Goal: Task Accomplishment & Management: Manage account settings

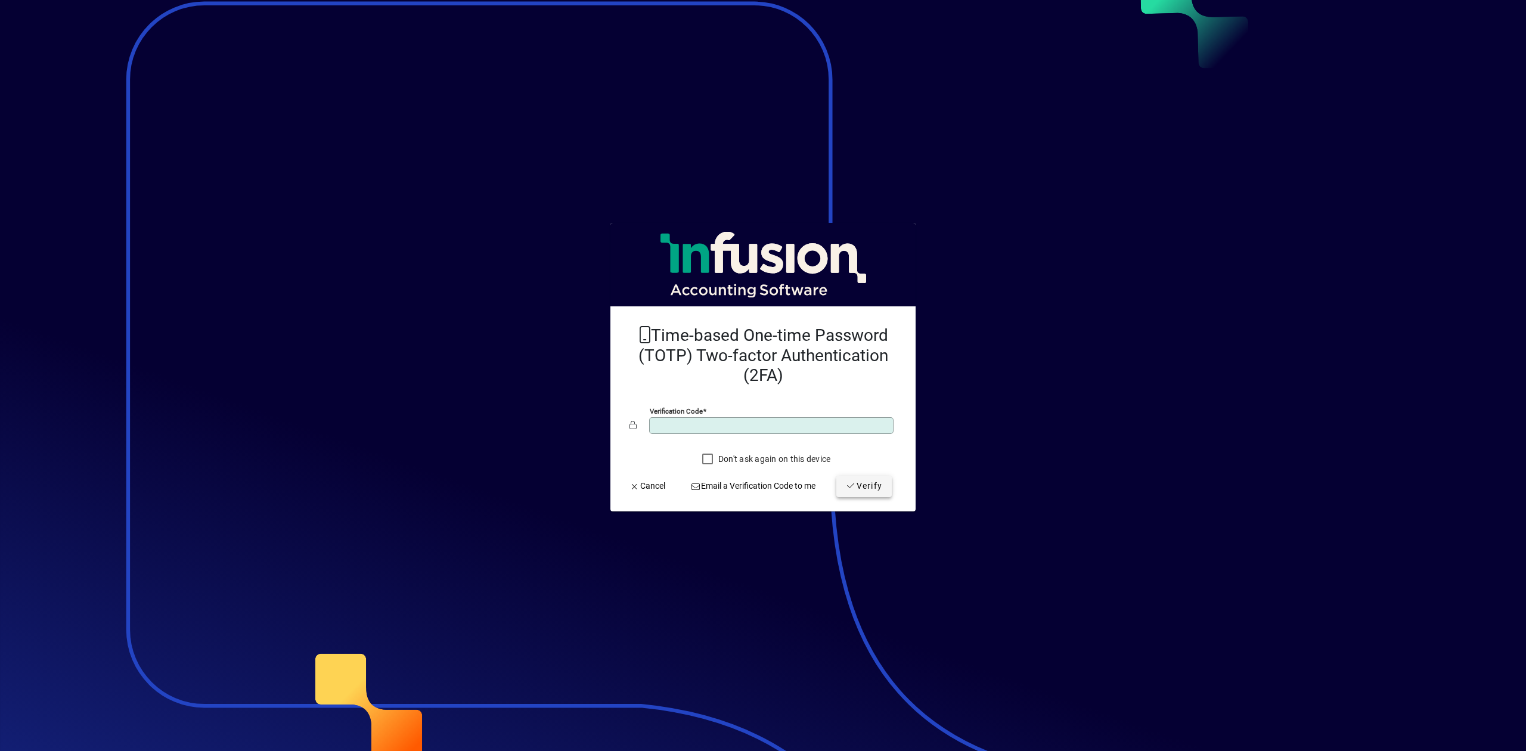
type input "******"
click at [871, 486] on span "Verify" at bounding box center [864, 486] width 36 height 13
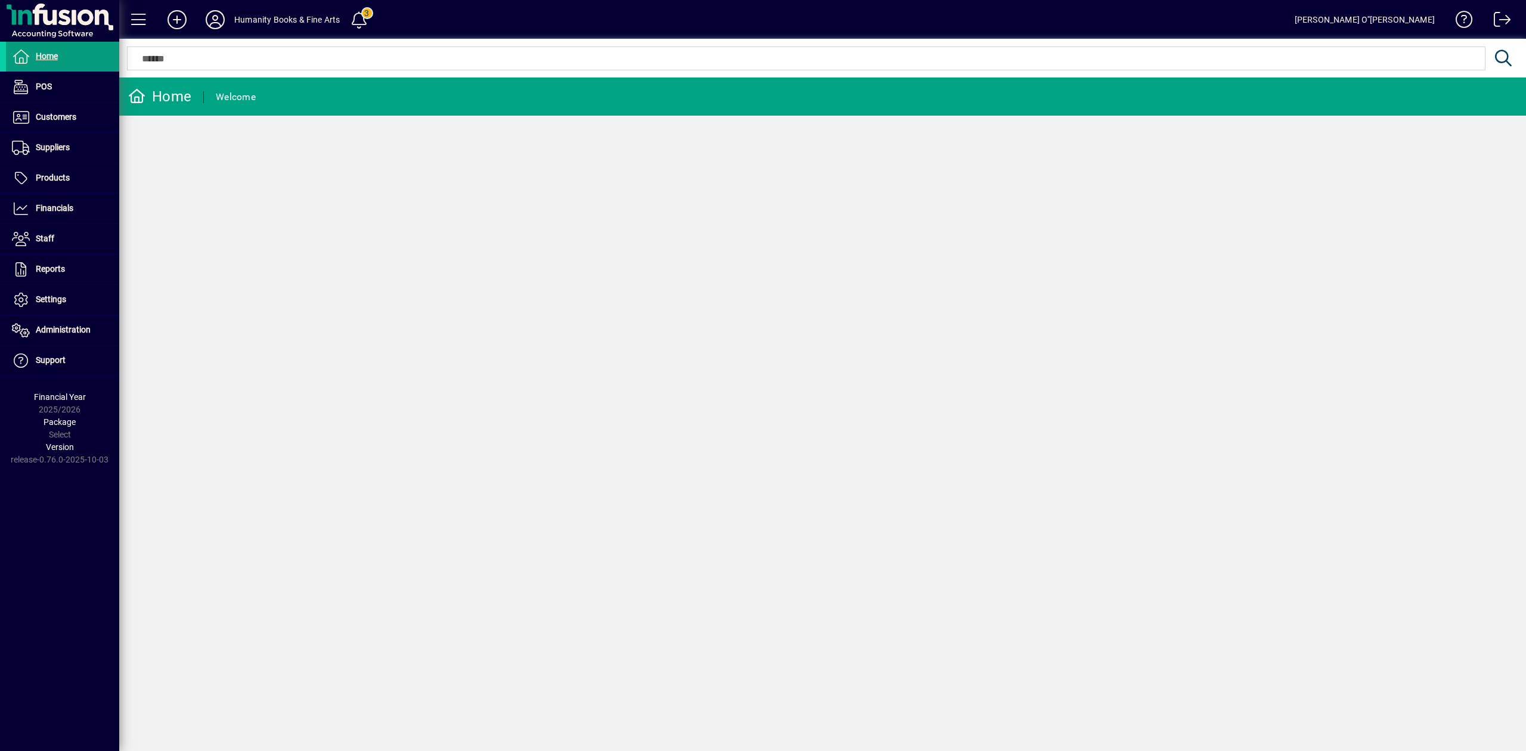
click at [680, 408] on div "Home Welcome" at bounding box center [822, 414] width 1407 height 674
click at [54, 217] on span at bounding box center [62, 208] width 113 height 29
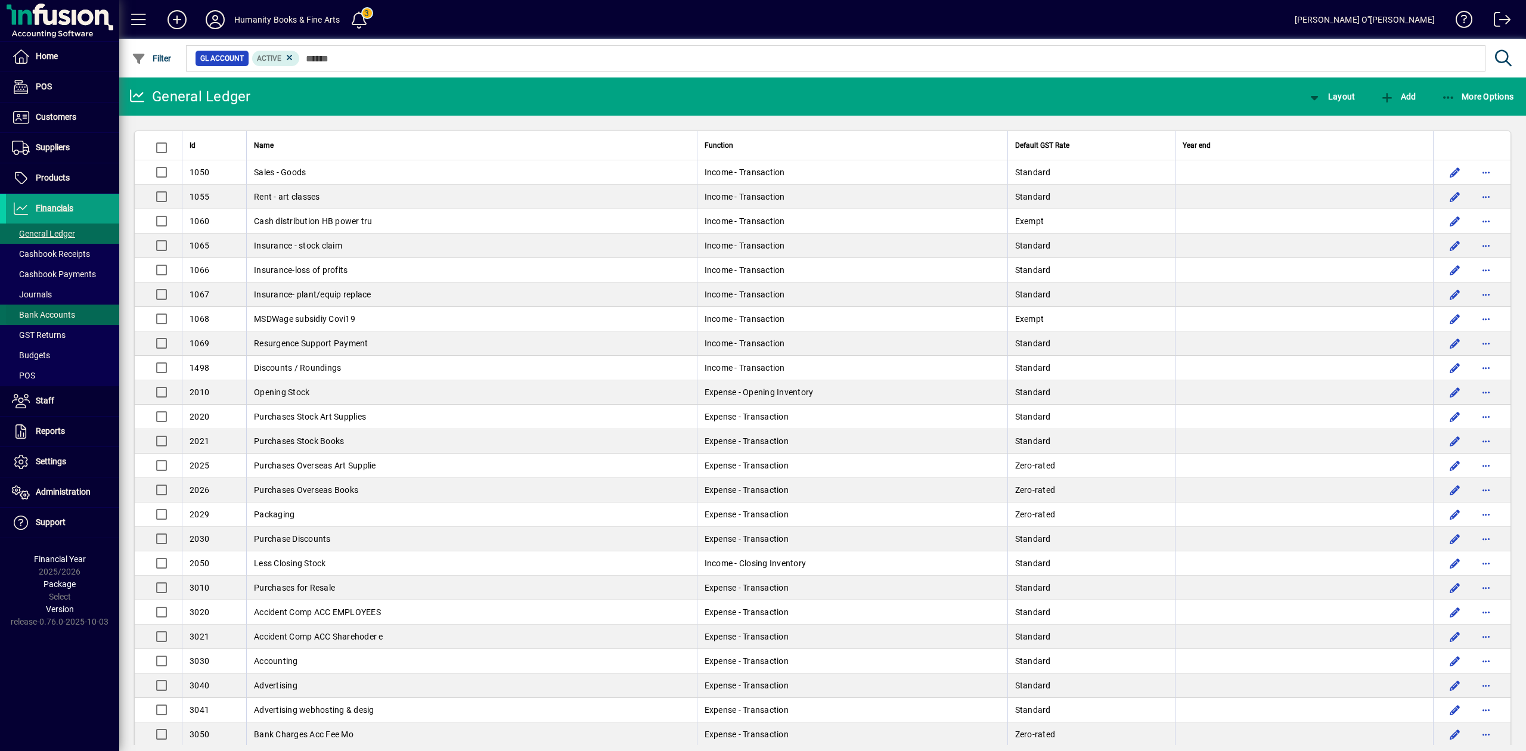
click at [58, 311] on span "Bank Accounts" at bounding box center [43, 315] width 63 height 10
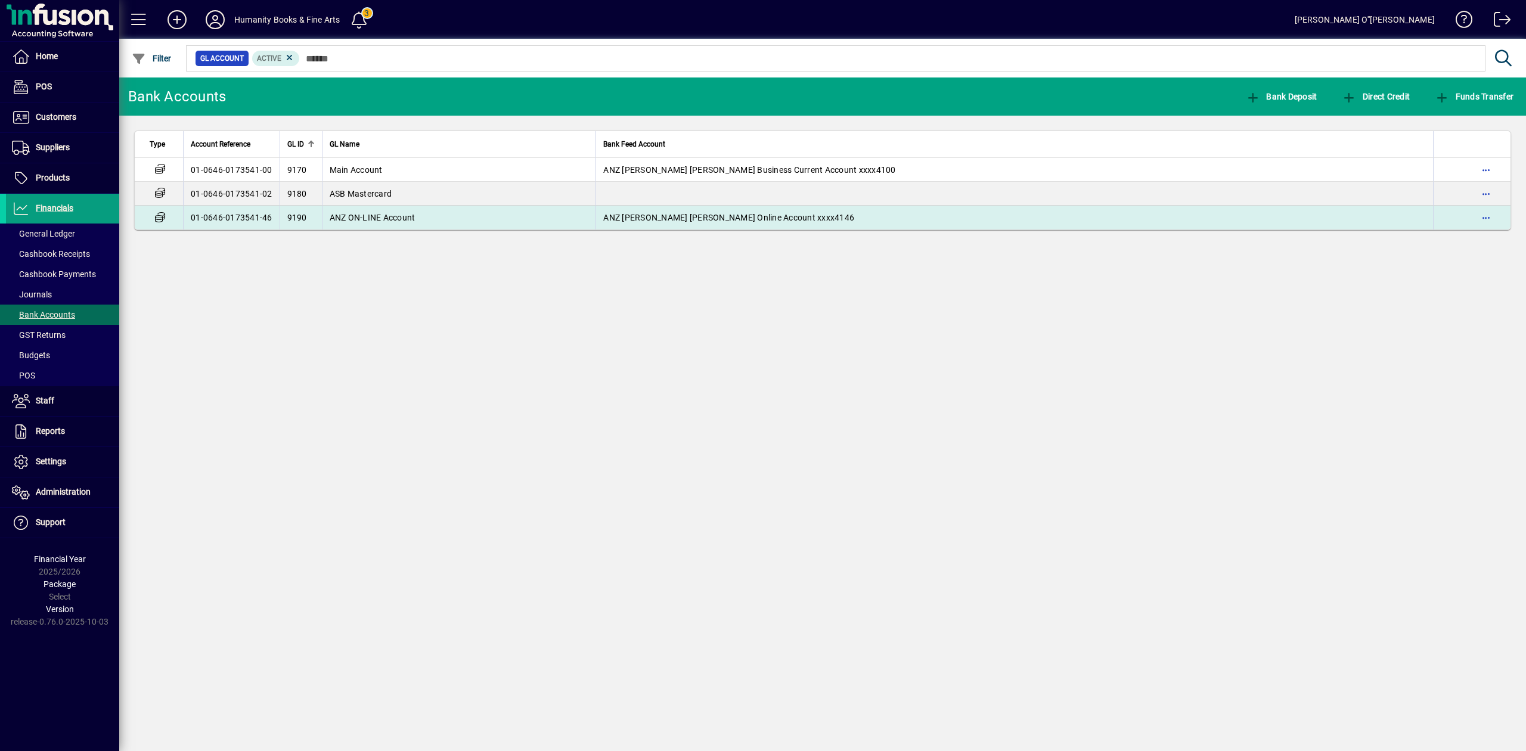
click at [230, 213] on td "01-0646-0173541-46" at bounding box center [231, 218] width 97 height 24
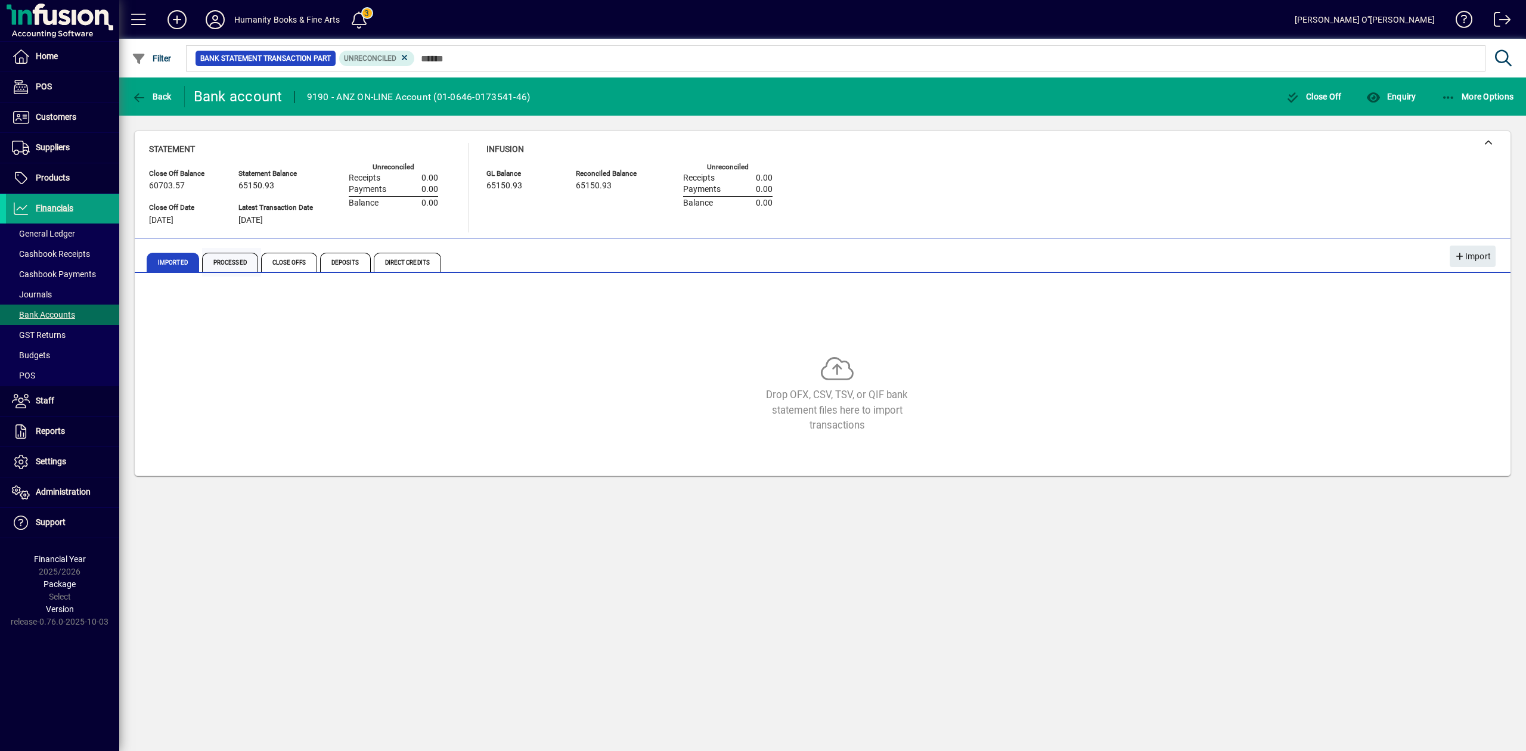
click at [243, 267] on span "Processed" at bounding box center [230, 262] width 56 height 19
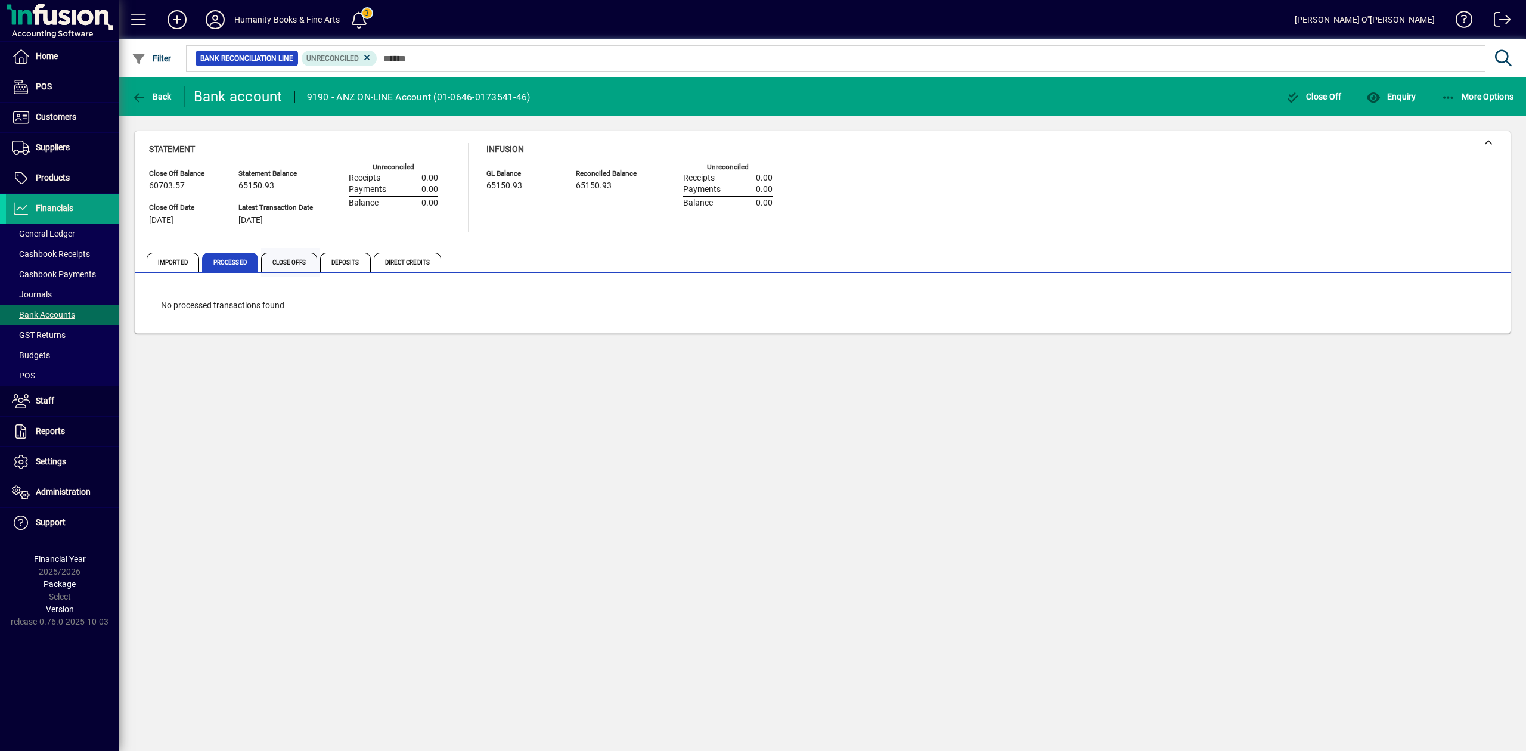
click at [298, 260] on span "Close Offs" at bounding box center [289, 262] width 56 height 19
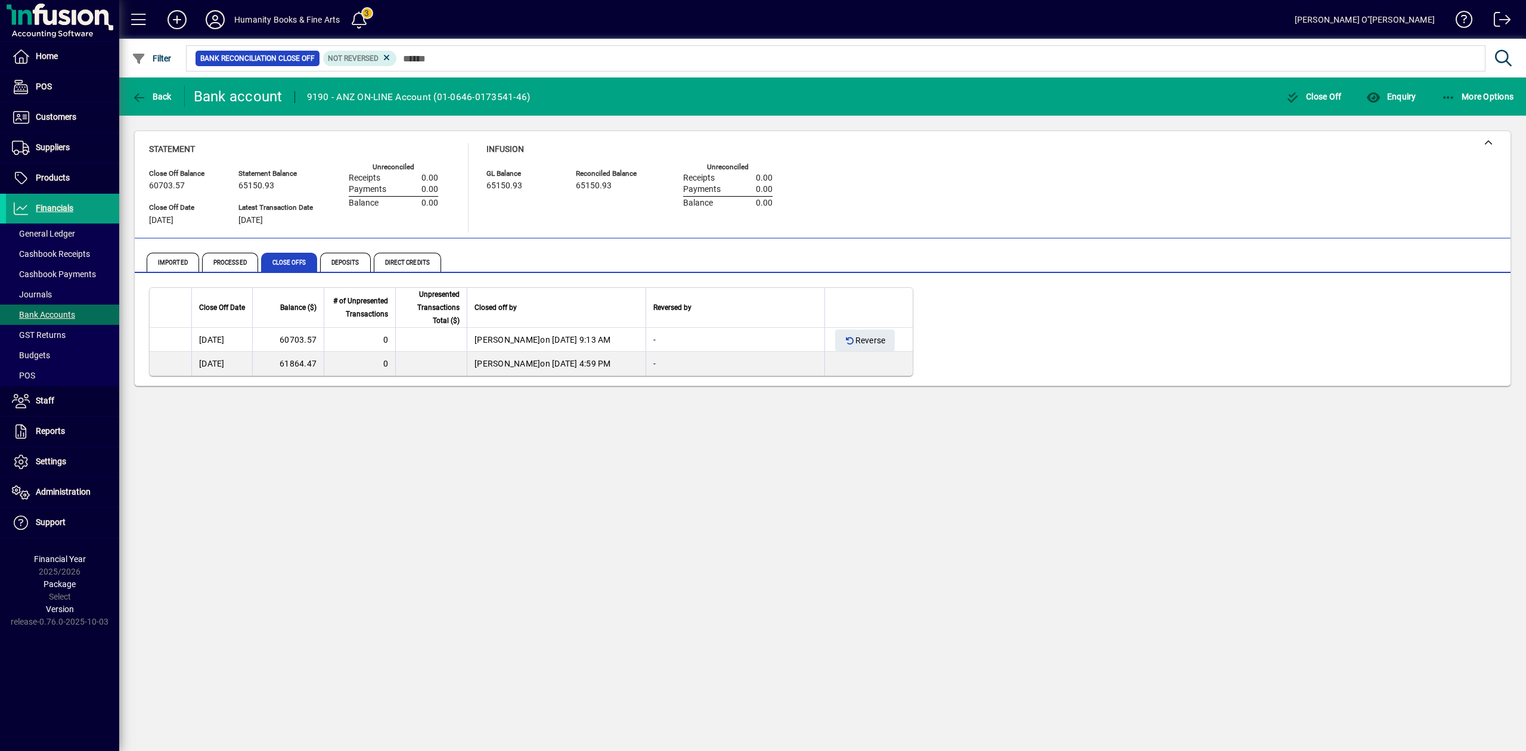
drag, startPoint x: 173, startPoint y: 519, endPoint x: 218, endPoint y: 435, distance: 94.7
click at [175, 518] on div "Back Bank account 9190 - ANZ ON-LINE Account (01-0646-0173541-46) Close Off Enq…" at bounding box center [822, 414] width 1407 height 674
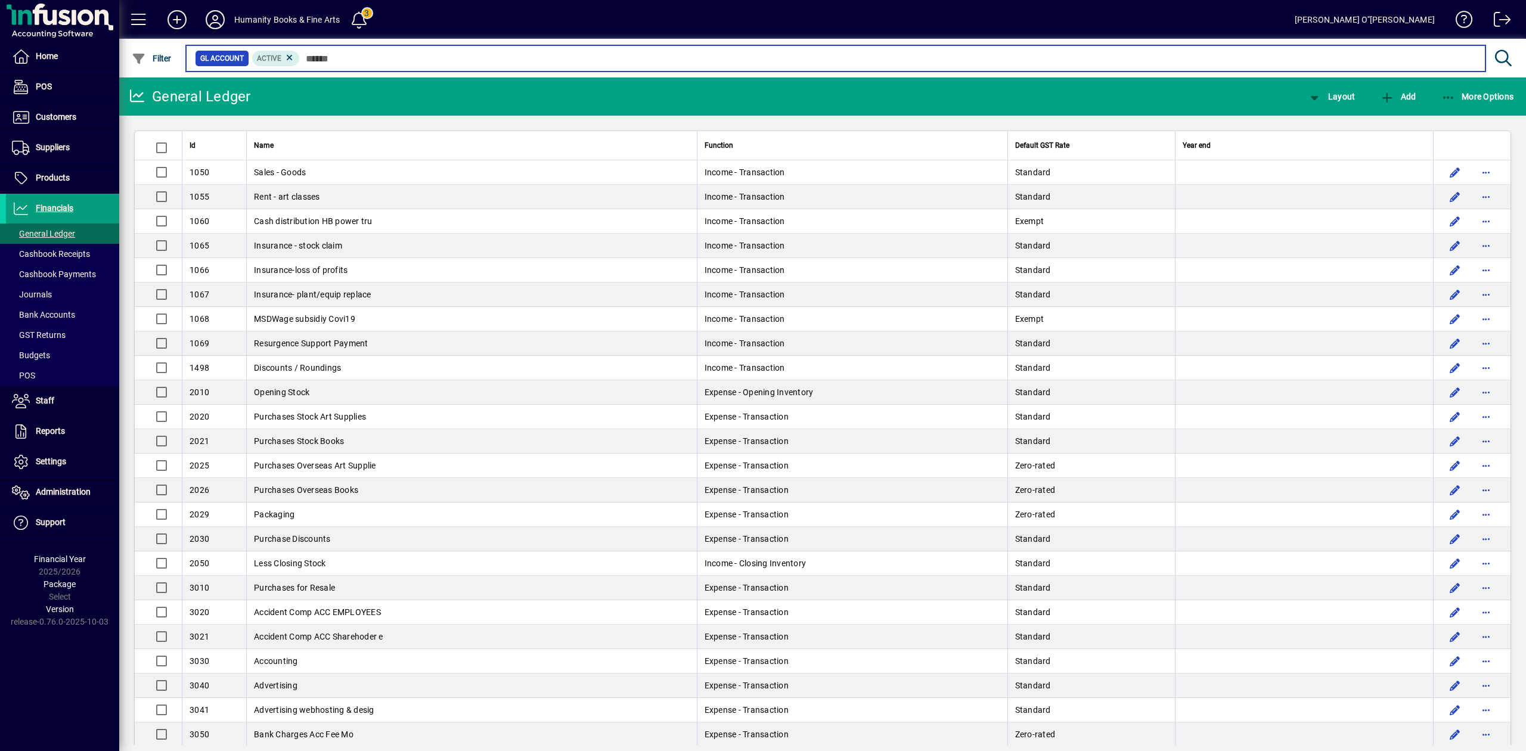
click at [351, 58] on input "text" at bounding box center [888, 58] width 1176 height 17
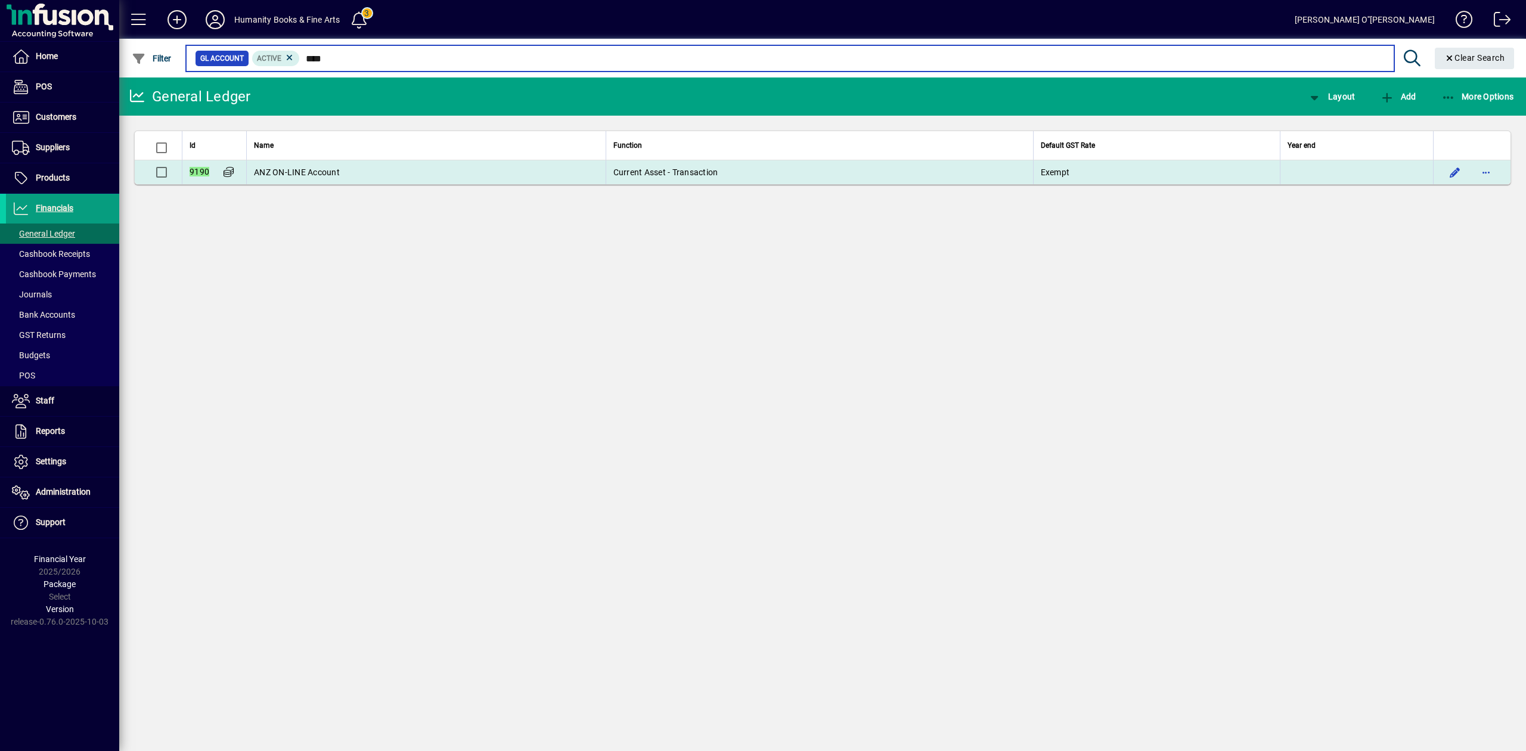
type input "****"
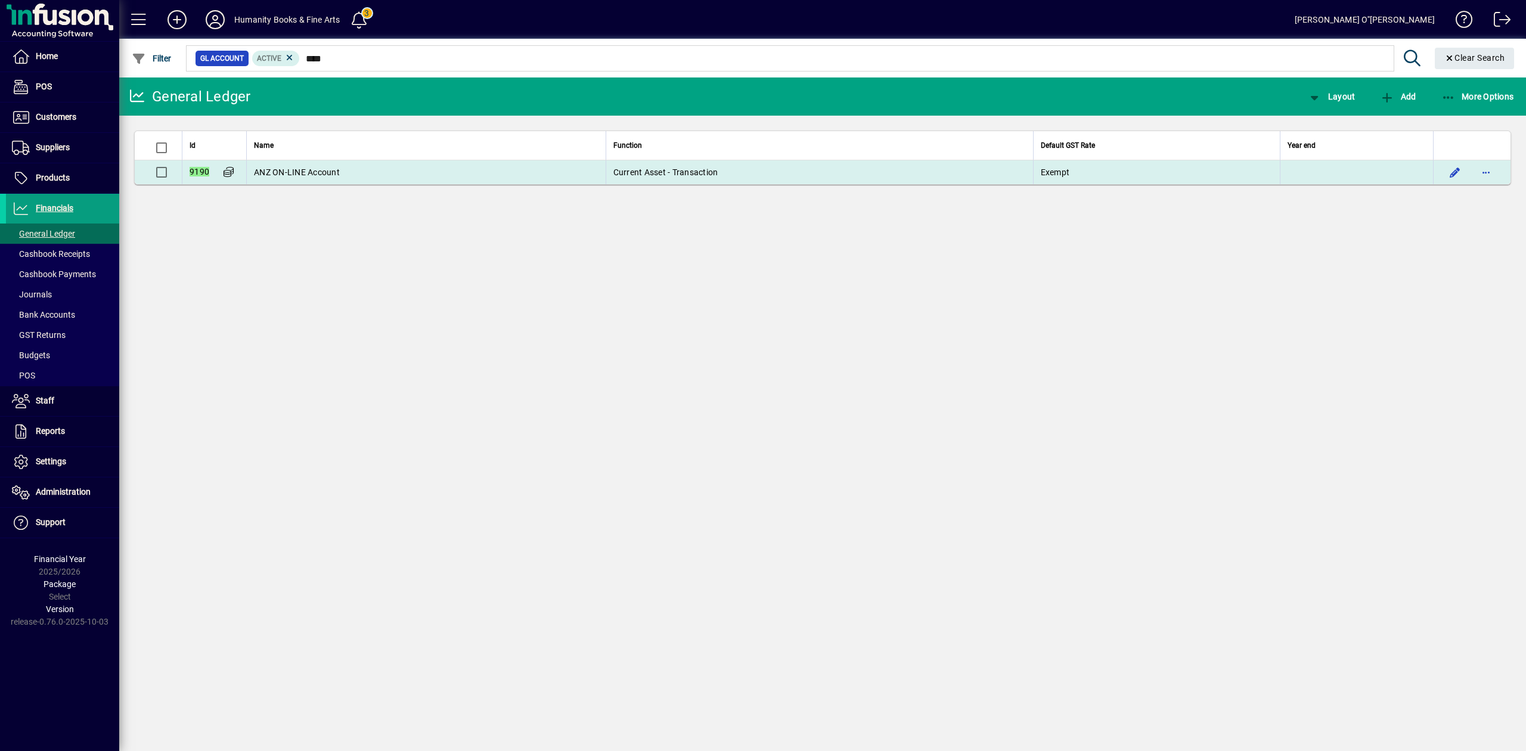
click at [298, 168] on span "ANZ ON-LINE Account" at bounding box center [297, 173] width 86 height 10
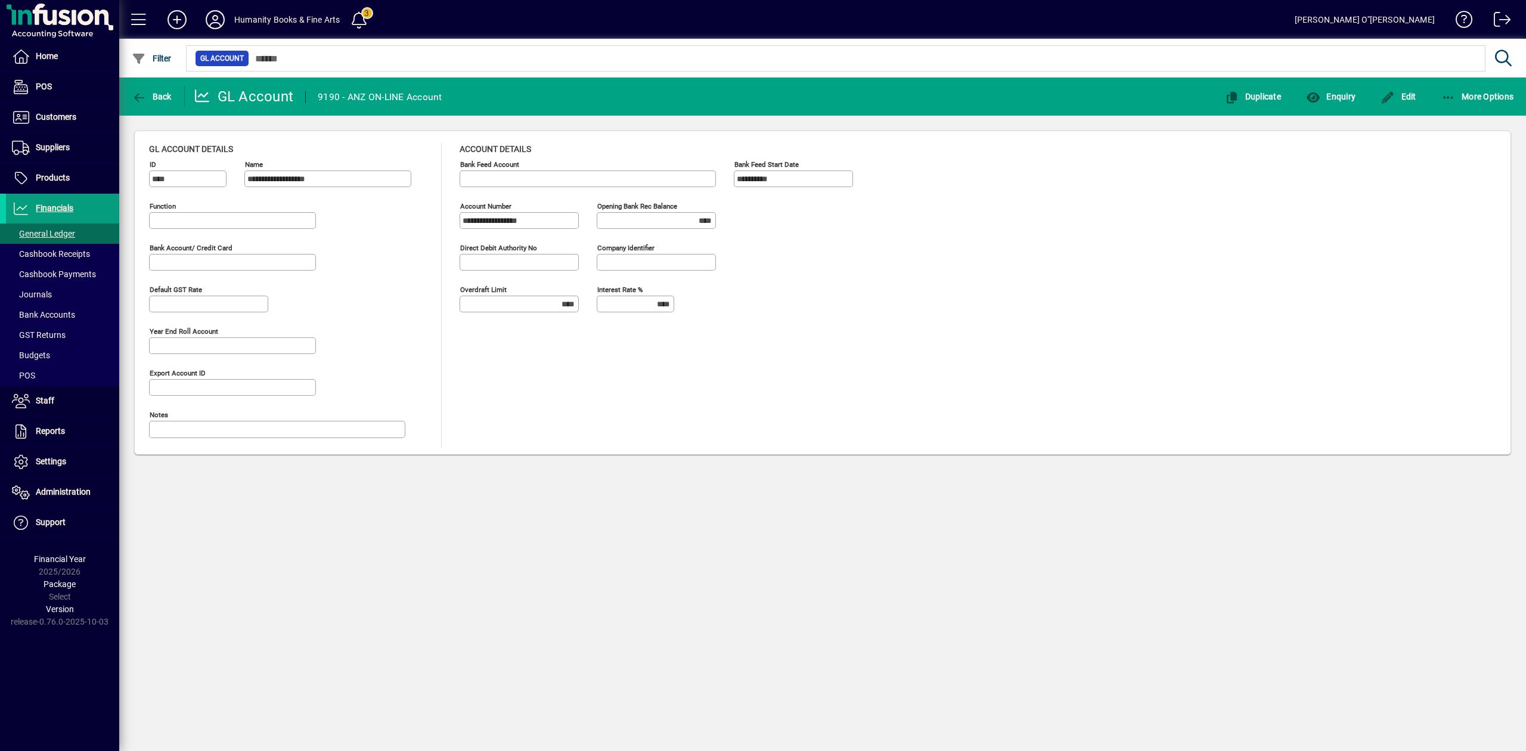
type input "**********"
click at [1458, 94] on span "More Options" at bounding box center [1477, 97] width 73 height 10
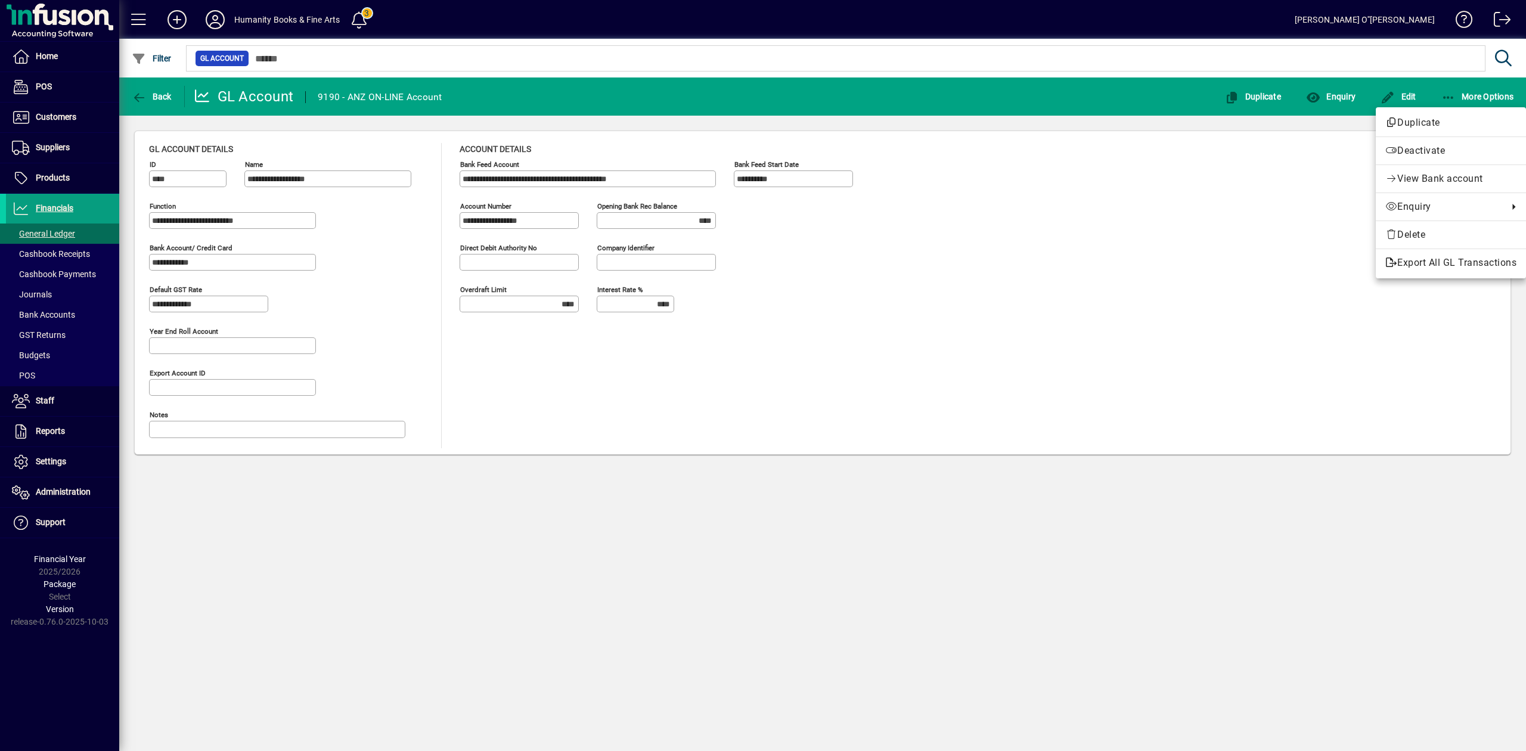
click at [1081, 259] on div at bounding box center [763, 375] width 1526 height 751
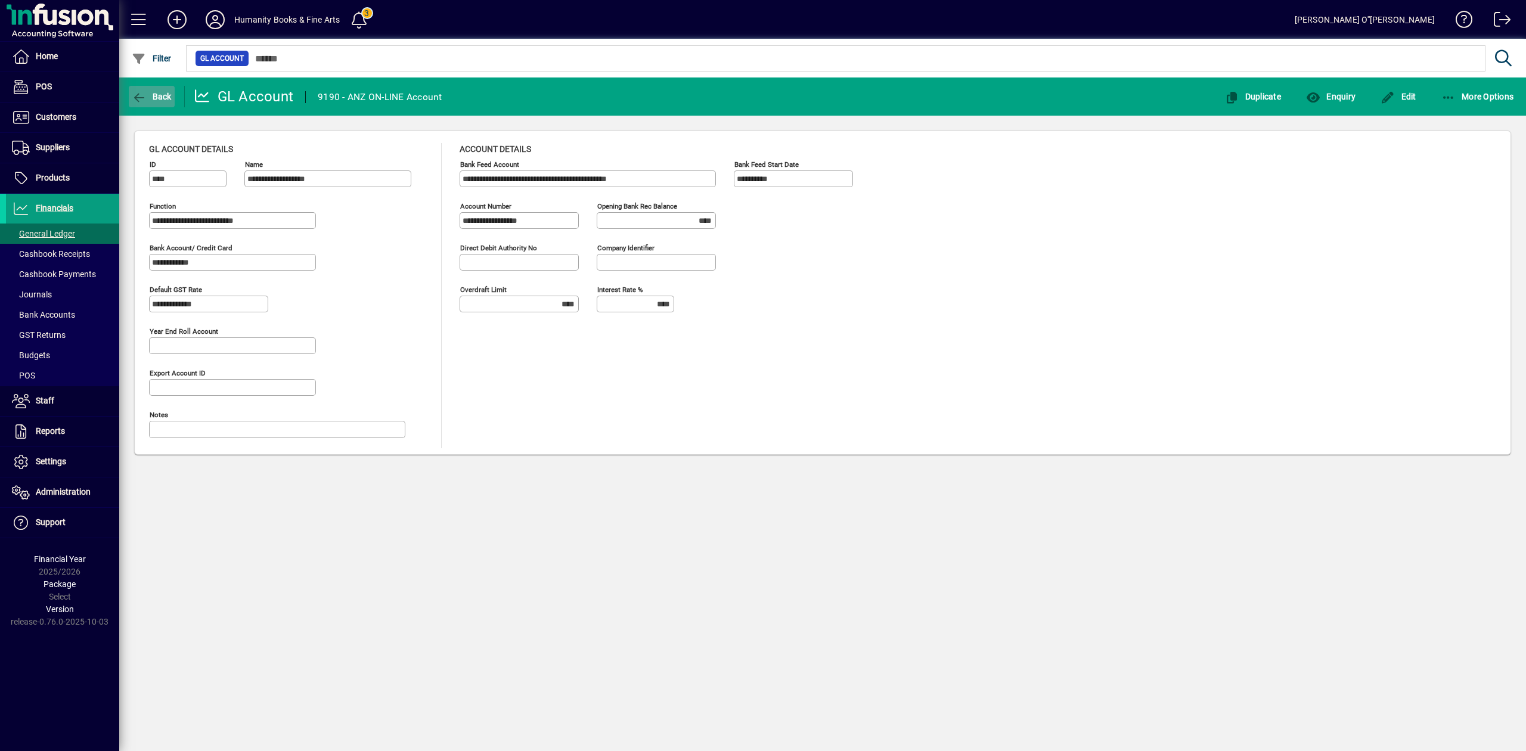
click at [132, 94] on icon "button" at bounding box center [139, 98] width 15 height 12
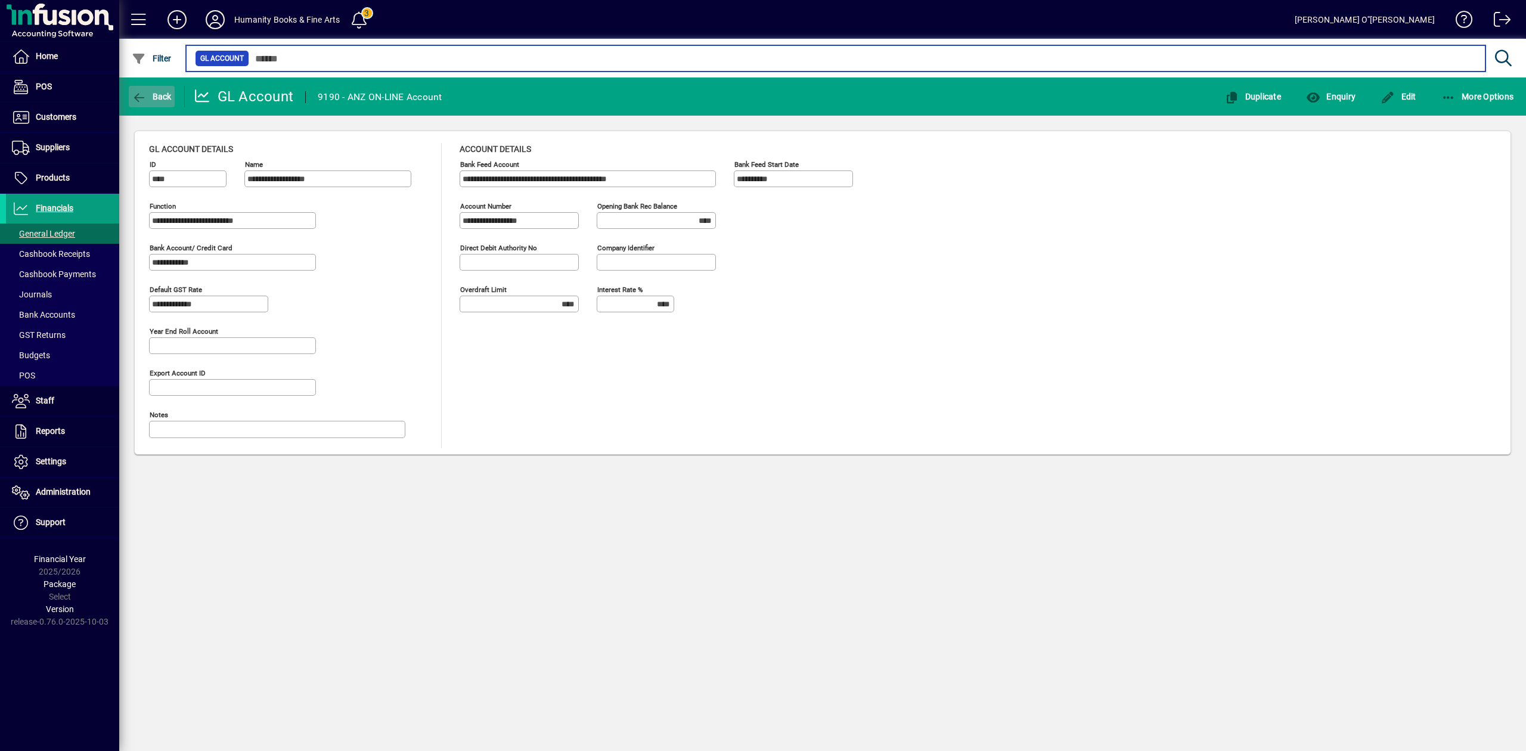
type input "****"
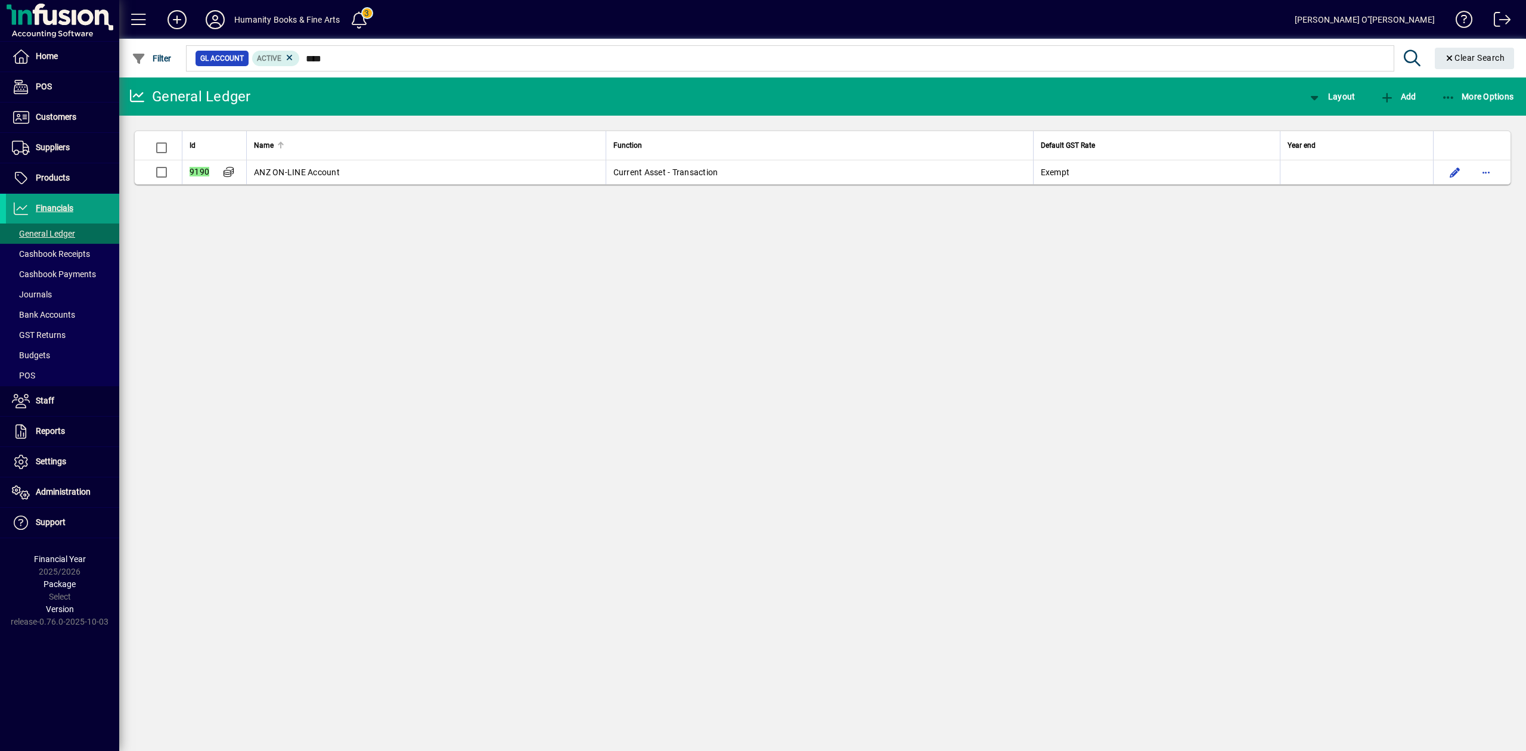
click at [324, 154] on th "Name" at bounding box center [425, 145] width 359 height 29
click at [318, 172] on span "ANZ ON-LINE Account" at bounding box center [297, 173] width 86 height 10
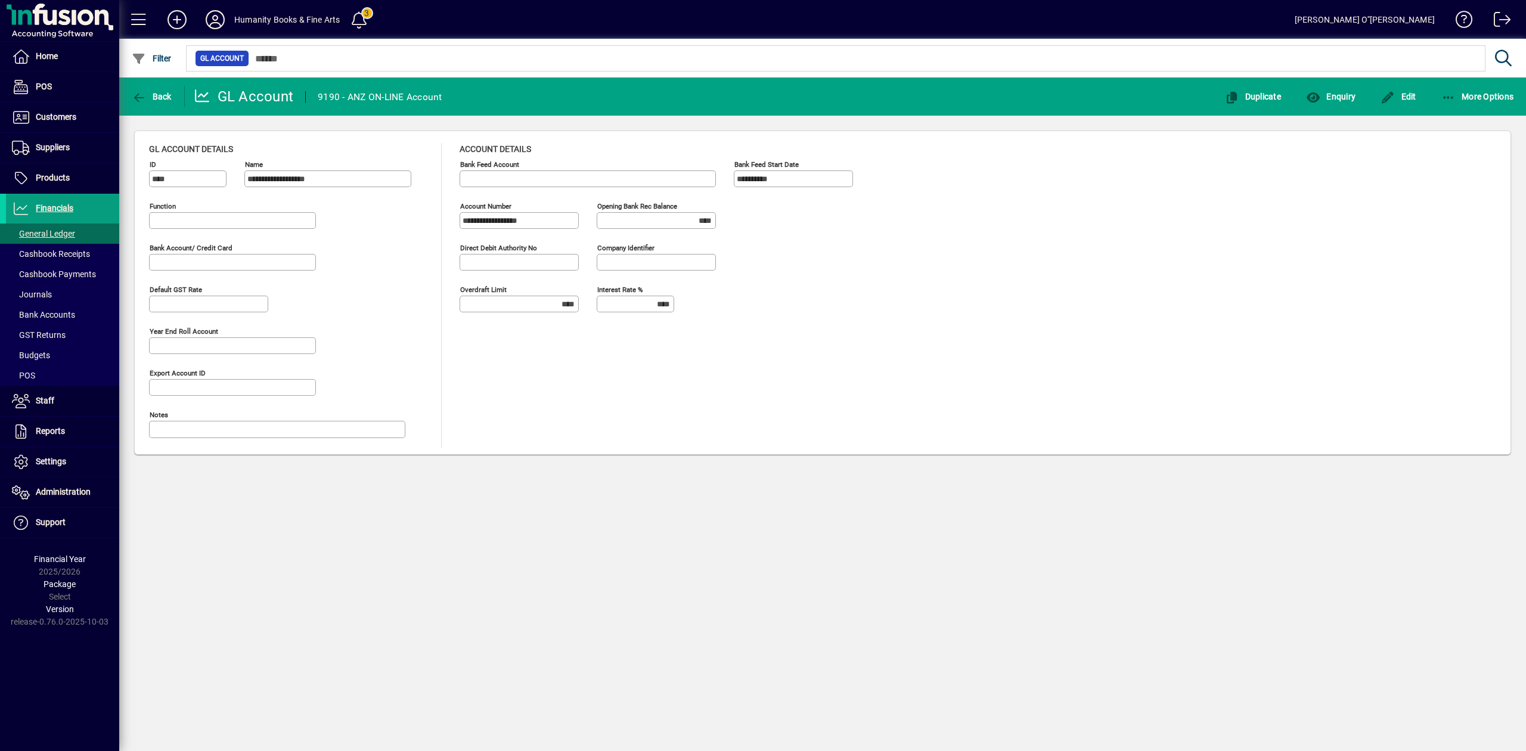
type input "**********"
click at [1193, 303] on div "**********" at bounding box center [822, 295] width 1347 height 305
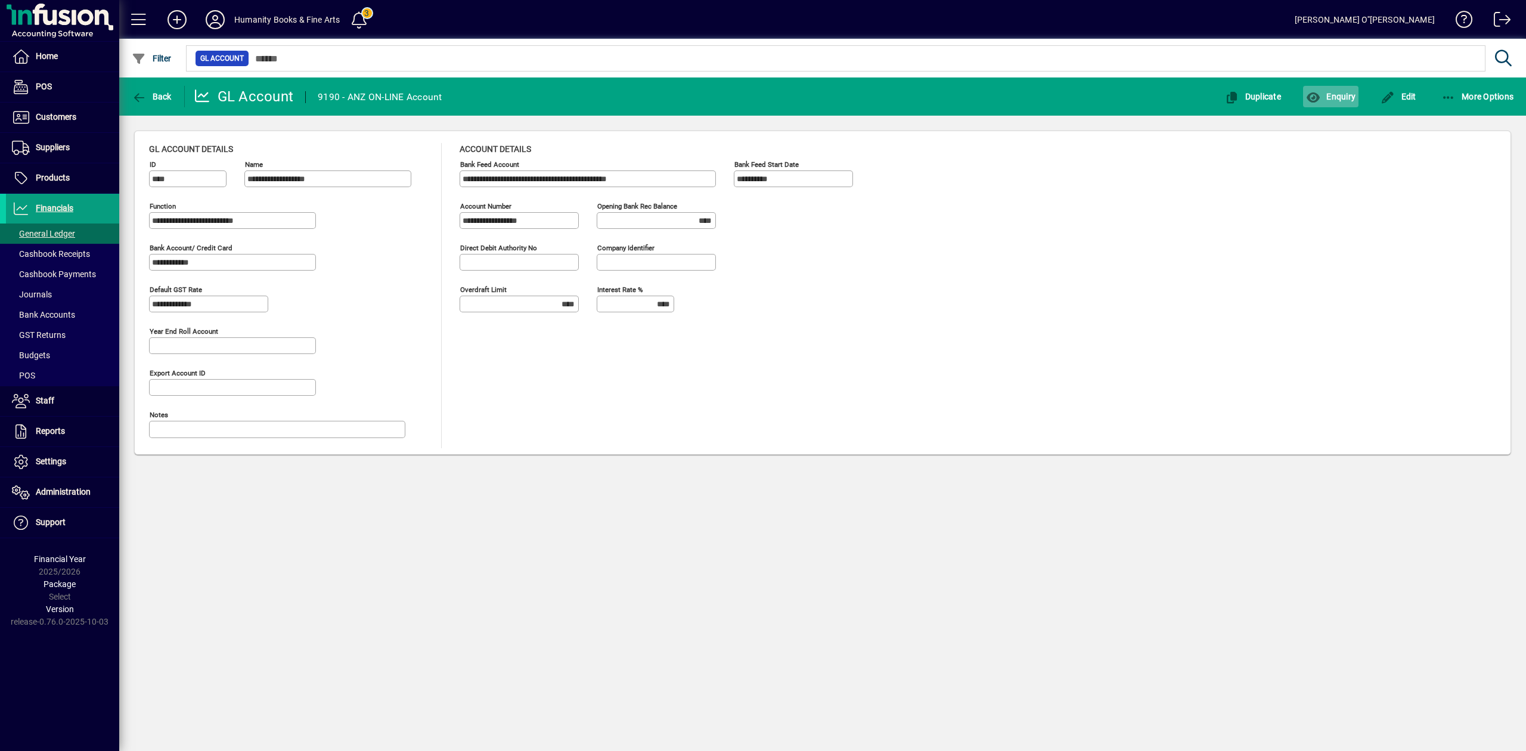
click at [1338, 96] on span "Enquiry" at bounding box center [1330, 97] width 49 height 10
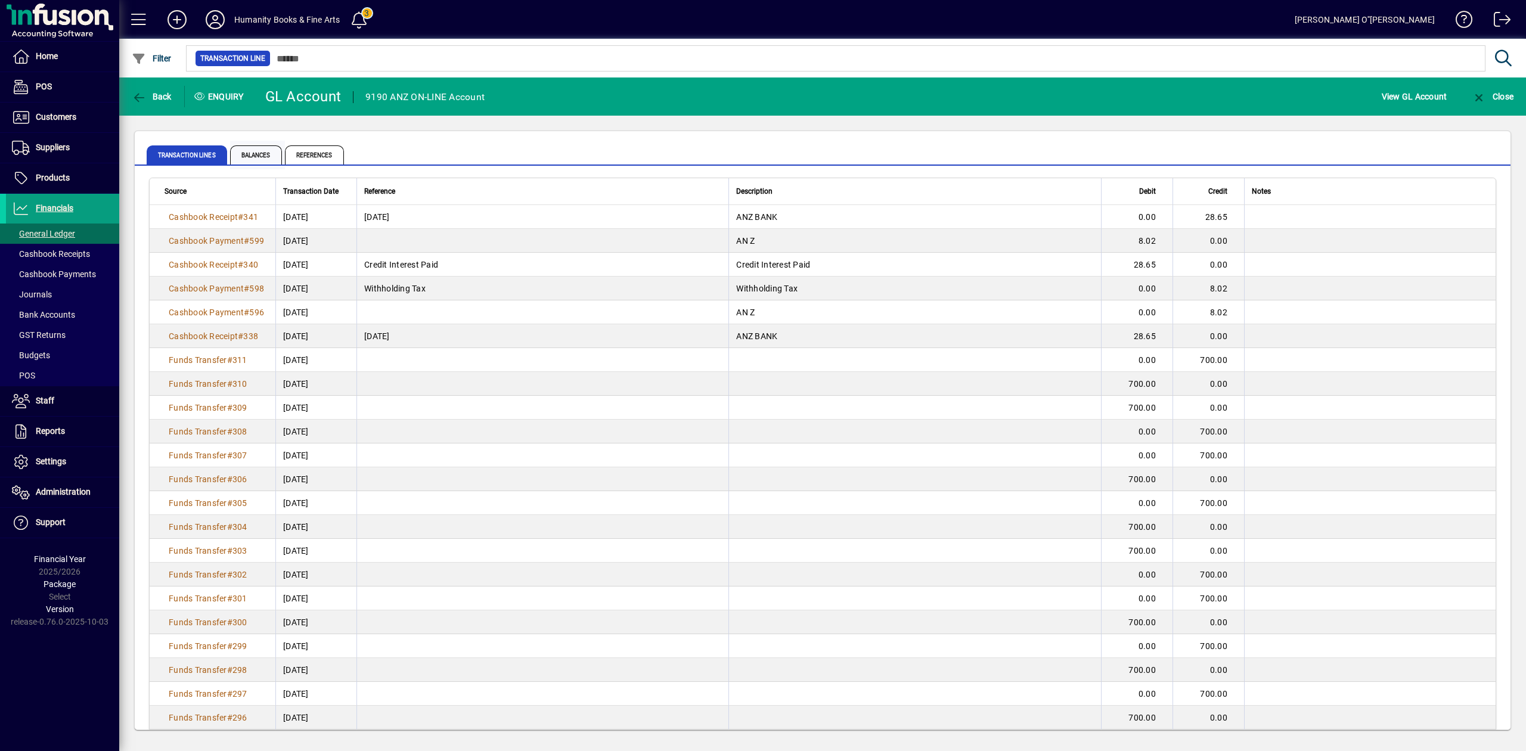
click at [249, 151] on span "Balances" at bounding box center [256, 154] width 52 height 19
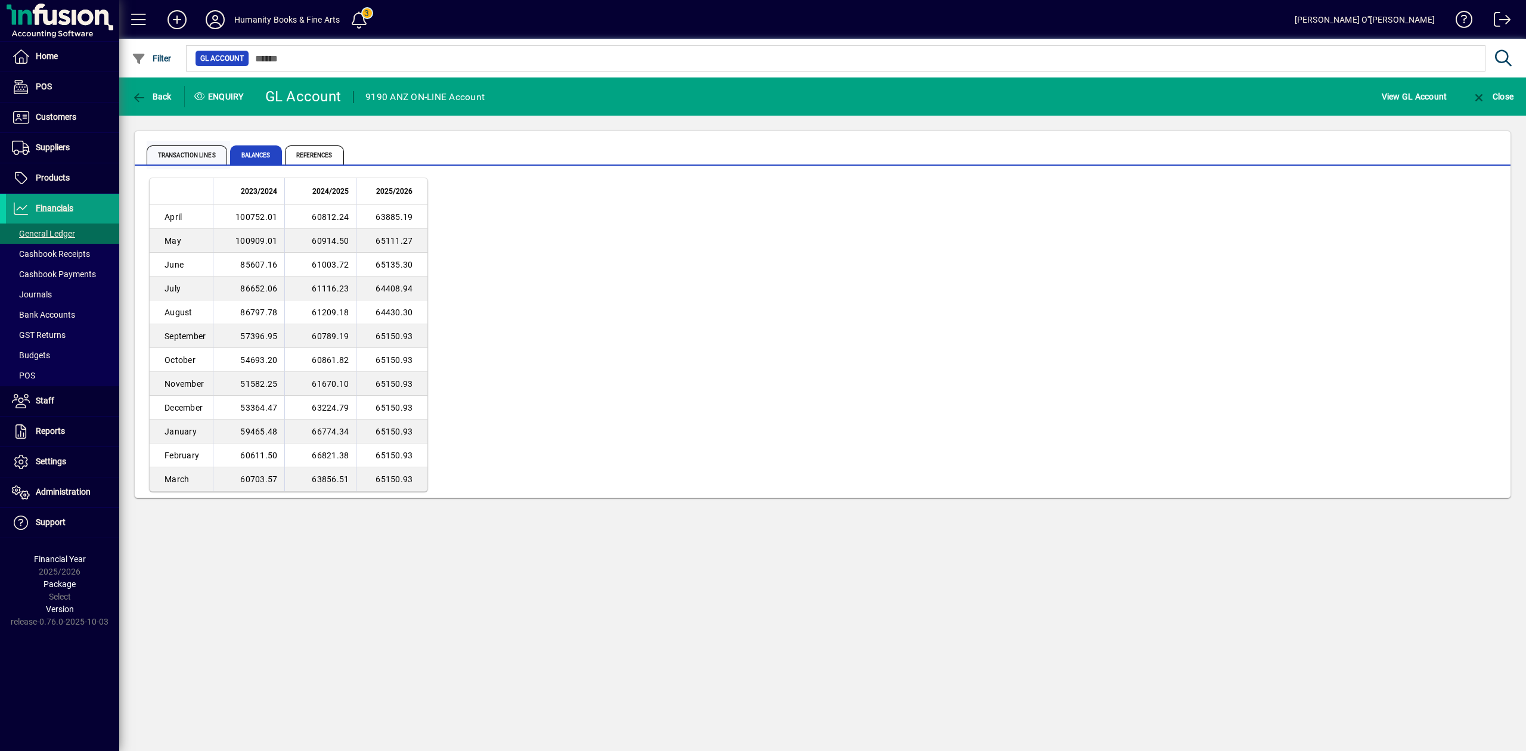
click at [212, 151] on span "Transaction lines" at bounding box center [187, 154] width 80 height 19
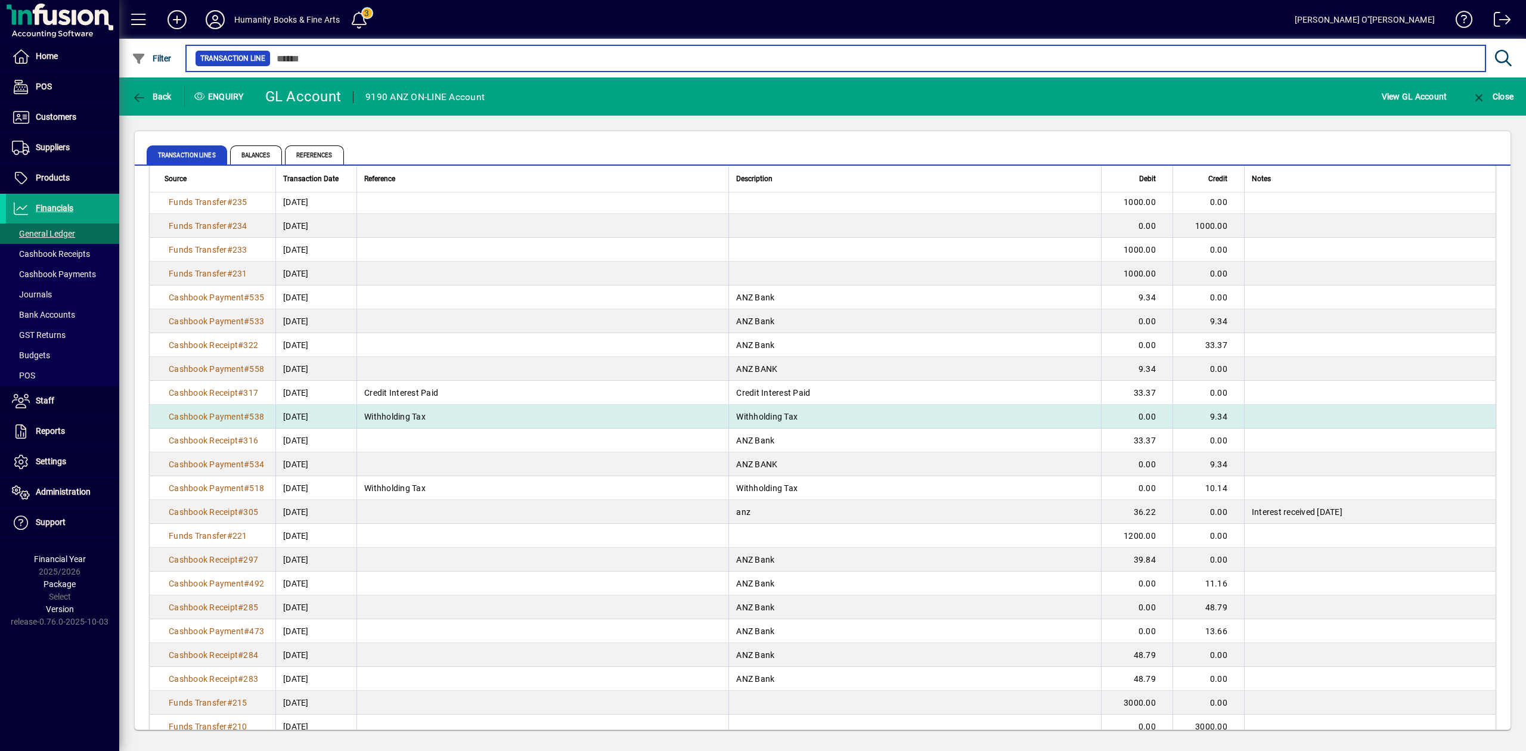
scroll to position [1903, 0]
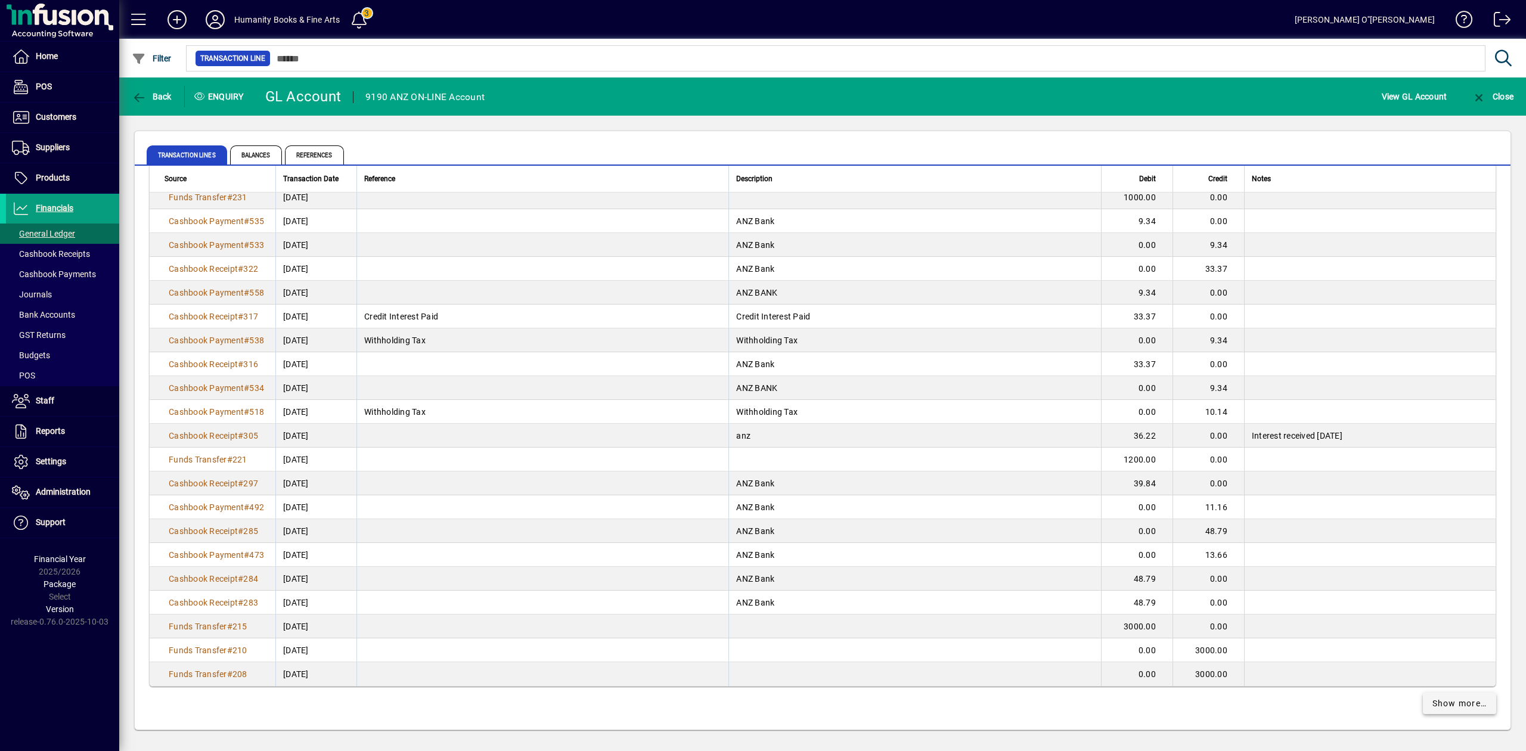
click at [1425, 709] on span at bounding box center [1460, 703] width 74 height 29
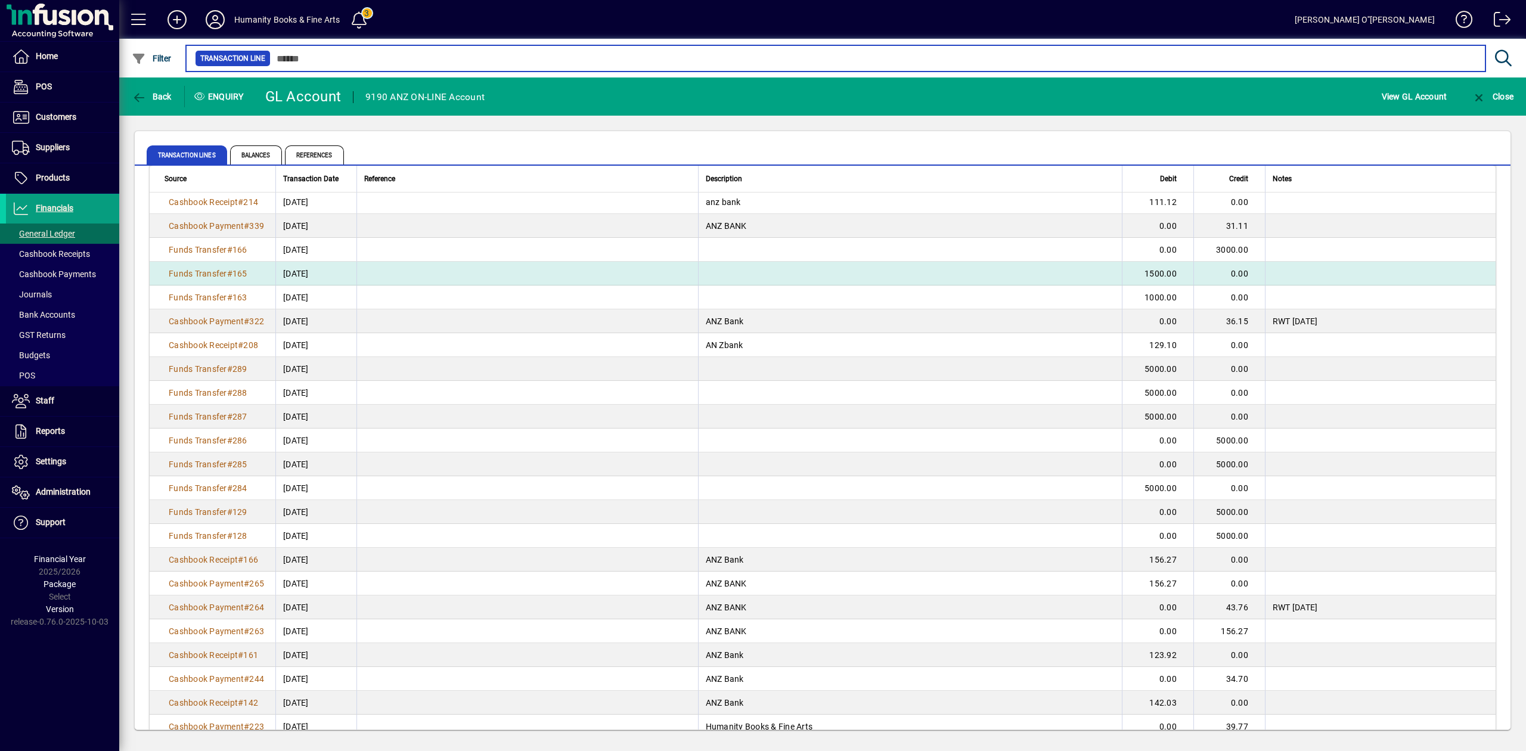
scroll to position [2861, 0]
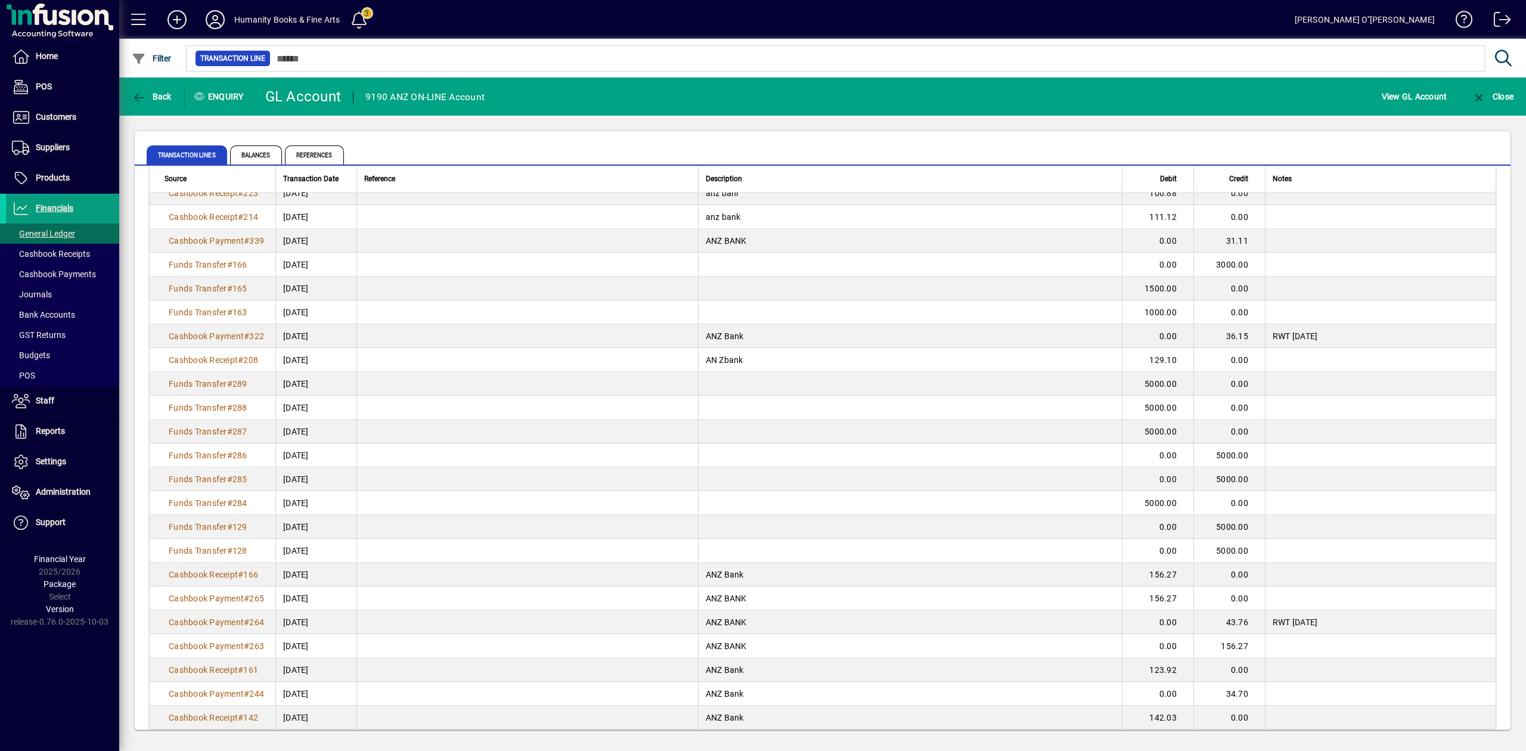
click at [475, 147] on div "Transaction lines Balances References" at bounding box center [754, 155] width 1215 height 29
click at [69, 314] on span "Bank Accounts" at bounding box center [43, 315] width 63 height 10
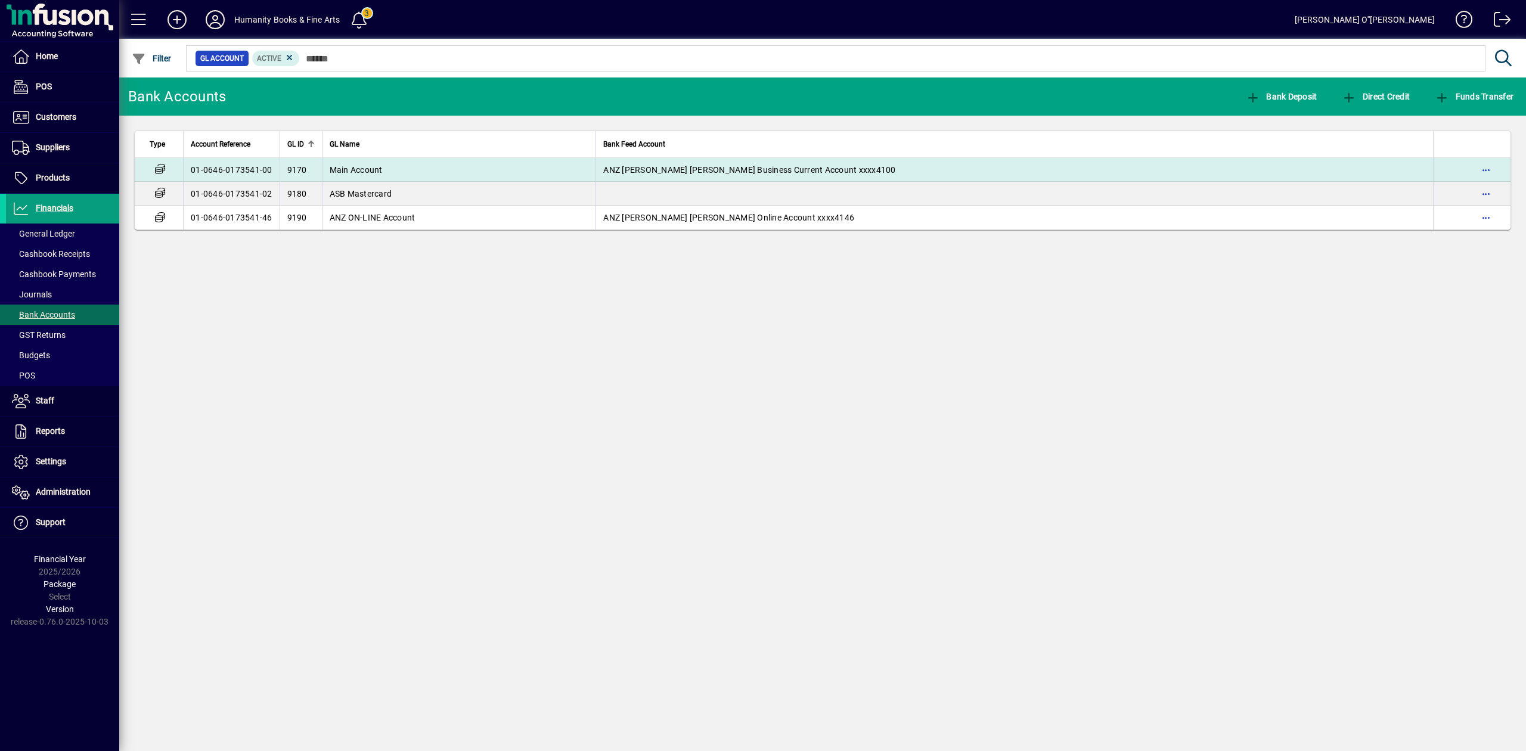
click at [376, 172] on span "Main Account" at bounding box center [356, 170] width 53 height 10
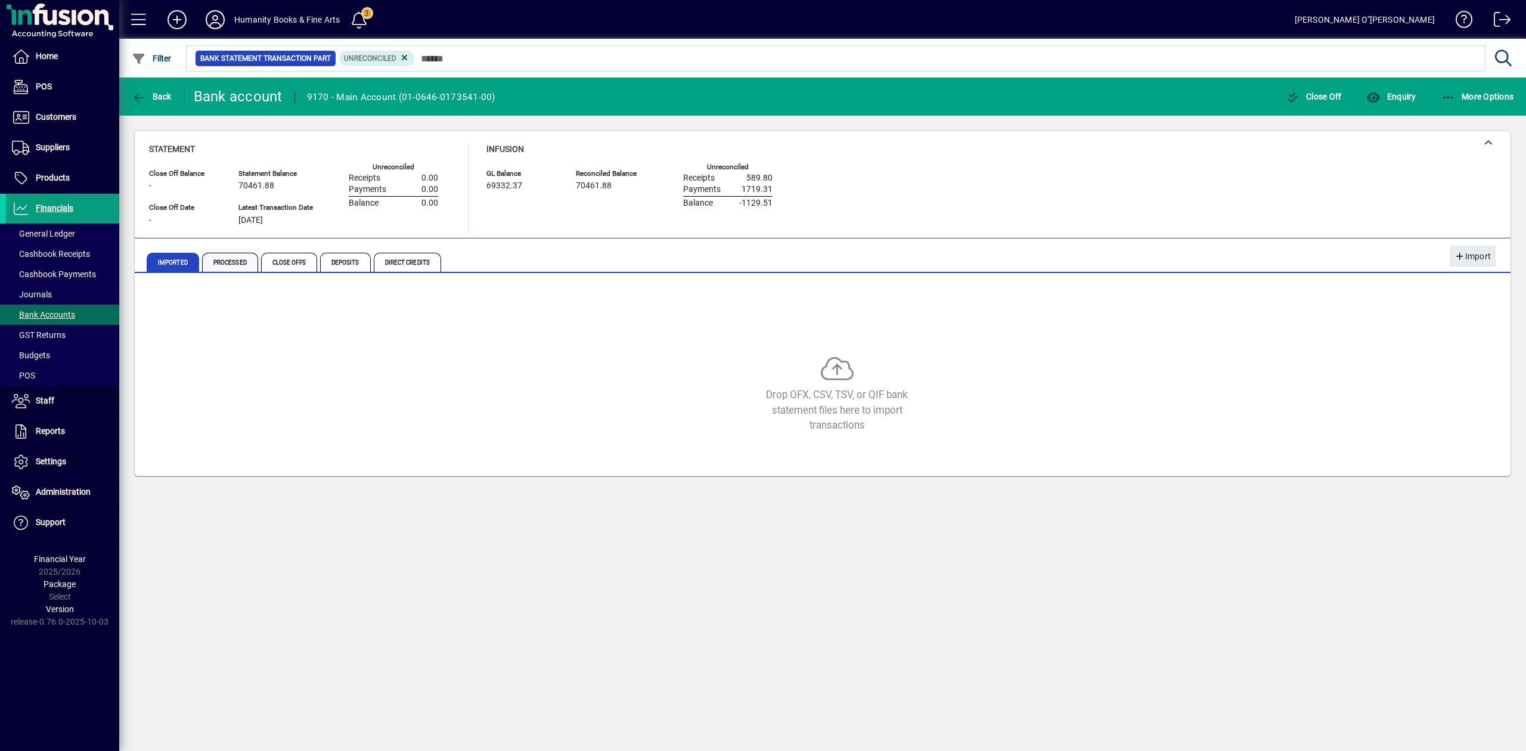
click at [227, 253] on span "Processed" at bounding box center [230, 262] width 56 height 19
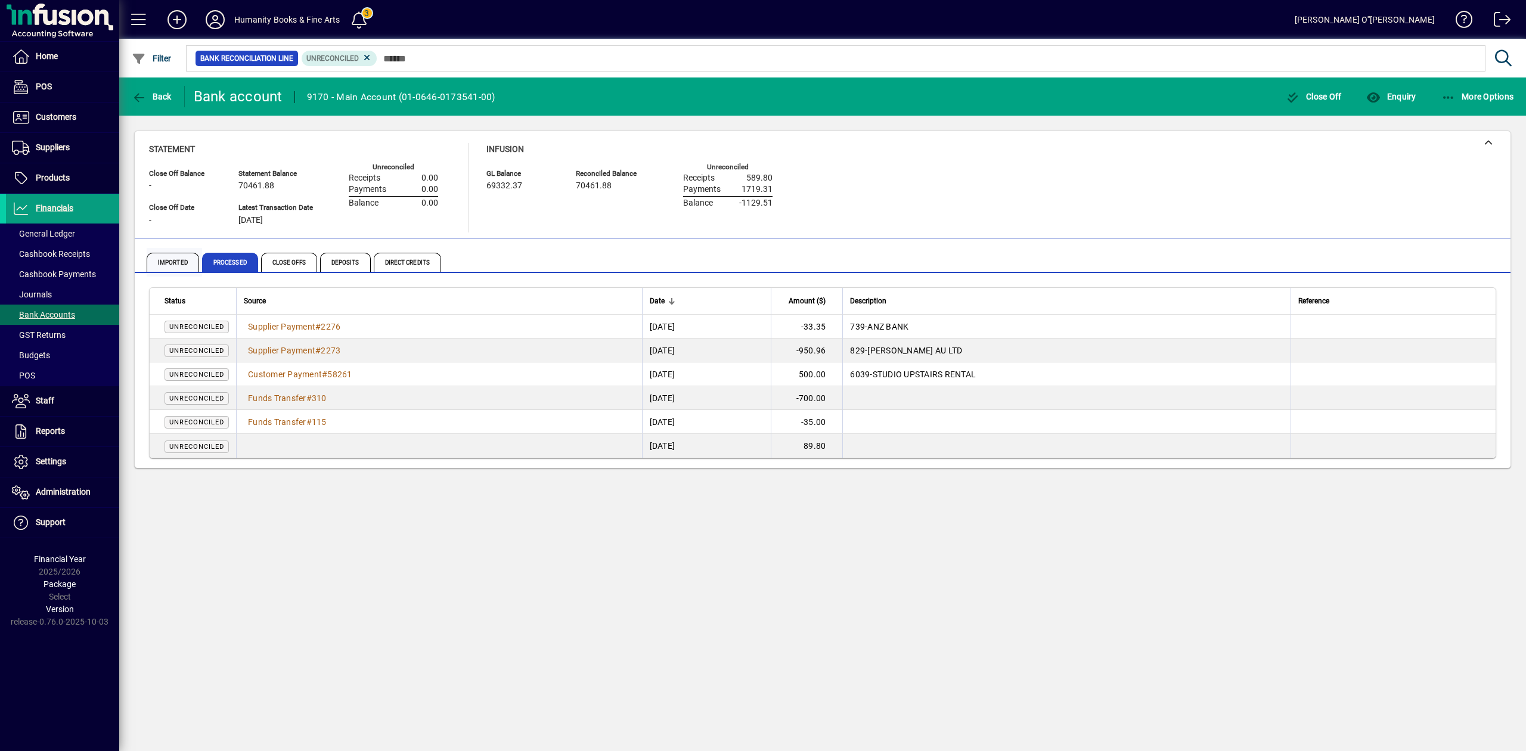
click at [172, 262] on span "Imported" at bounding box center [173, 262] width 52 height 19
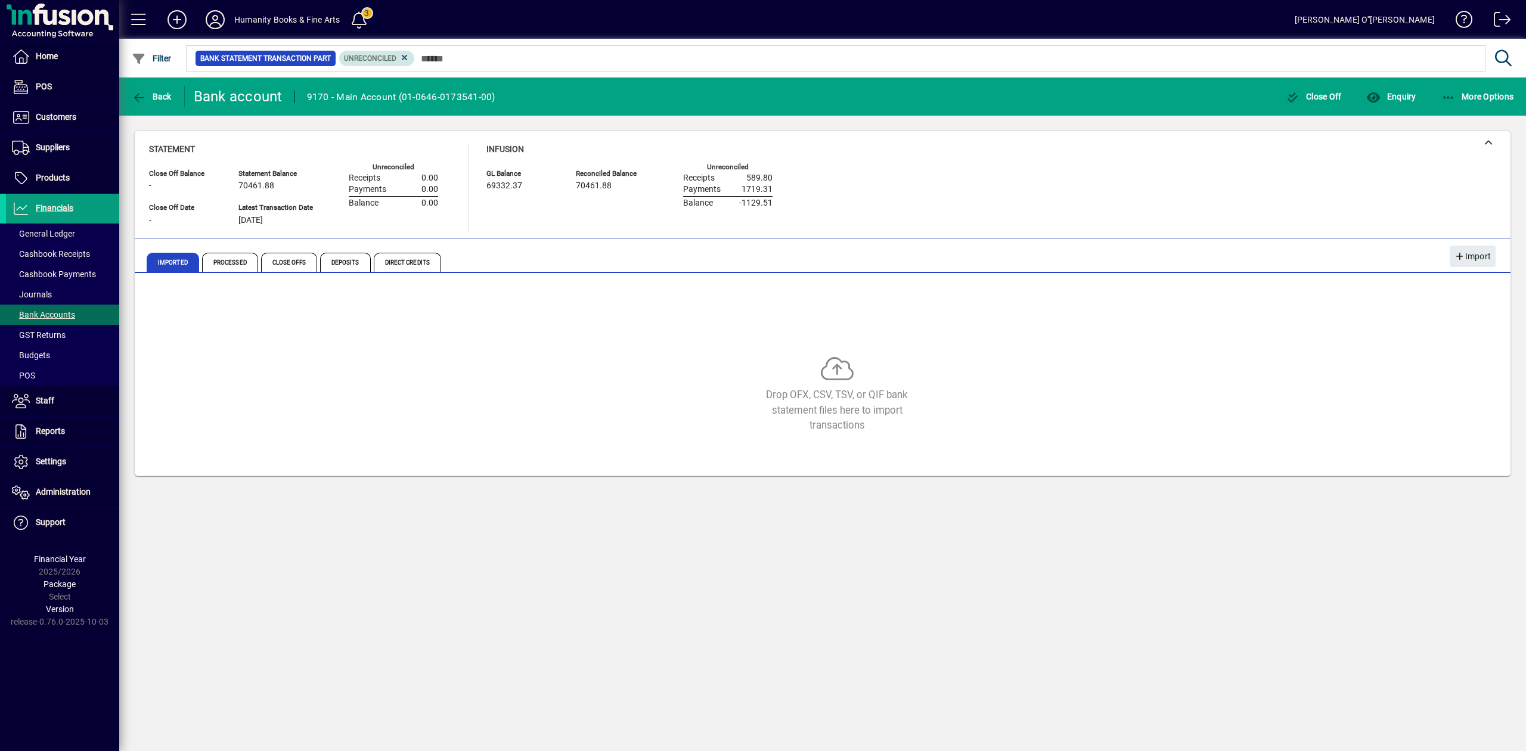
click at [410, 57] on mat-chip "Unreconciled" at bounding box center [377, 58] width 76 height 15
click at [406, 58] on icon at bounding box center [404, 57] width 11 height 11
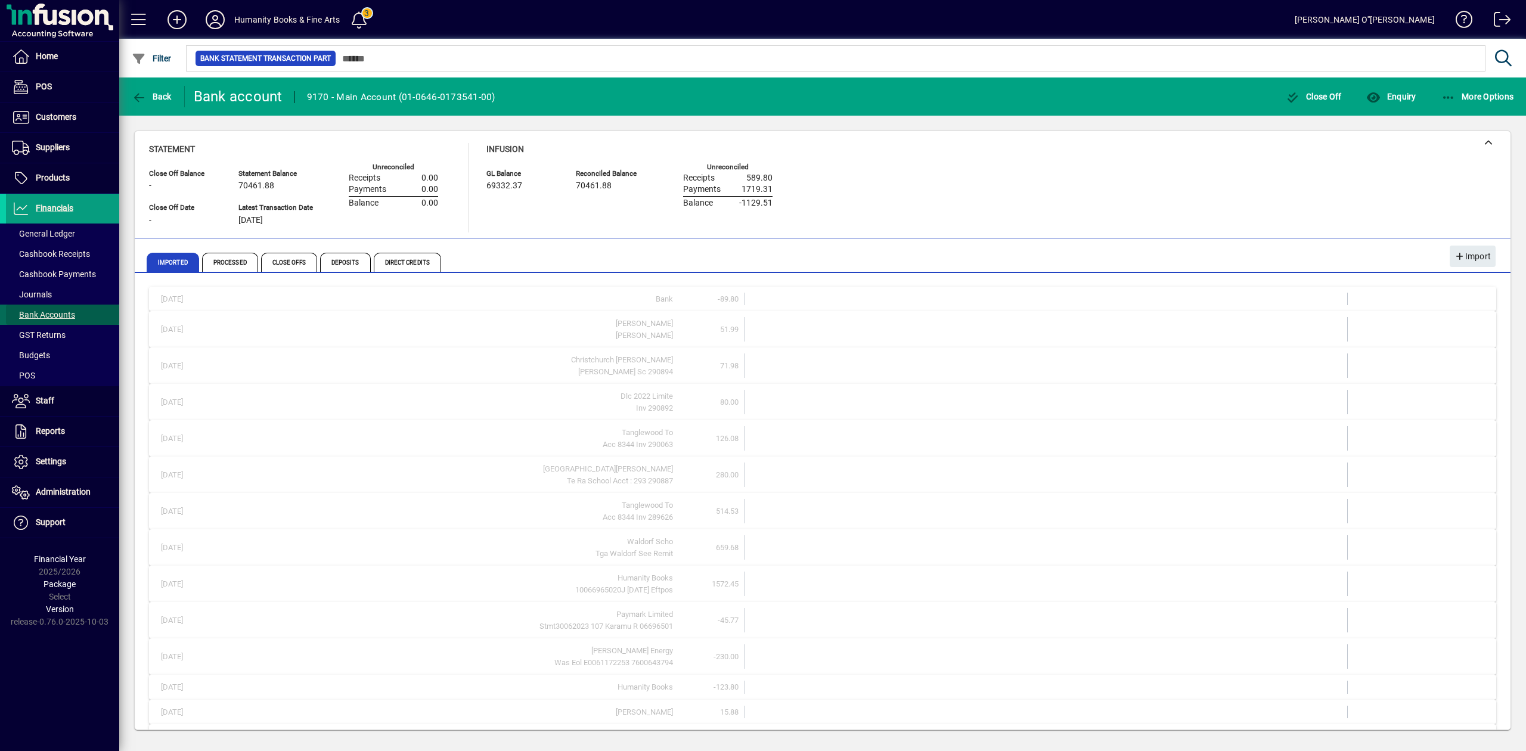
click at [44, 315] on span "Bank Accounts" at bounding box center [43, 315] width 63 height 10
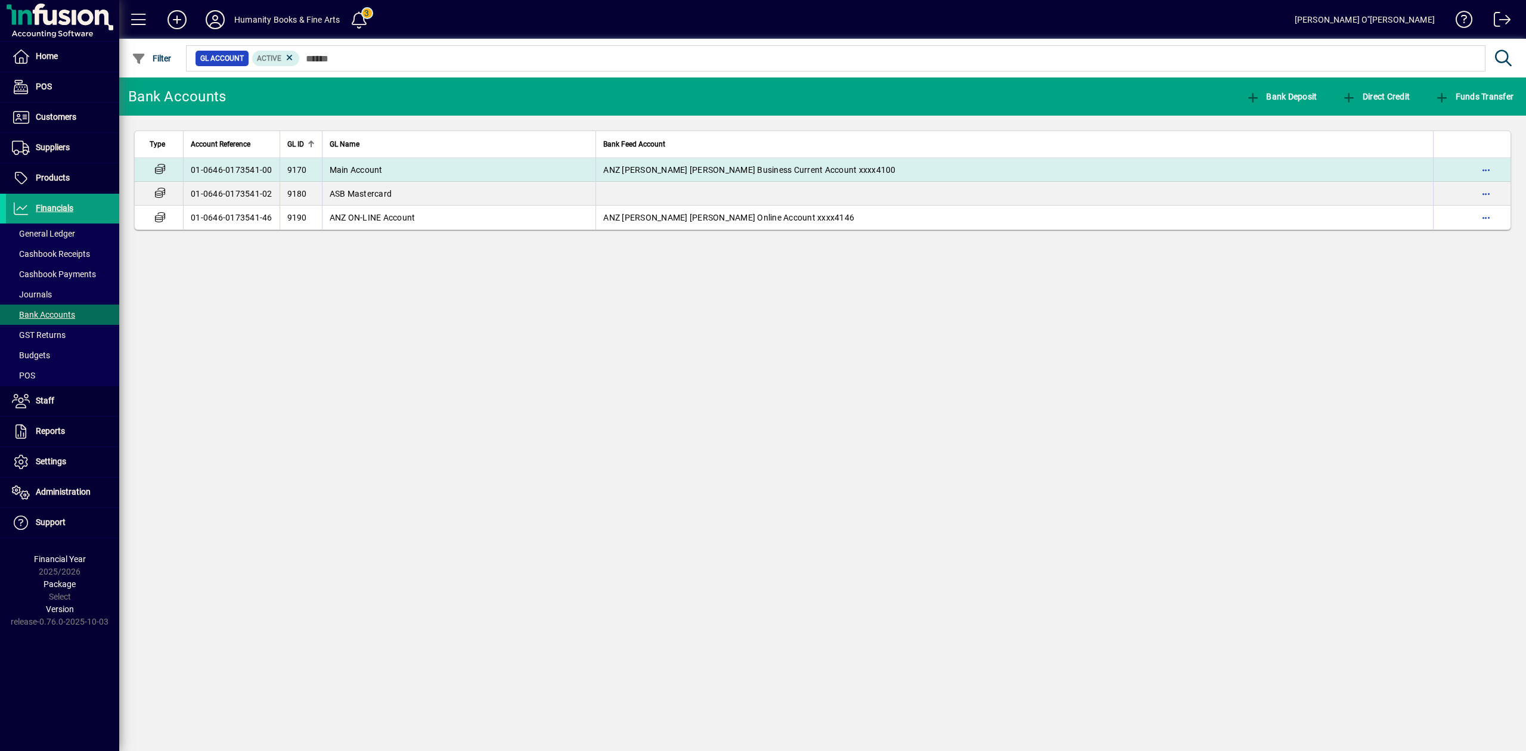
click at [244, 177] on td "01-0646-0173541-00" at bounding box center [231, 170] width 97 height 24
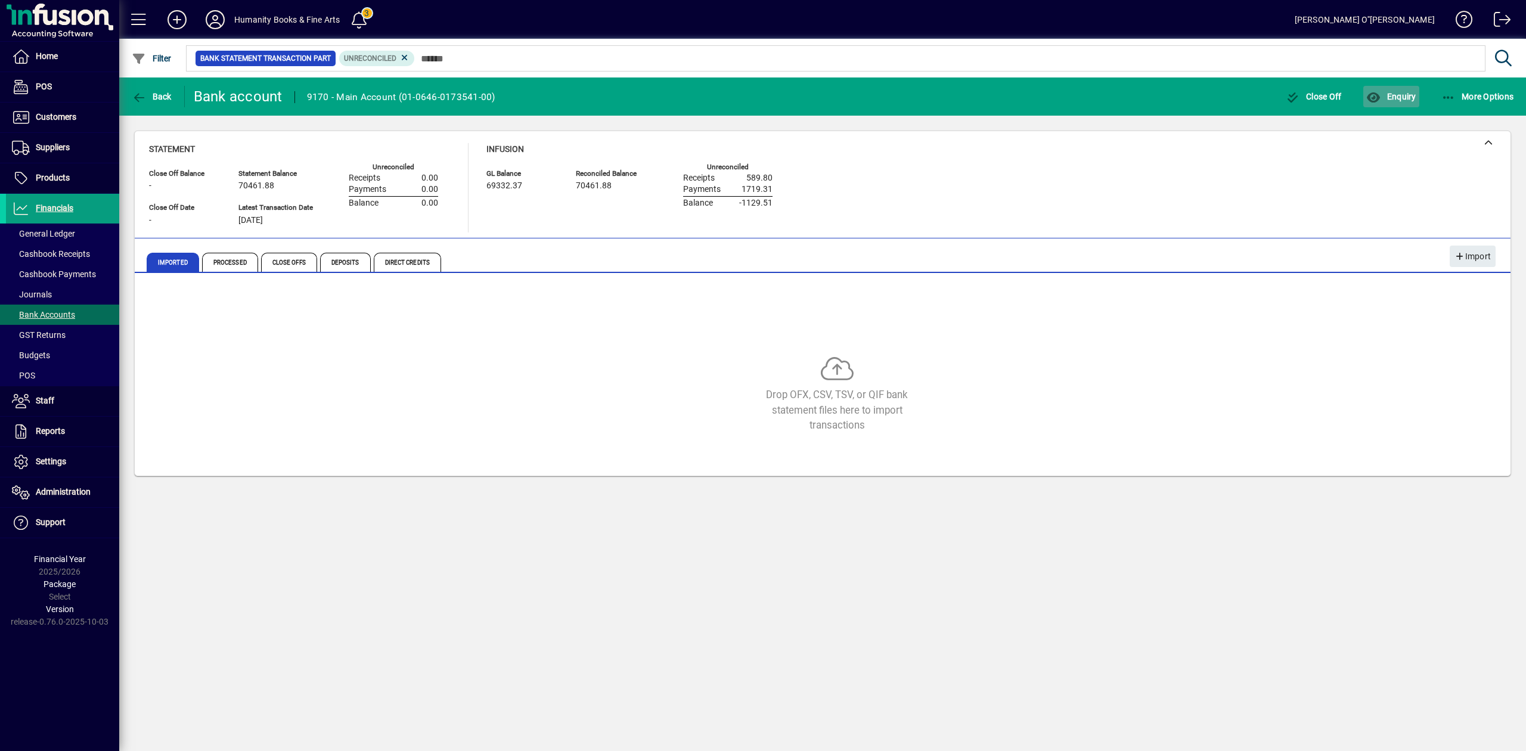
click at [1395, 97] on span "Enquiry" at bounding box center [1390, 97] width 49 height 10
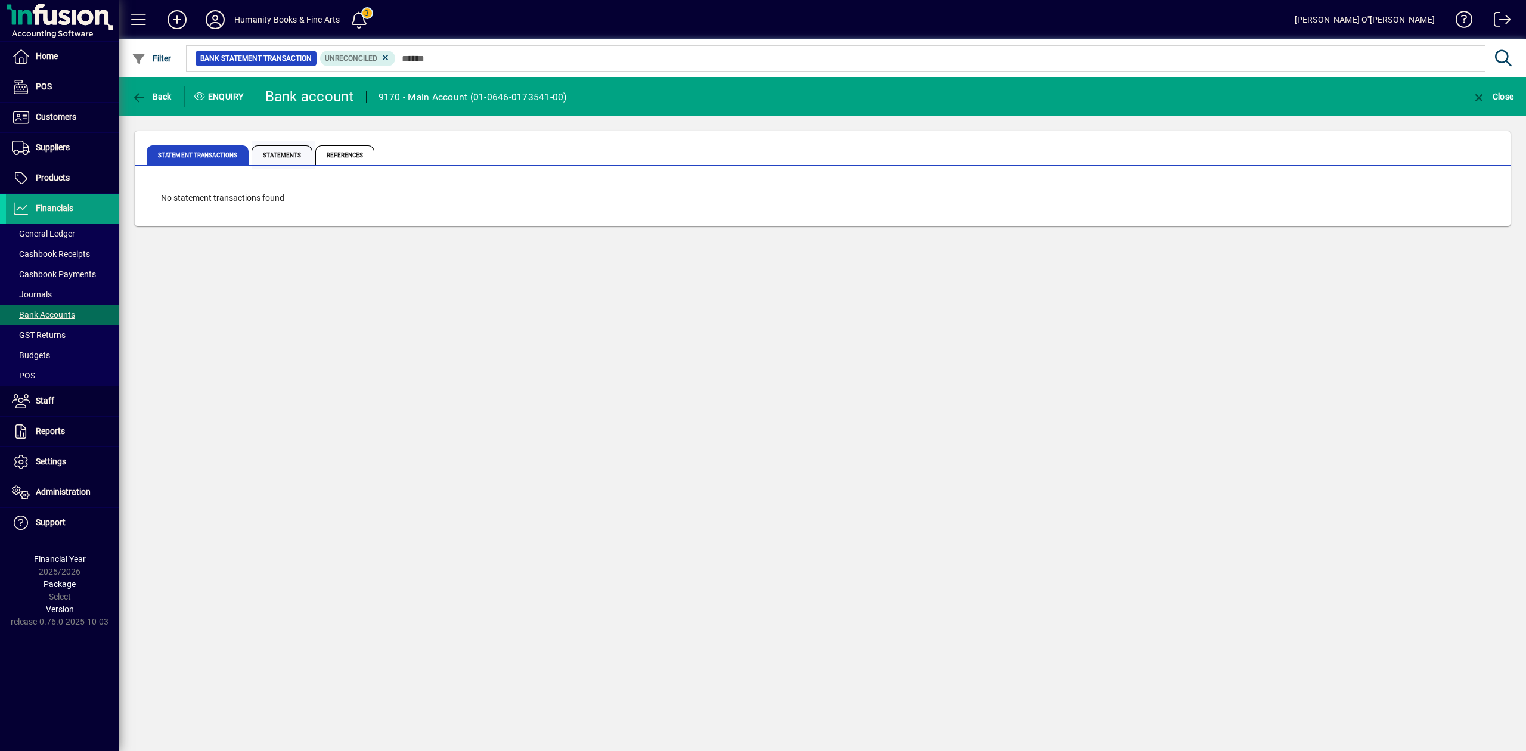
click at [291, 157] on span "Statements" at bounding box center [282, 154] width 61 height 19
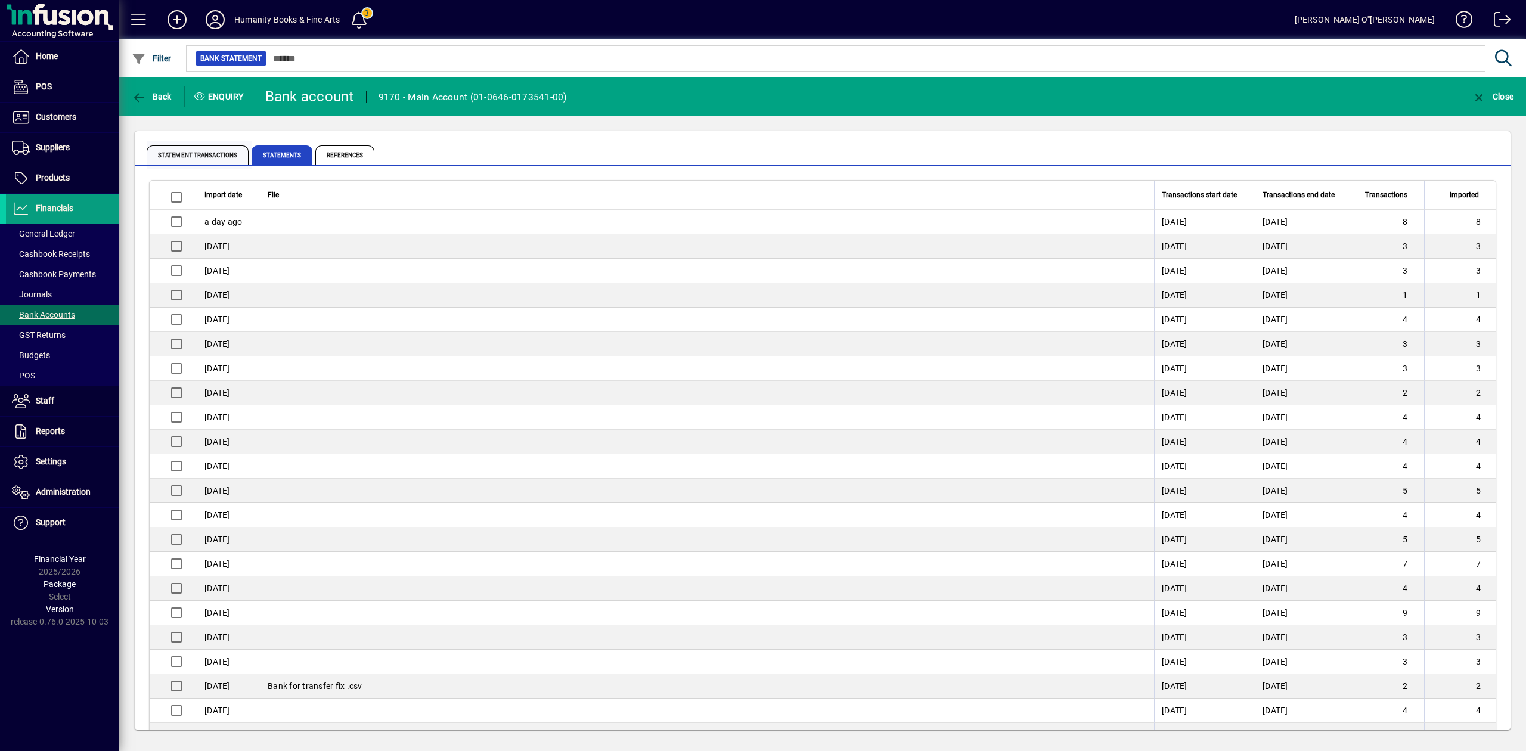
click at [199, 150] on span "Statement Transactions" at bounding box center [198, 154] width 102 height 19
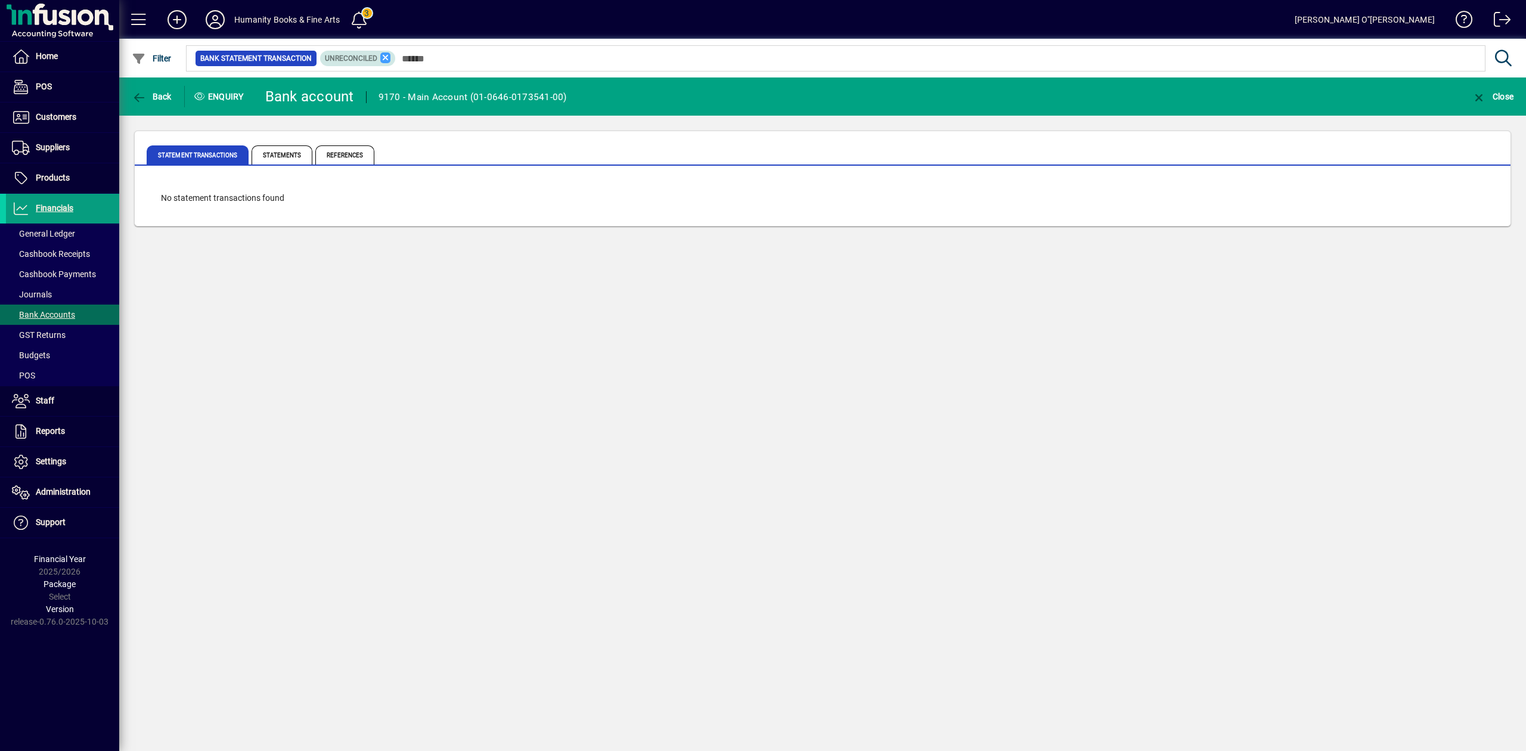
click at [383, 56] on icon at bounding box center [385, 57] width 11 height 11
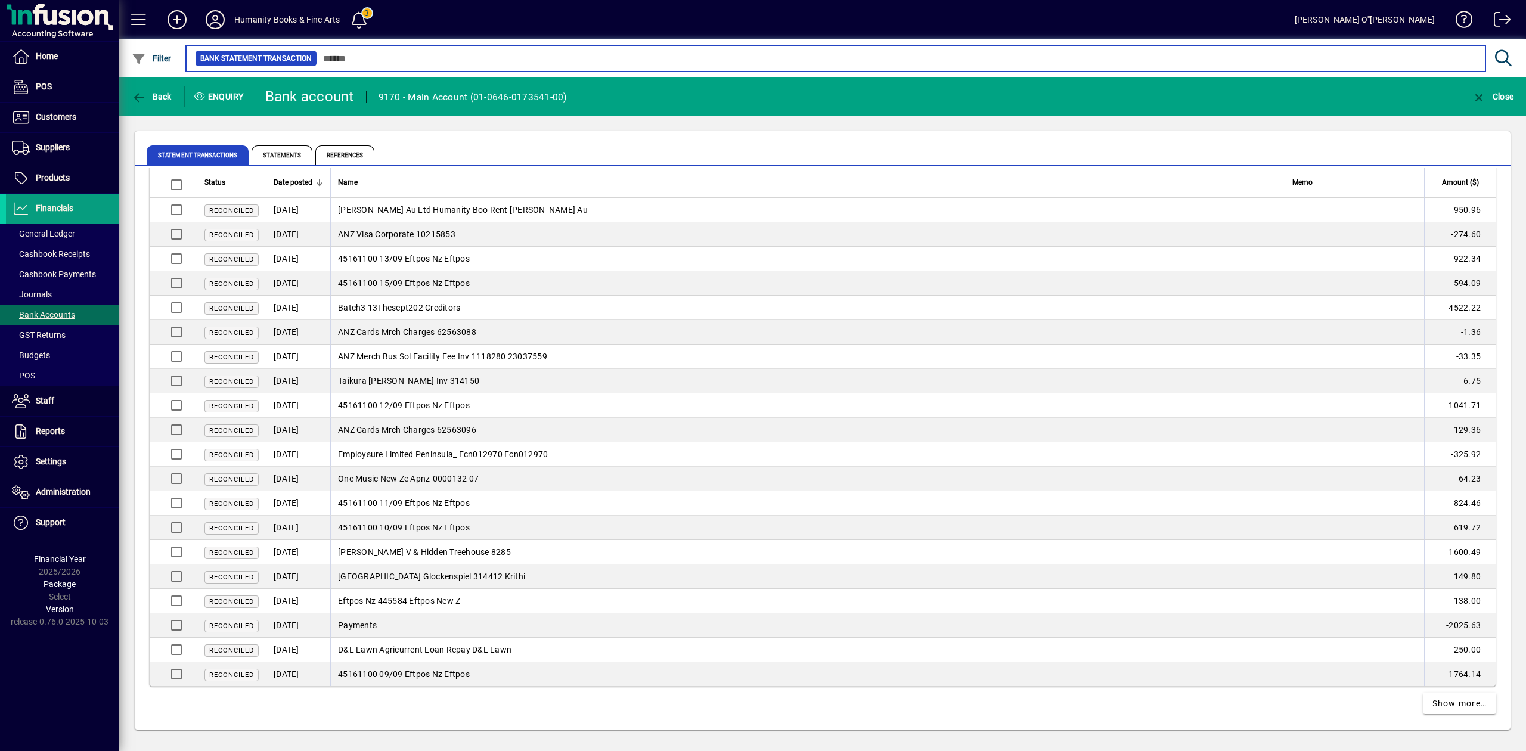
scroll to position [1987, 0]
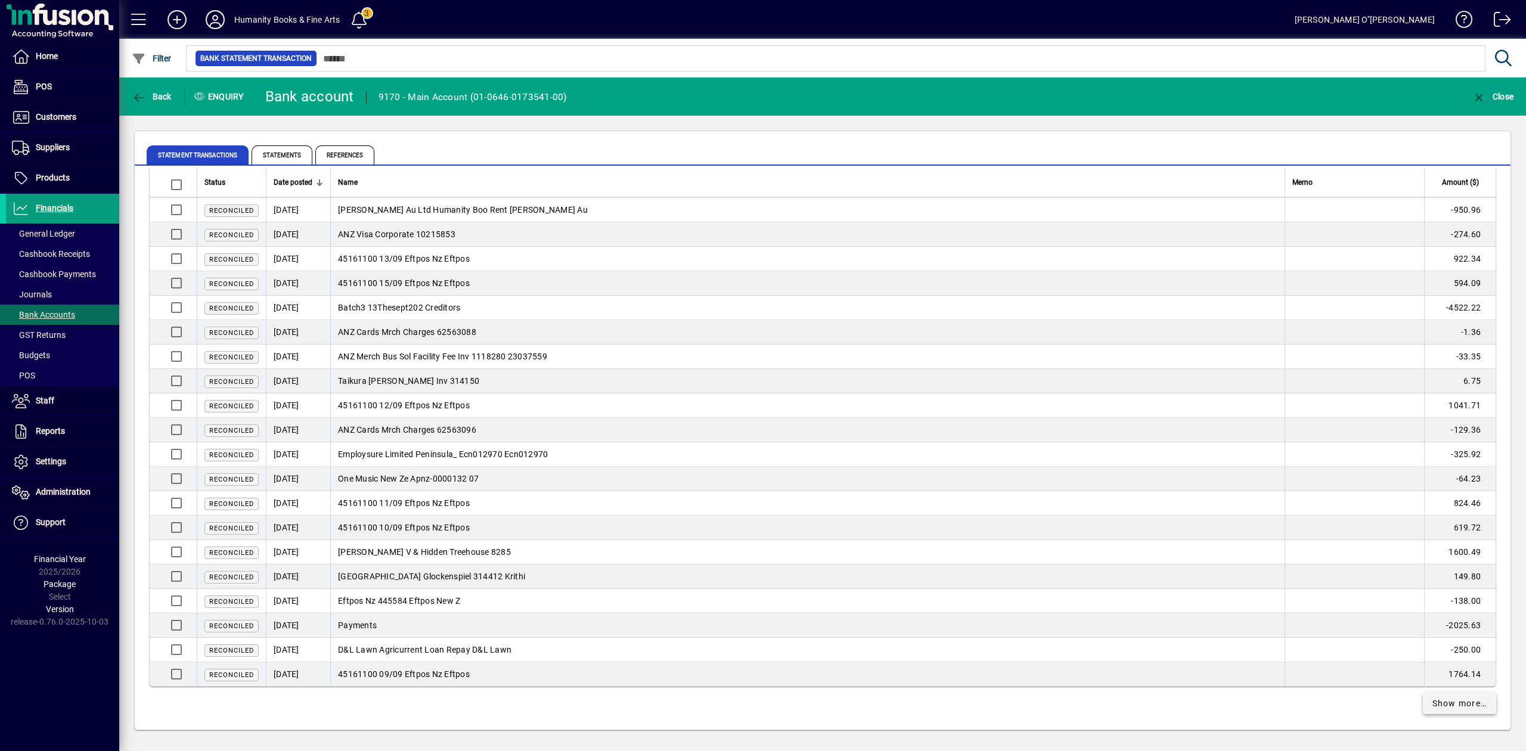
click at [1454, 702] on span "Show more…" at bounding box center [1459, 703] width 55 height 13
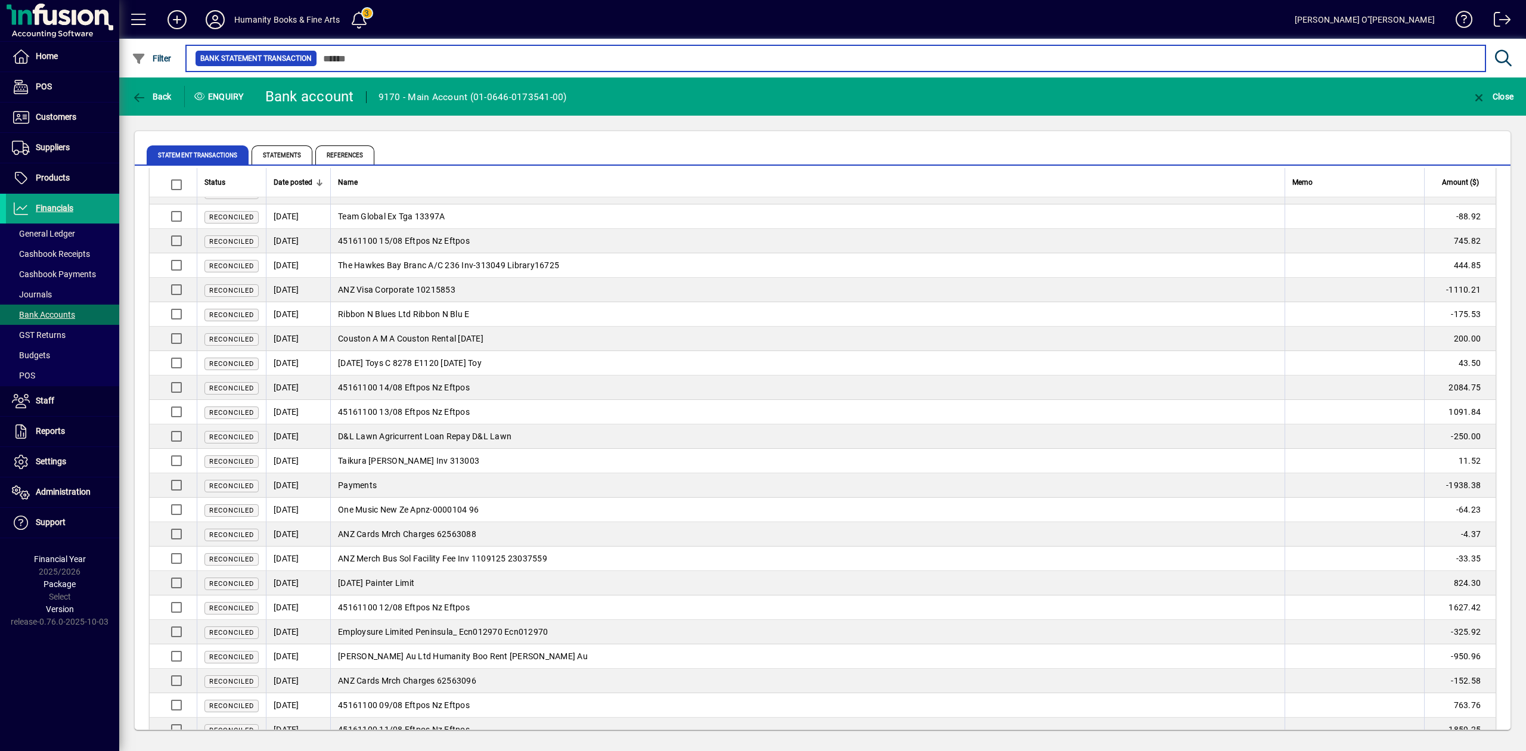
scroll to position [4450, 0]
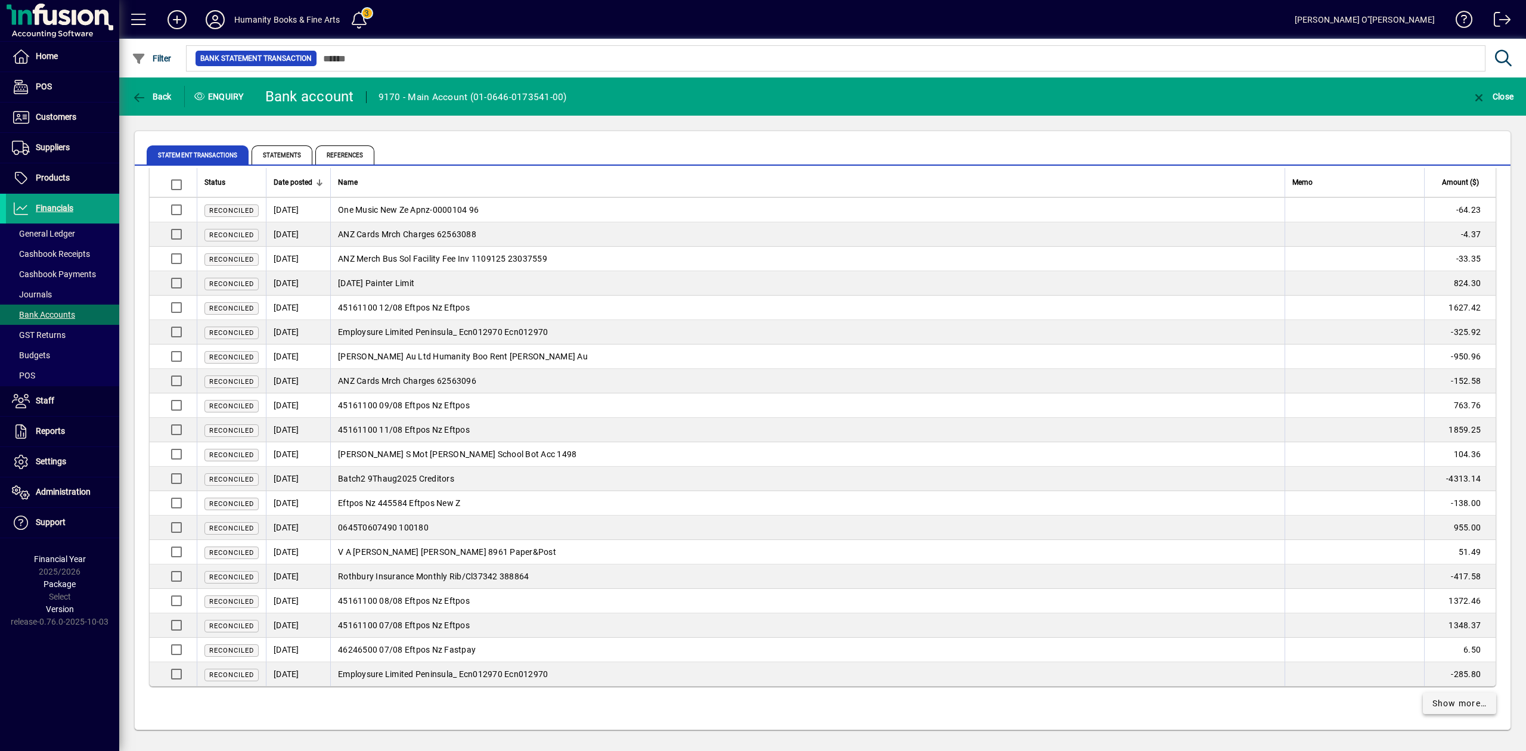
click at [1432, 703] on span "Show more…" at bounding box center [1459, 703] width 55 height 13
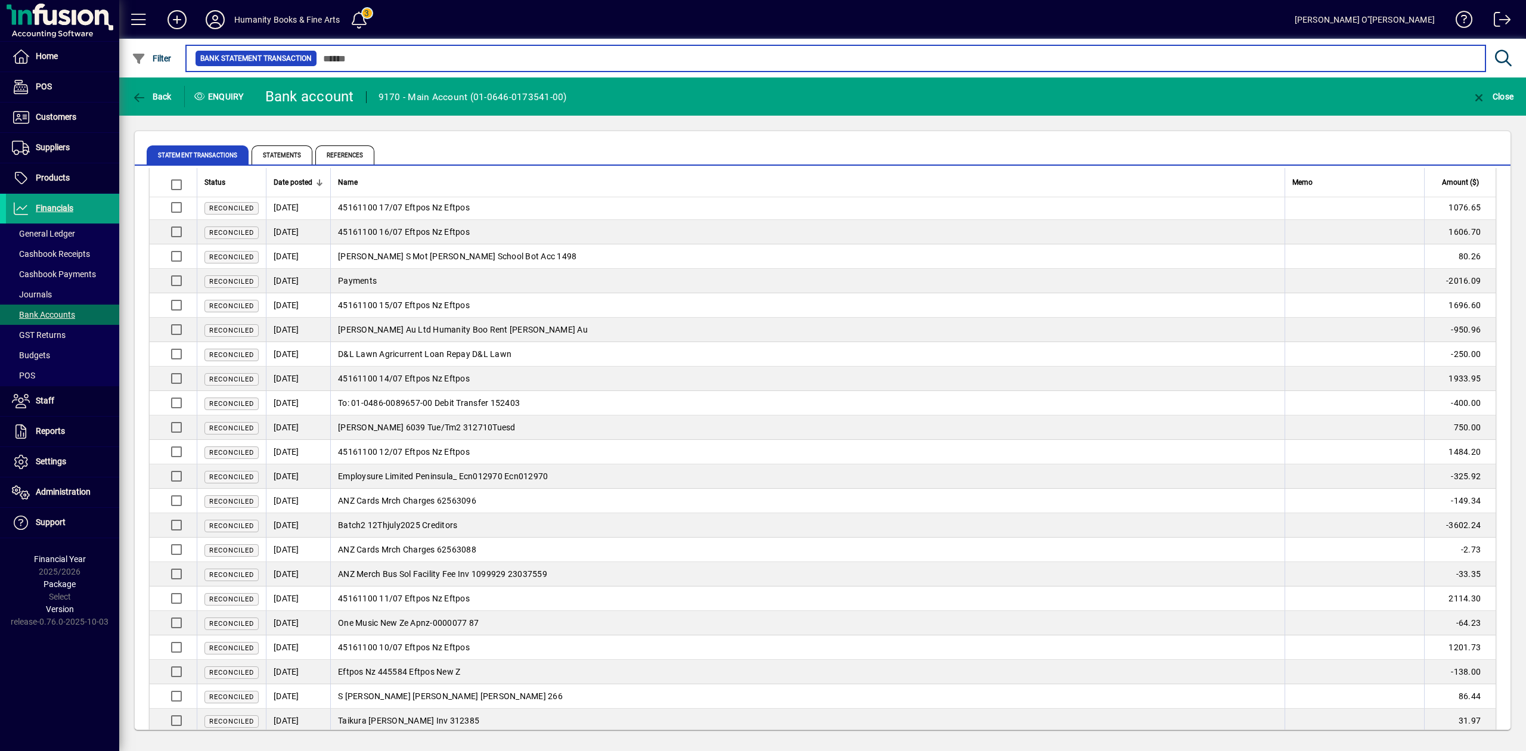
scroll to position [6915, 0]
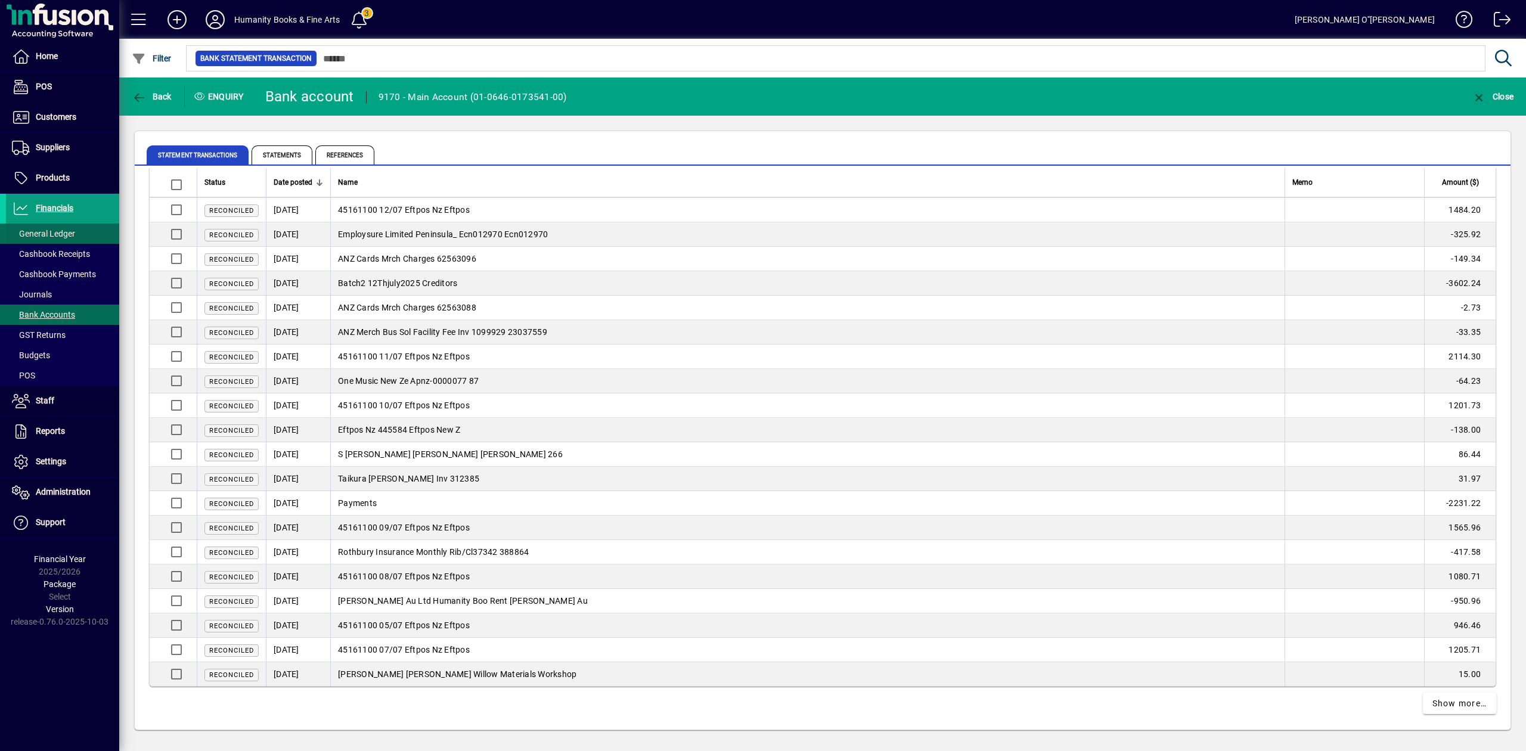
click at [41, 229] on span "General Ledger" at bounding box center [43, 234] width 63 height 10
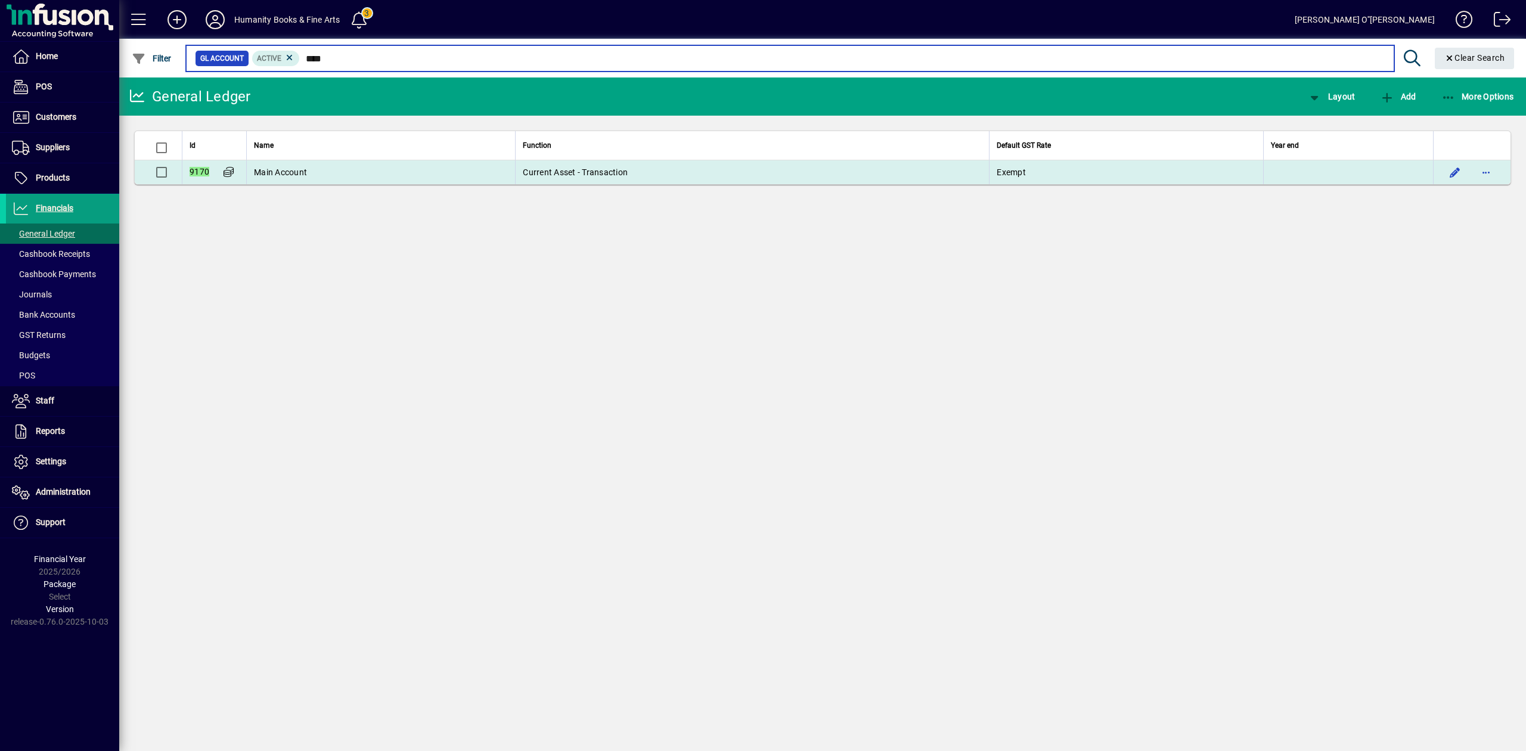
type input "****"
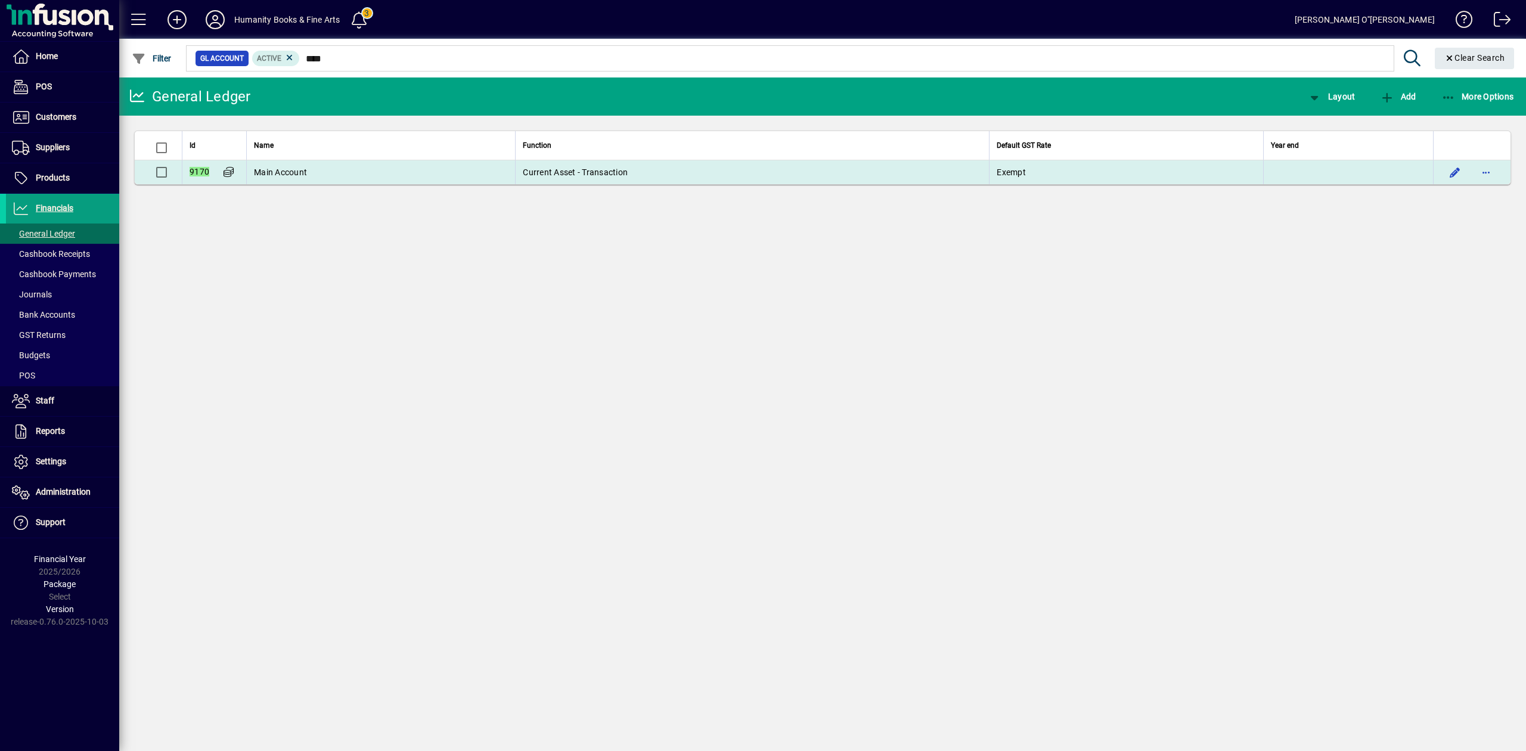
click at [320, 179] on td "Main Account" at bounding box center [380, 172] width 269 height 24
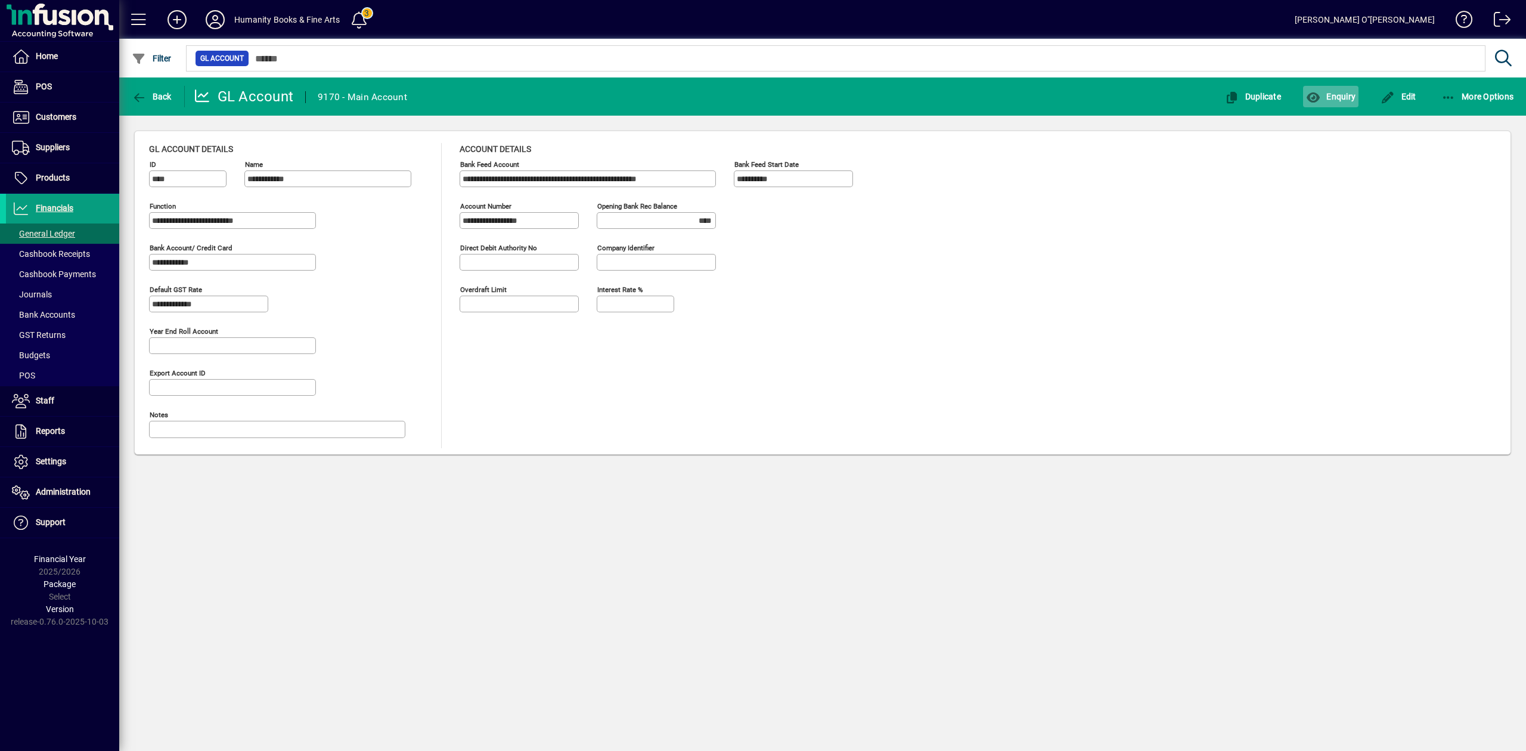
click at [1328, 97] on span "Enquiry" at bounding box center [1330, 97] width 49 height 10
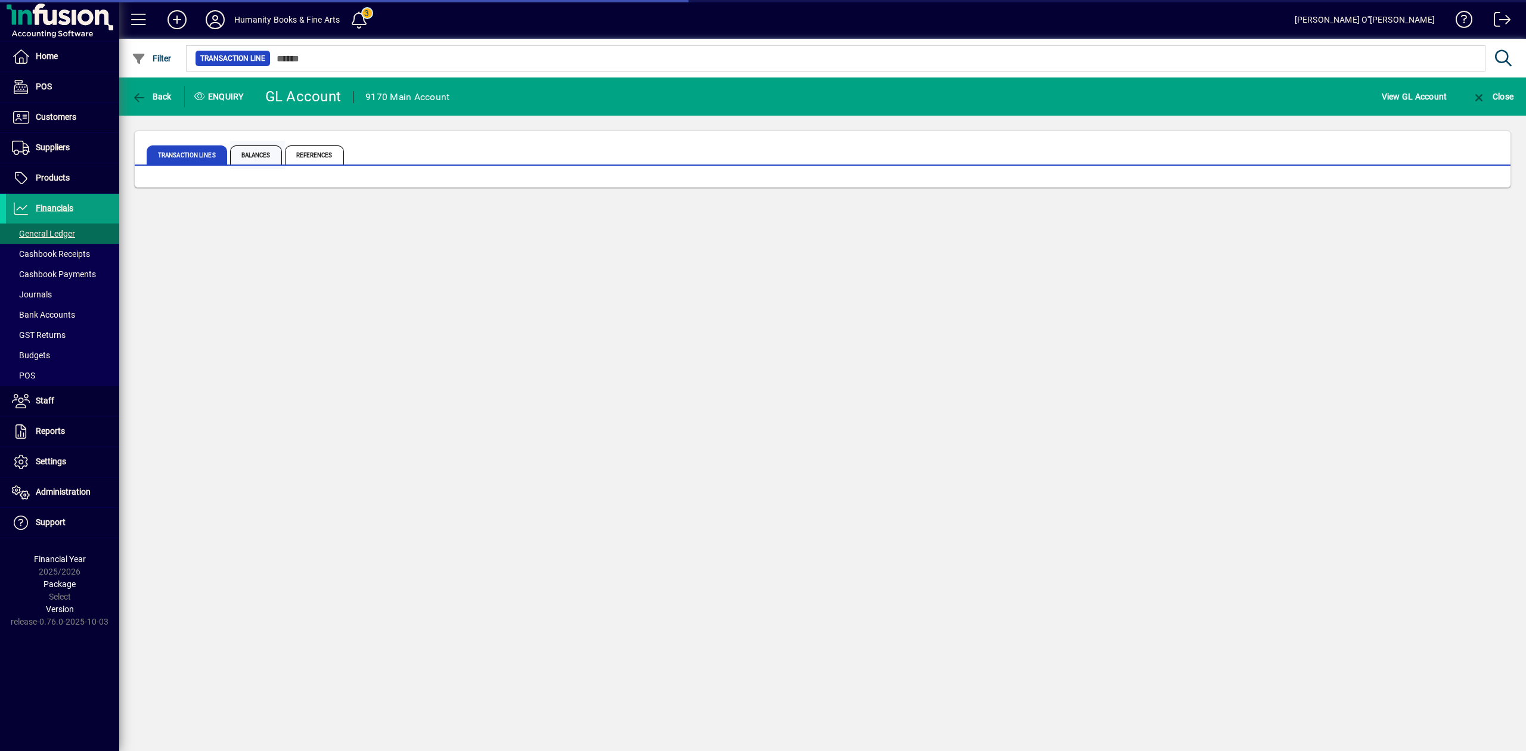
click at [249, 153] on span "Balances" at bounding box center [256, 154] width 52 height 19
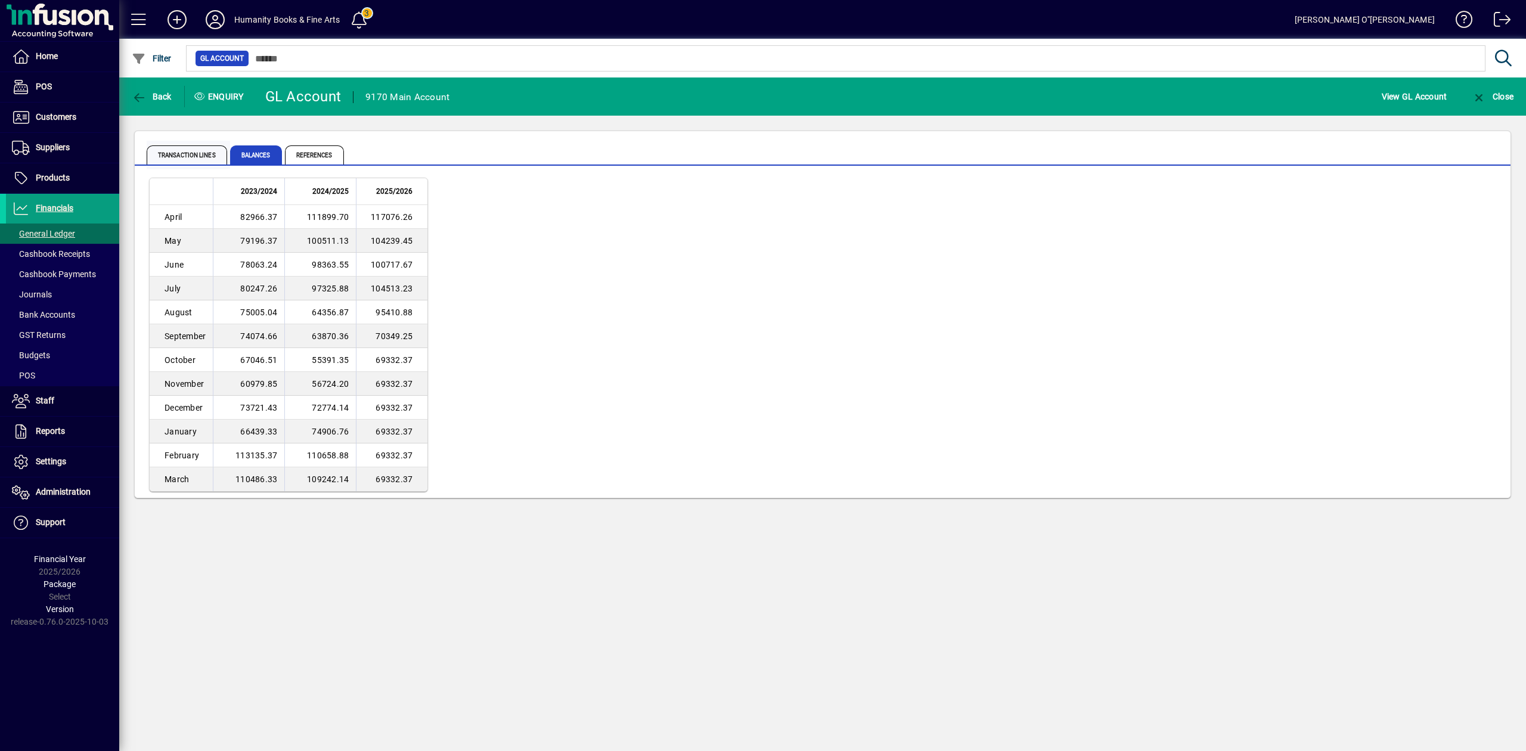
click at [193, 150] on span "Transaction lines" at bounding box center [187, 154] width 80 height 19
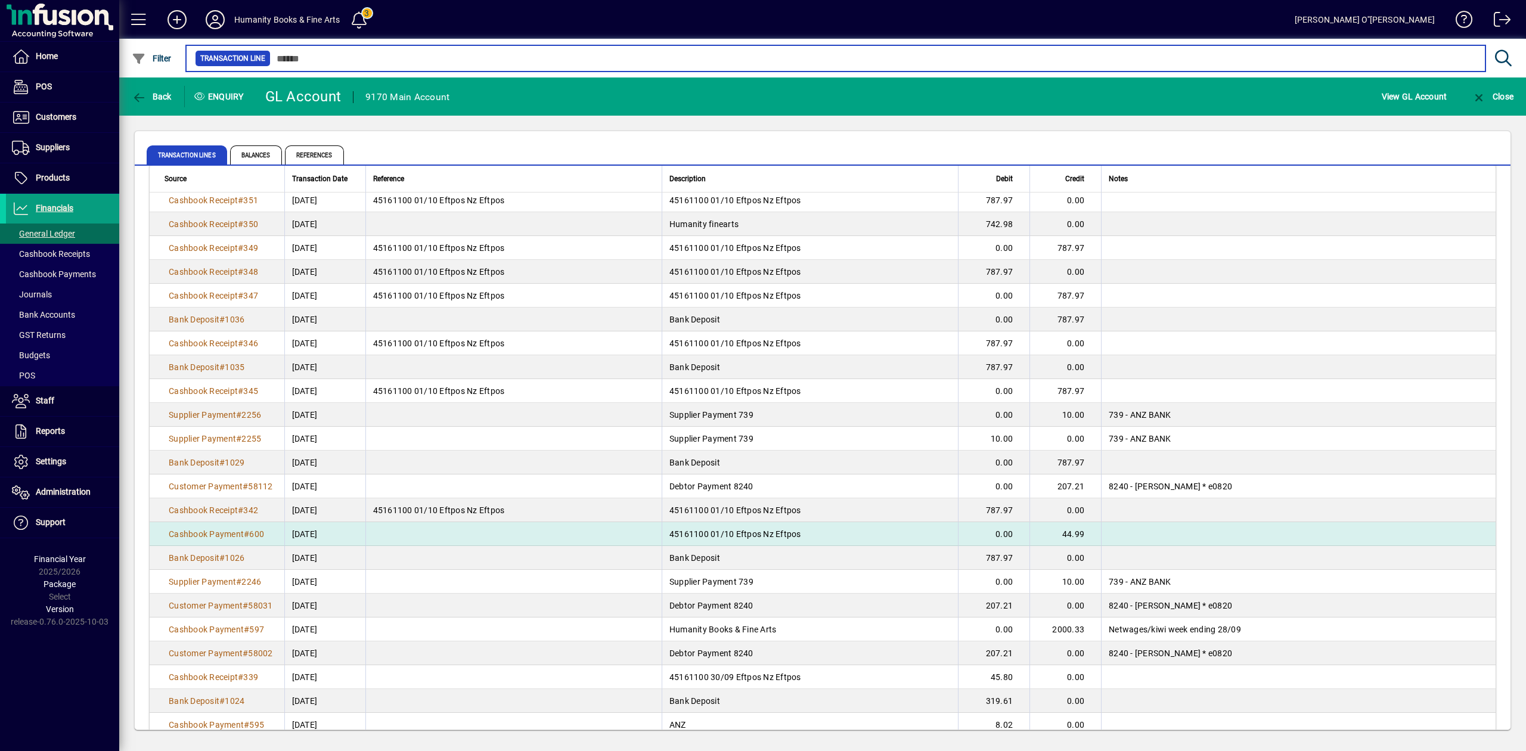
scroll to position [1903, 0]
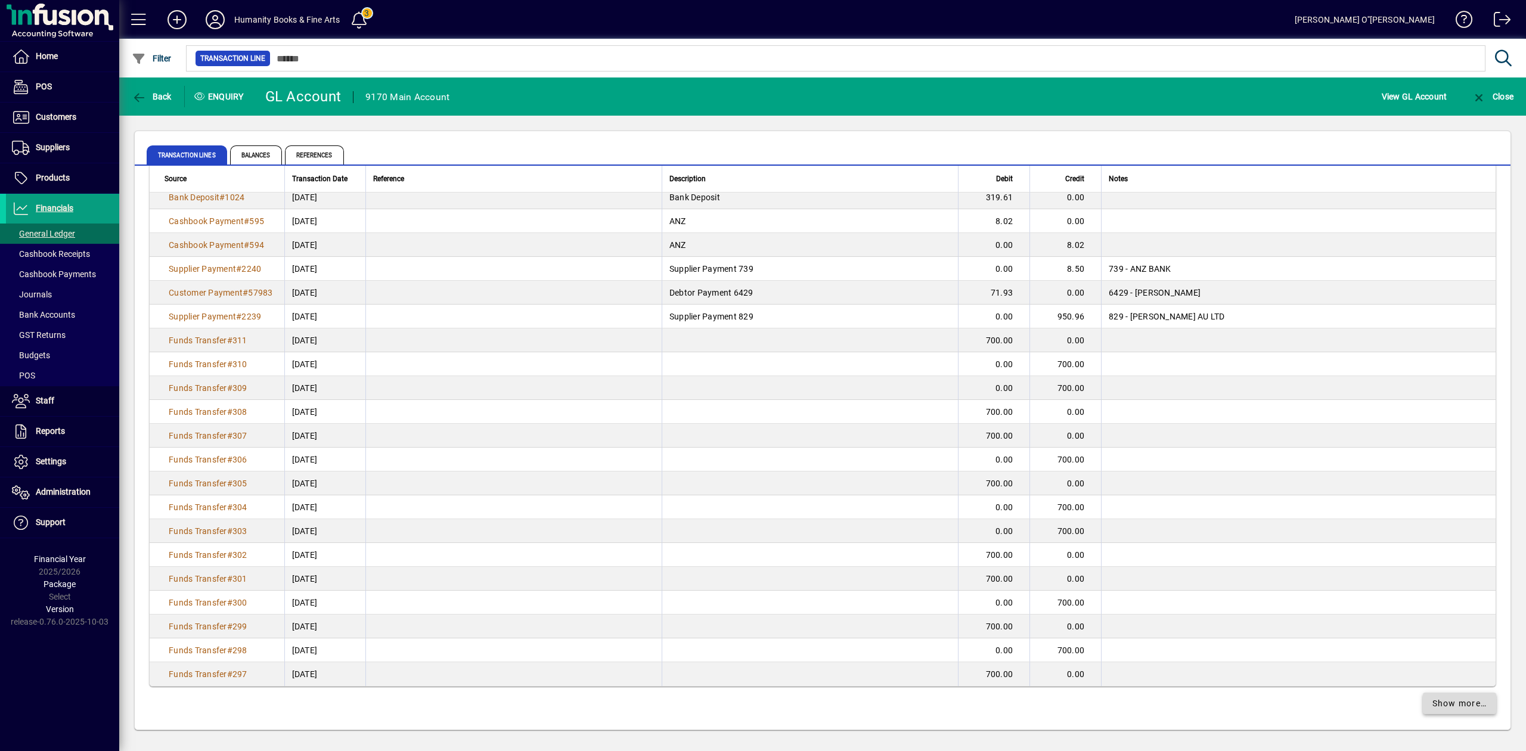
click at [1438, 709] on span at bounding box center [1460, 703] width 74 height 29
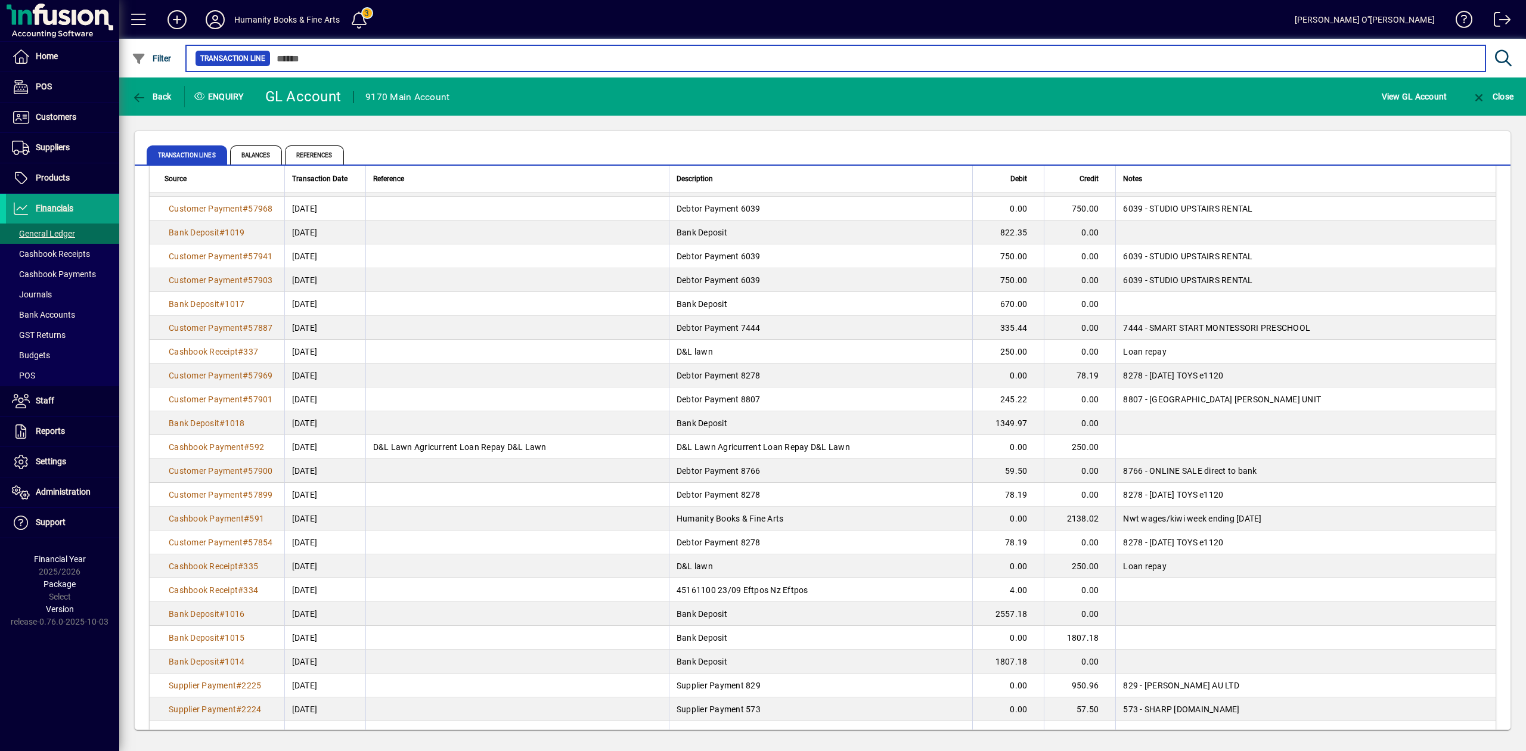
scroll to position [4288, 0]
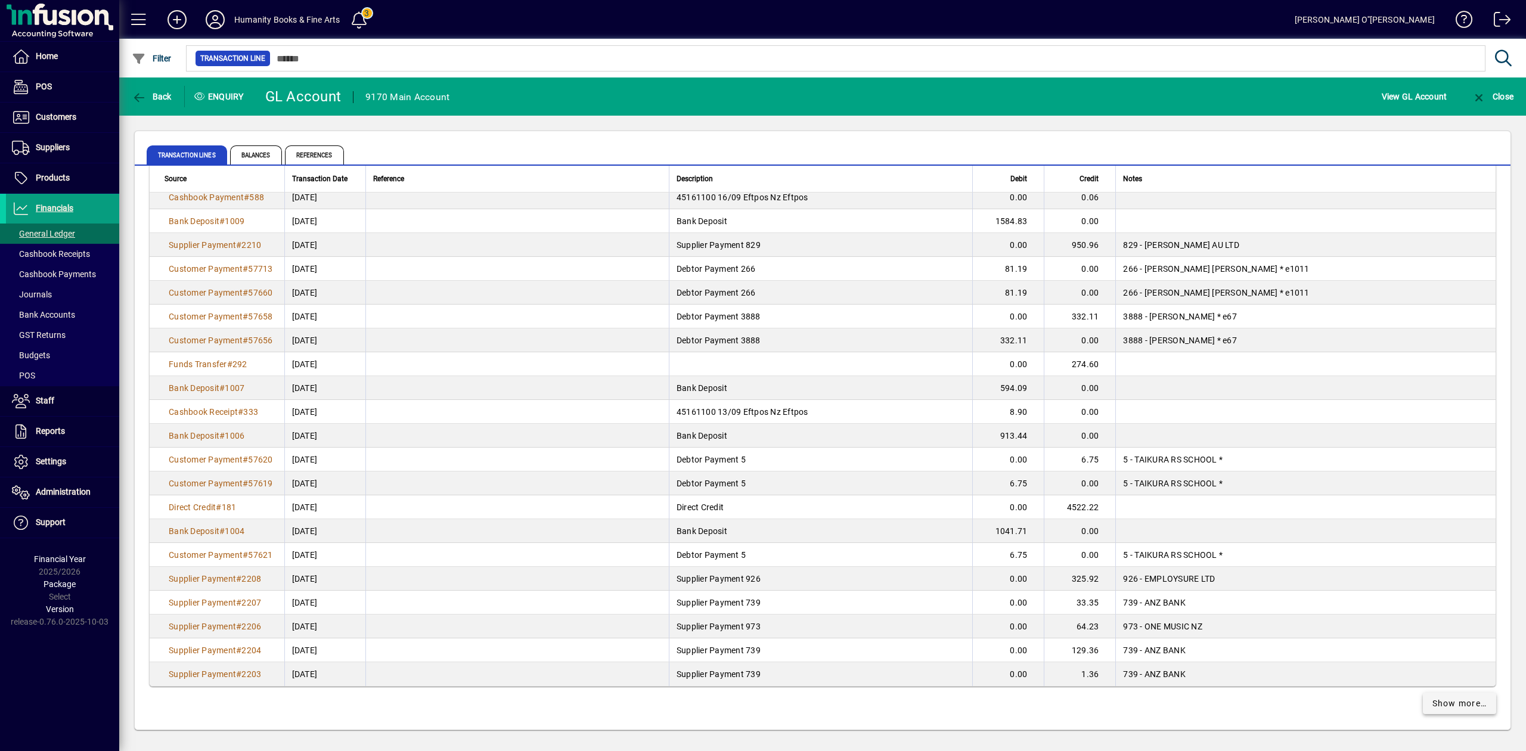
click at [1446, 700] on span "Show more…" at bounding box center [1459, 703] width 55 height 13
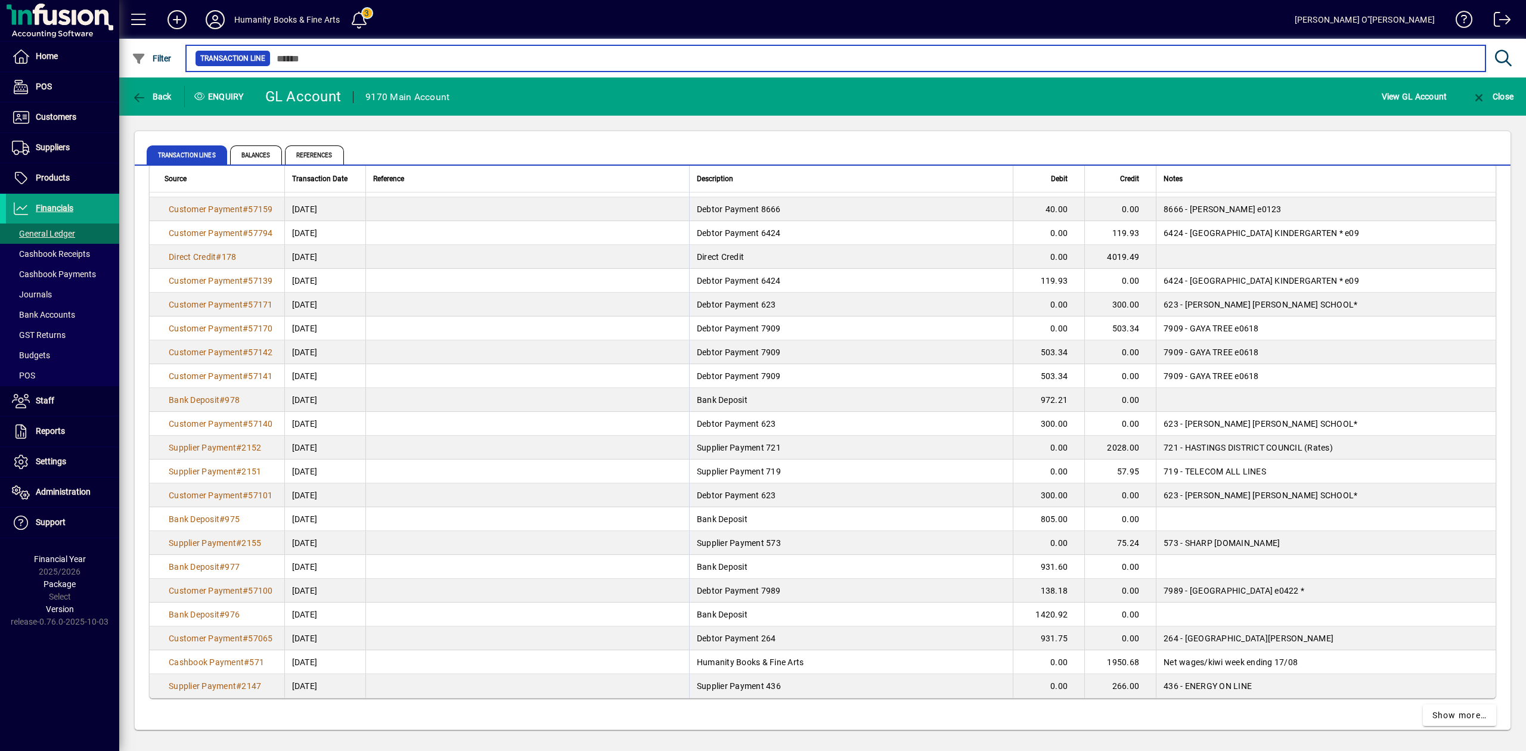
scroll to position [6672, 0]
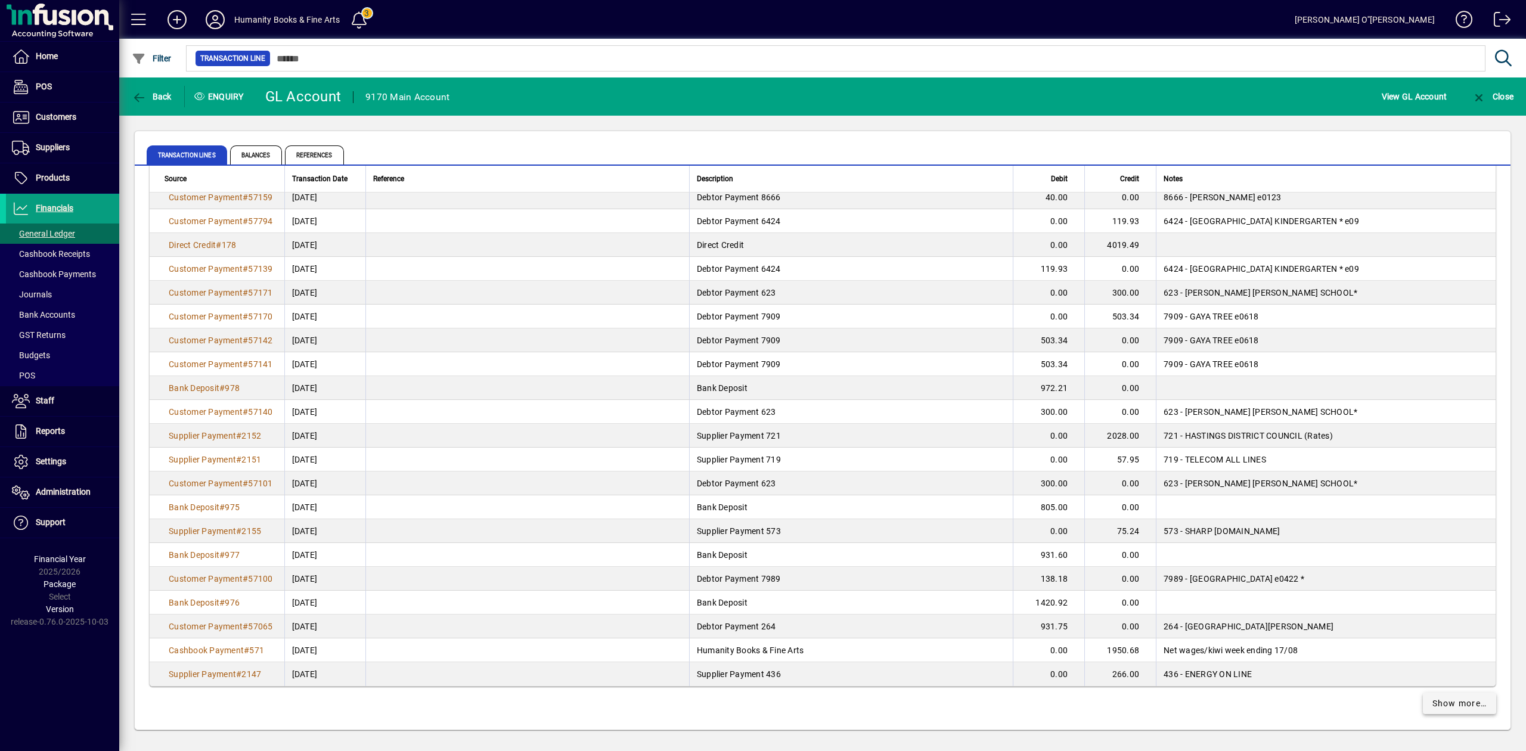
click at [1437, 700] on span "Show more…" at bounding box center [1459, 703] width 55 height 13
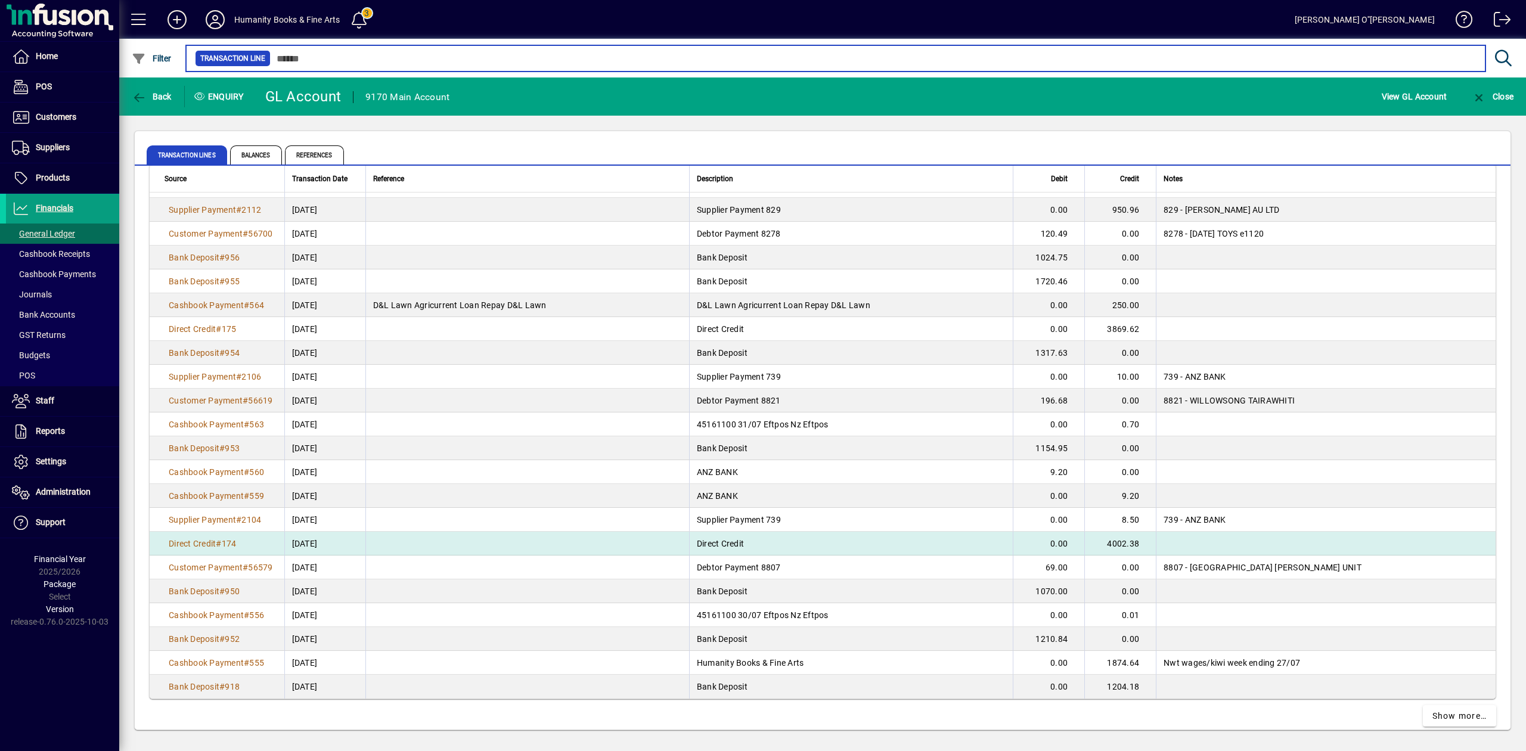
scroll to position [9057, 0]
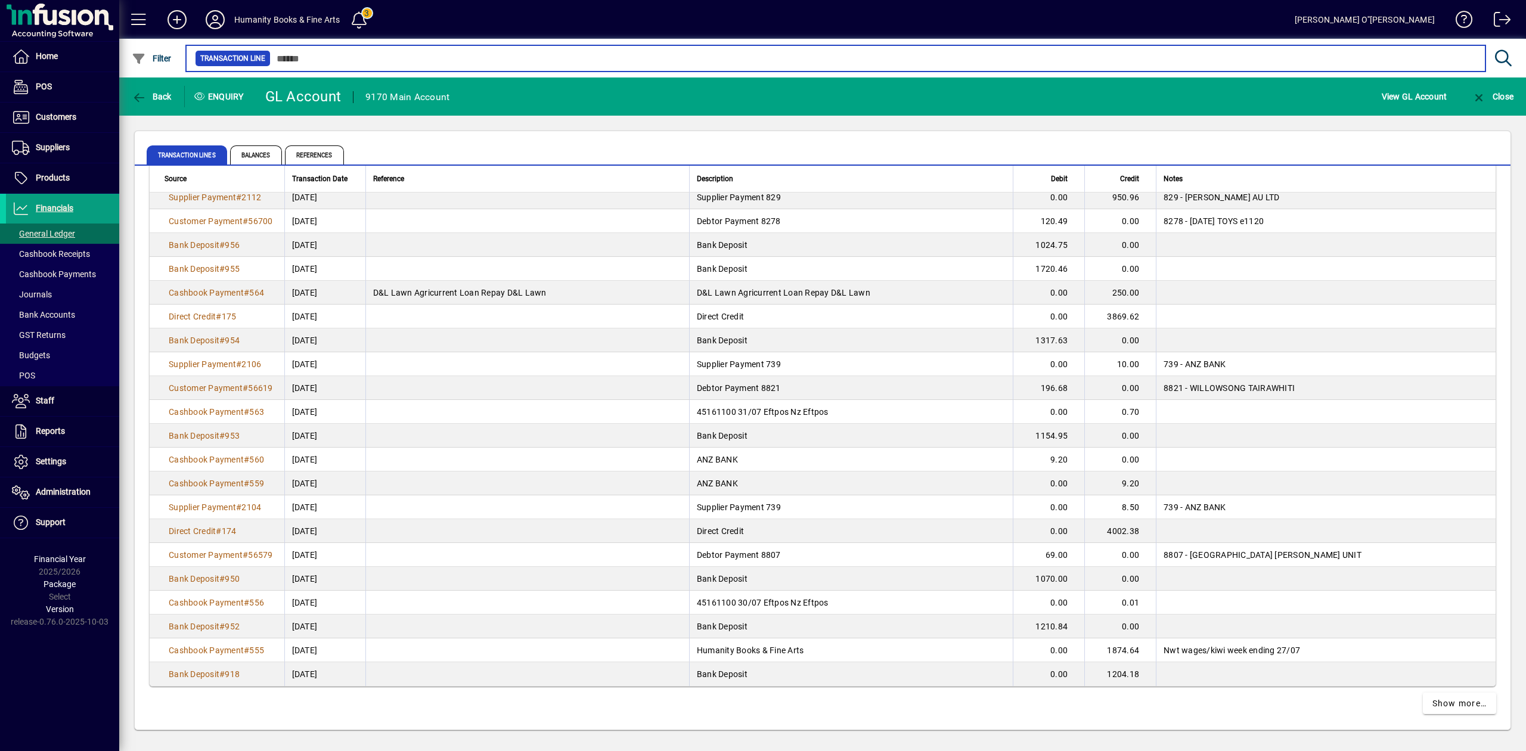
click at [373, 66] on input "text" at bounding box center [873, 58] width 1205 height 17
click at [328, 63] on input "text" at bounding box center [873, 58] width 1205 height 17
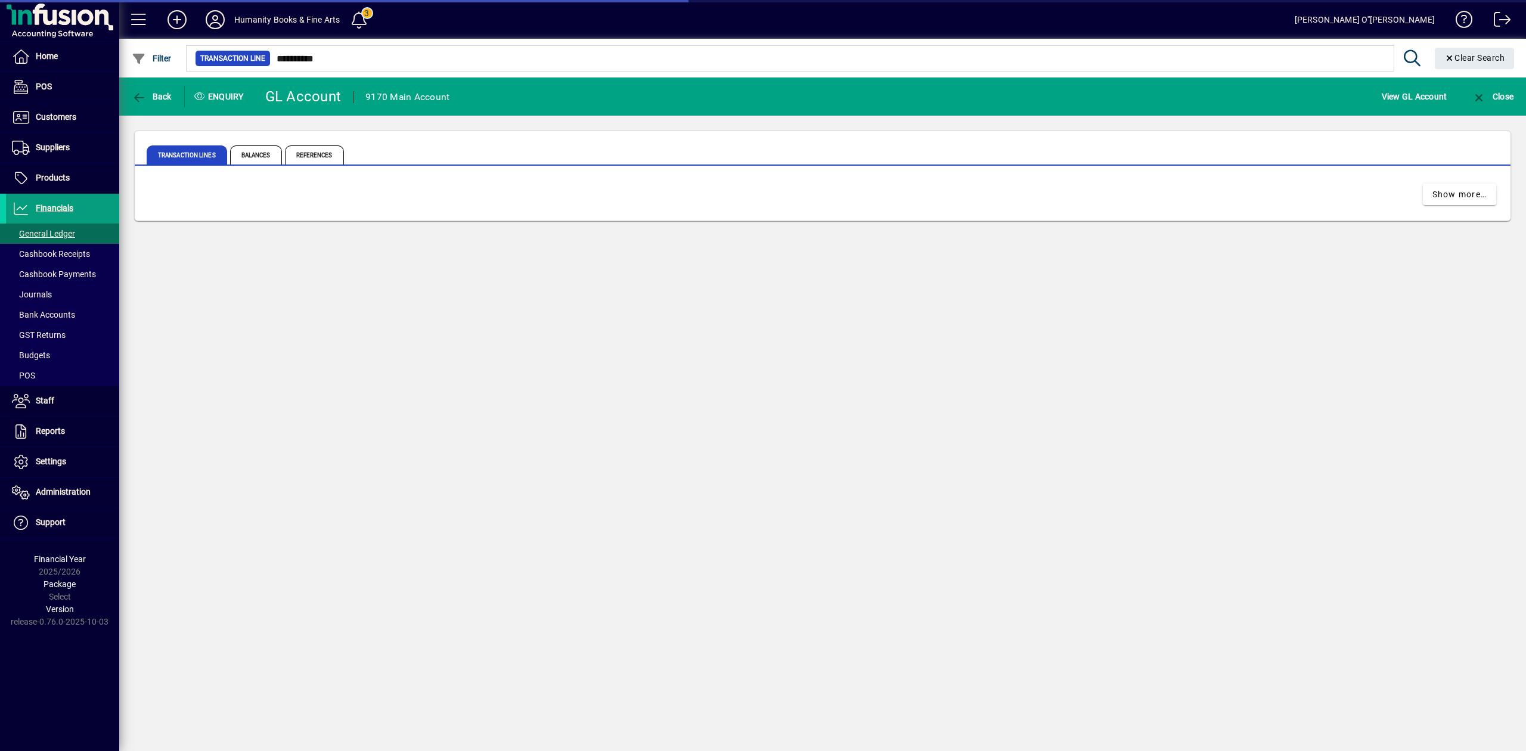
click at [355, 49] on div at bounding box center [887, 45] width 1407 height 13
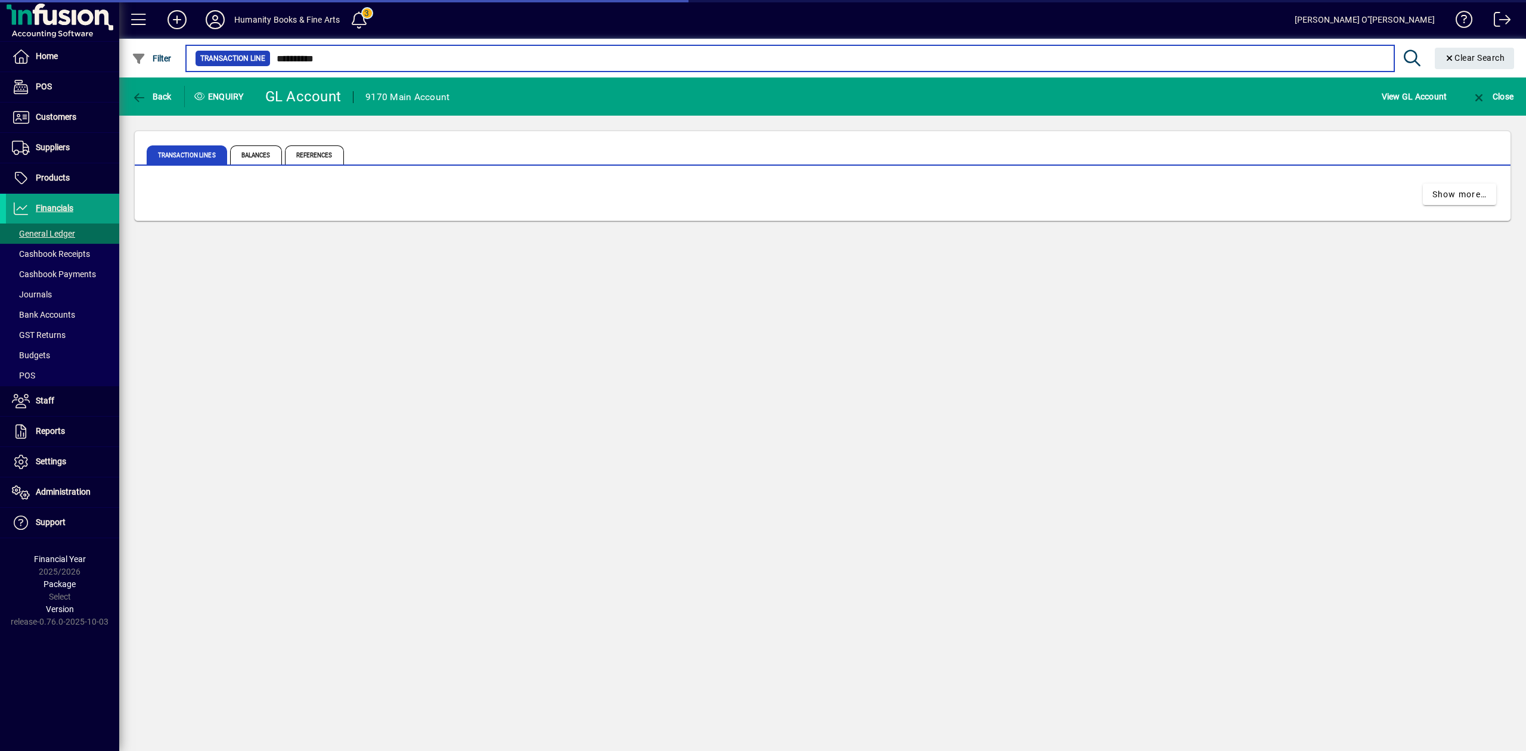
click at [294, 52] on input "**********" at bounding box center [828, 58] width 1114 height 17
type input "*"
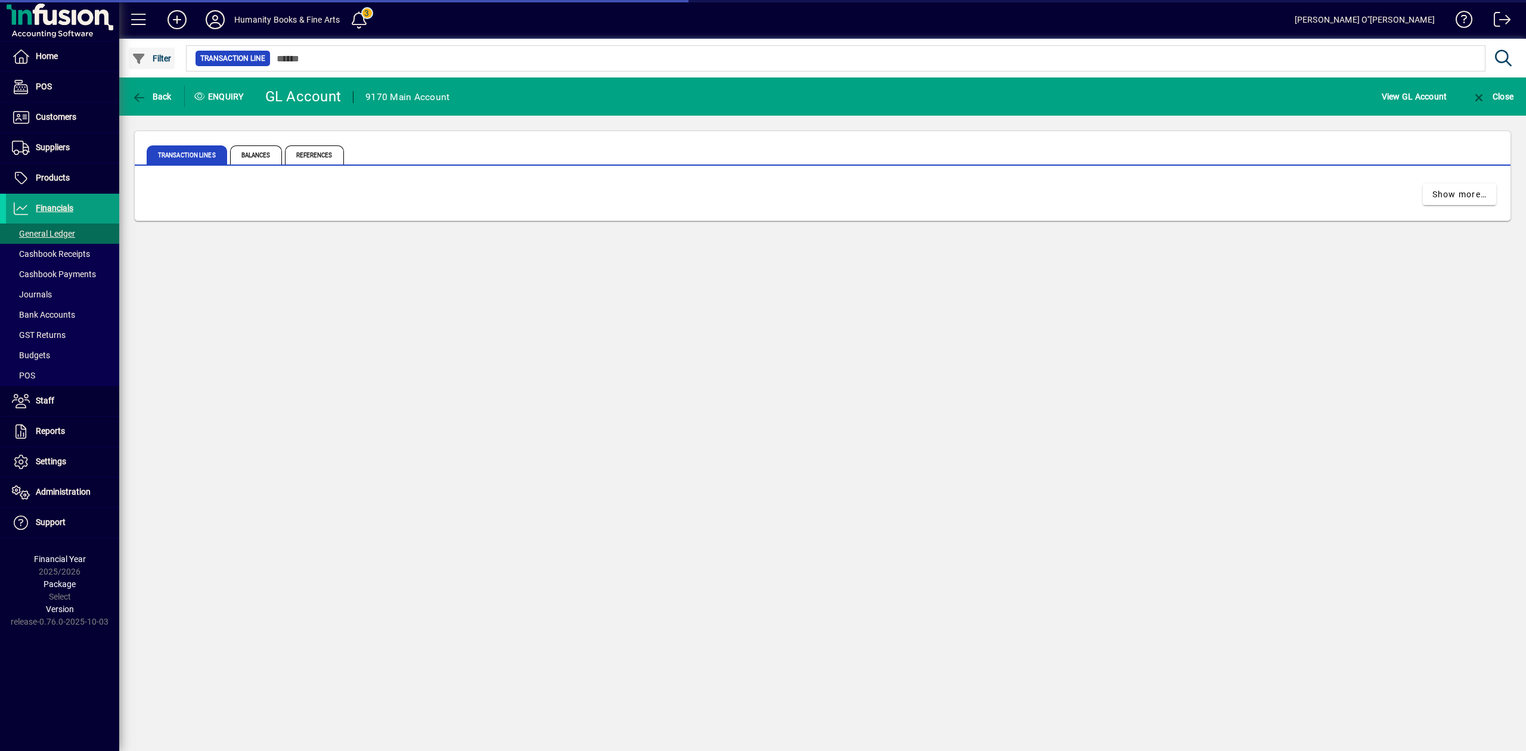
click at [169, 61] on span "Filter" at bounding box center [152, 59] width 40 height 10
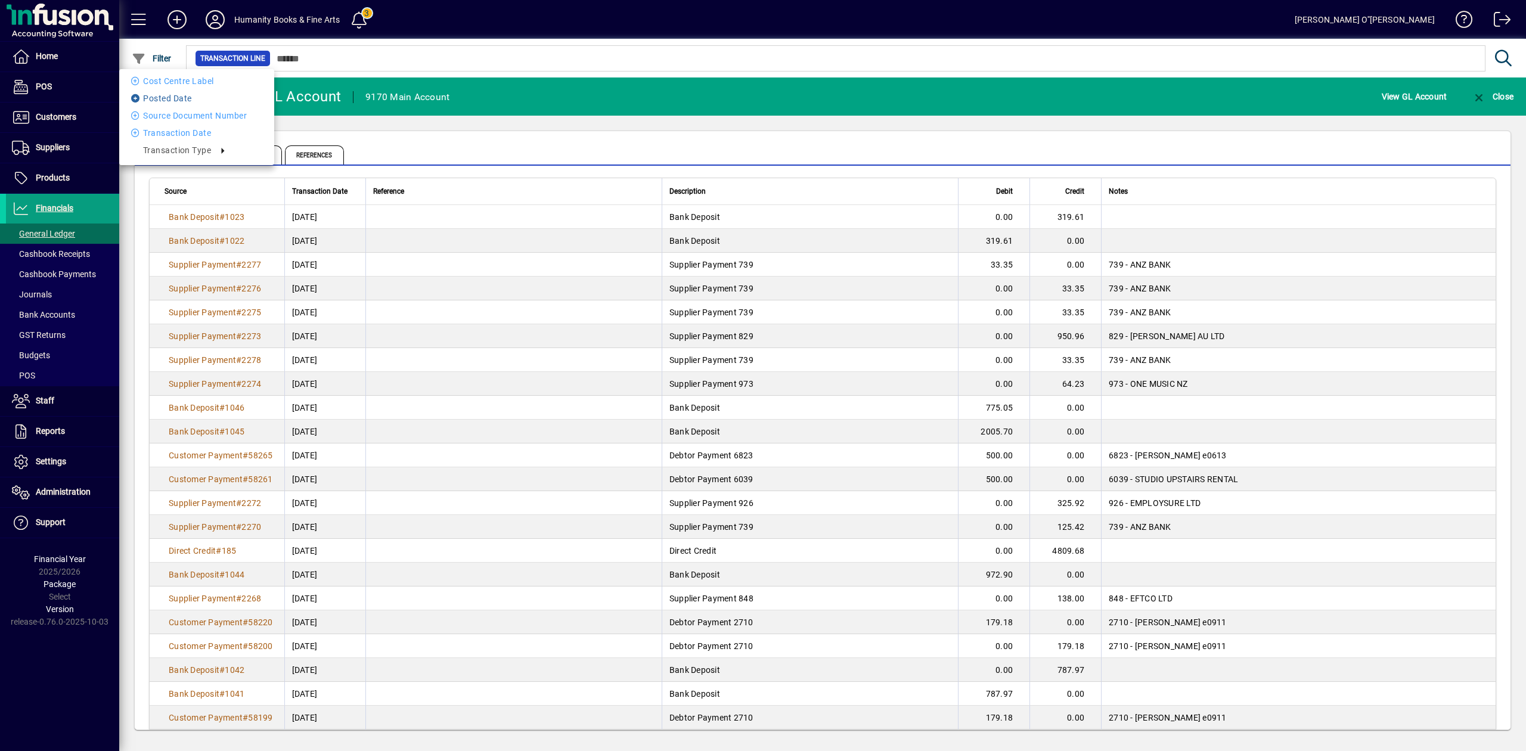
click at [163, 98] on li "Posted Date" at bounding box center [196, 98] width 155 height 14
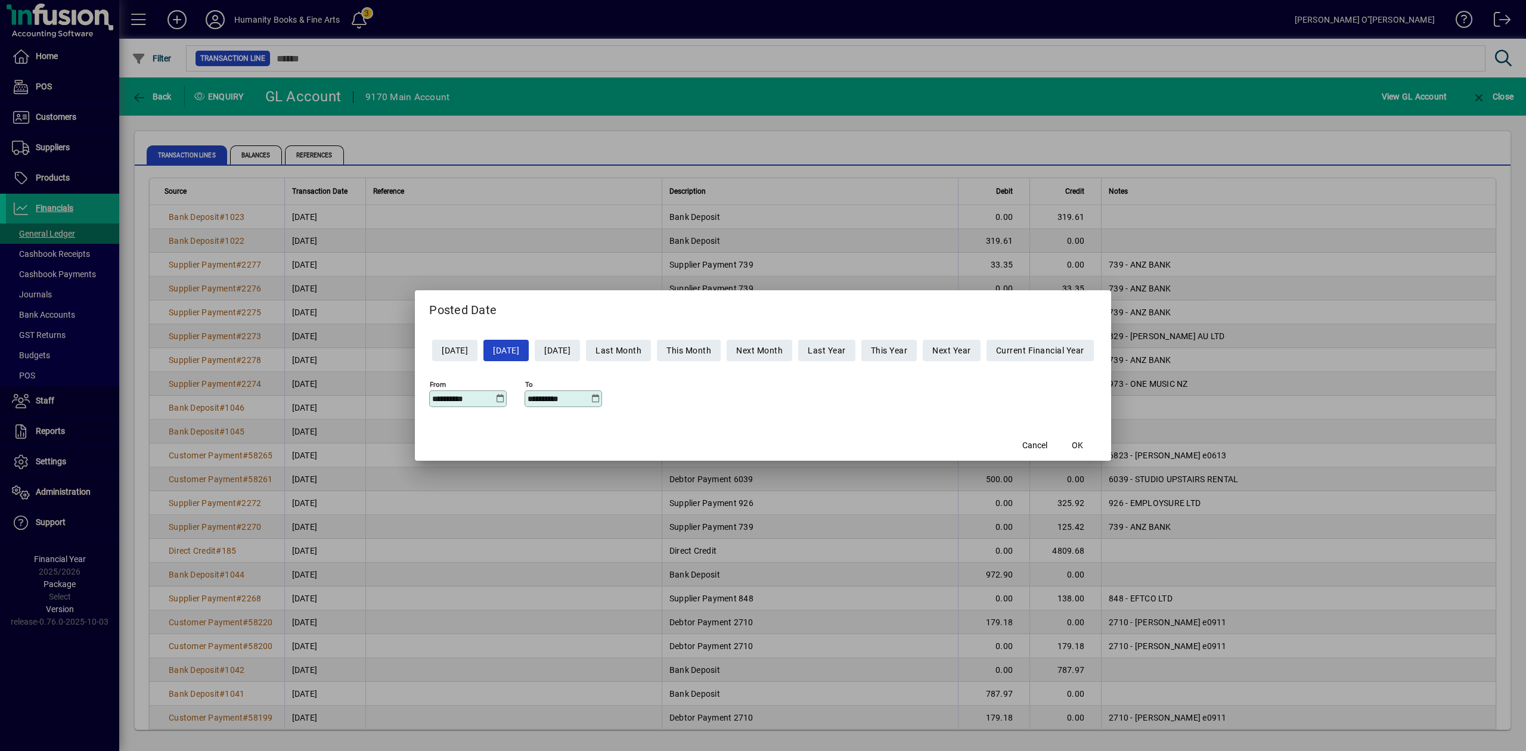
drag, startPoint x: 469, startPoint y: 398, endPoint x: 342, endPoint y: 397, distance: 126.4
click at [362, 396] on div "**********" at bounding box center [763, 375] width 1526 height 751
drag, startPoint x: 446, startPoint y: 397, endPoint x: 430, endPoint y: 398, distance: 16.1
click at [432, 398] on input "**********" at bounding box center [463, 399] width 63 height 10
type input "**********"
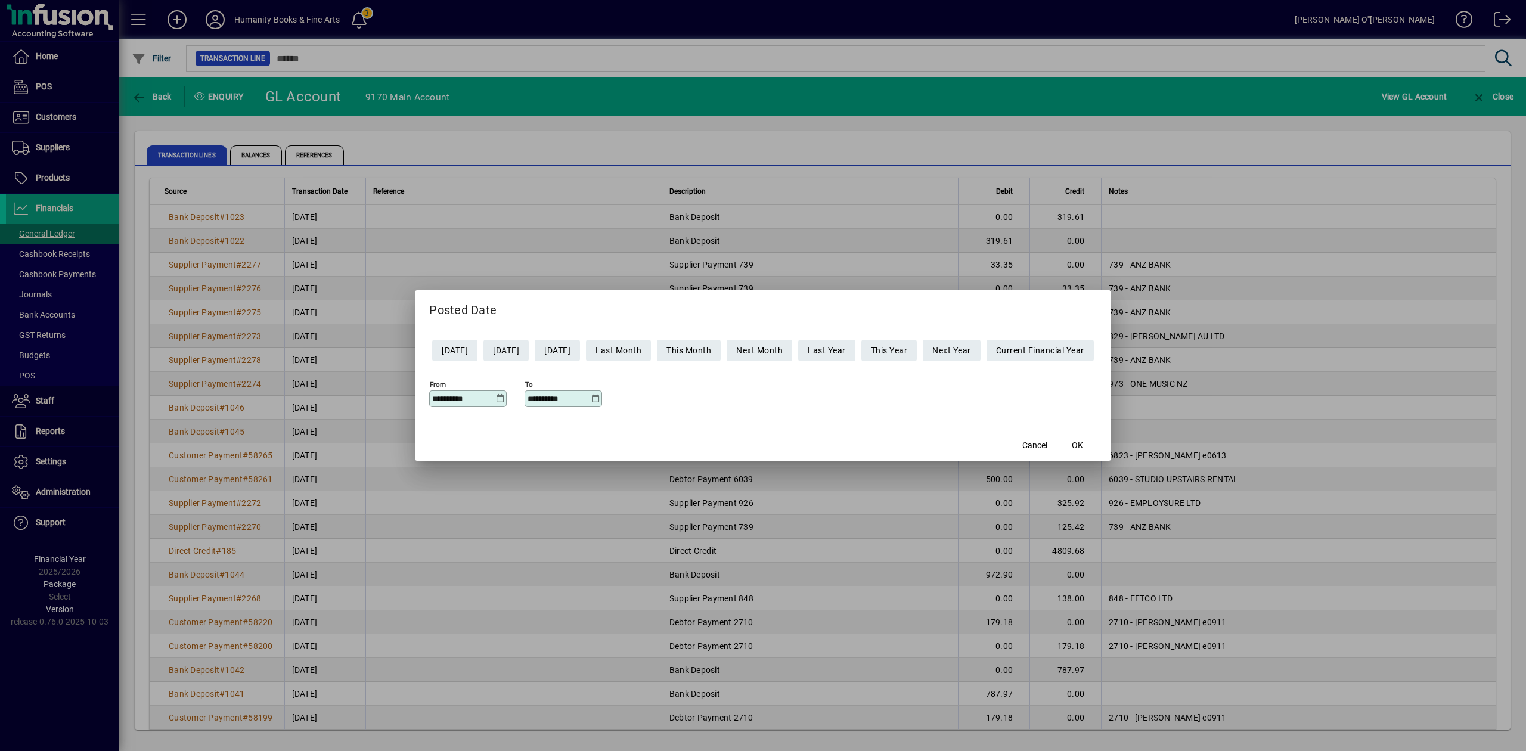
drag, startPoint x: 563, startPoint y: 402, endPoint x: 485, endPoint y: 395, distance: 77.8
click at [485, 395] on div "**********" at bounding box center [763, 397] width 668 height 42
type input "**********"
click at [1096, 444] on span "button" at bounding box center [1078, 445] width 38 height 29
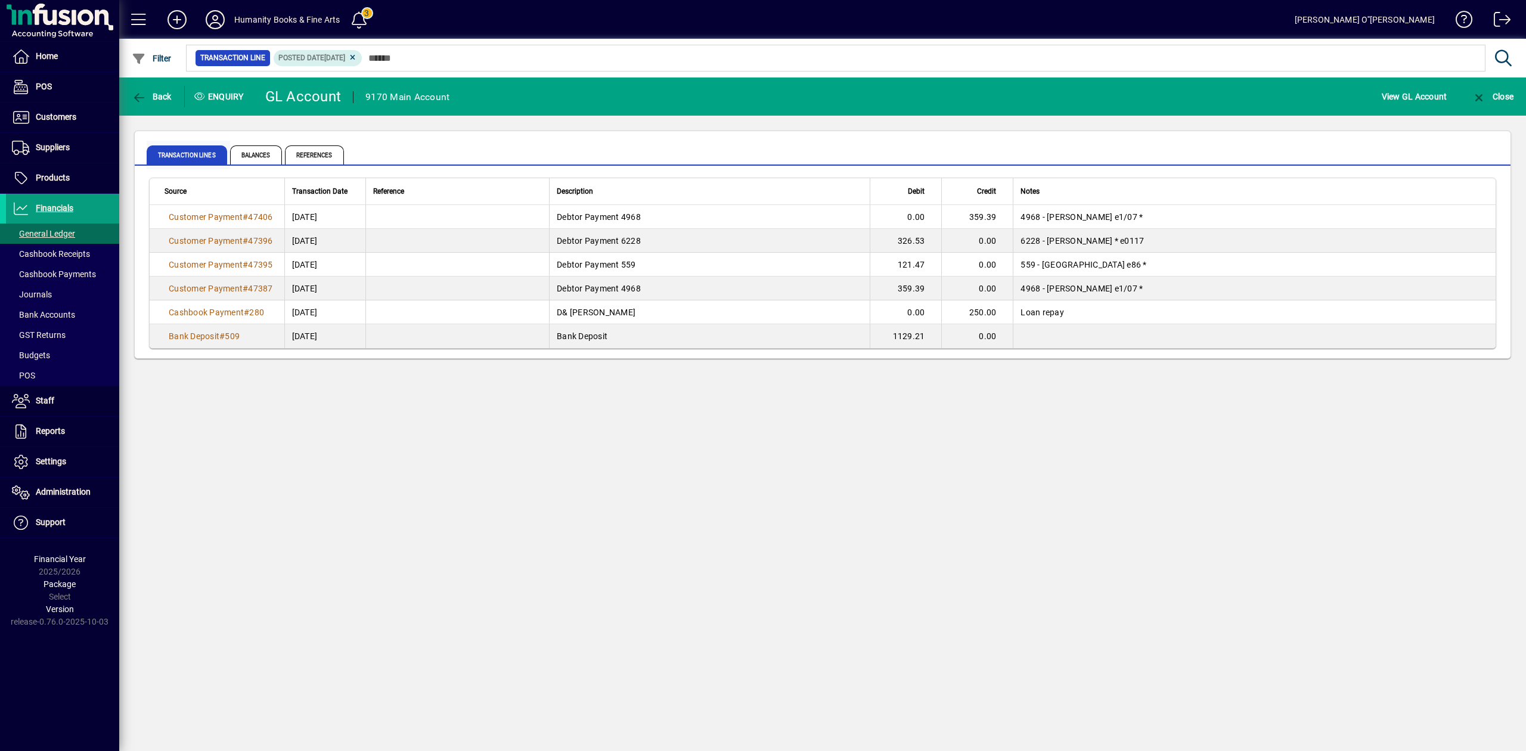
click at [182, 148] on span "Transaction lines" at bounding box center [187, 154] width 80 height 19
click at [157, 62] on span "Filter" at bounding box center [152, 59] width 40 height 10
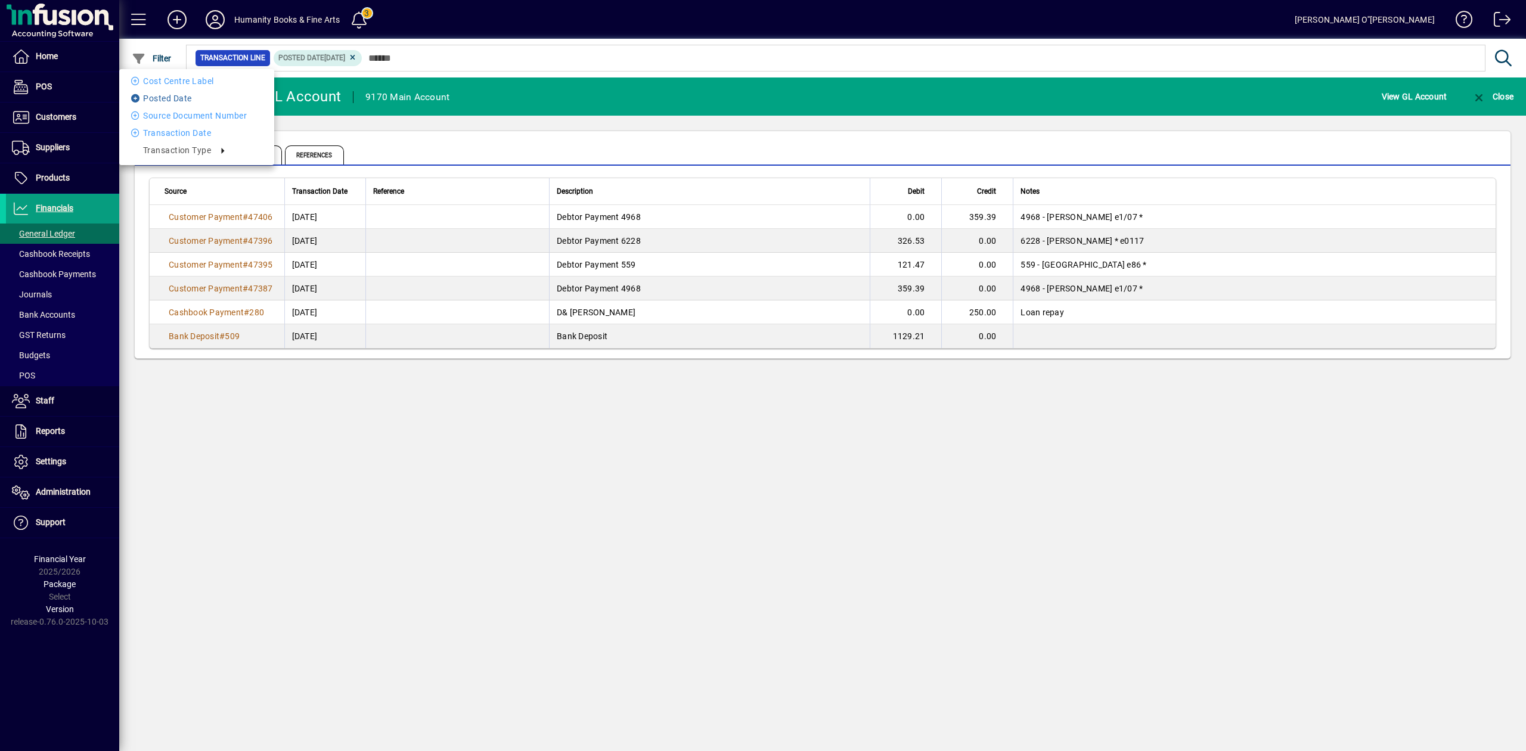
click at [139, 93] on li "Posted Date" at bounding box center [196, 98] width 155 height 14
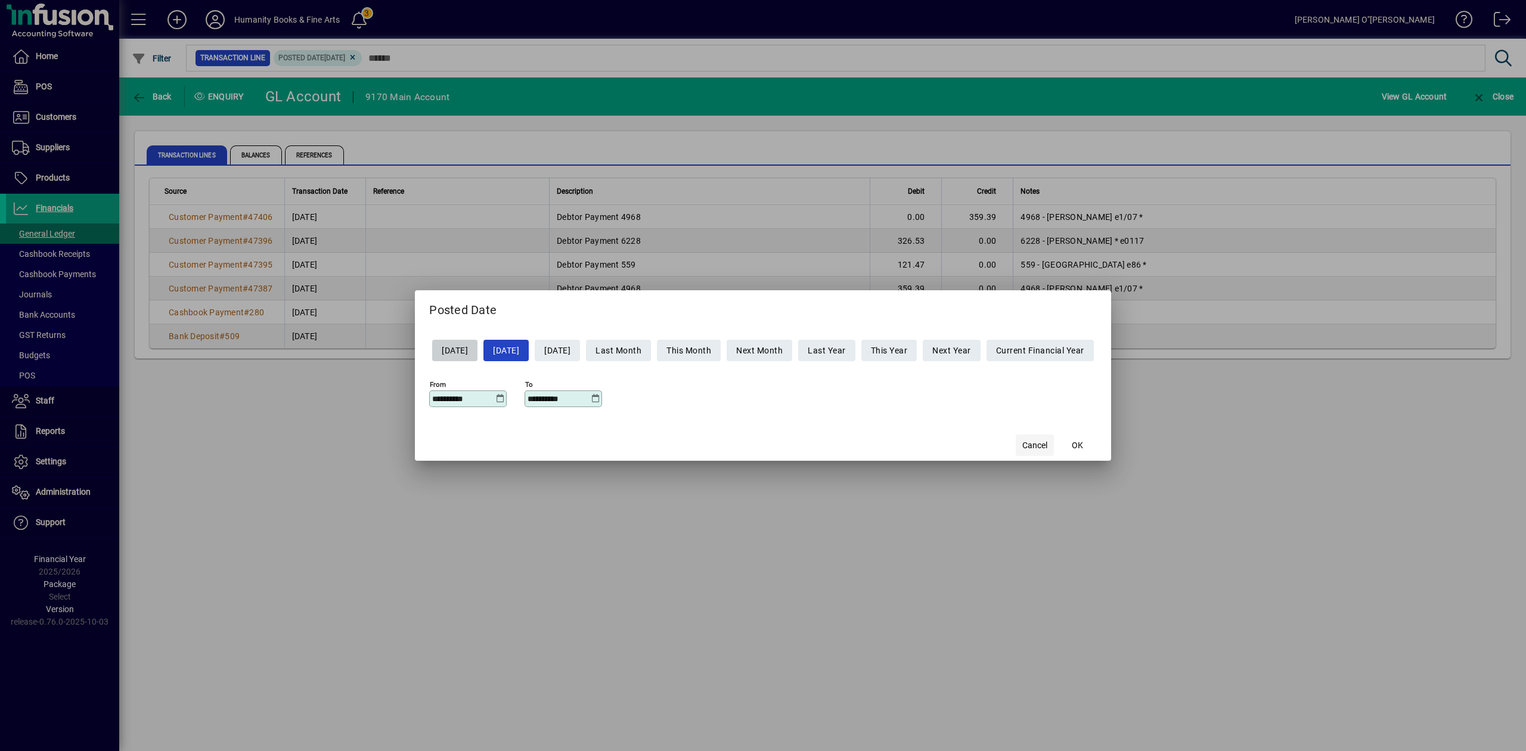
click at [1044, 446] on span "Cancel" at bounding box center [1034, 445] width 25 height 13
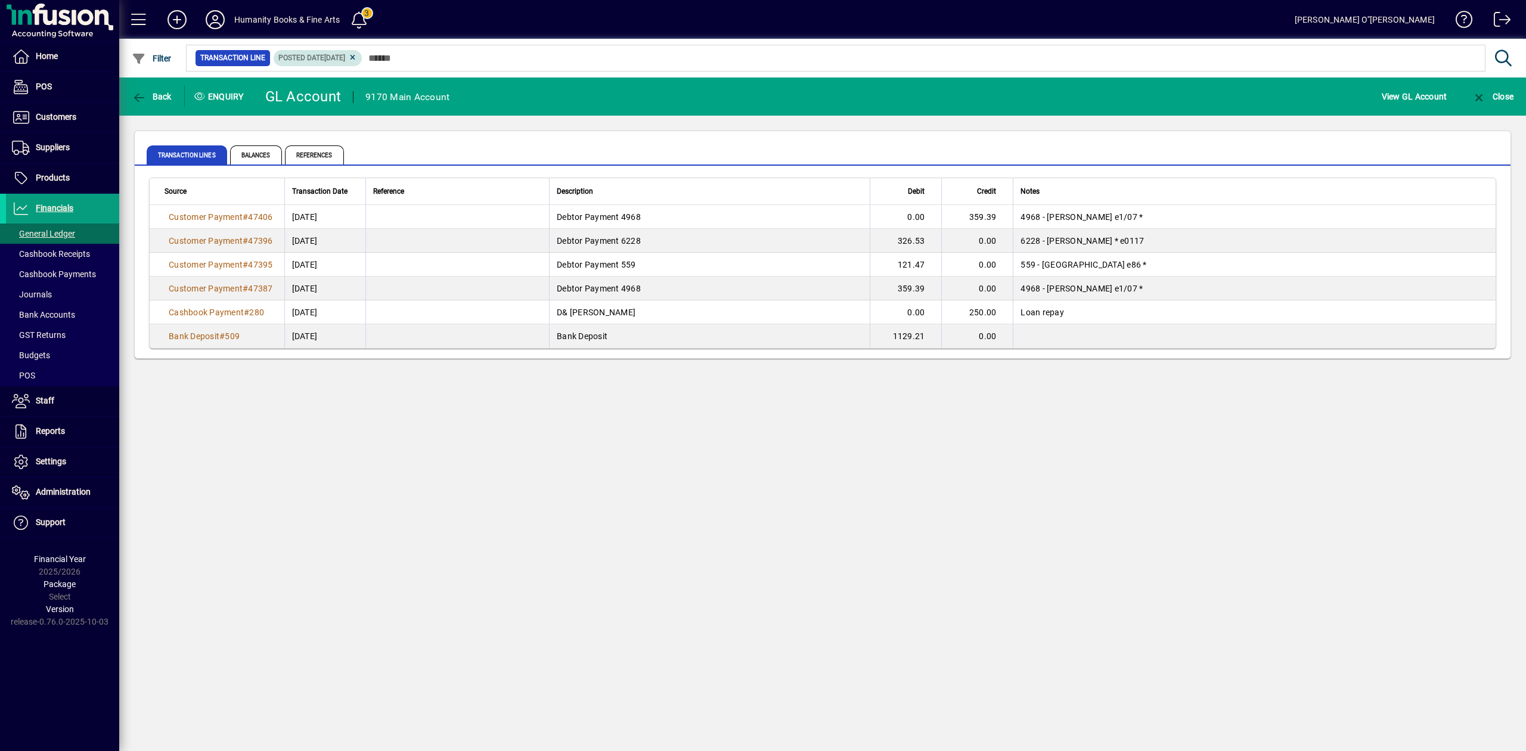
click at [357, 61] on icon at bounding box center [352, 57] width 9 height 7
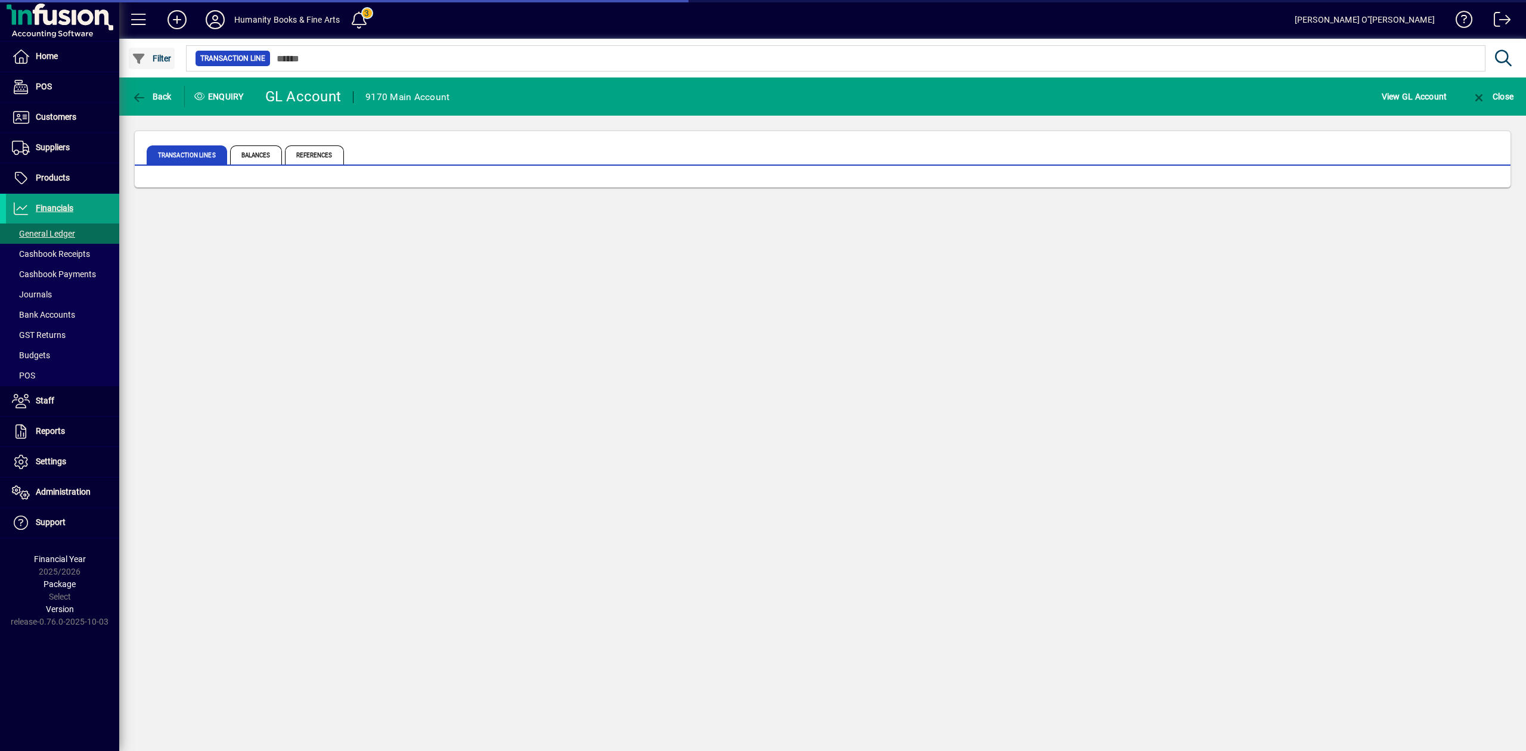
click at [157, 58] on span "Filter" at bounding box center [152, 59] width 40 height 10
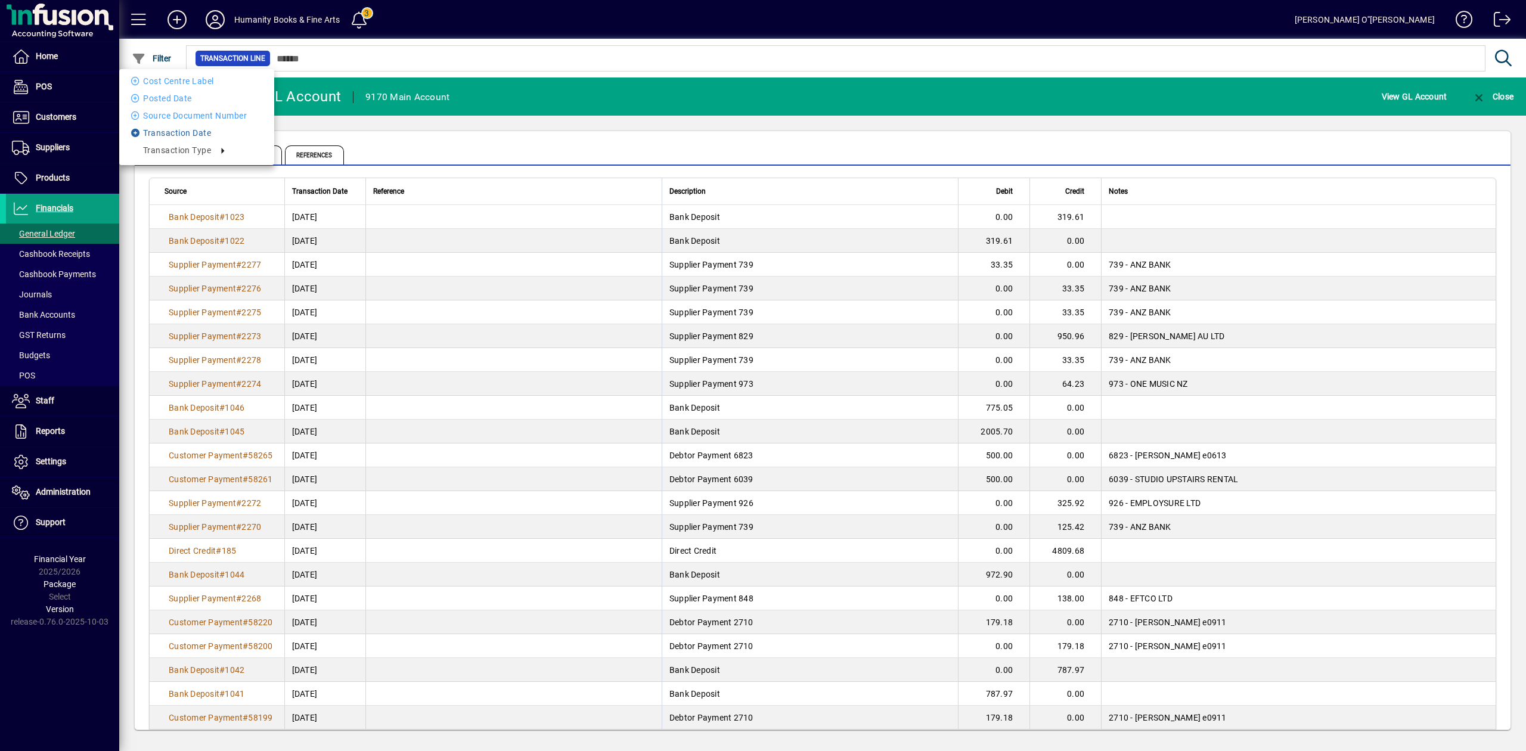
click at [163, 129] on li "Transaction Date" at bounding box center [196, 133] width 155 height 14
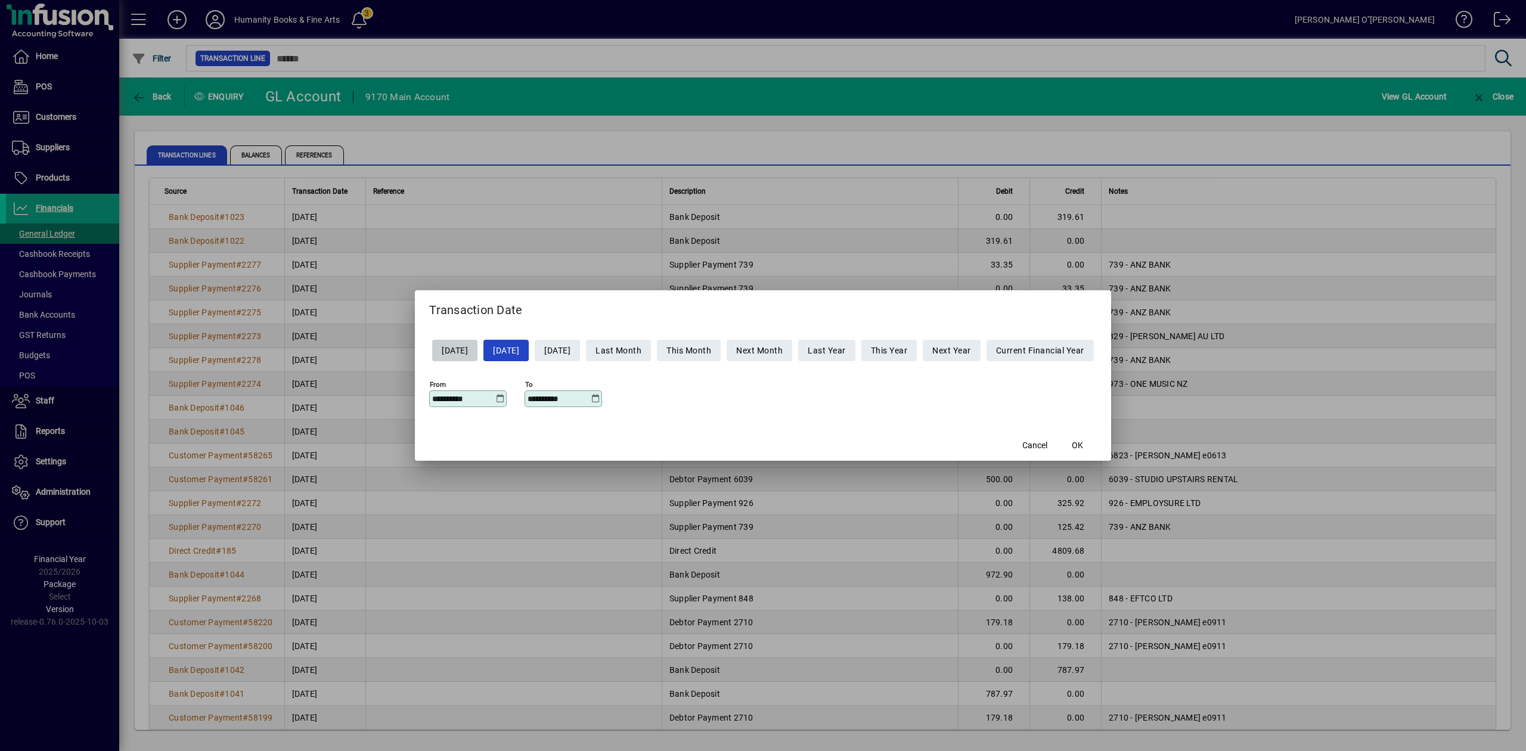
drag, startPoint x: 470, startPoint y: 395, endPoint x: 339, endPoint y: 382, distance: 131.7
click at [342, 382] on div "**********" at bounding box center [763, 375] width 1526 height 751
type input "**********"
click at [1083, 445] on span "OK" at bounding box center [1077, 445] width 11 height 13
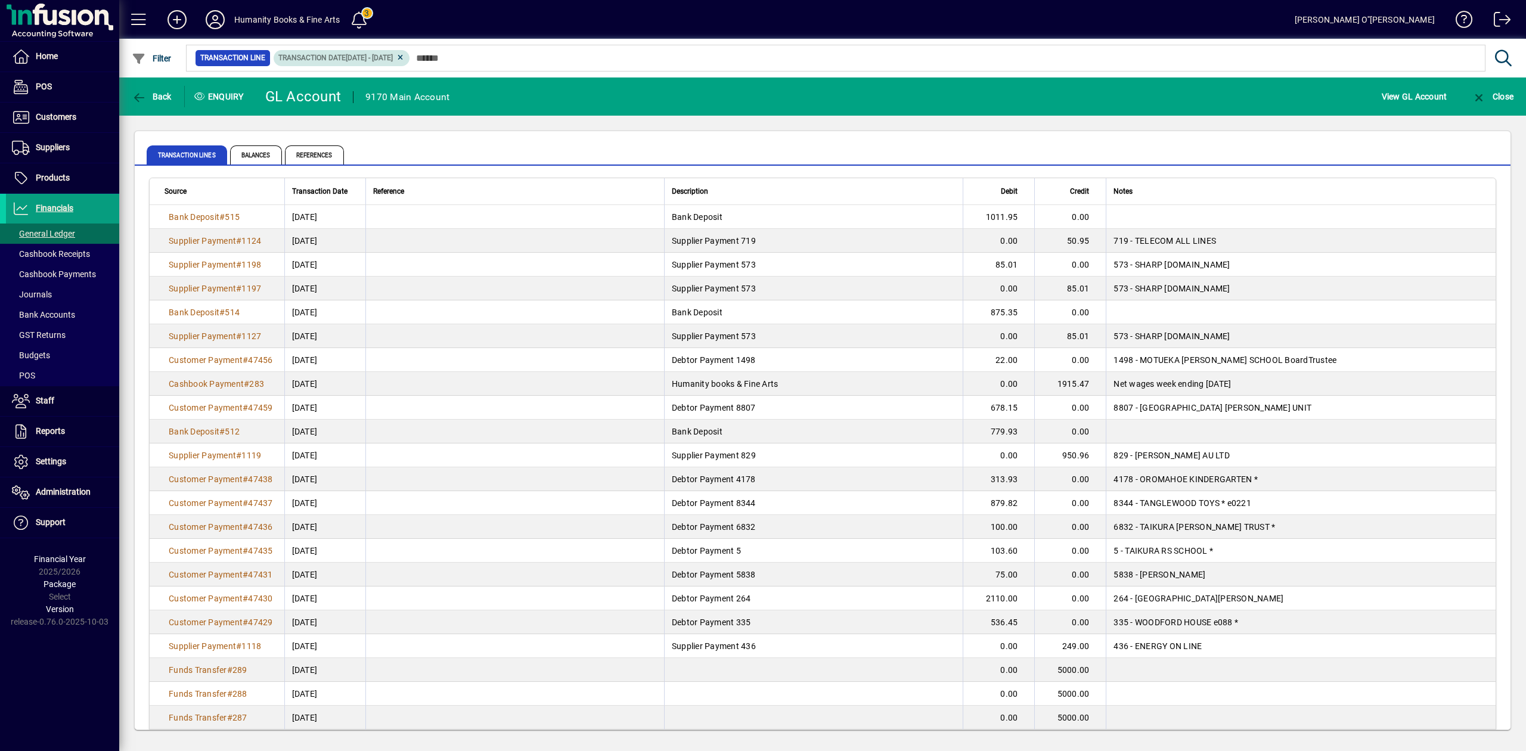
click at [405, 60] on icon at bounding box center [400, 57] width 9 height 7
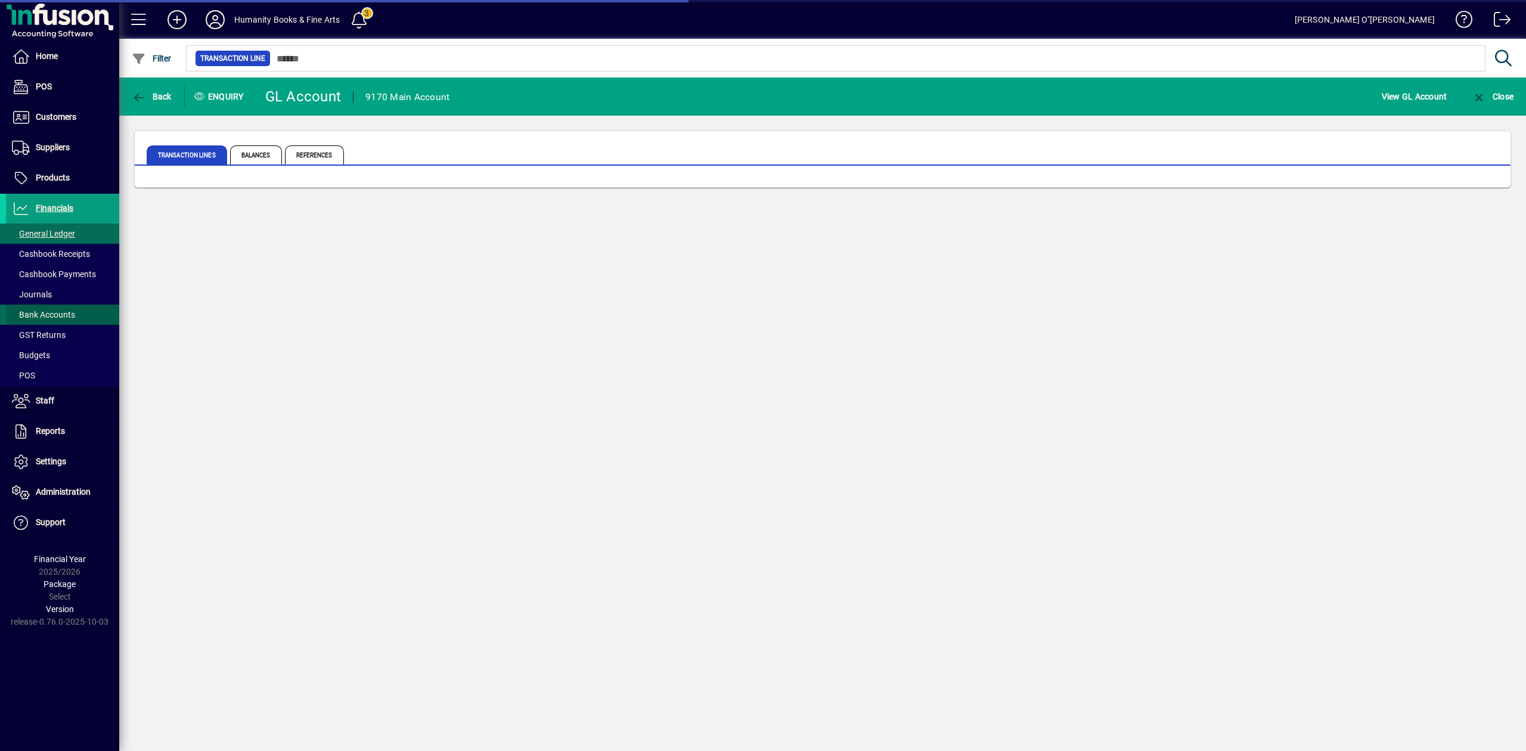
click at [67, 311] on span "Bank Accounts" at bounding box center [43, 315] width 63 height 10
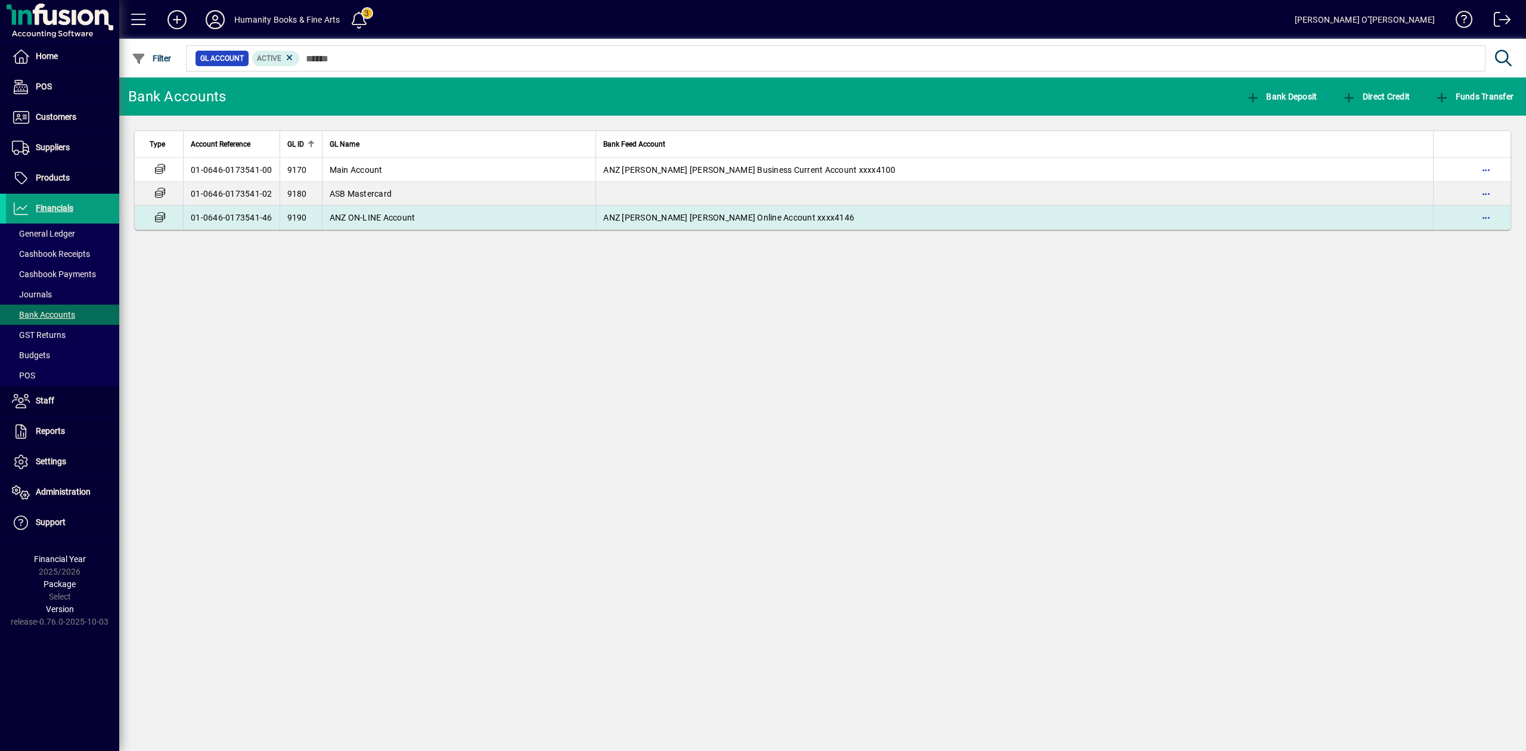
click at [387, 216] on span "ANZ ON-LINE Account" at bounding box center [373, 218] width 86 height 10
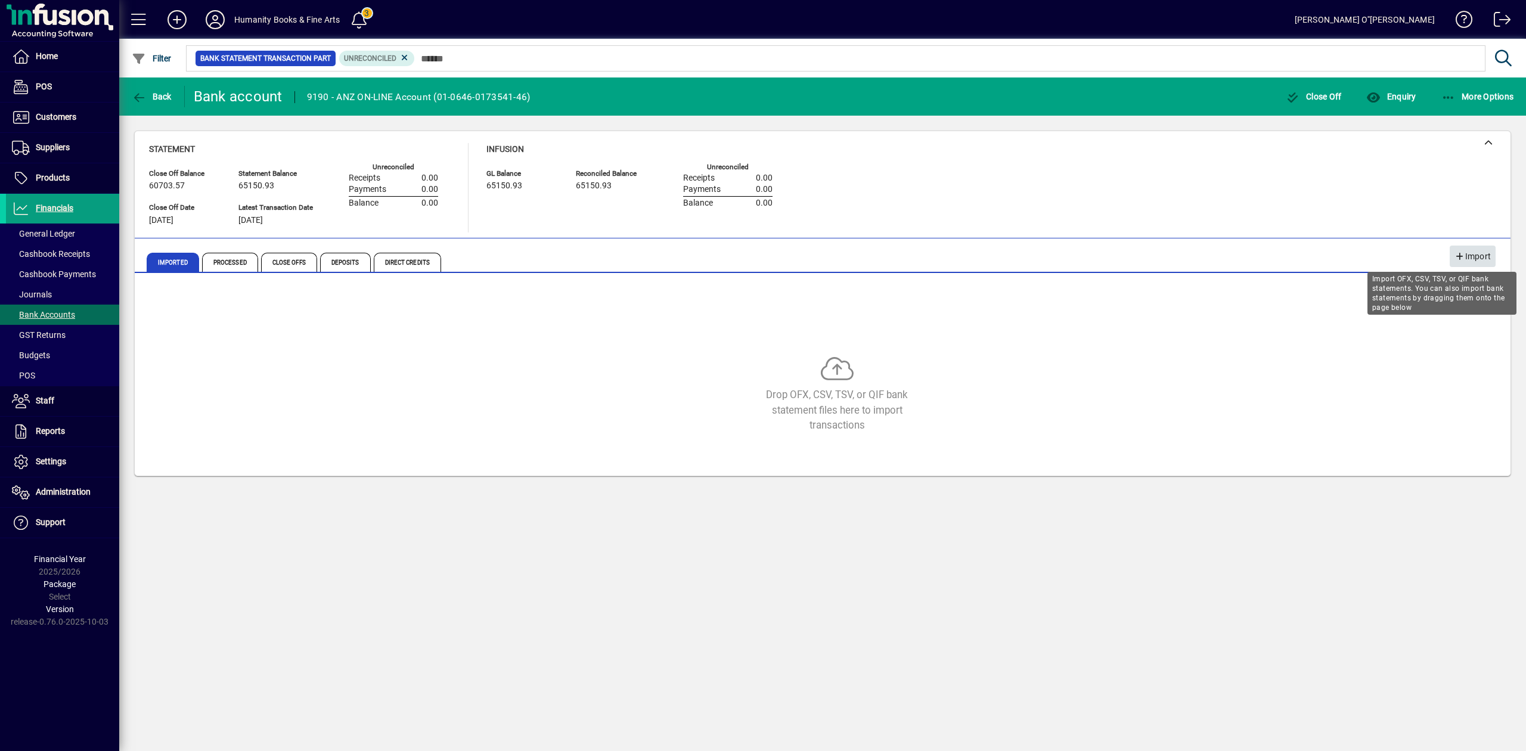
click at [1462, 258] on icon "button" at bounding box center [1459, 257] width 11 height 8
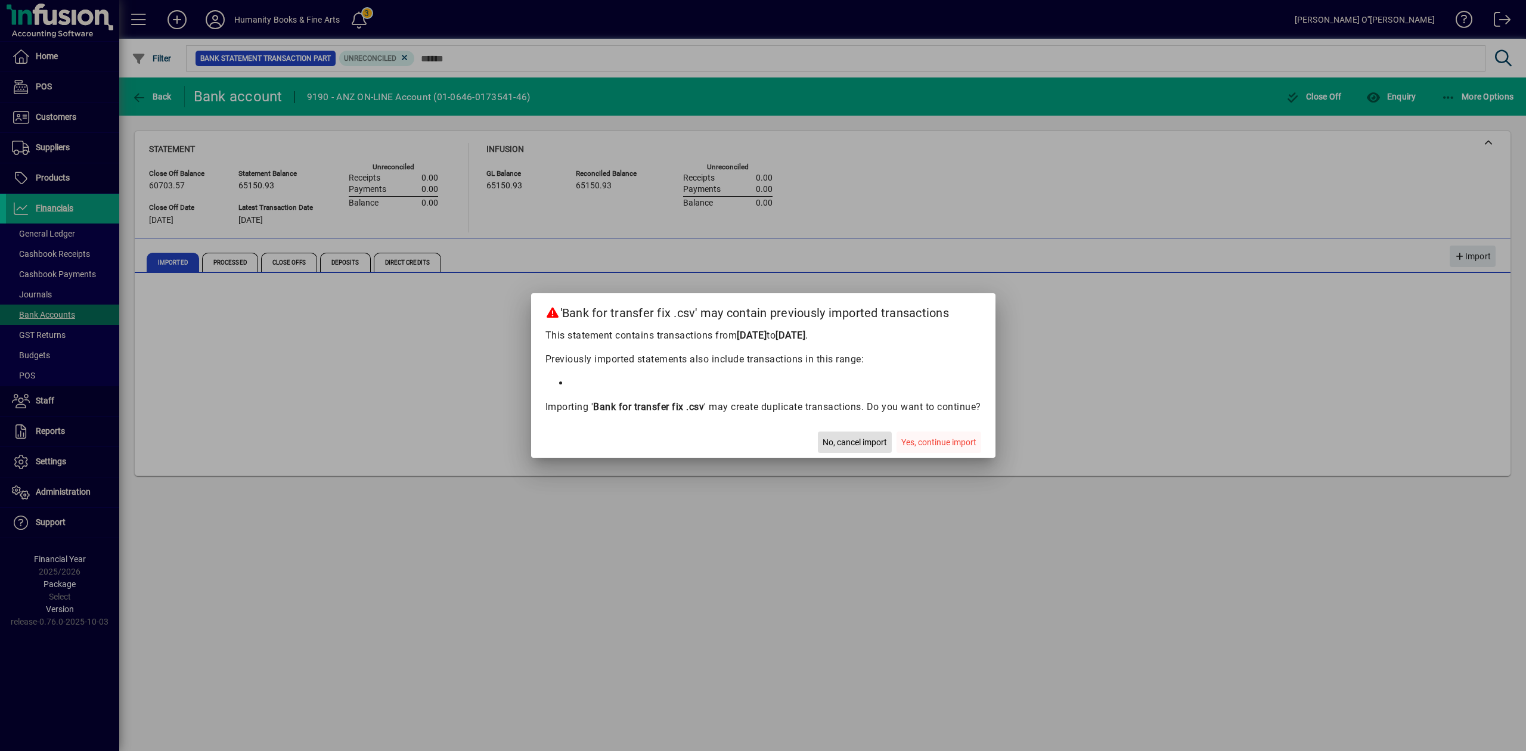
click at [942, 444] on span "Yes, continue import" at bounding box center [938, 442] width 75 height 13
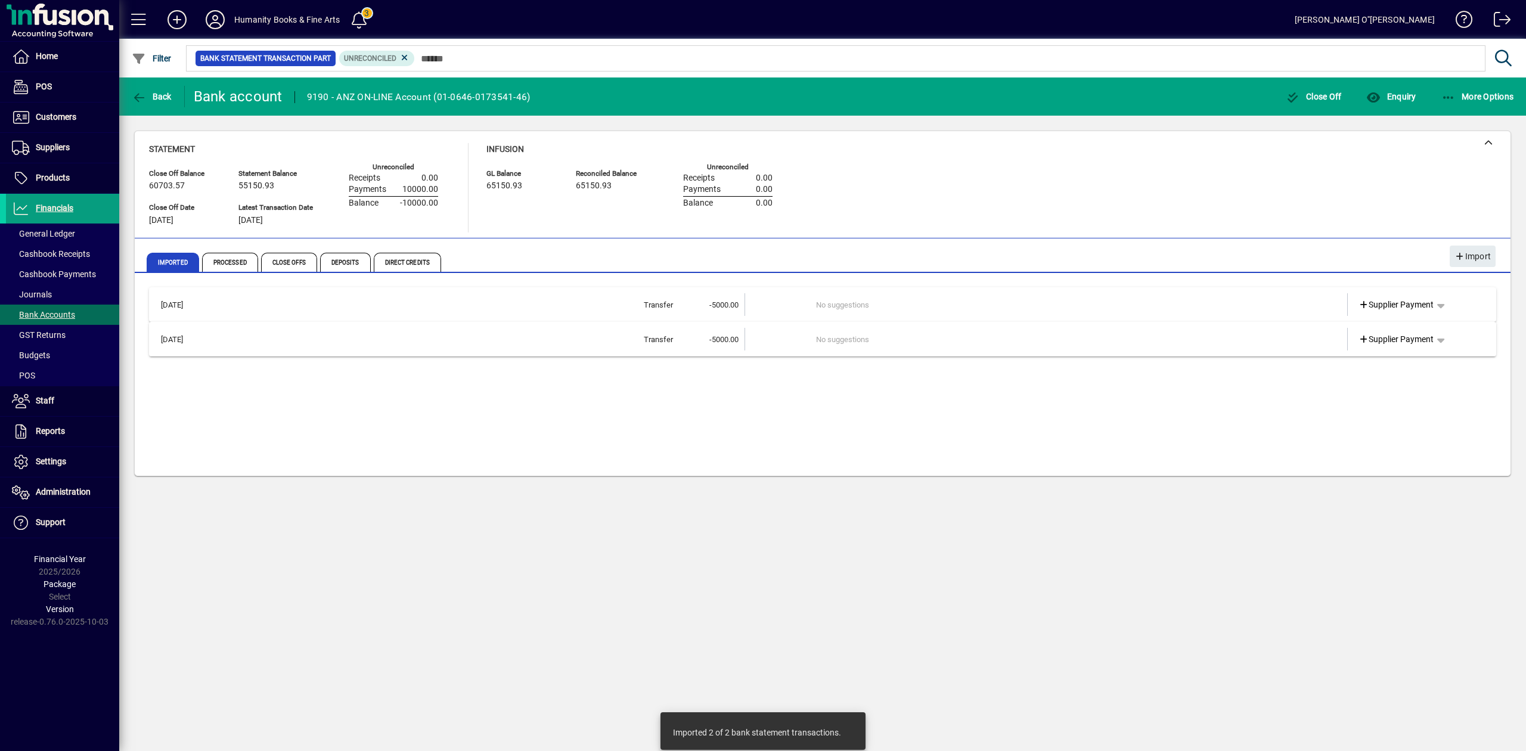
click at [919, 446] on div "19/08/2024 Transfer -5000.00 No suggestions Supplier Payment 19/08/2024 Transfe…" at bounding box center [822, 376] width 1347 height 179
click at [1446, 308] on span "button" at bounding box center [1440, 304] width 29 height 29
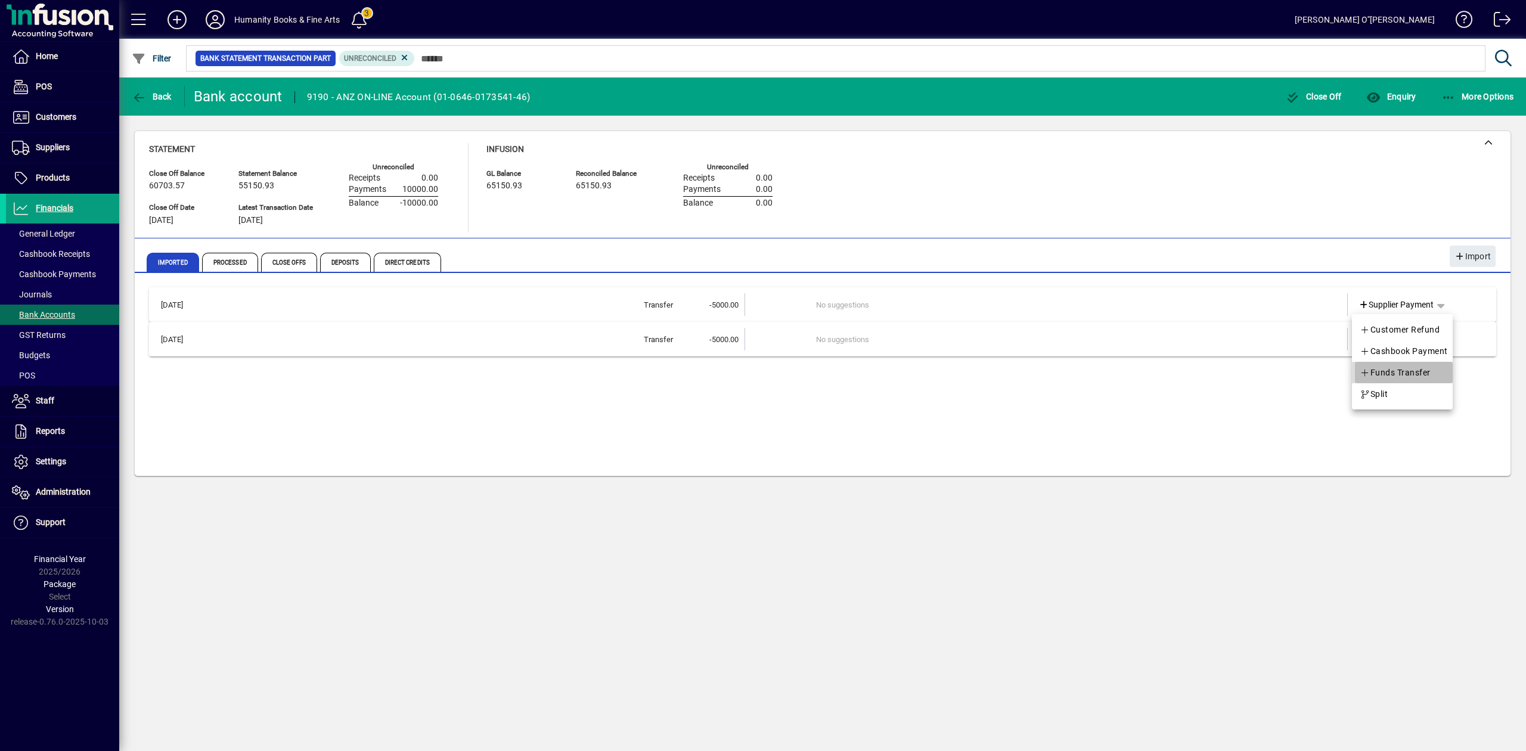
click at [1406, 377] on span "Funds Transfer" at bounding box center [1395, 372] width 71 height 14
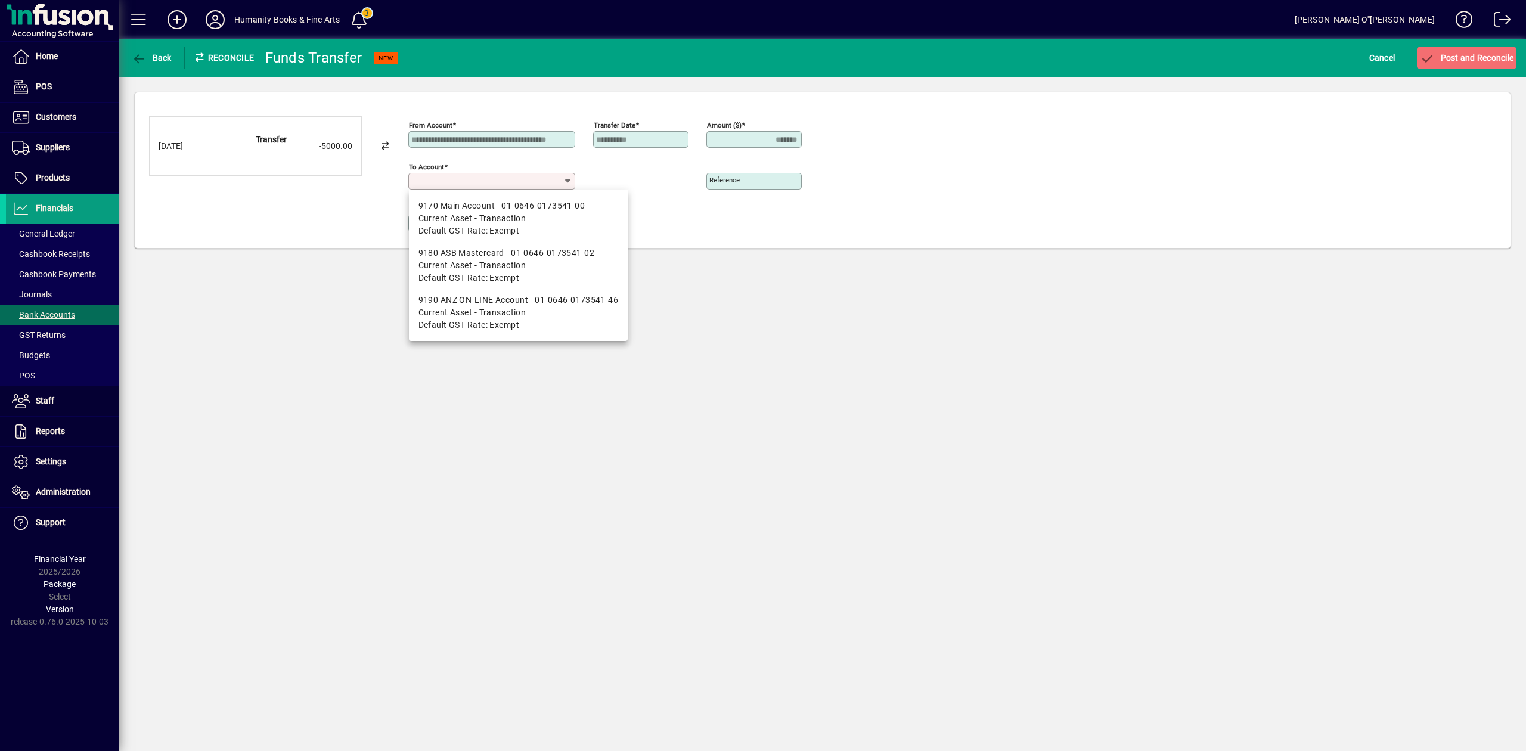
click at [525, 184] on input "To account" at bounding box center [487, 181] width 152 height 10
click at [529, 211] on div "9170 Main Account - 01-0646-0173541-00" at bounding box center [518, 206] width 200 height 13
type input "**********"
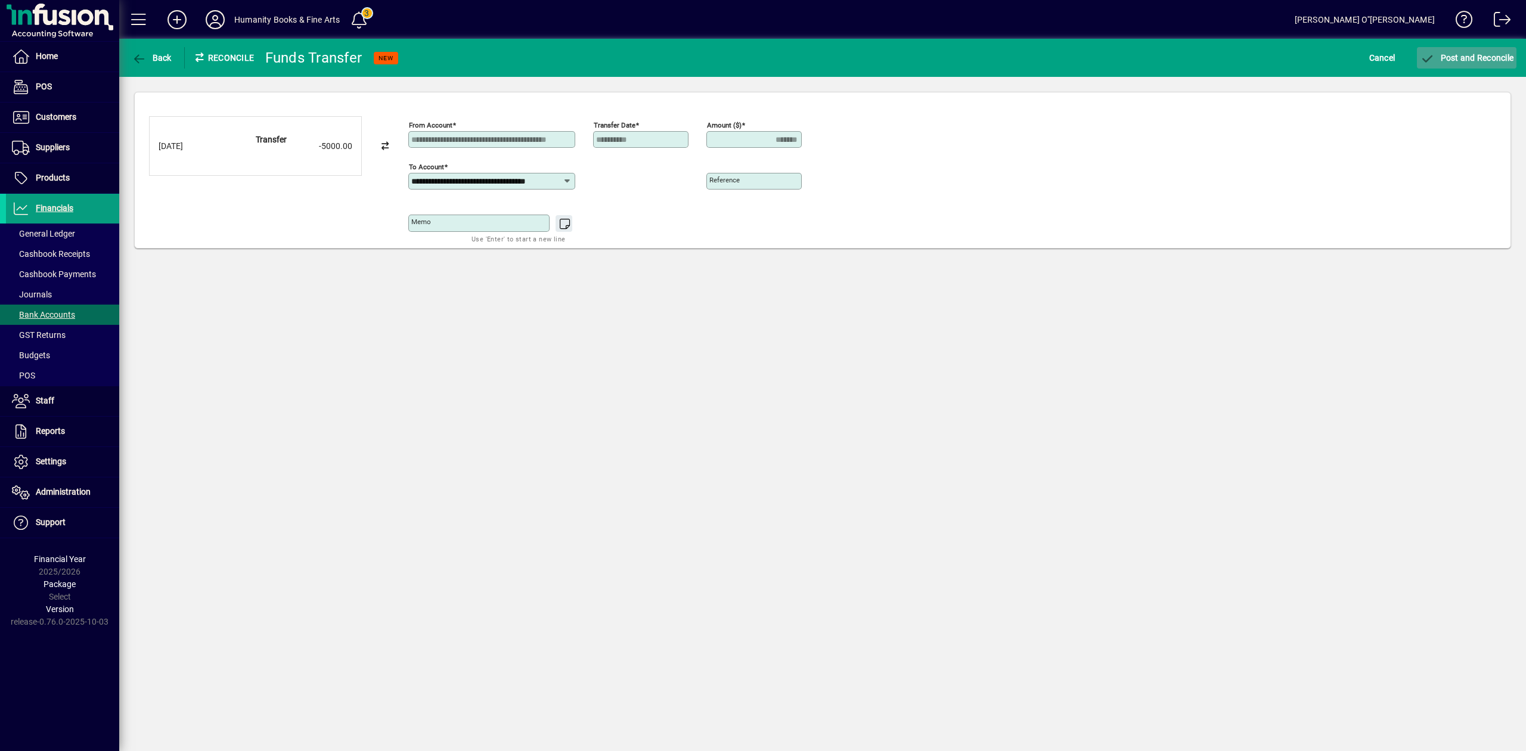
click at [1450, 57] on span "Post and Reconcile" at bounding box center [1467, 58] width 94 height 10
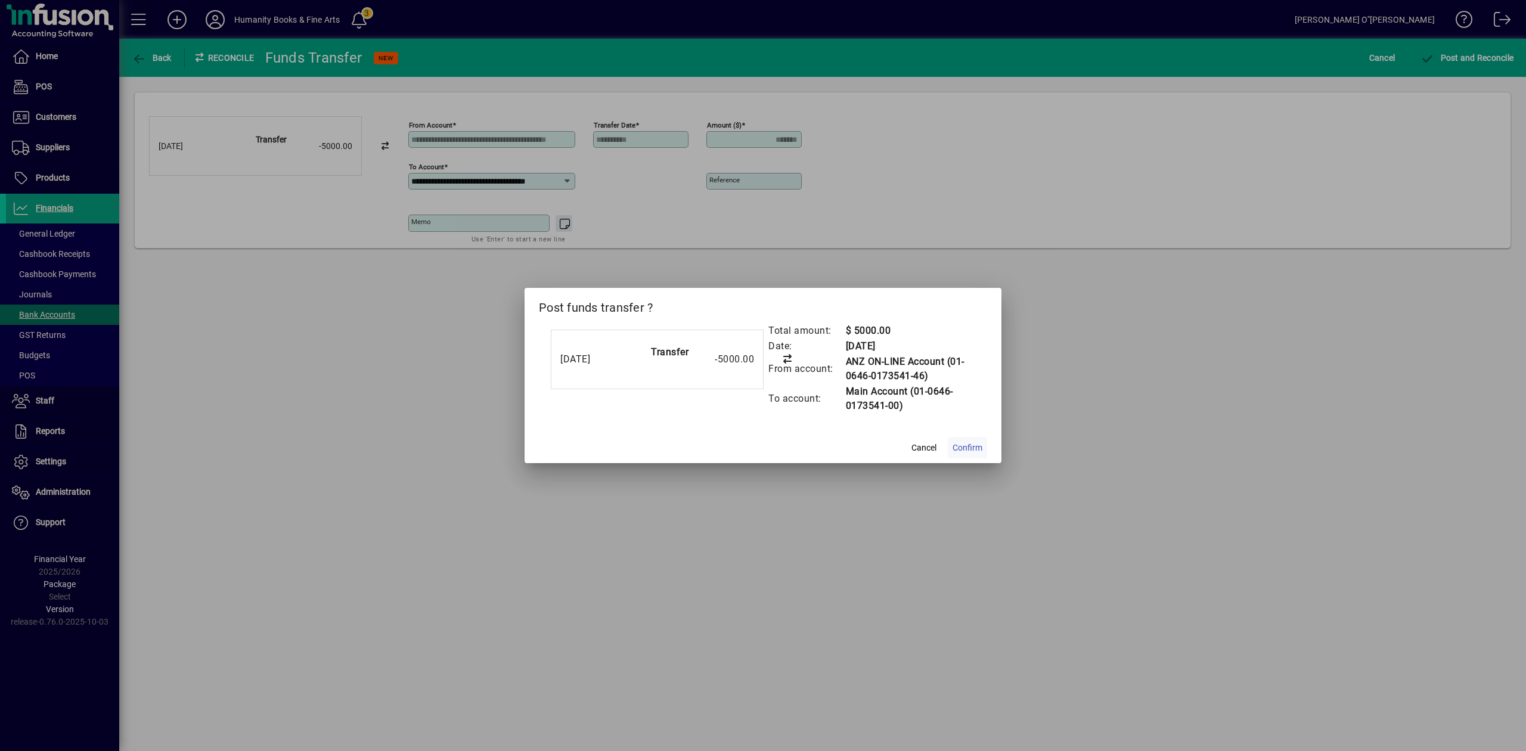
click at [970, 449] on span "Confirm" at bounding box center [968, 448] width 30 height 13
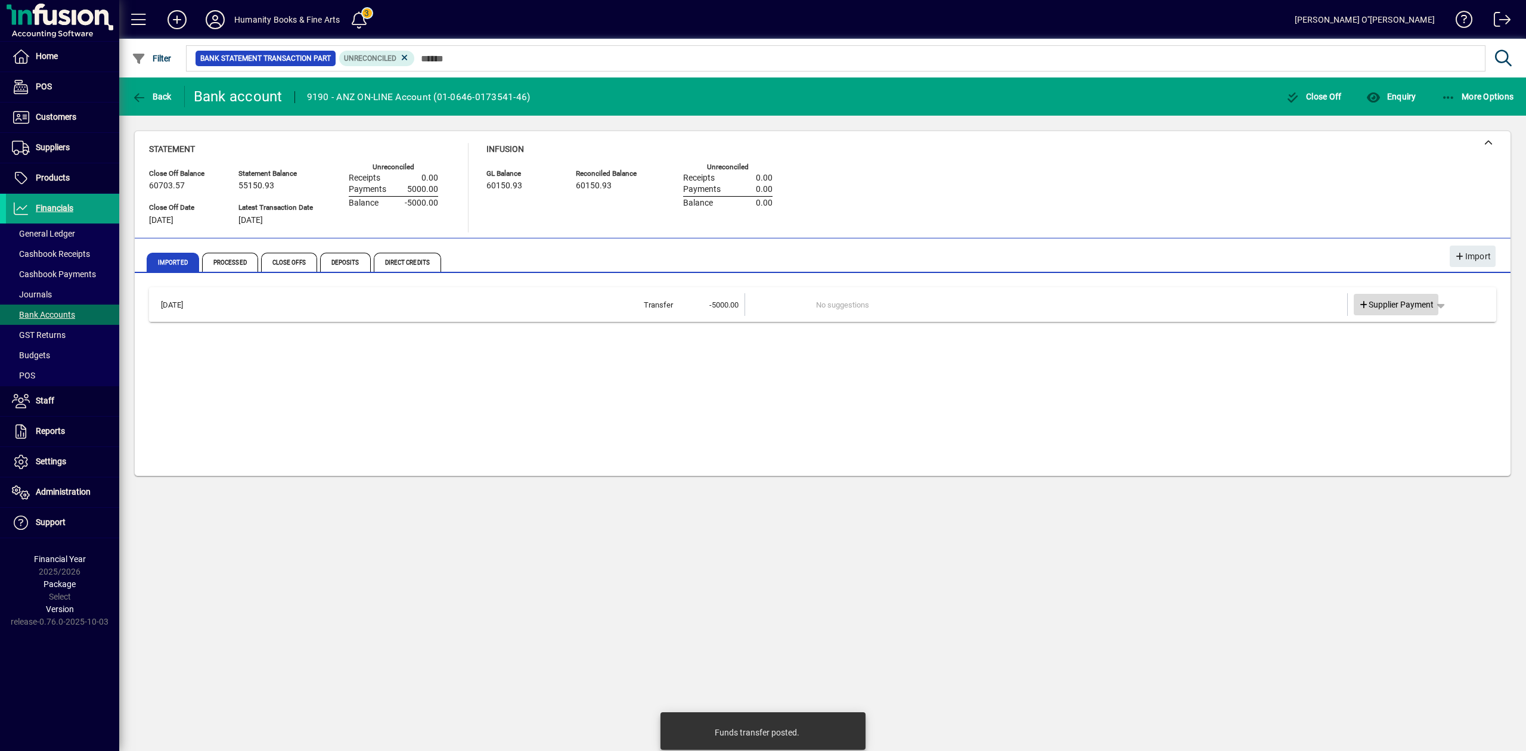
click at [1433, 300] on span "Supplier Payment" at bounding box center [1397, 305] width 76 height 13
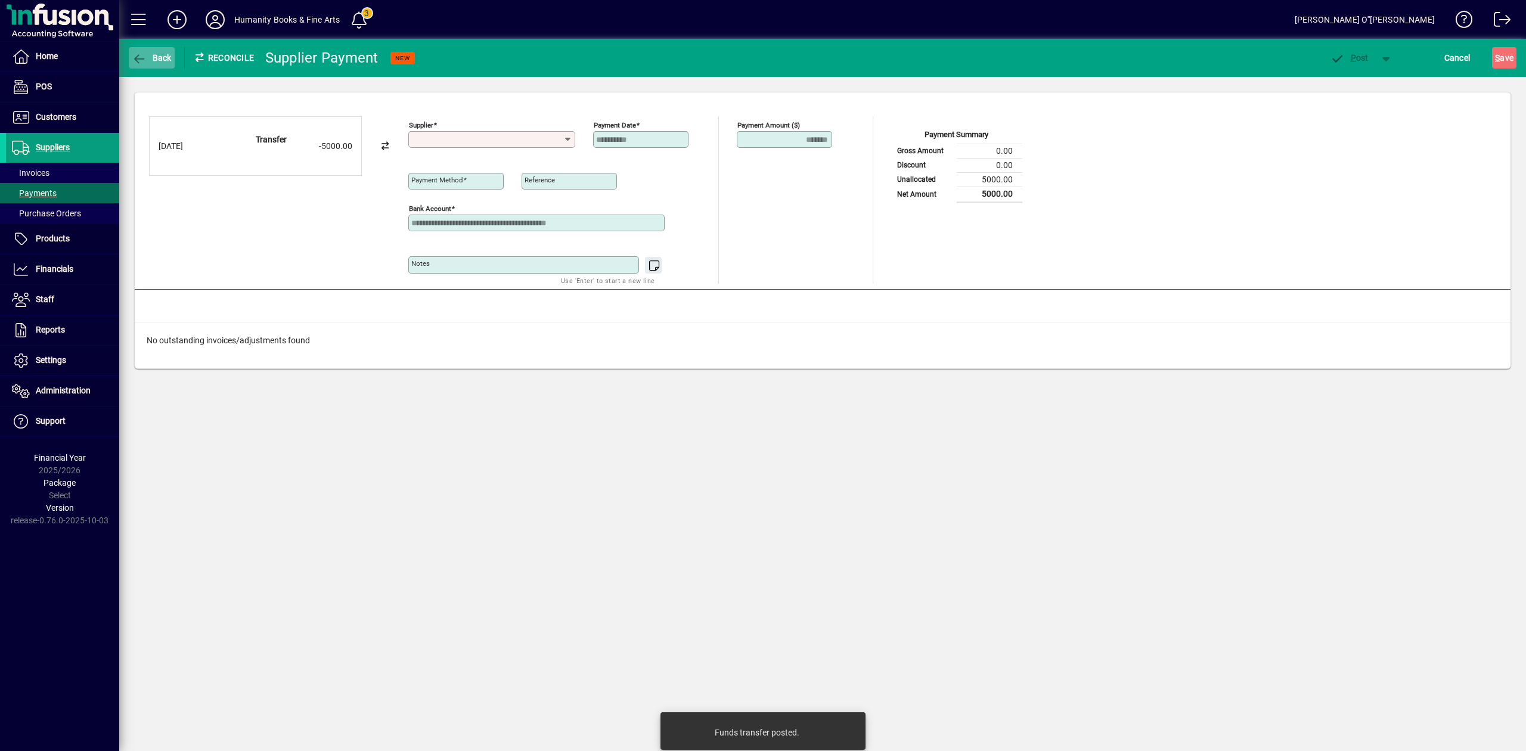
click at [135, 54] on icon "button" at bounding box center [139, 59] width 15 height 12
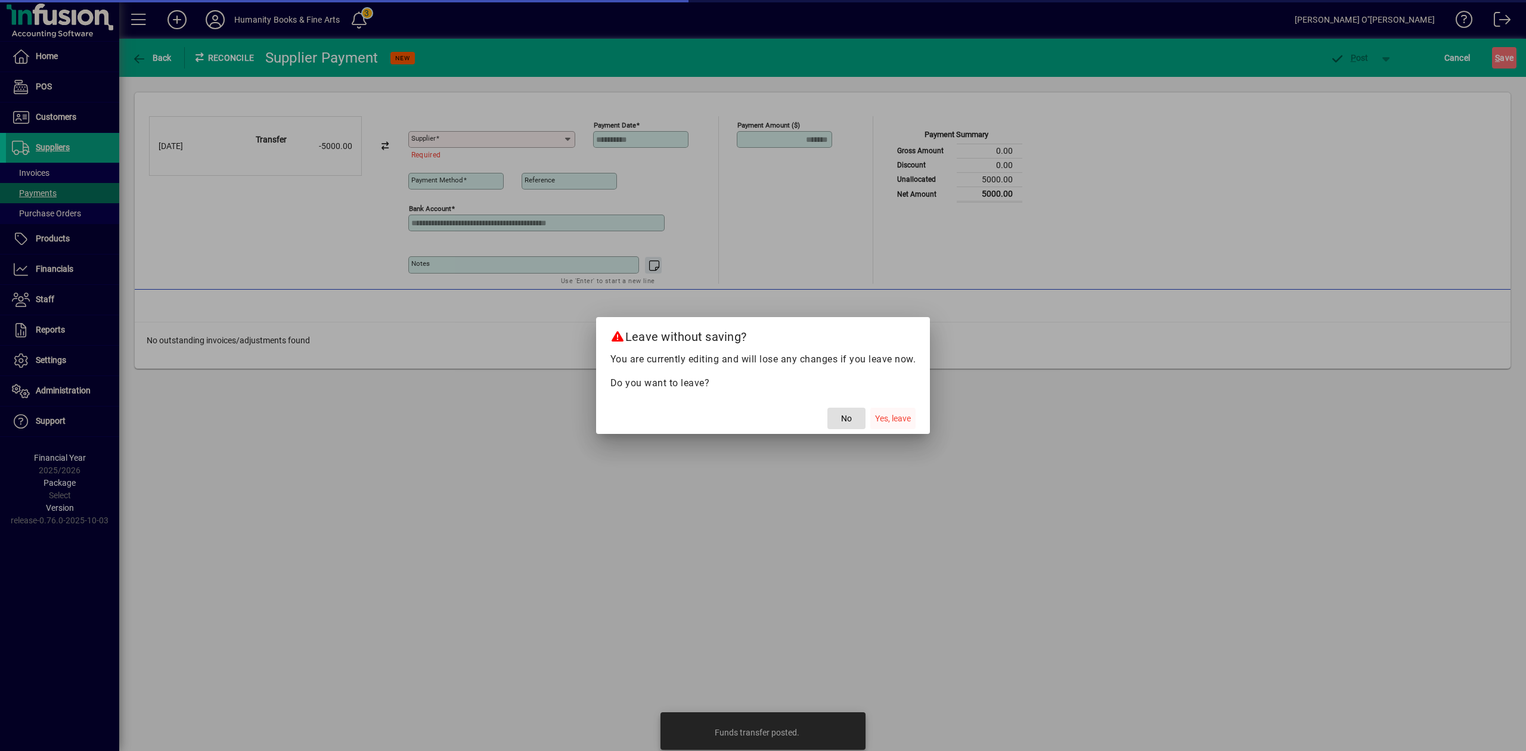
click at [893, 418] on span "Yes, leave" at bounding box center [893, 419] width 36 height 13
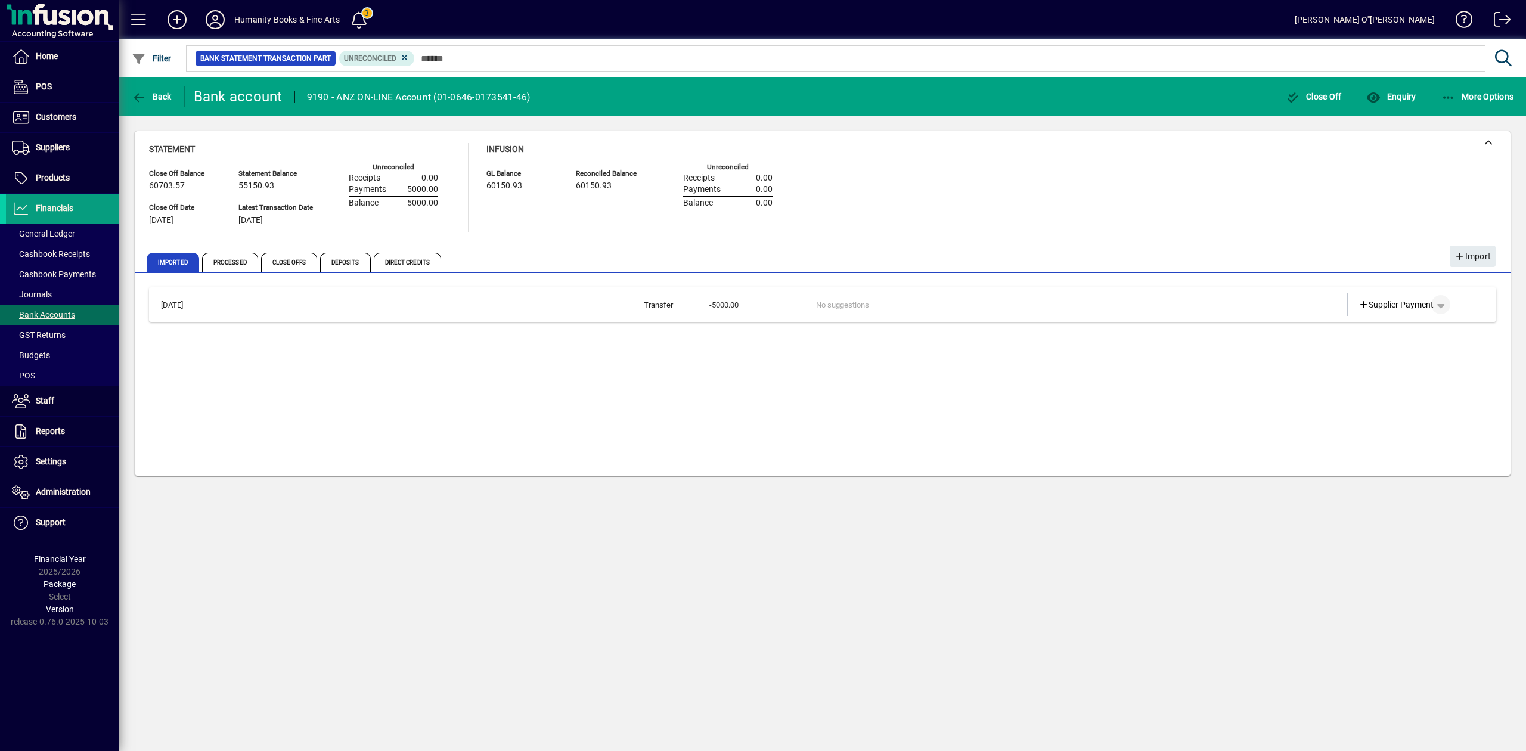
click at [1445, 306] on span "button" at bounding box center [1440, 304] width 29 height 29
click at [1412, 376] on span "Funds Transfer" at bounding box center [1395, 372] width 71 height 14
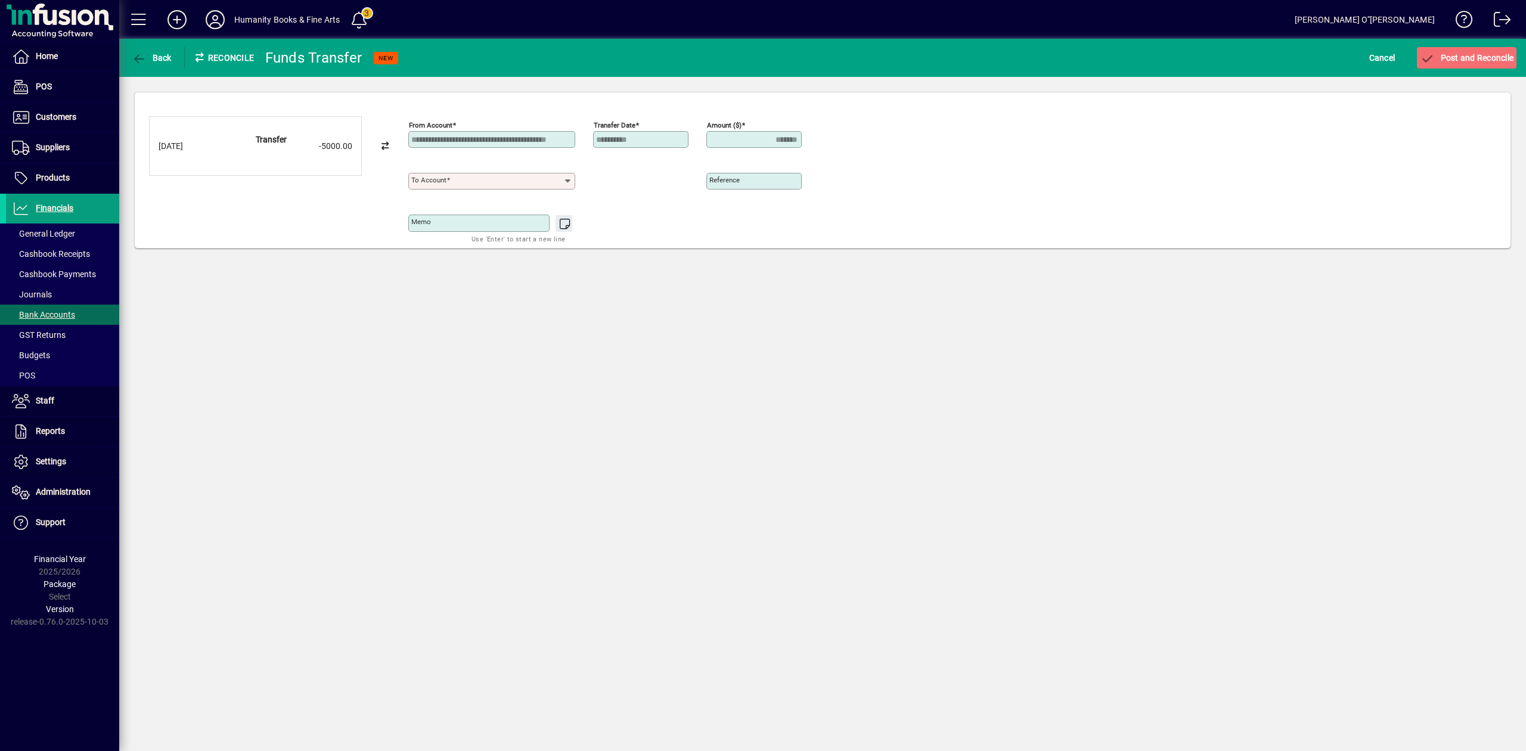
click at [535, 187] on div "To account" at bounding box center [491, 181] width 167 height 17
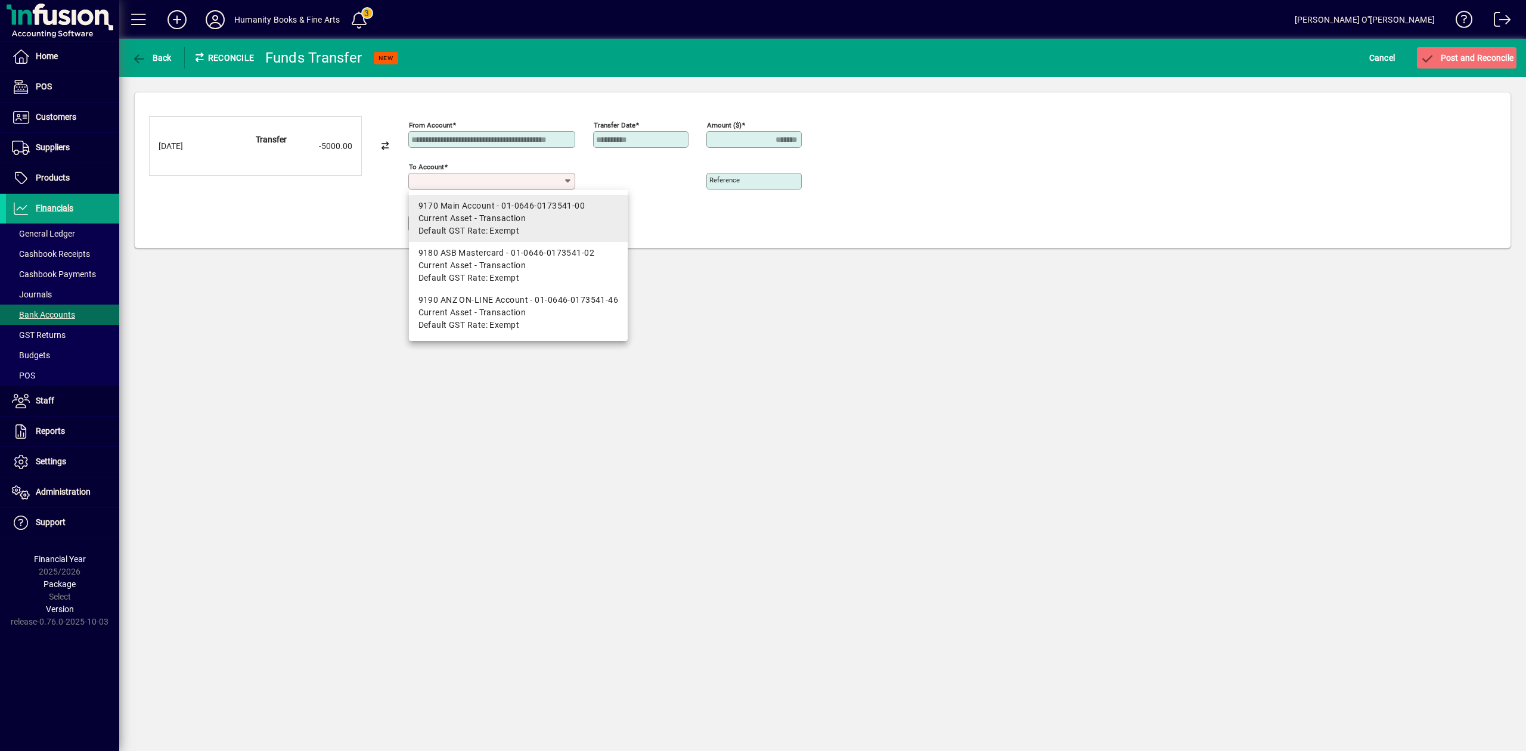
click at [508, 213] on span "Current Asset - Transaction" at bounding box center [472, 218] width 108 height 13
type input "**********"
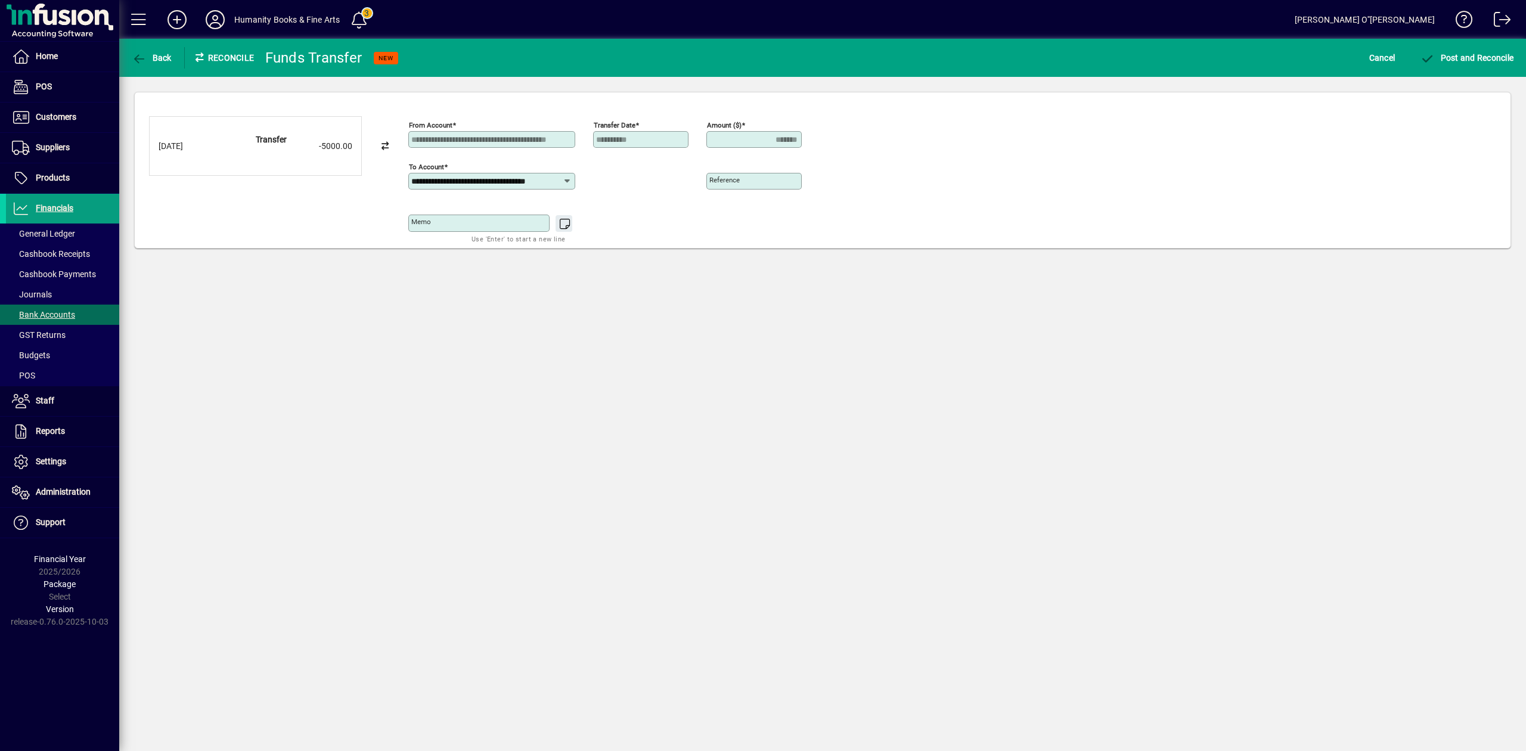
click at [1017, 215] on div "**********" at bounding box center [822, 179] width 1347 height 126
click at [1459, 56] on span "Post and Reconcile" at bounding box center [1467, 58] width 94 height 10
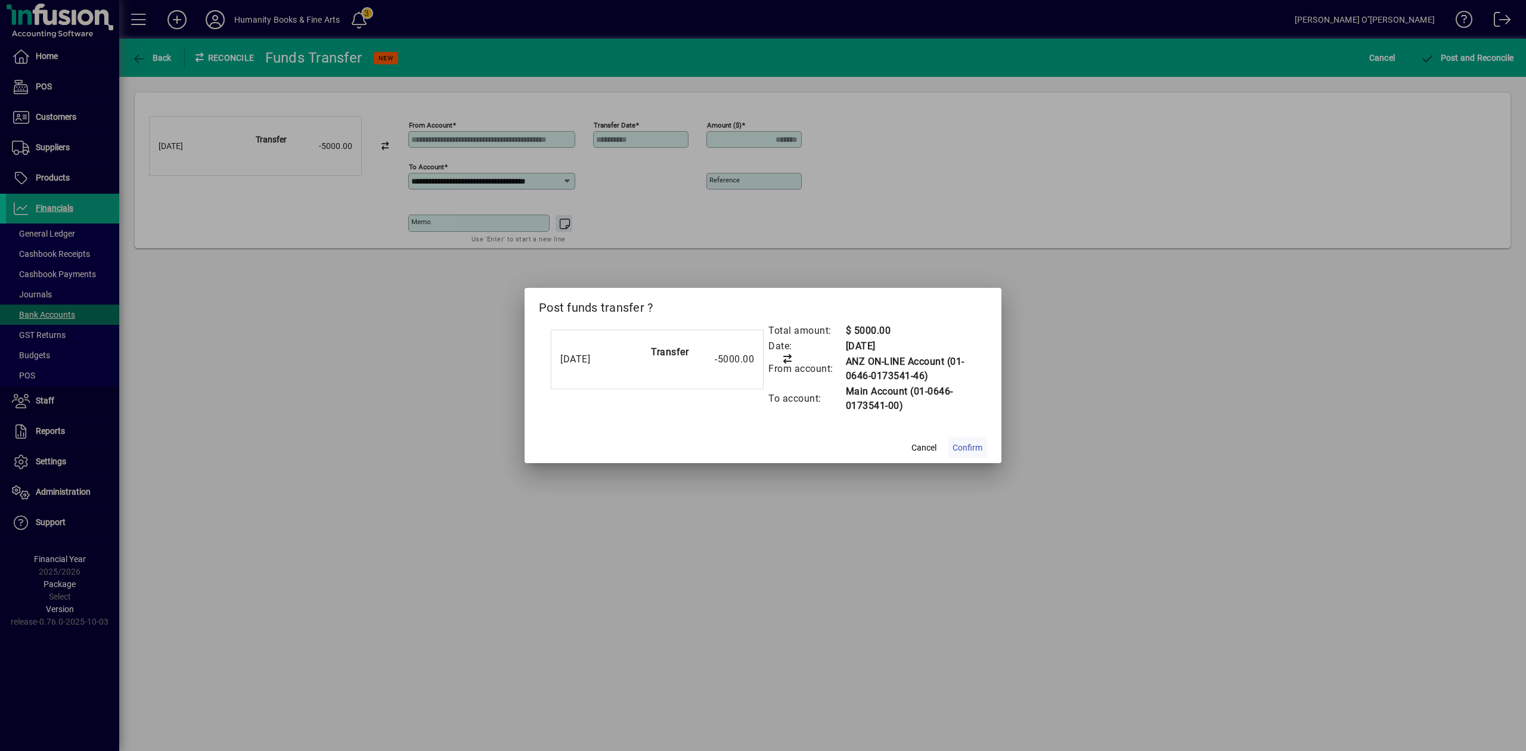
click at [980, 442] on span "Confirm" at bounding box center [968, 448] width 30 height 13
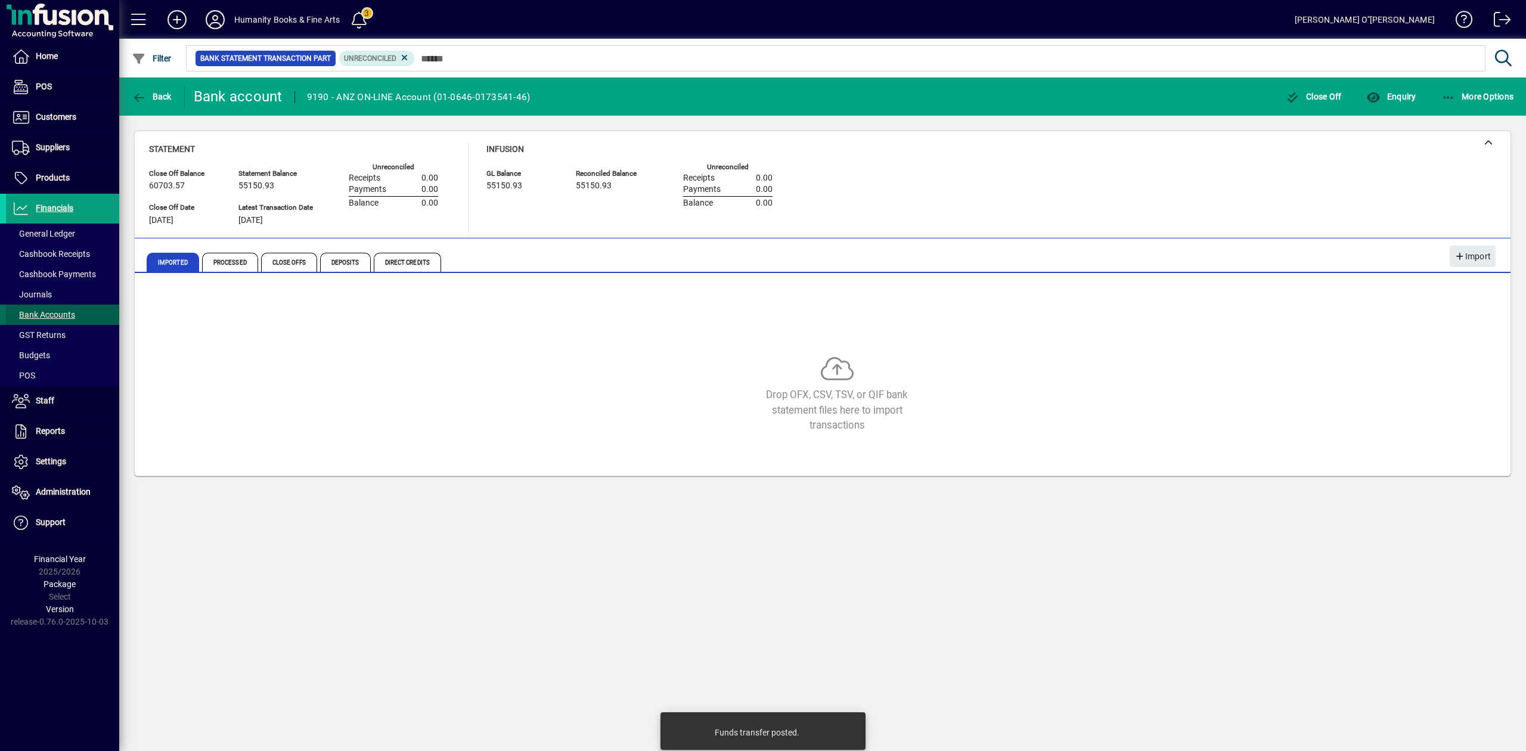
click at [54, 316] on span "Bank Accounts" at bounding box center [43, 315] width 63 height 10
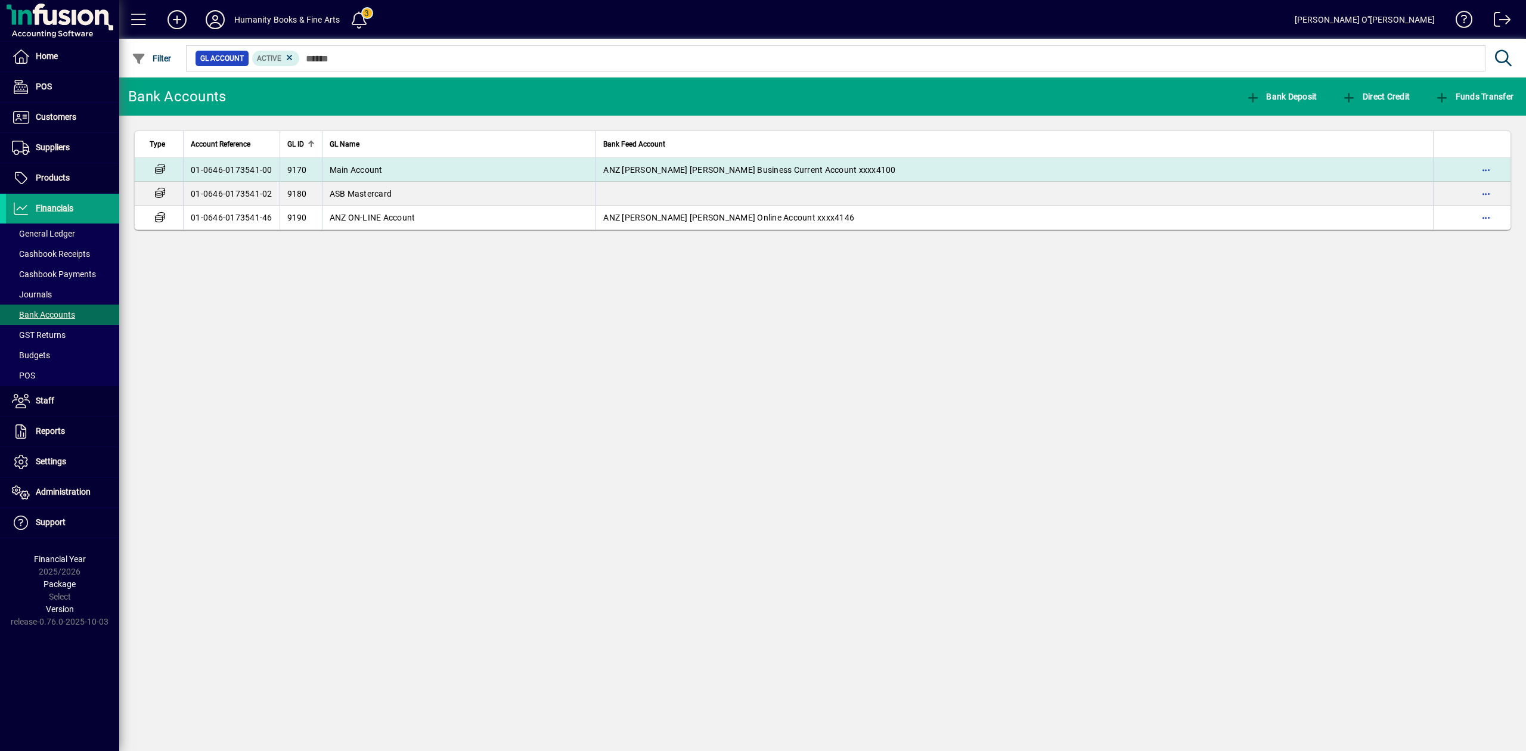
click at [367, 167] on span "Main Account" at bounding box center [356, 170] width 53 height 10
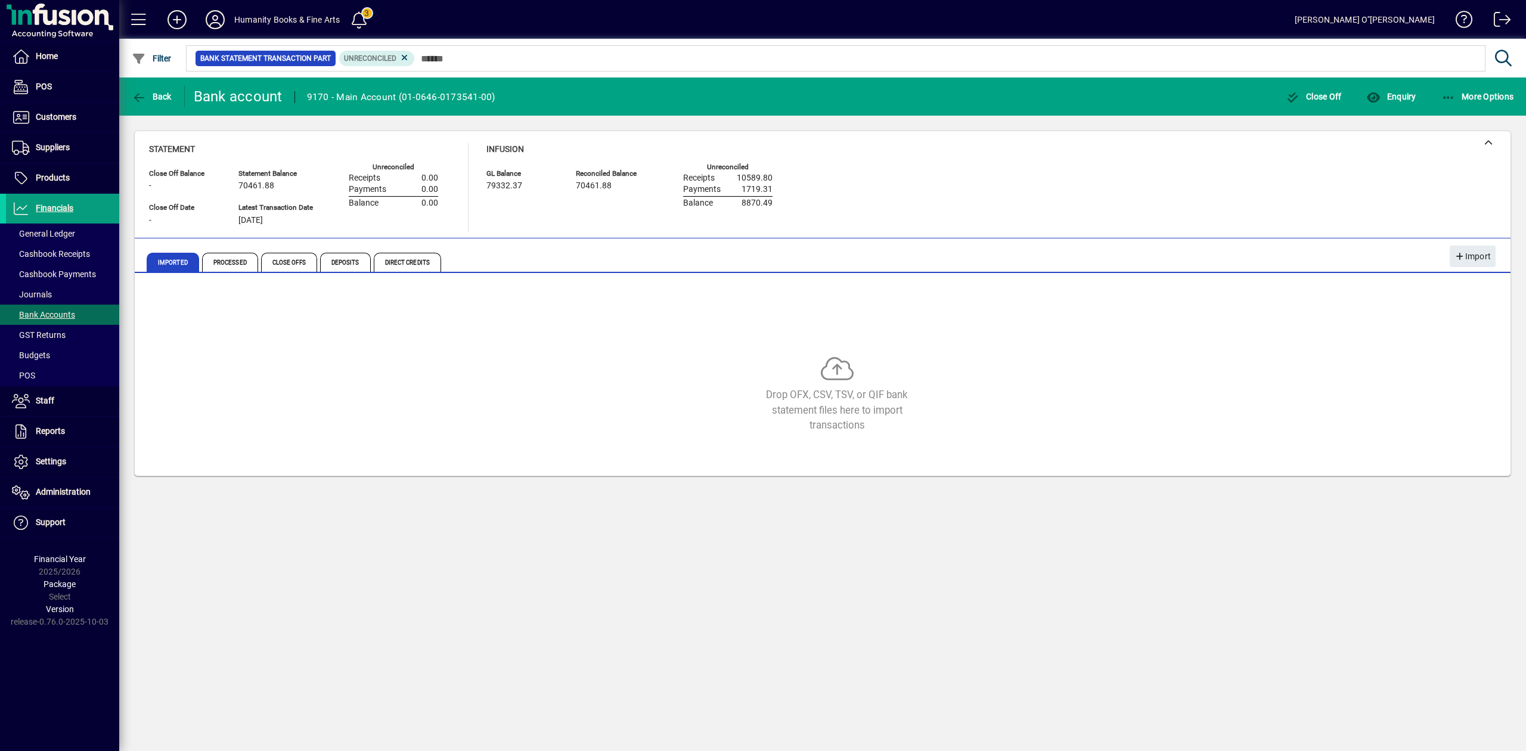
drag, startPoint x: 845, startPoint y: 368, endPoint x: 606, endPoint y: 349, distance: 240.4
click at [843, 371] on icon at bounding box center [837, 372] width 33 height 32
click at [210, 253] on span "Processed" at bounding box center [230, 262] width 56 height 19
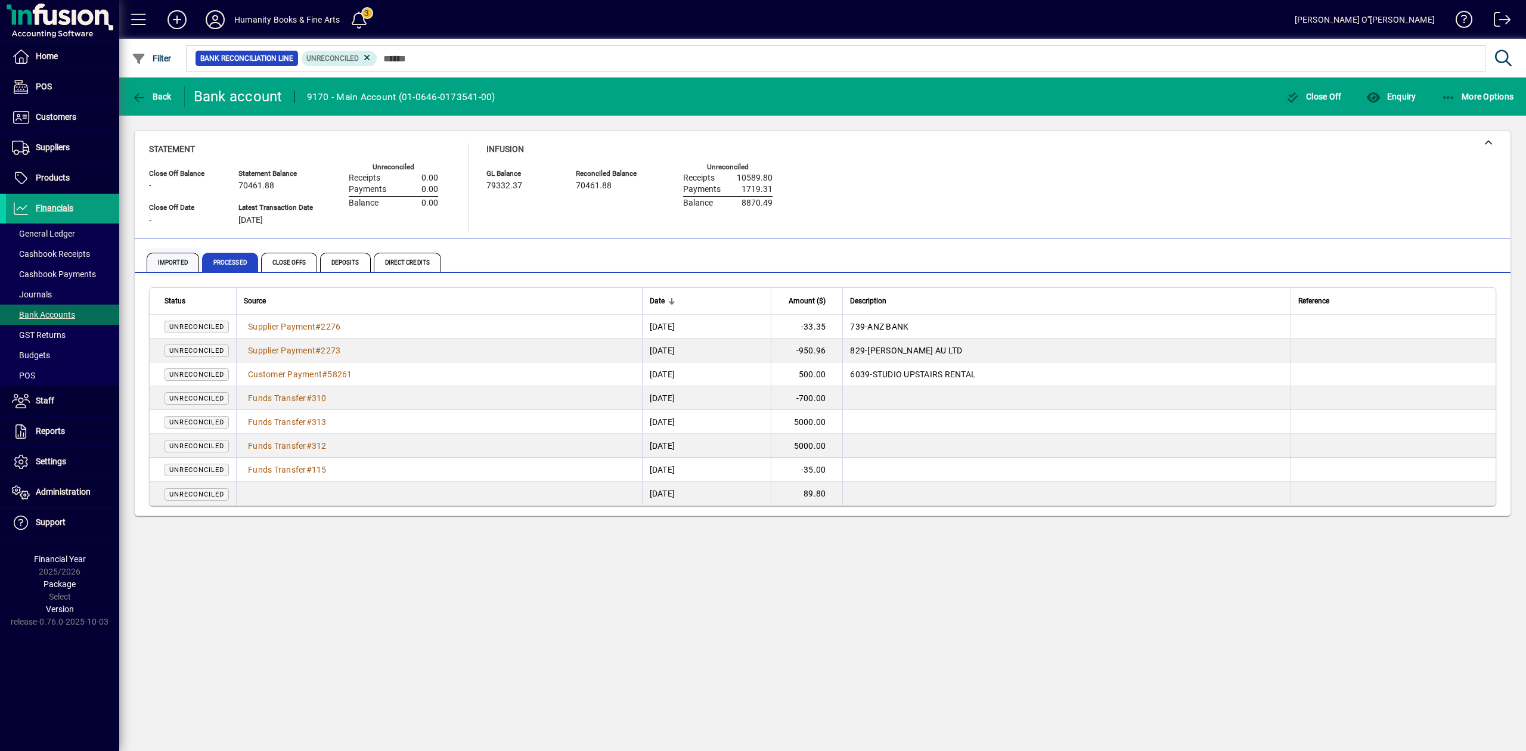
click at [148, 263] on span "Imported" at bounding box center [173, 262] width 52 height 19
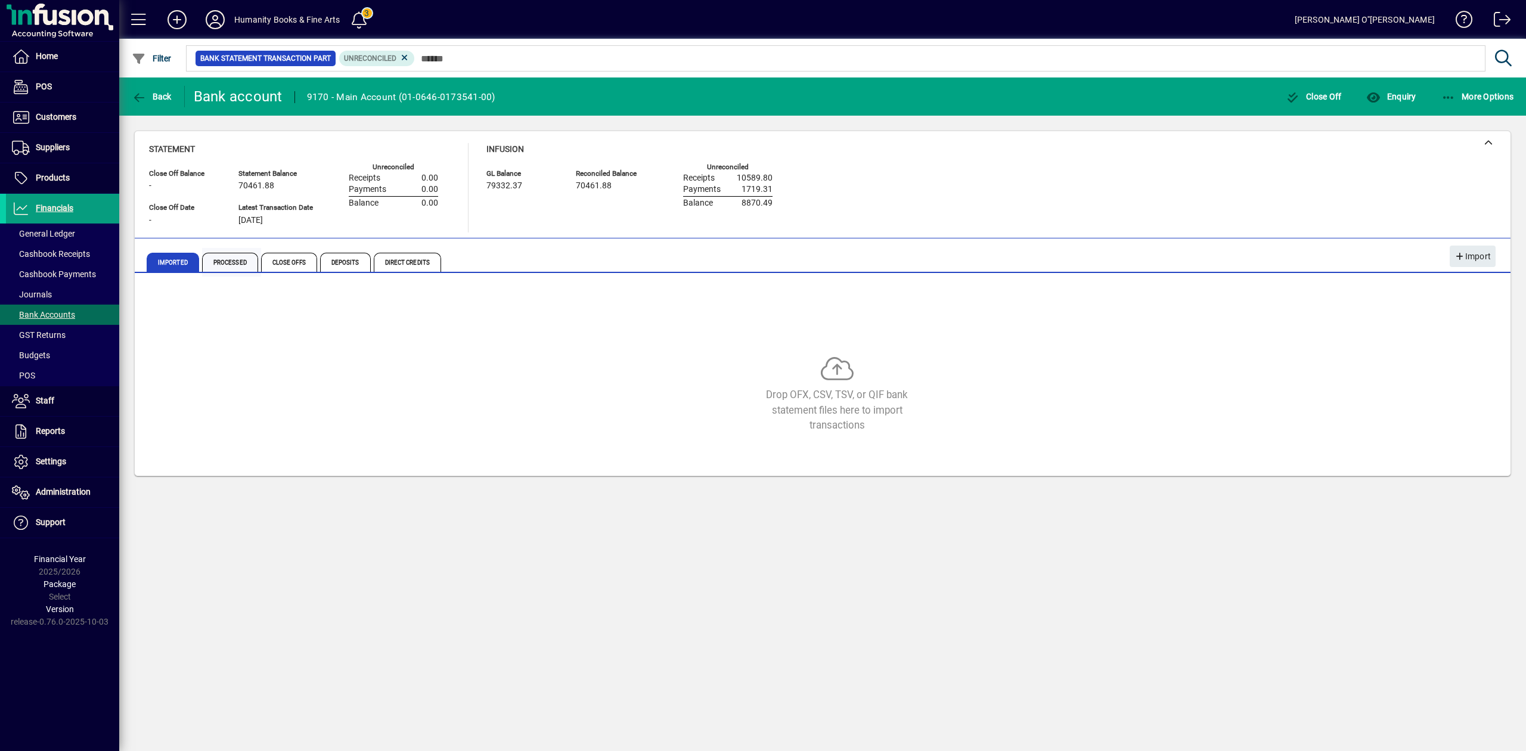
click at [237, 262] on span "Processed" at bounding box center [230, 262] width 56 height 19
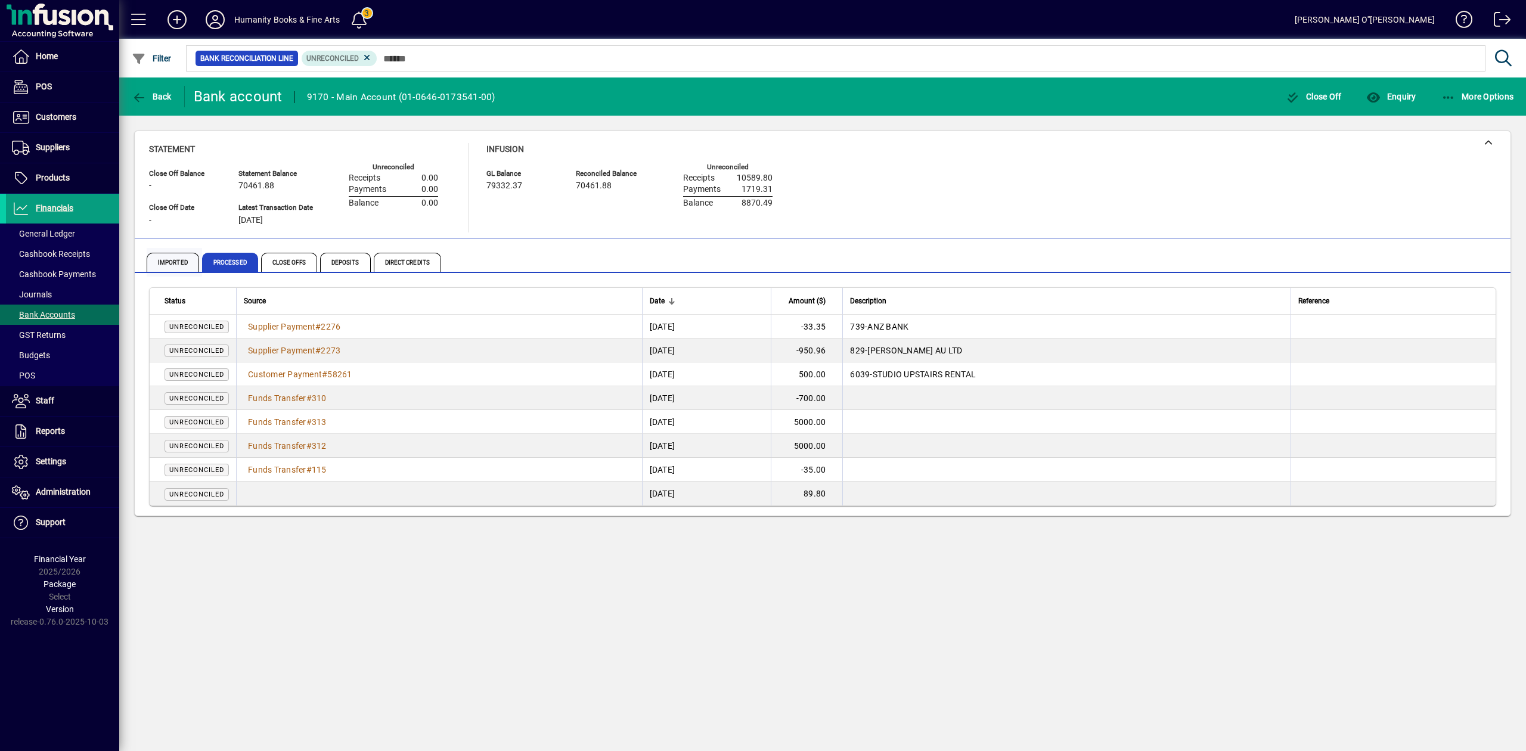
click at [184, 260] on span "Imported" at bounding box center [173, 262] width 52 height 19
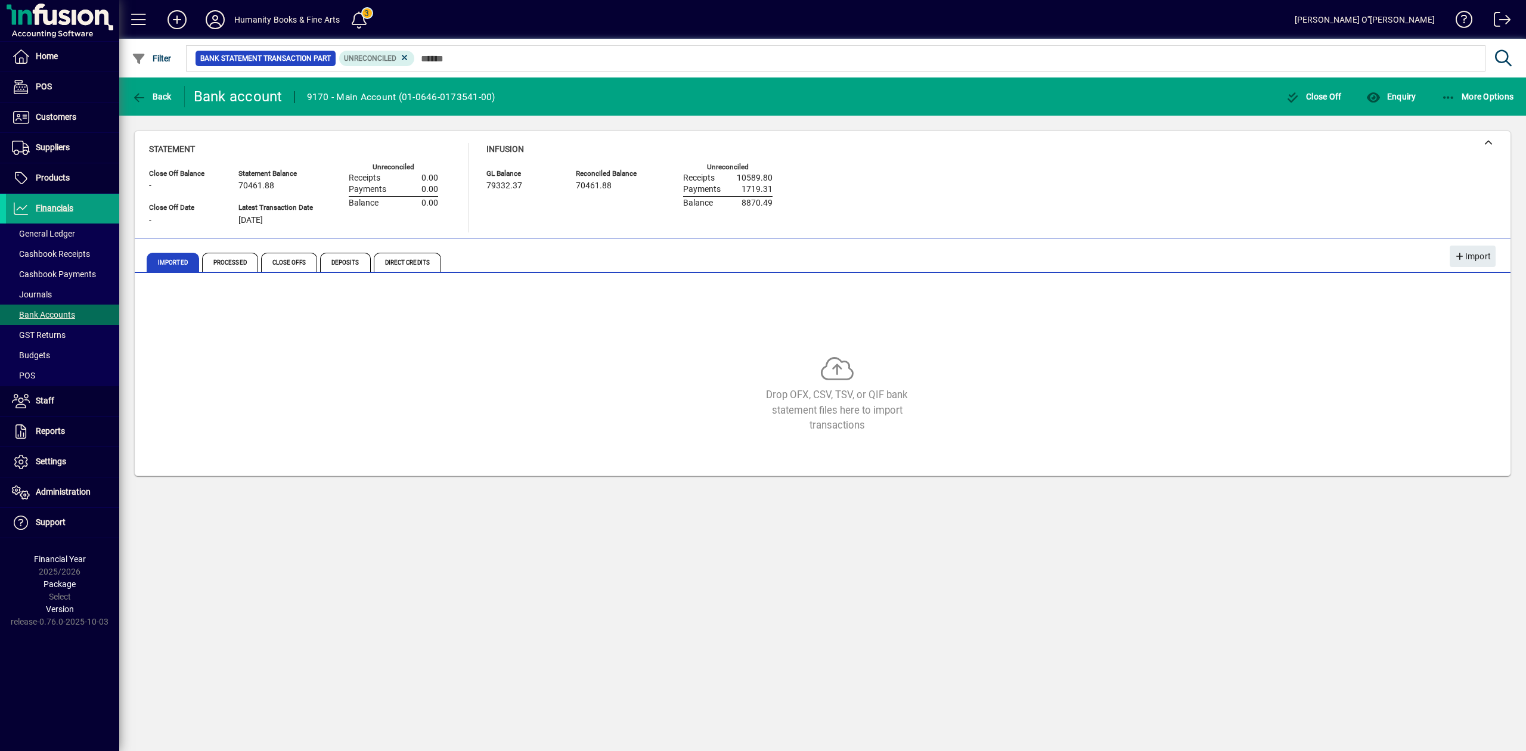
click at [749, 404] on div "Drop OFX, CSV, TSV, or QIF bank statement files here to import transactions" at bounding box center [837, 409] width 179 height 45
click at [489, 314] on div "Drop OFX, CSV, TSV, or QIF bank statement files here to import transactions" at bounding box center [822, 376] width 1347 height 179
click at [405, 55] on icon at bounding box center [404, 57] width 11 height 11
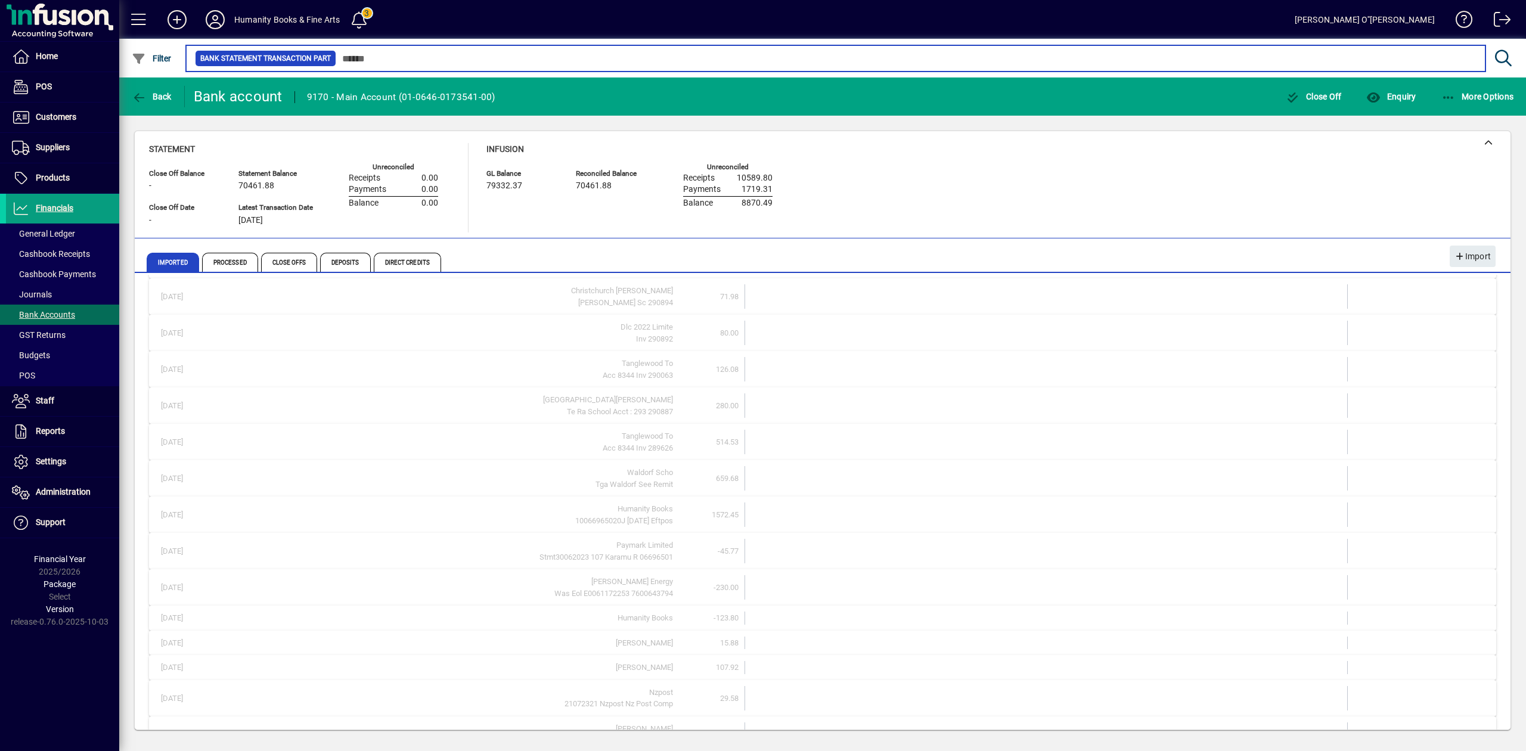
scroll to position [280, 0]
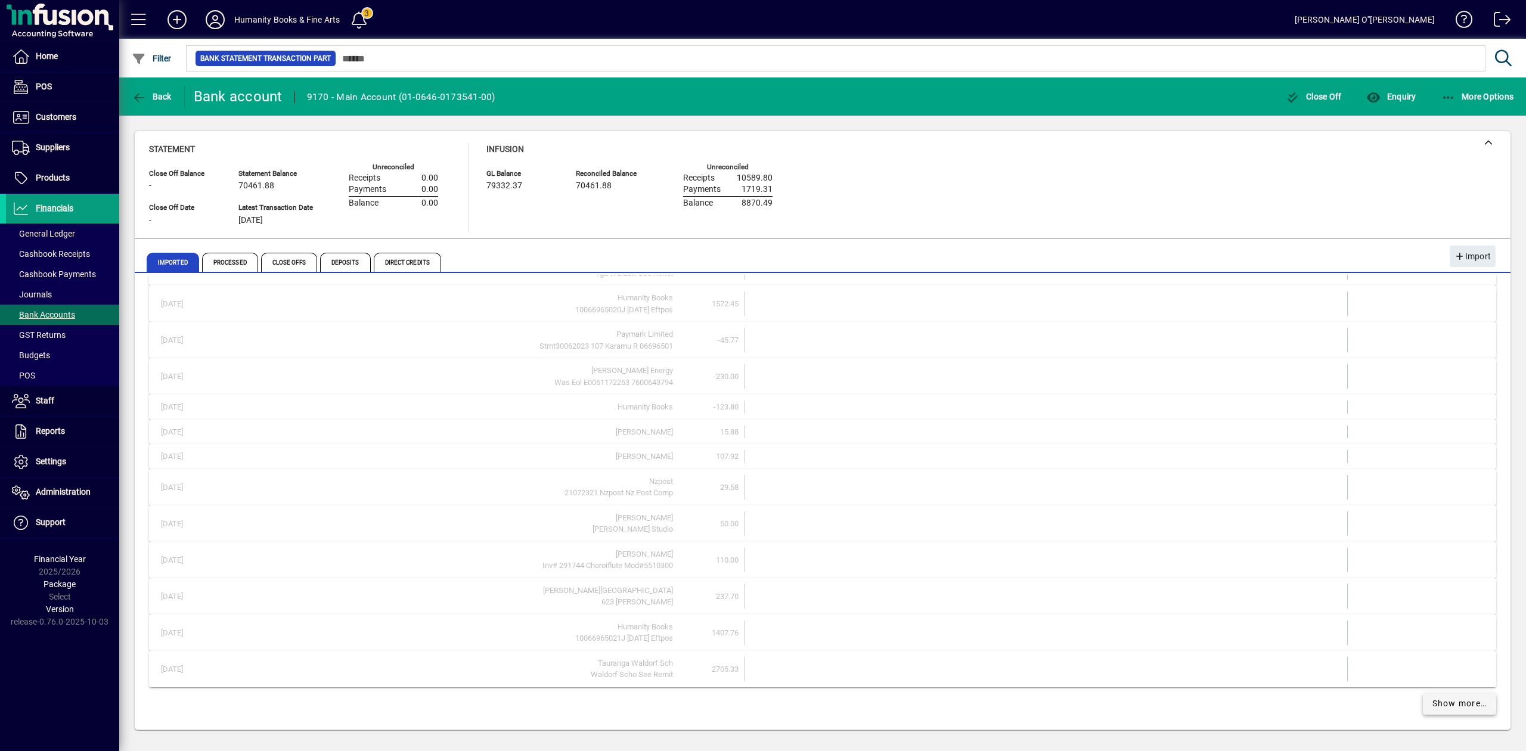
click at [1450, 699] on span "Show more…" at bounding box center [1459, 703] width 55 height 13
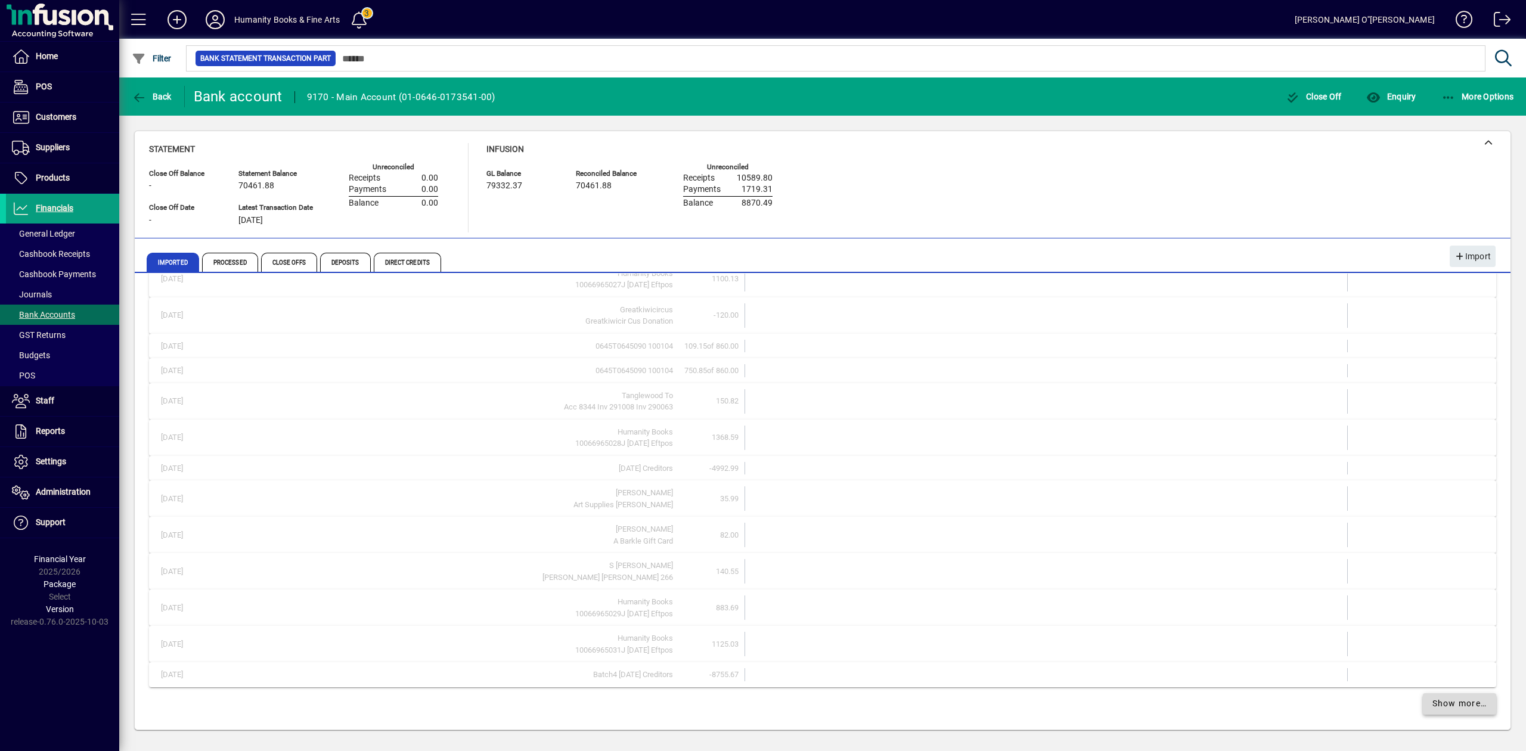
click at [1450, 699] on span "Show more…" at bounding box center [1459, 703] width 55 height 13
click at [1450, 699] on span "Show more…" at bounding box center [1459, 704] width 55 height 13
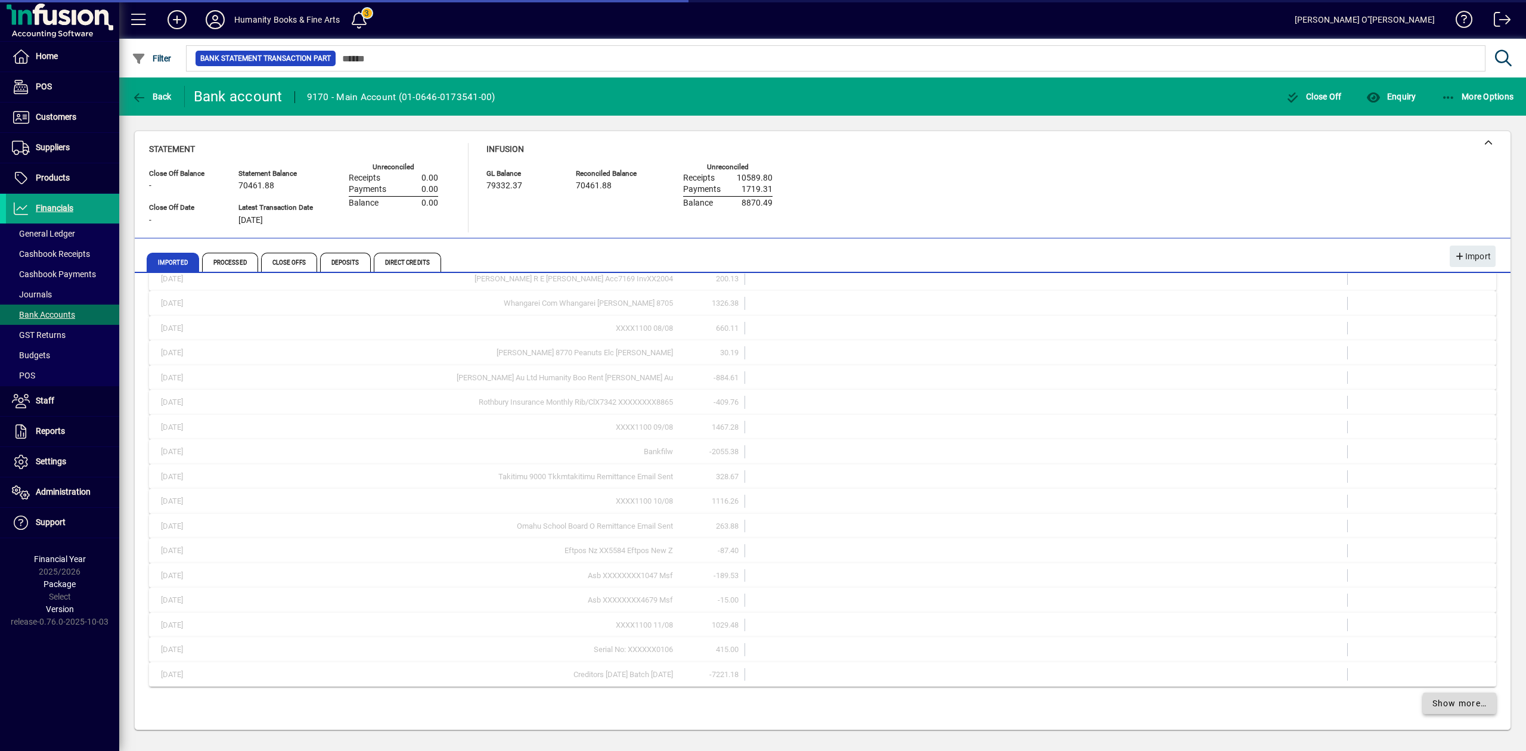
click at [1450, 699] on span "Show more…" at bounding box center [1459, 703] width 55 height 13
click at [1450, 699] on span "Show more…" at bounding box center [1459, 704] width 55 height 13
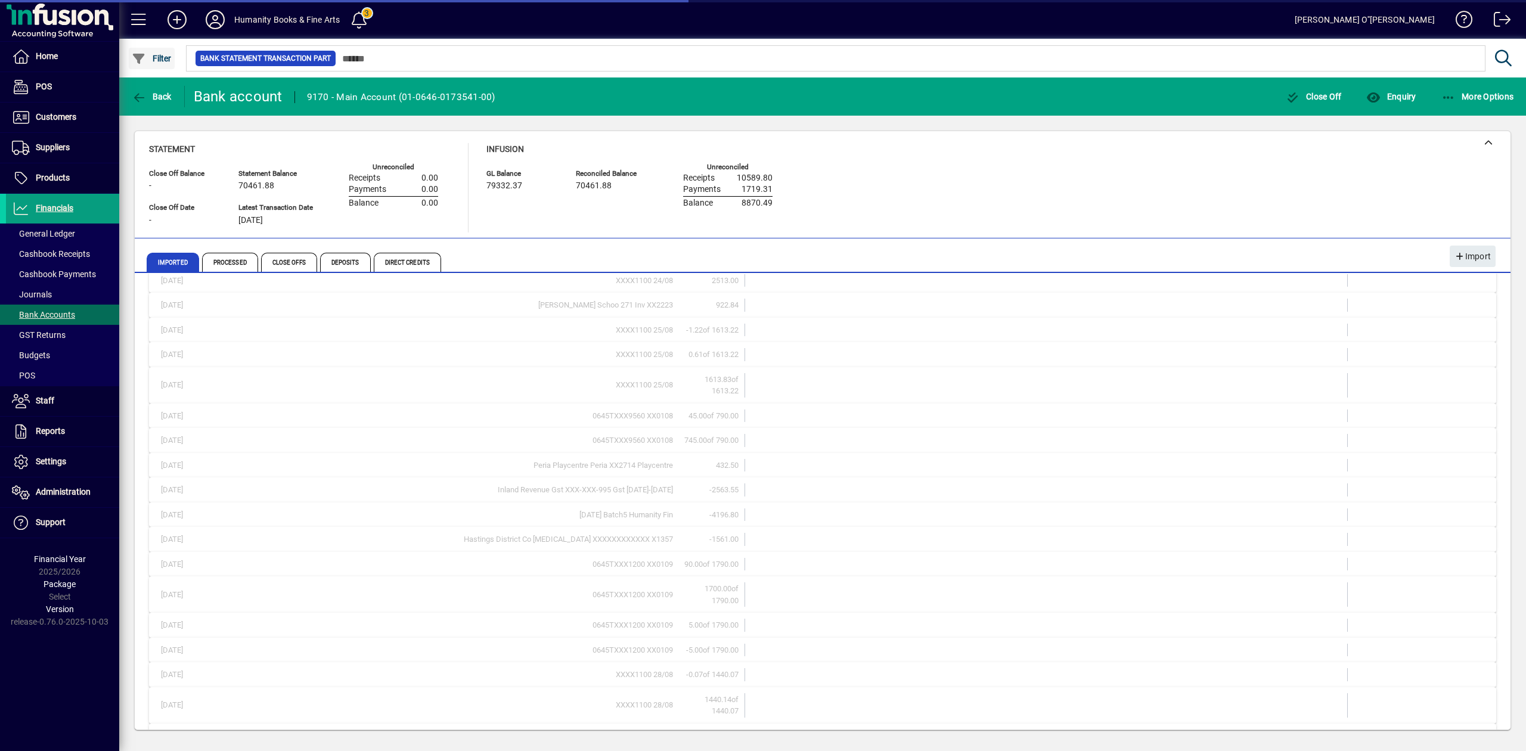
click at [163, 54] on span "Filter" at bounding box center [152, 59] width 40 height 10
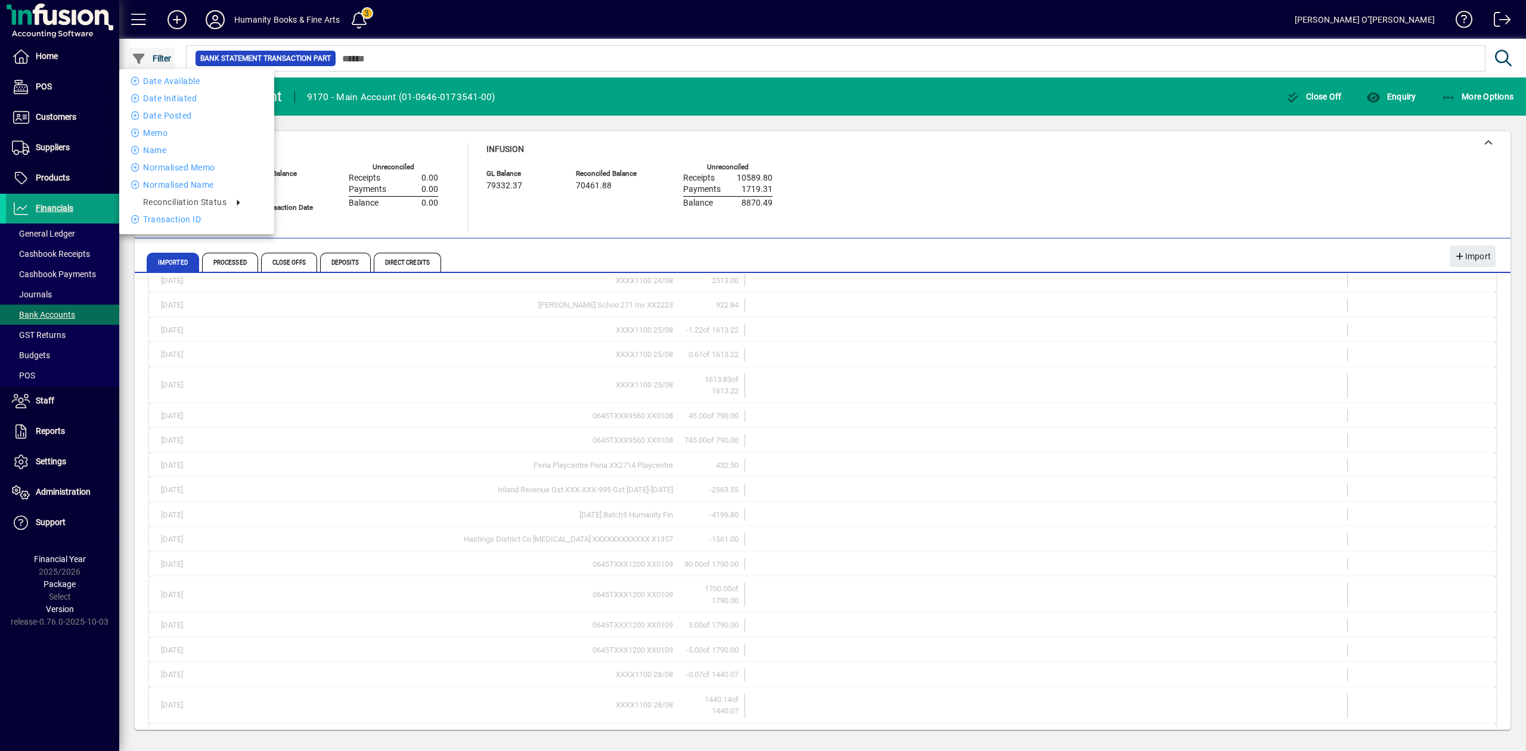
scroll to position [4574, 0]
click at [172, 97] on li "Date Initiated" at bounding box center [196, 98] width 155 height 14
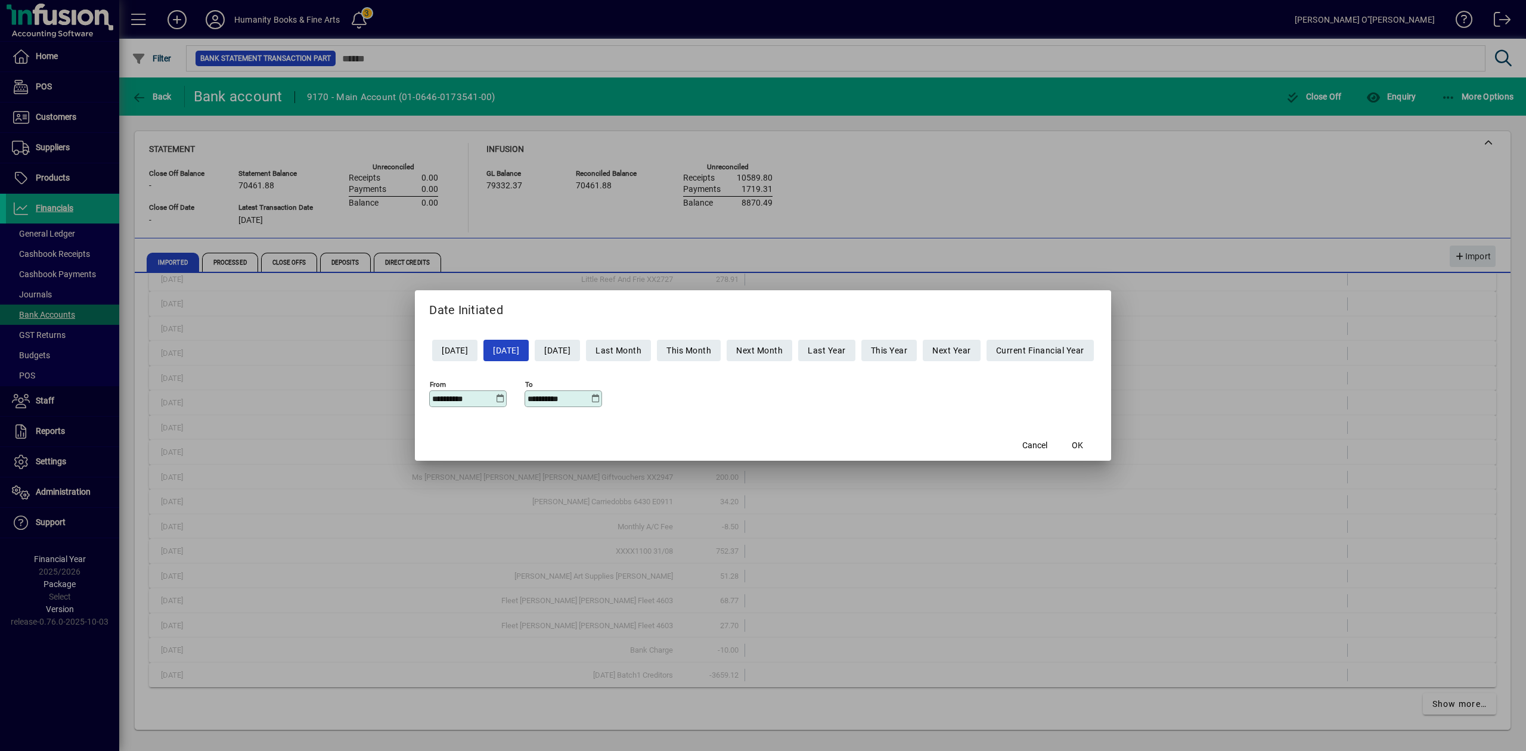
drag, startPoint x: 471, startPoint y: 397, endPoint x: 322, endPoint y: 392, distance: 148.5
click at [322, 392] on div "**********" at bounding box center [763, 375] width 1526 height 751
type input "**********"
type input "*********"
click at [528, 399] on input "*********" at bounding box center [559, 399] width 63 height 10
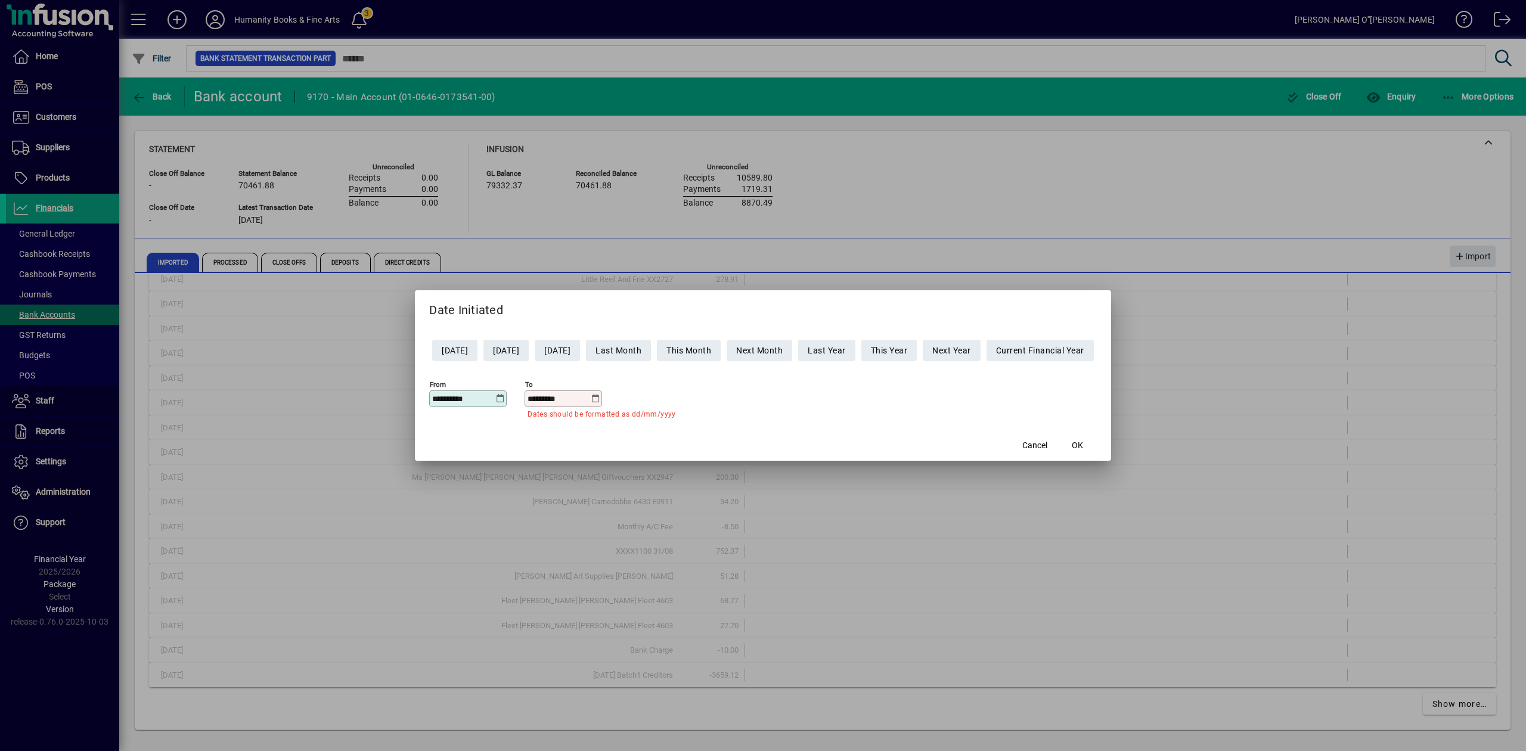
click at [532, 401] on input "*********" at bounding box center [559, 399] width 63 height 10
drag, startPoint x: 521, startPoint y: 396, endPoint x: 492, endPoint y: 392, distance: 28.9
click at [499, 393] on div "**********" at bounding box center [763, 397] width 668 height 42
drag, startPoint x: 561, startPoint y: 395, endPoint x: 451, endPoint y: 394, distance: 110.3
click at [451, 394] on div "**********" at bounding box center [763, 397] width 668 height 42
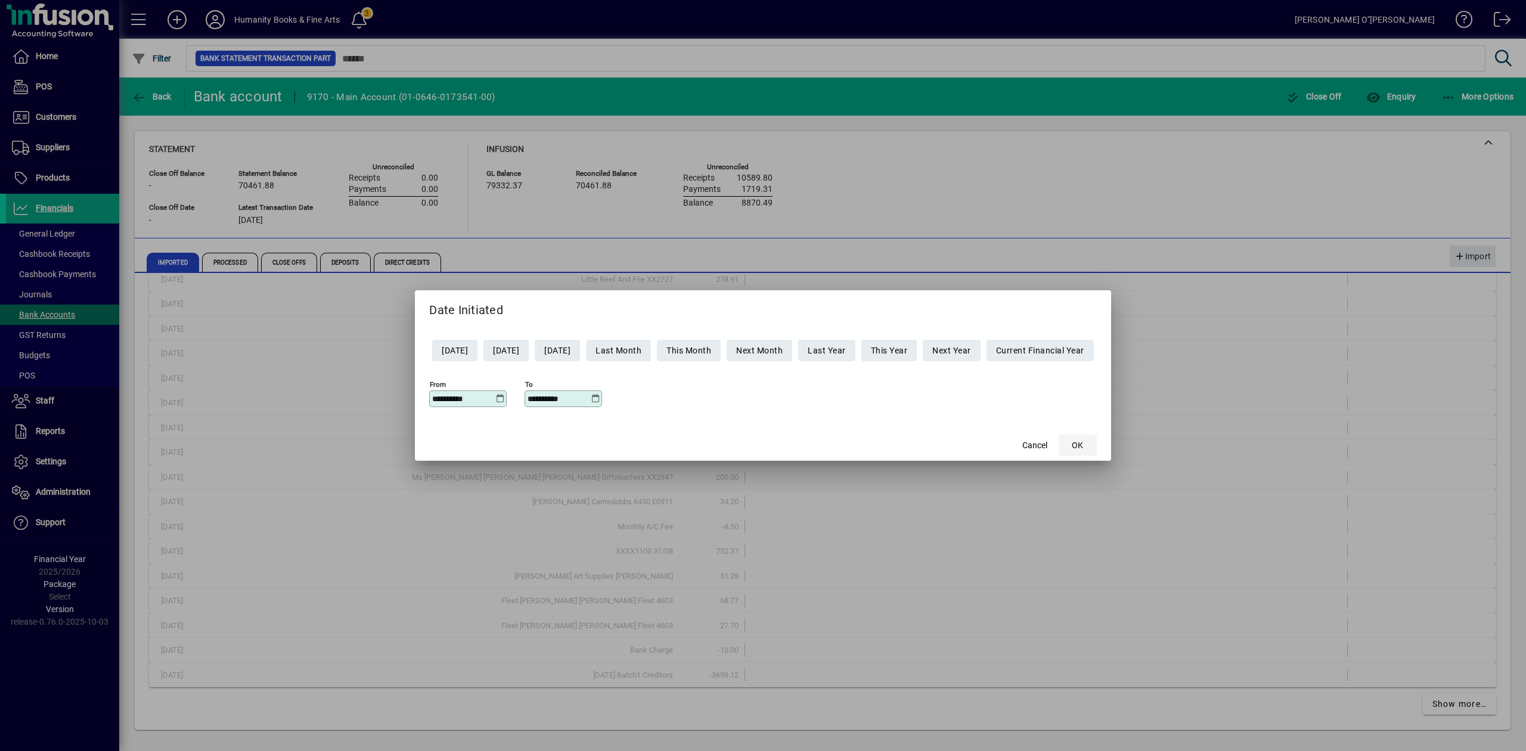
type input "**********"
click at [1083, 442] on span "OK" at bounding box center [1077, 445] width 11 height 13
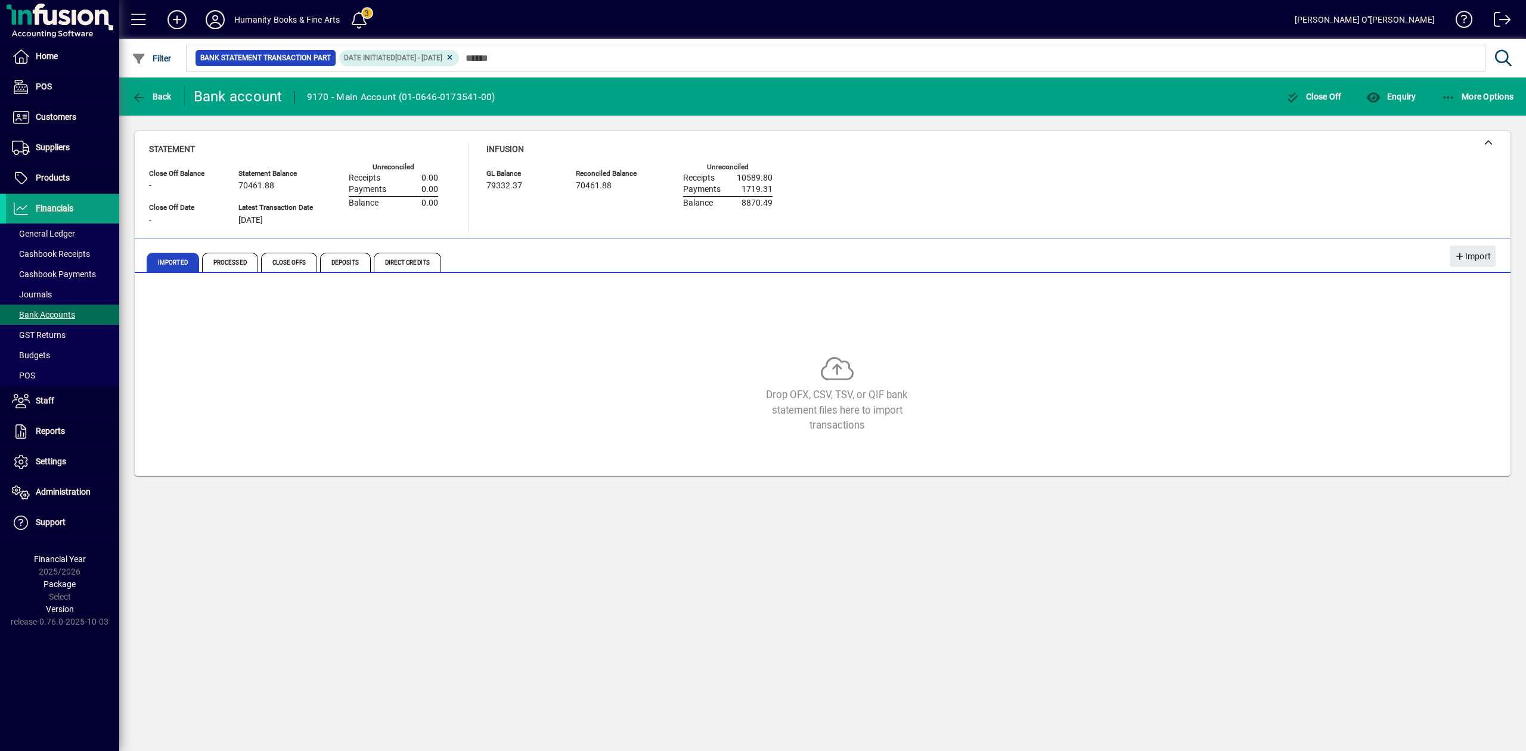
click at [454, 55] on icon at bounding box center [449, 57] width 9 height 7
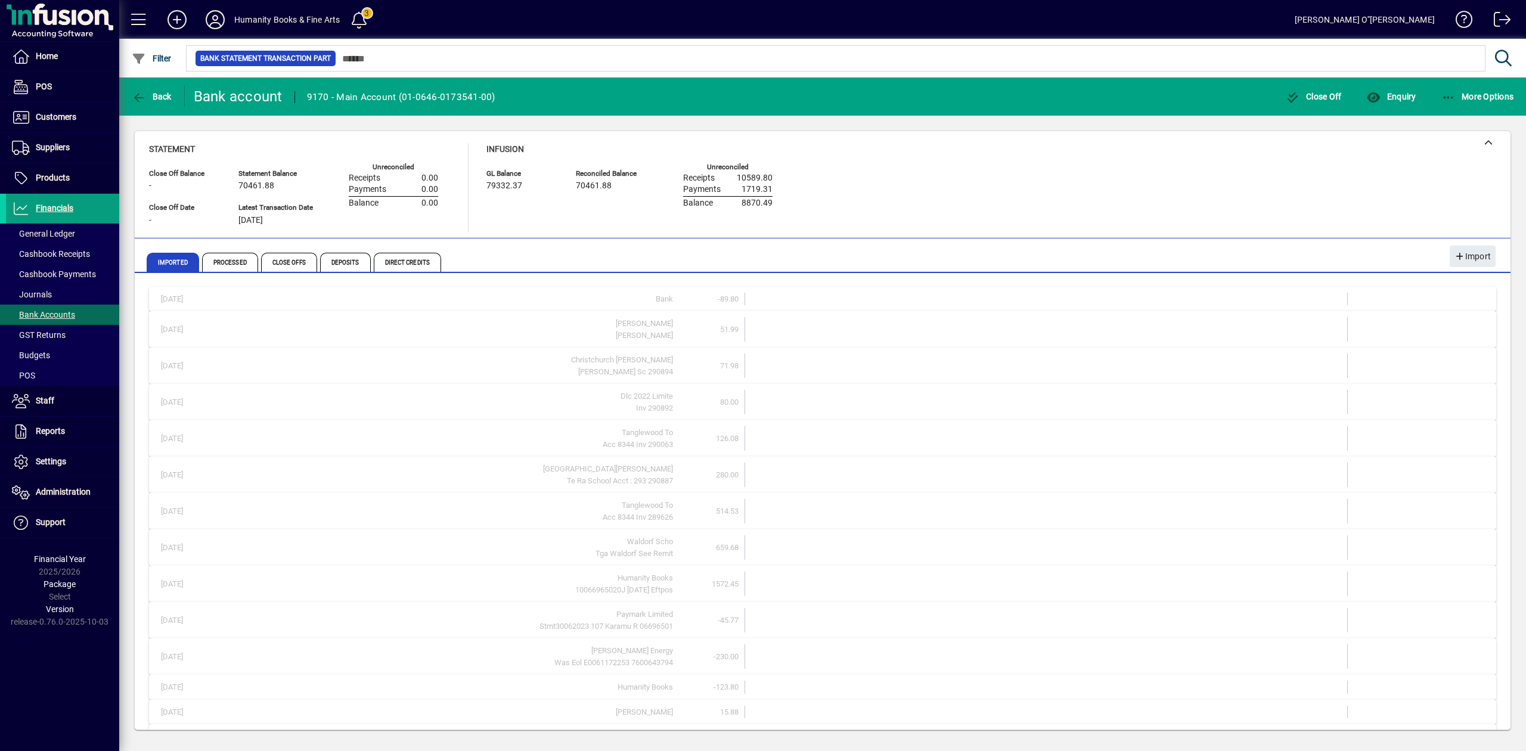
click at [176, 51] on div "Filter" at bounding box center [151, 58] width 65 height 21
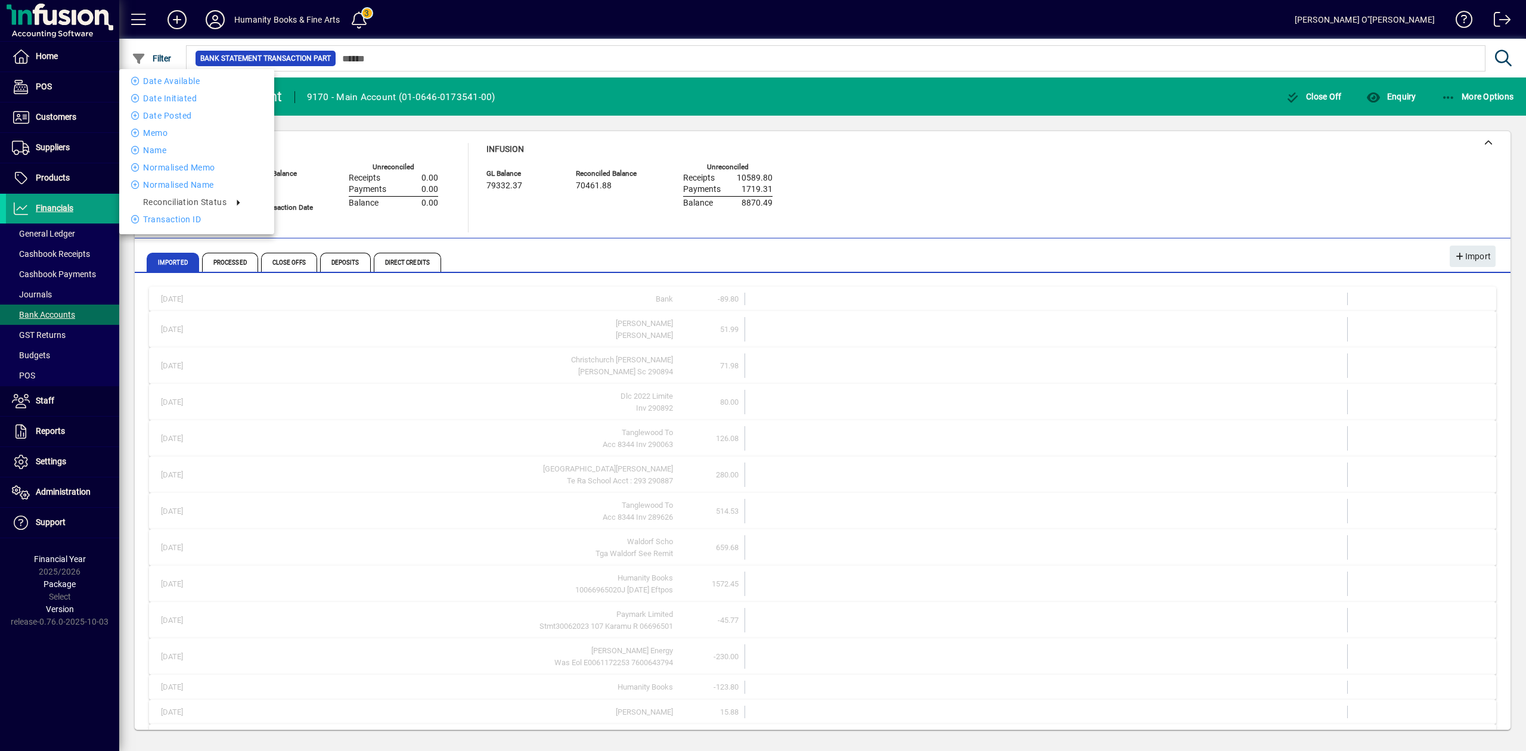
click at [151, 55] on div at bounding box center [763, 375] width 1526 height 751
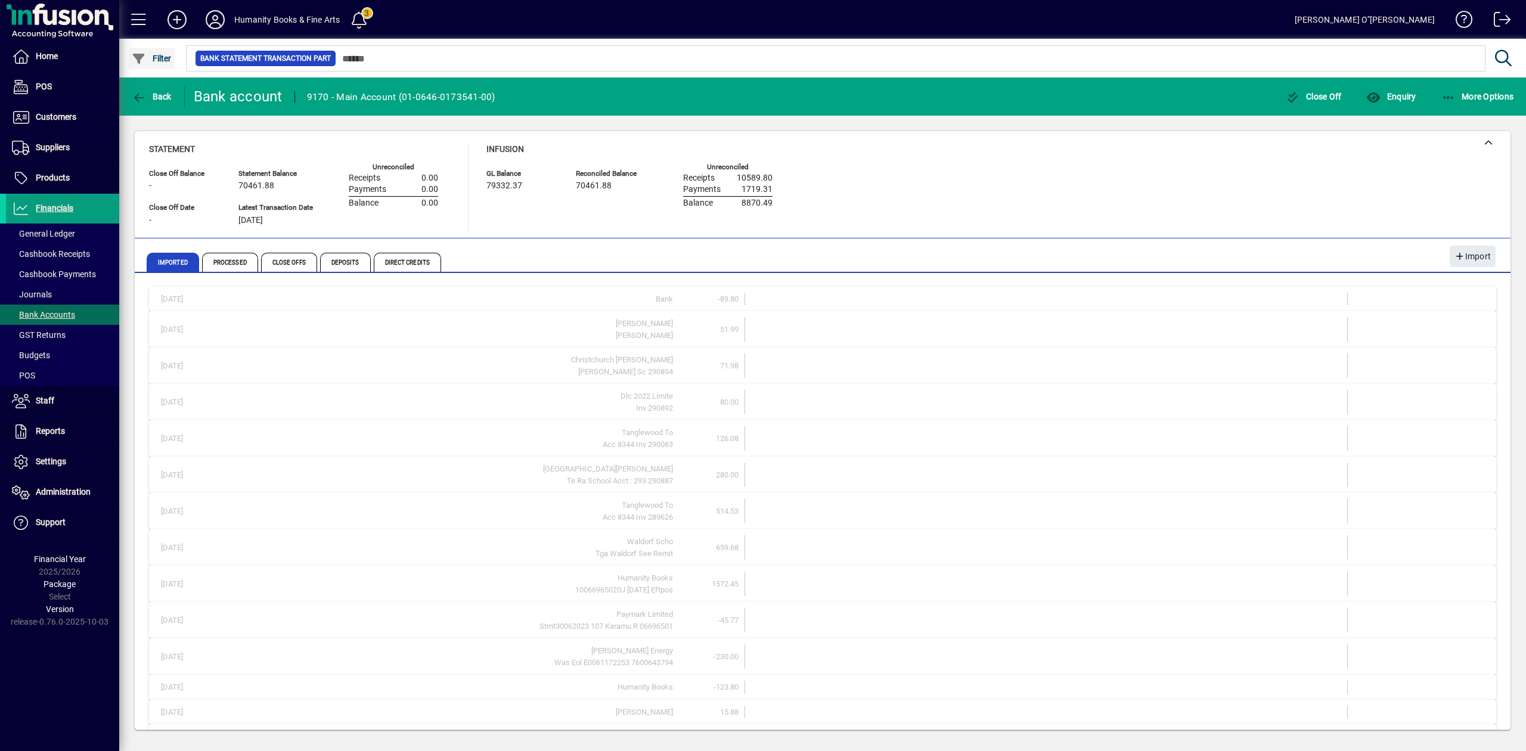
click at [151, 56] on span "Filter" at bounding box center [152, 59] width 40 height 10
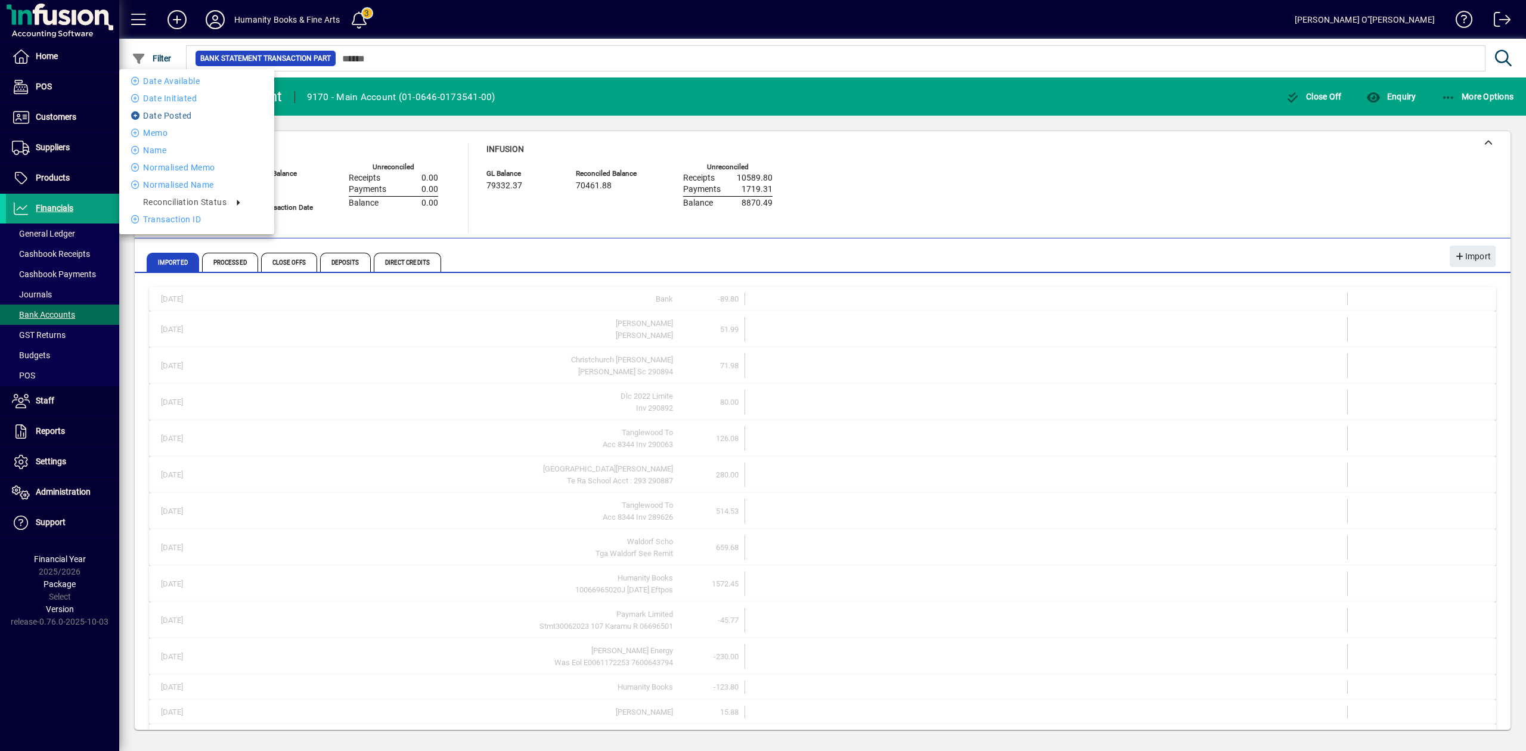
click at [174, 112] on li "Date Posted" at bounding box center [196, 115] width 155 height 14
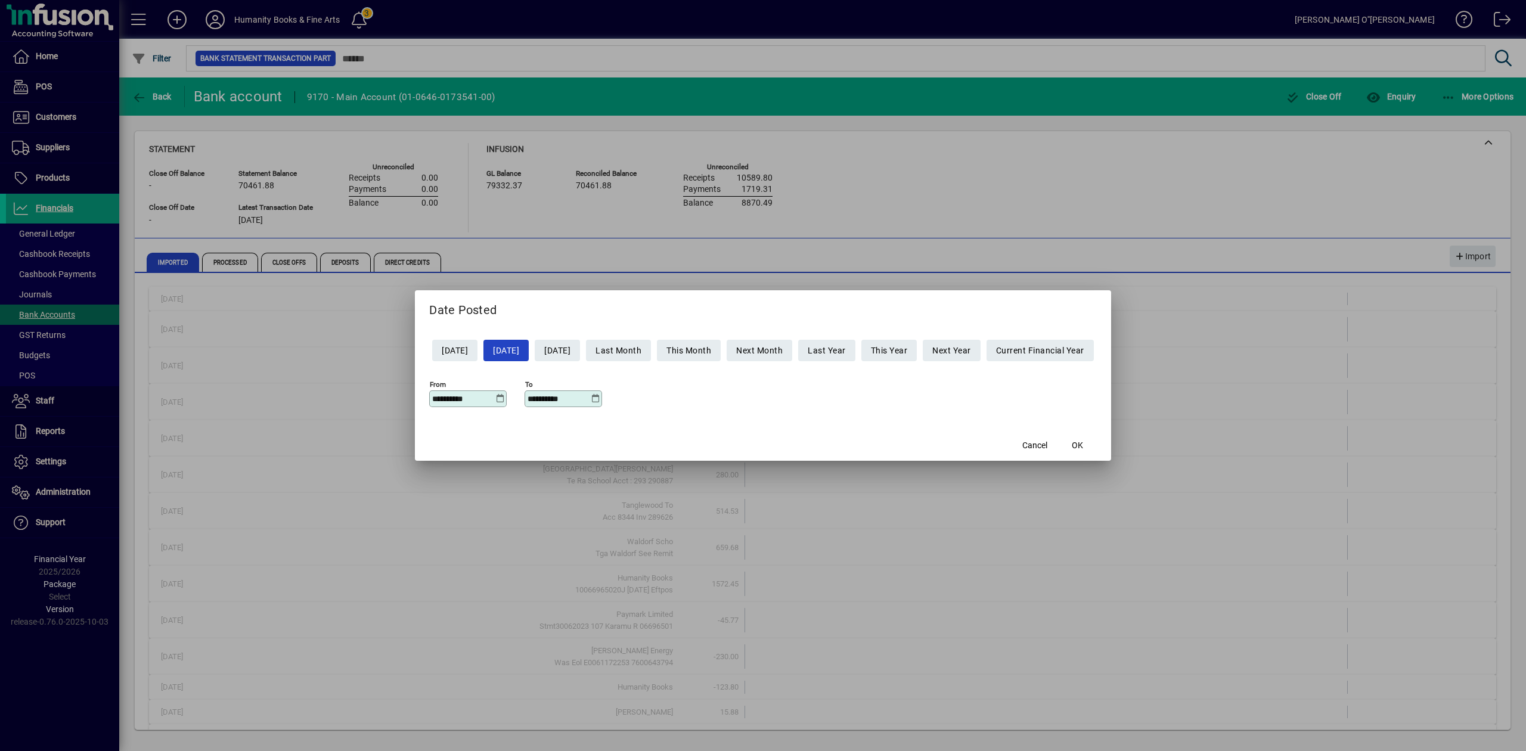
drag, startPoint x: 473, startPoint y: 399, endPoint x: 340, endPoint y: 397, distance: 132.9
click at [340, 397] on div "**********" at bounding box center [763, 375] width 1526 height 751
click at [478, 395] on input "**********" at bounding box center [463, 399] width 63 height 10
click at [439, 397] on input "**********" at bounding box center [463, 399] width 63 height 10
drag, startPoint x: 442, startPoint y: 397, endPoint x: 435, endPoint y: 396, distance: 7.8
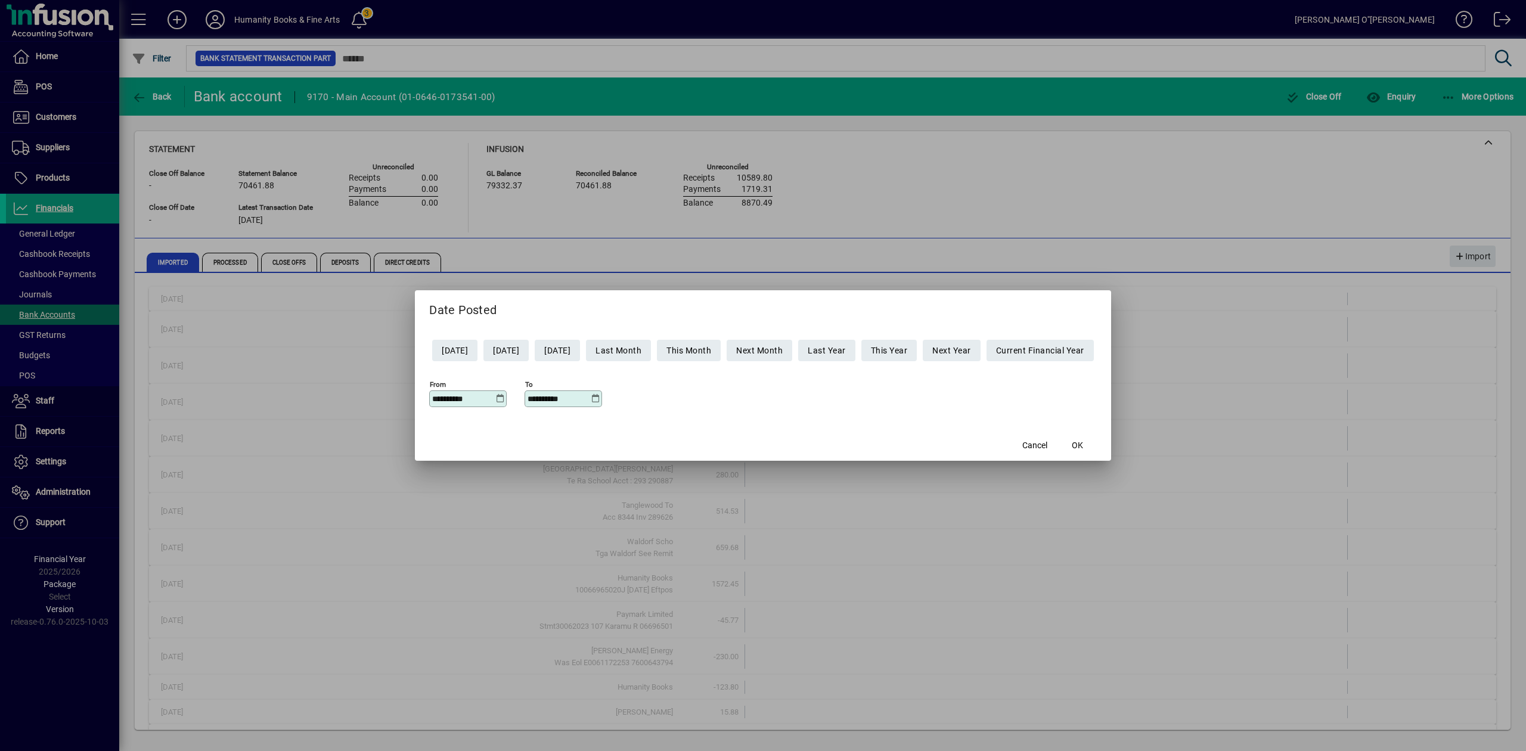
click at [434, 396] on input "**********" at bounding box center [463, 399] width 63 height 10
type input "**********"
click at [558, 399] on input "**********" at bounding box center [559, 399] width 63 height 10
drag, startPoint x: 527, startPoint y: 399, endPoint x: 480, endPoint y: 395, distance: 46.7
click at [480, 395] on div "**********" at bounding box center [763, 397] width 668 height 42
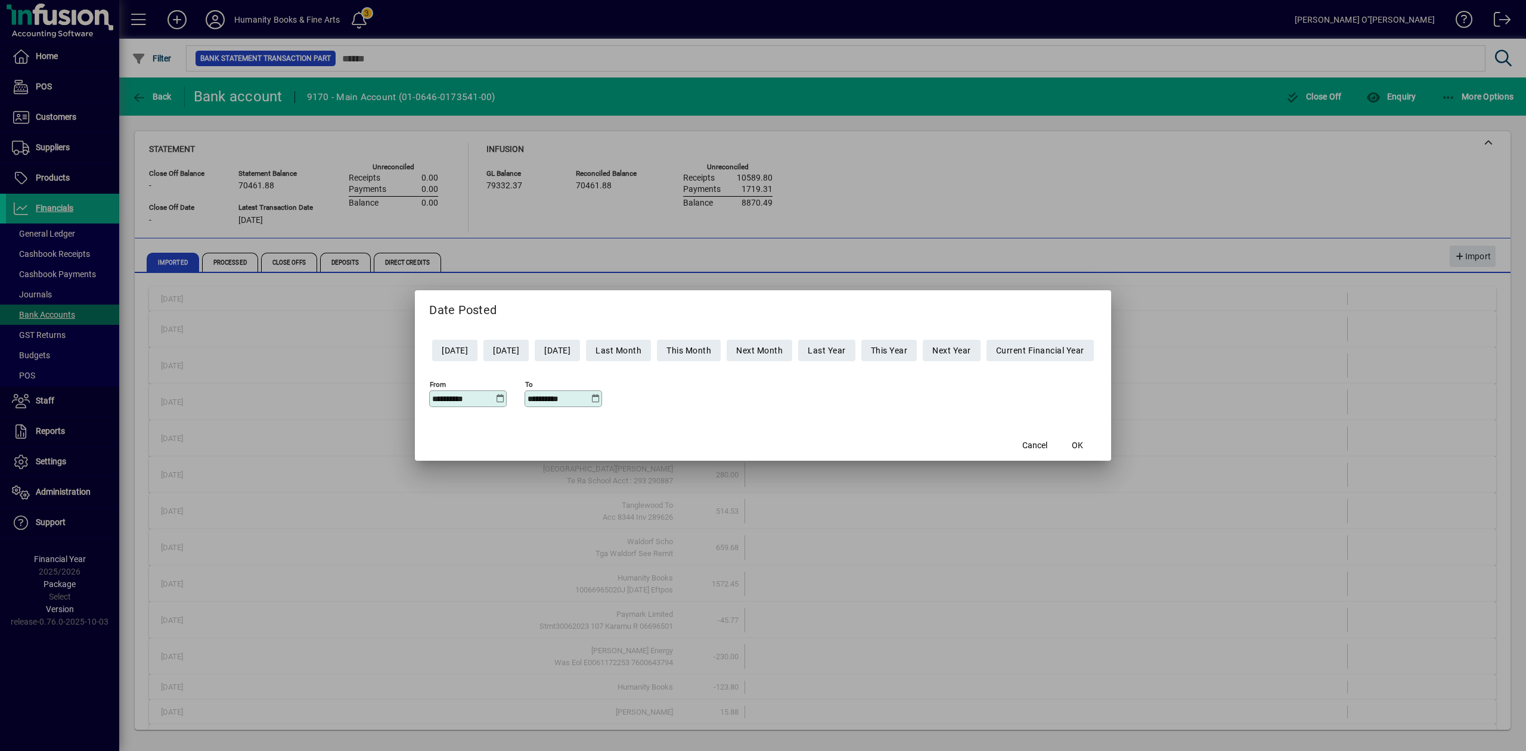
drag, startPoint x: 570, startPoint y: 396, endPoint x: 353, endPoint y: 377, distance: 217.8
click at [361, 379] on div "**********" at bounding box center [763, 375] width 1526 height 751
type input "**********"
click at [1084, 435] on span "button" at bounding box center [1078, 445] width 38 height 29
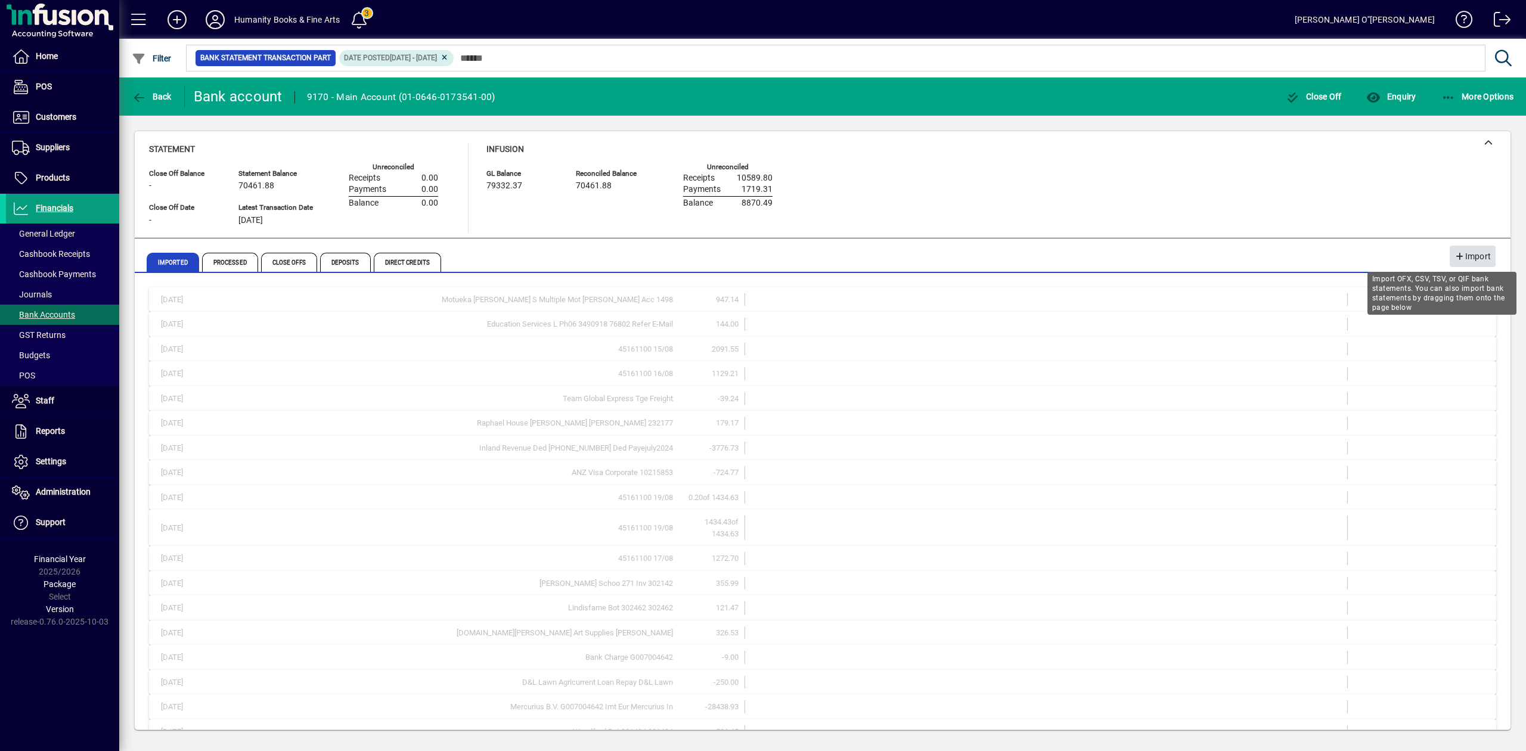
click at [1458, 253] on icon "button" at bounding box center [1459, 257] width 11 height 8
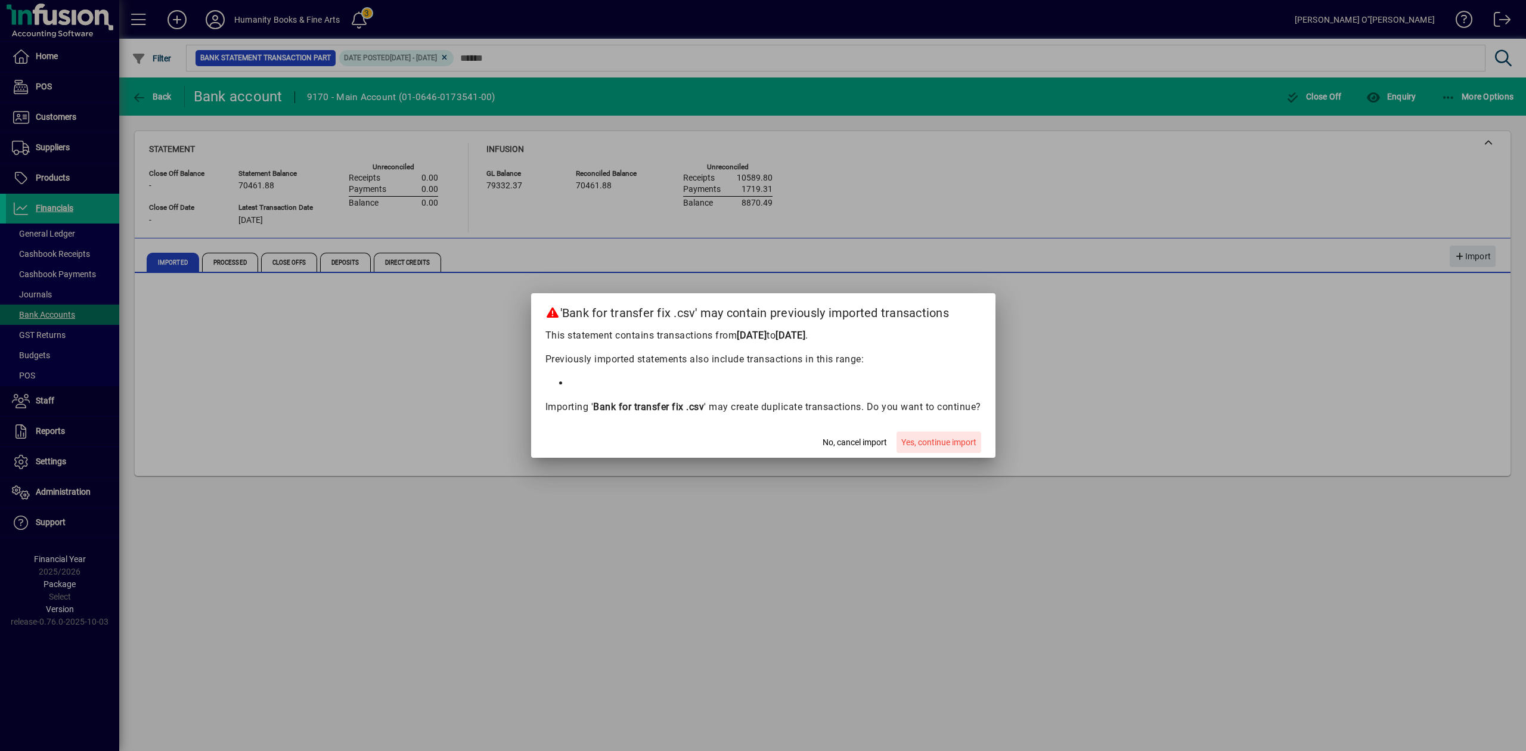
click at [941, 447] on span "Yes, continue import" at bounding box center [938, 442] width 75 height 13
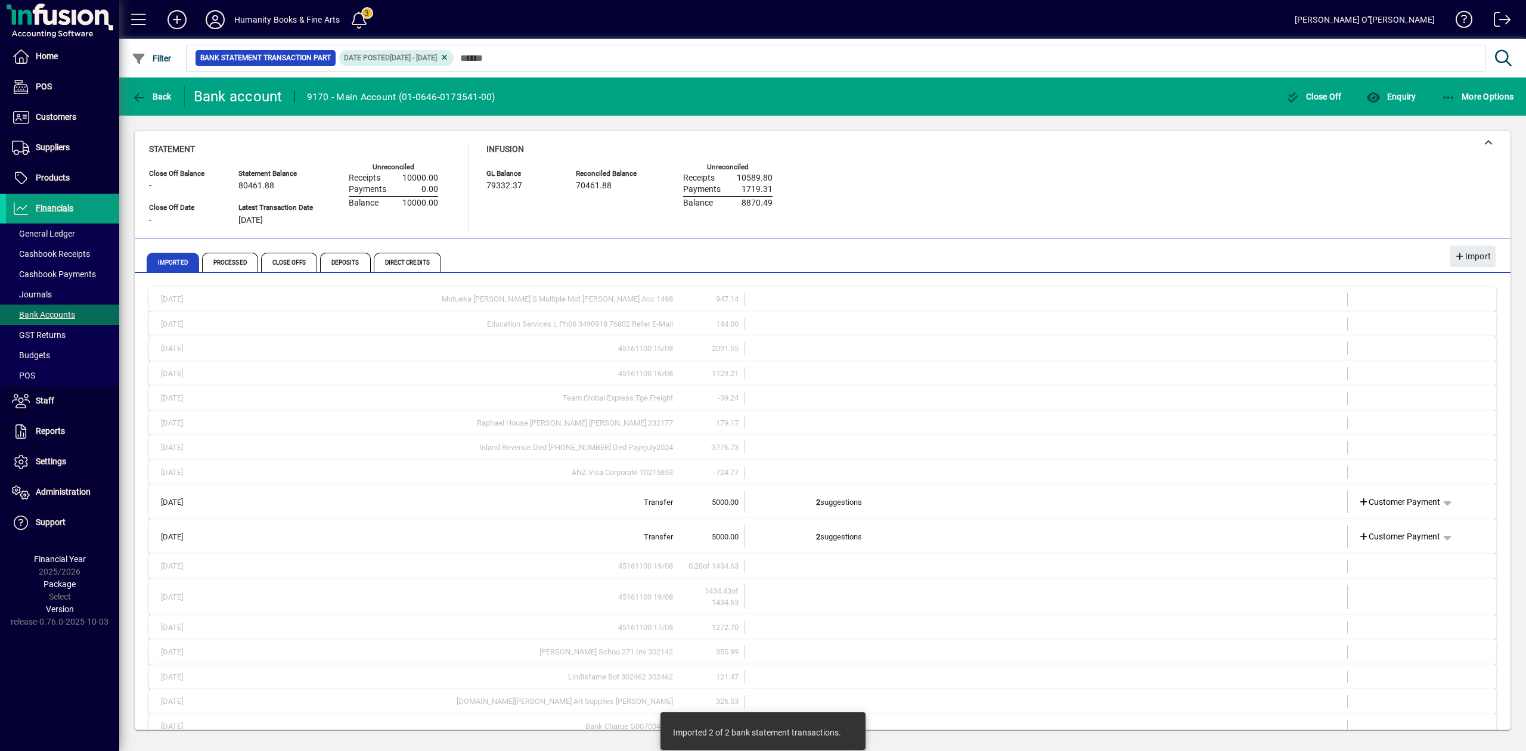
click at [1278, 501] on td at bounding box center [1303, 502] width 50 height 23
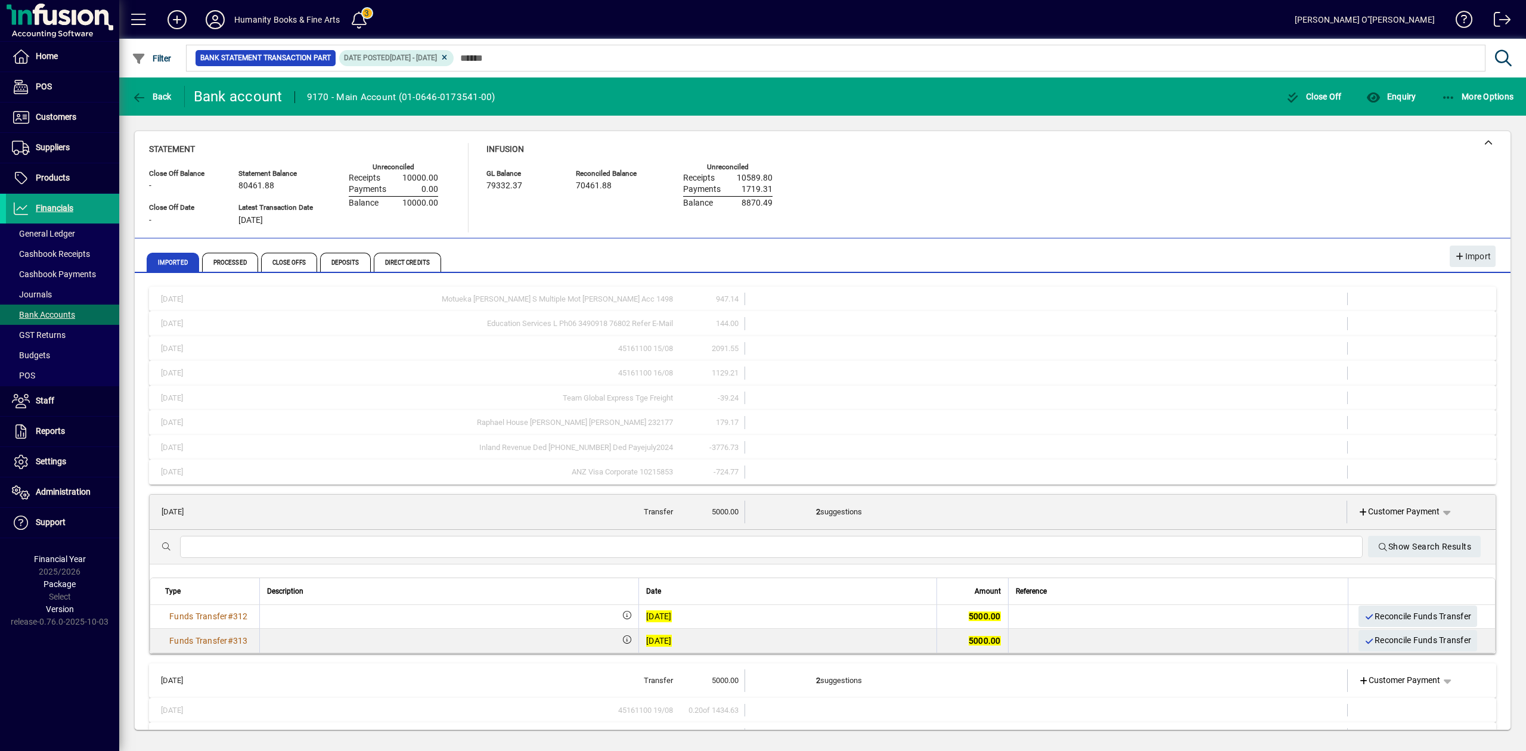
click at [1189, 184] on div "Statement Close Off Balance - Close Off Date - Statement Balance 80461.88 Lates…" at bounding box center [822, 187] width 1347 height 89
click at [449, 58] on icon at bounding box center [444, 57] width 9 height 7
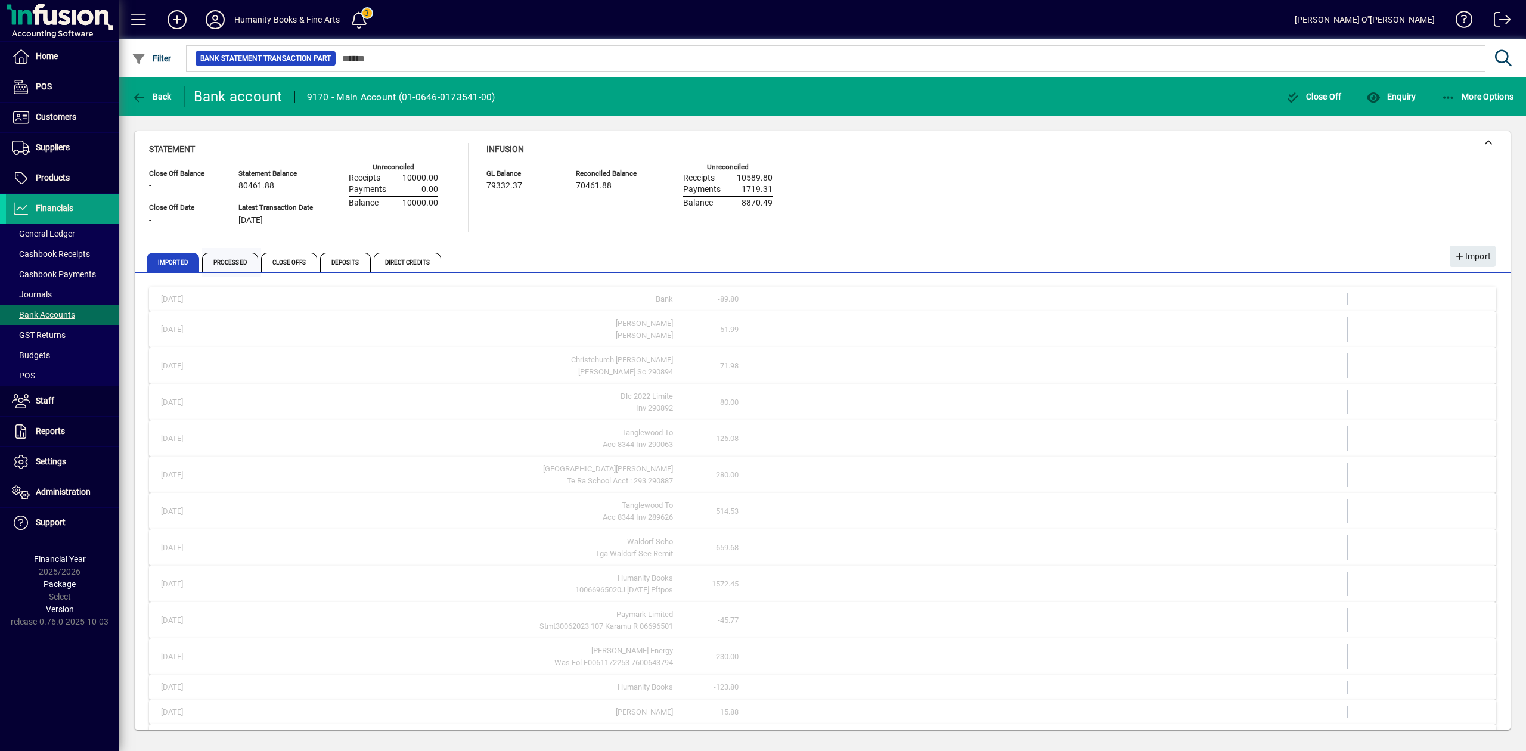
click at [225, 260] on span "Processed" at bounding box center [230, 262] width 56 height 19
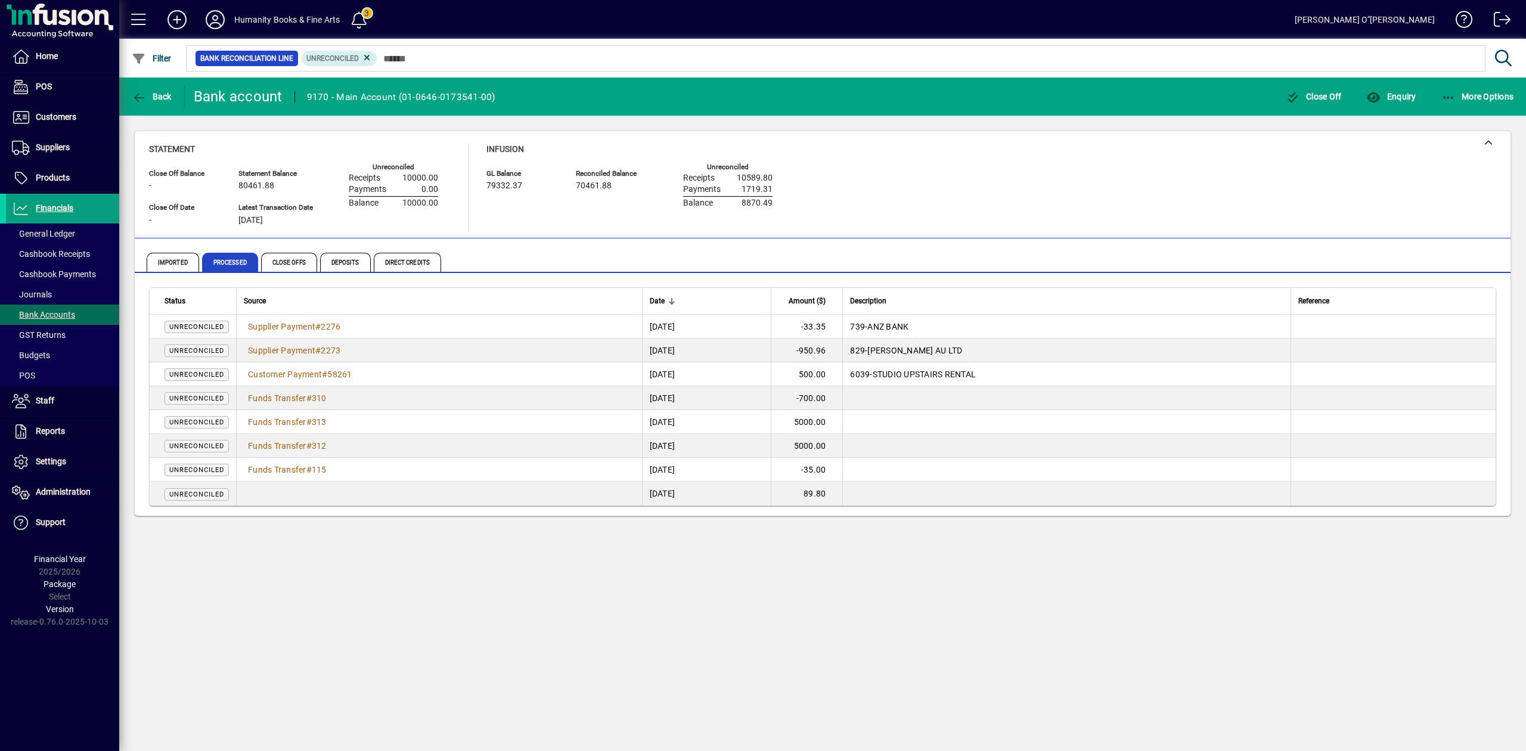
click at [144, 256] on mat-tab-group "Imported Processed Close Offs Deposits Direct Credits" at bounding box center [823, 260] width 1376 height 25
click at [158, 260] on span "Imported" at bounding box center [173, 262] width 52 height 19
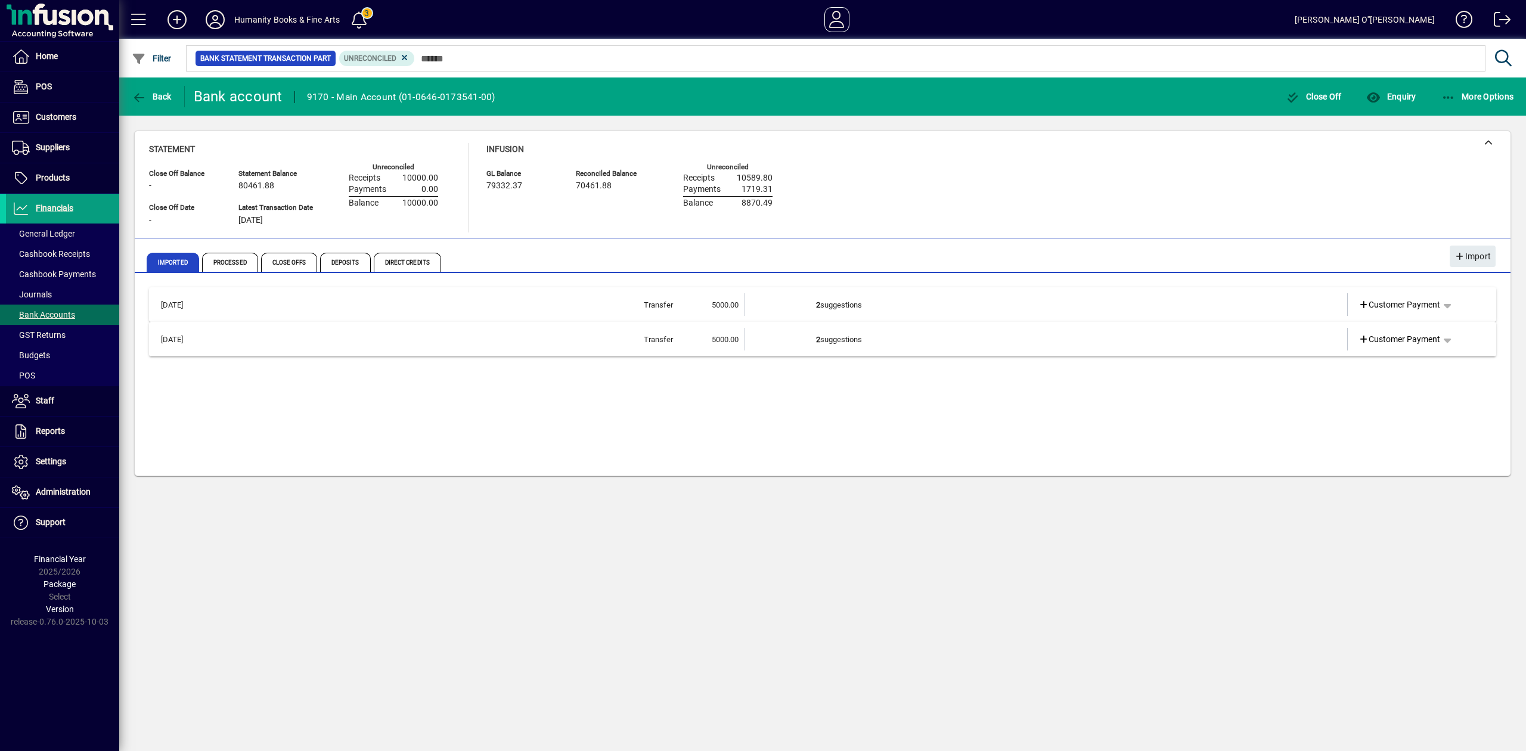
click at [1178, 309] on td "2 suggestions" at bounding box center [1047, 304] width 462 height 23
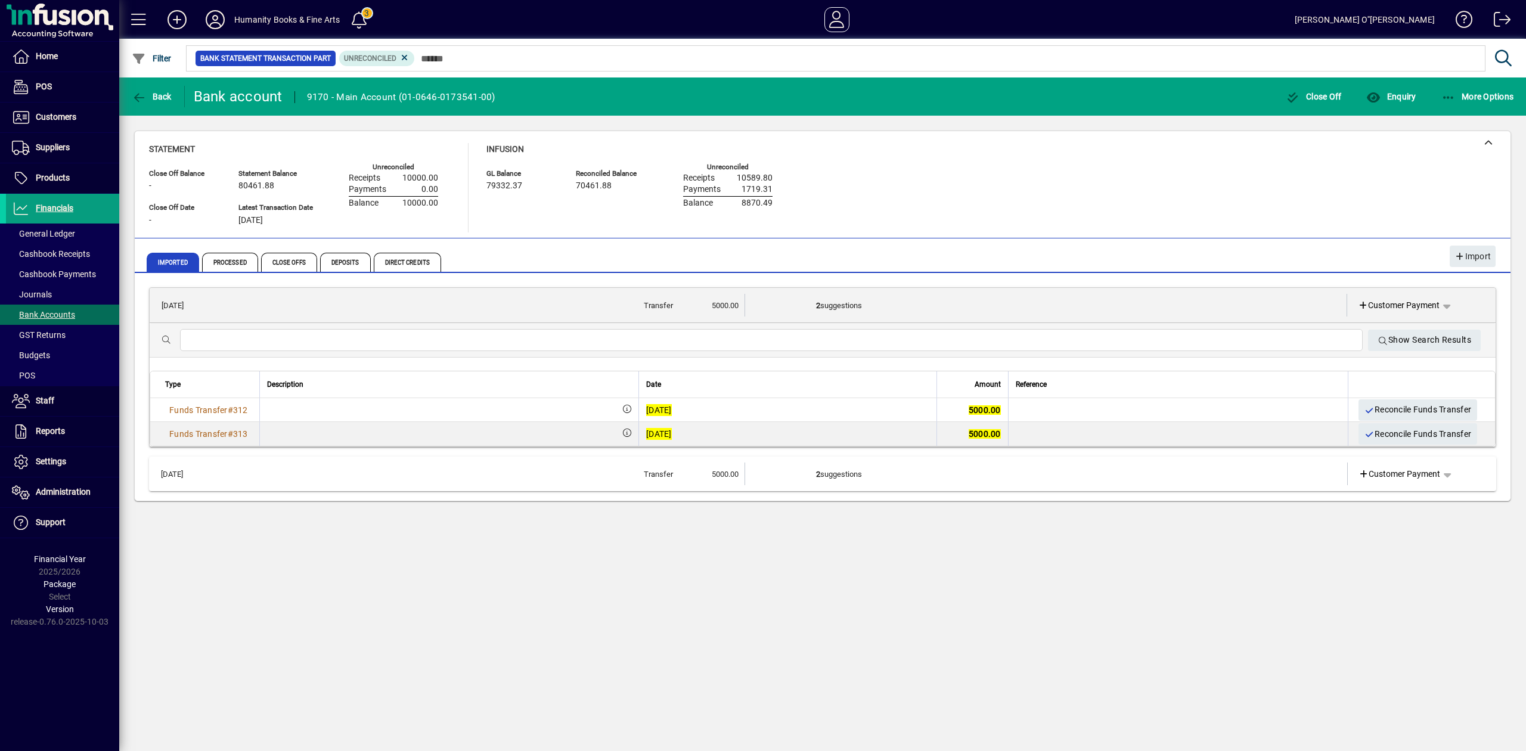
click at [948, 534] on div "Back Bank account 9170 - Main Account (01-0646-0173541-00) Close Off Enquiry Mo…" at bounding box center [822, 414] width 1407 height 674
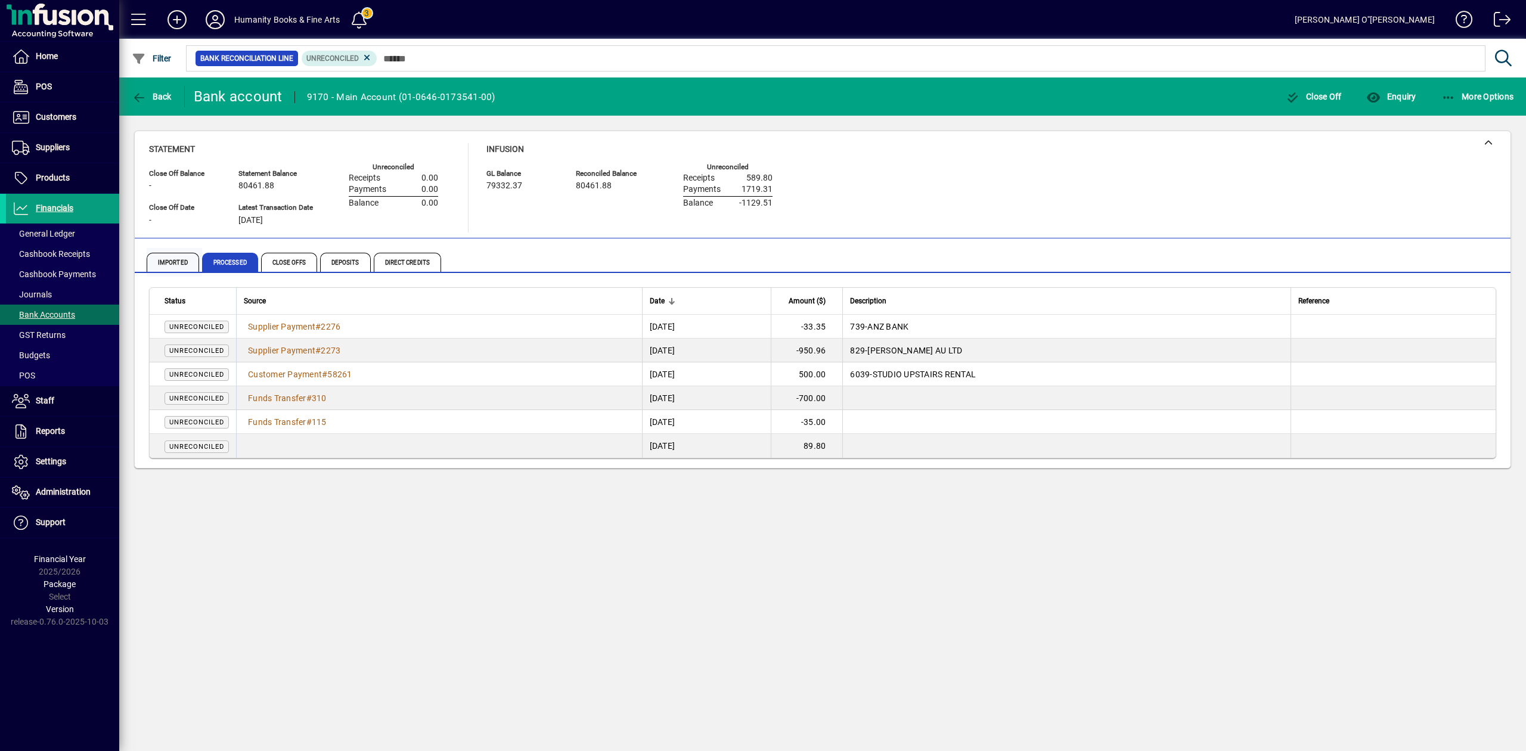
click at [179, 261] on span "Imported" at bounding box center [173, 262] width 52 height 19
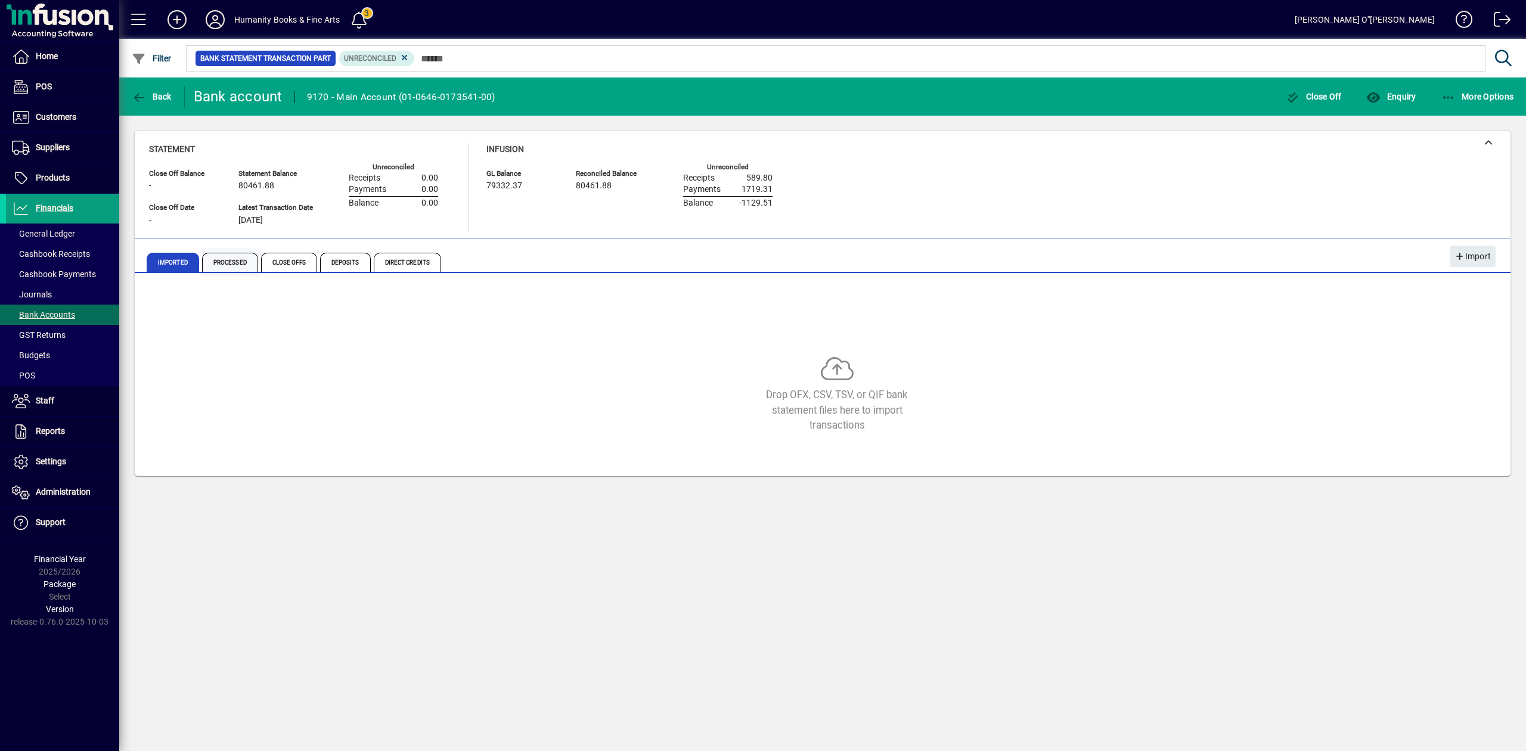
click at [222, 258] on span "Processed" at bounding box center [230, 262] width 56 height 19
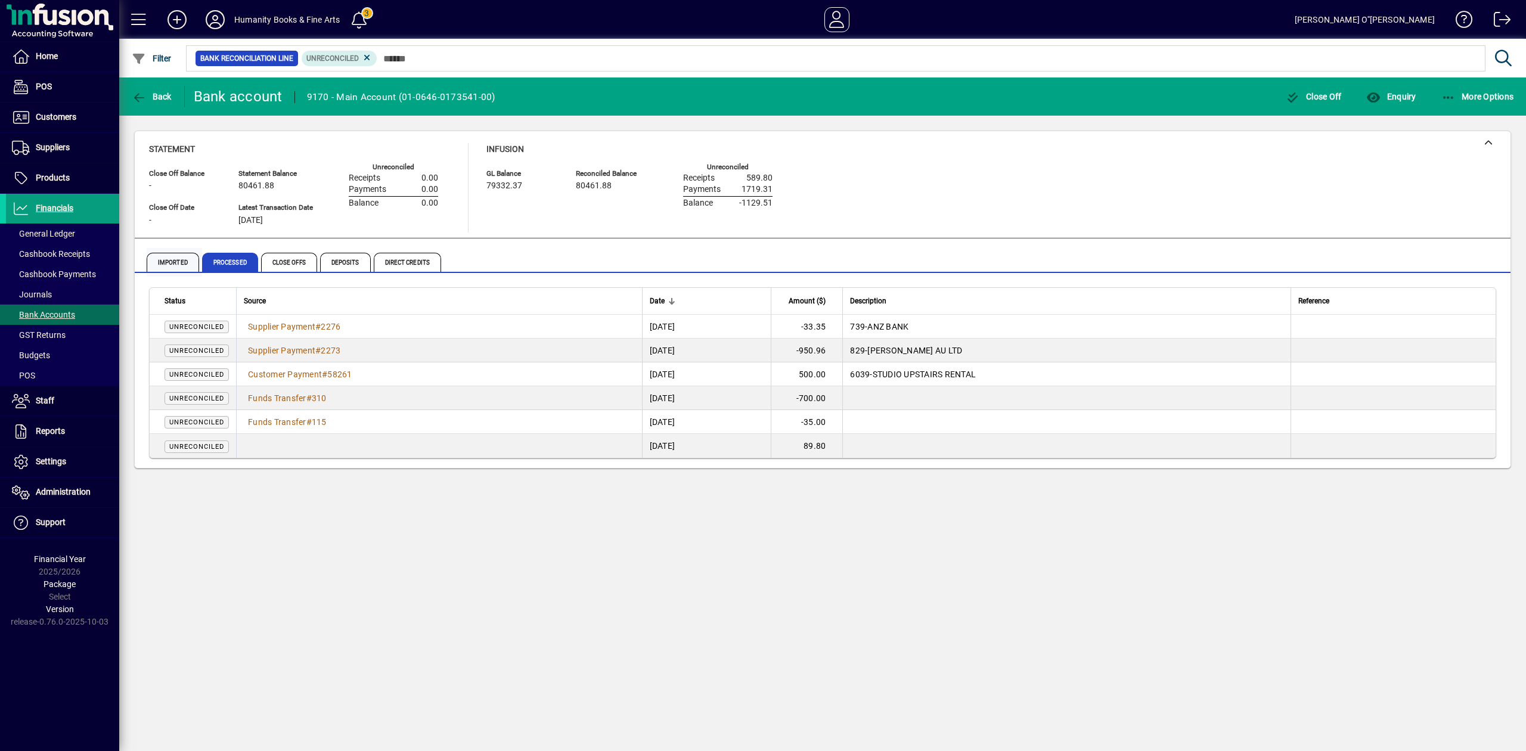
click at [184, 253] on span "Imported" at bounding box center [173, 262] width 52 height 19
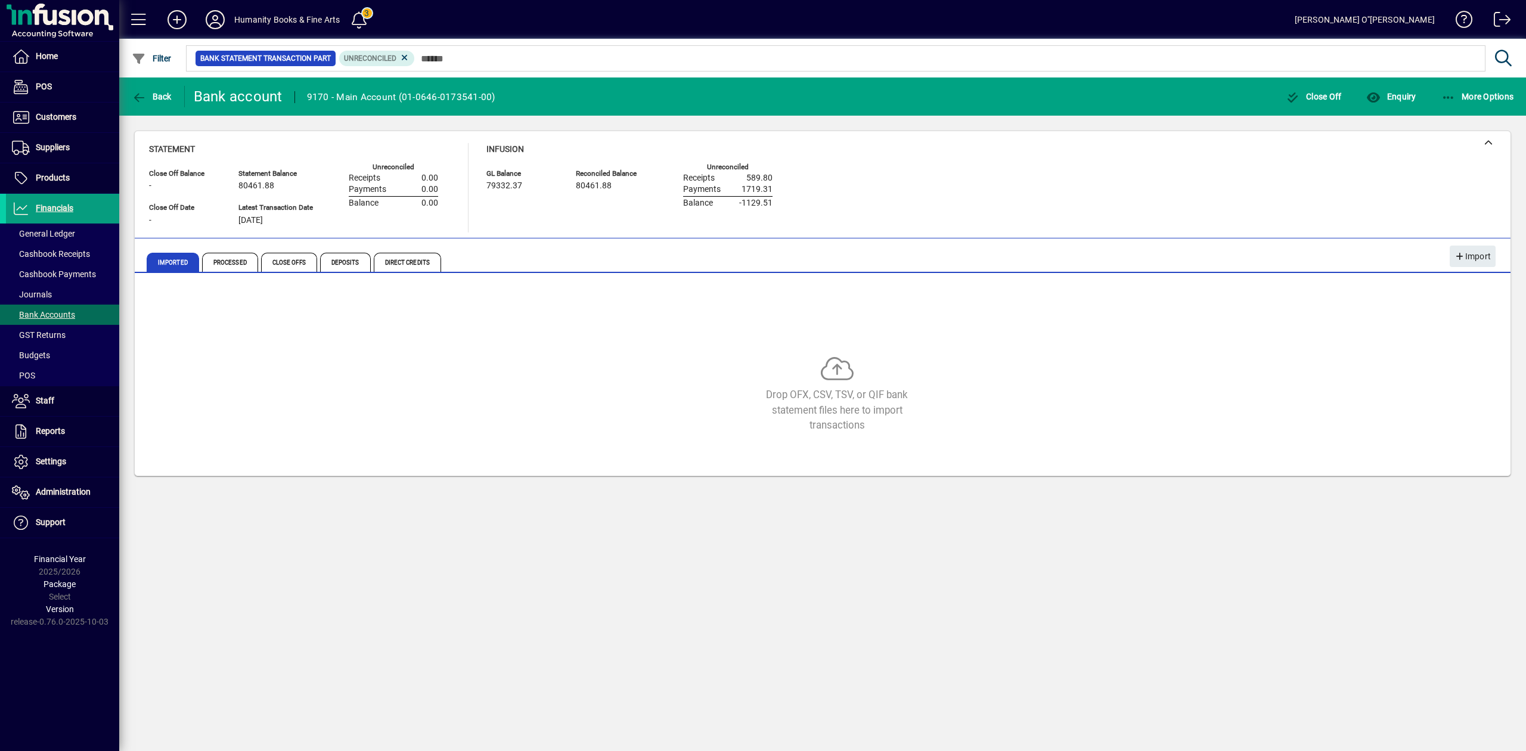
click at [451, 49] on div at bounding box center [887, 45] width 1407 height 13
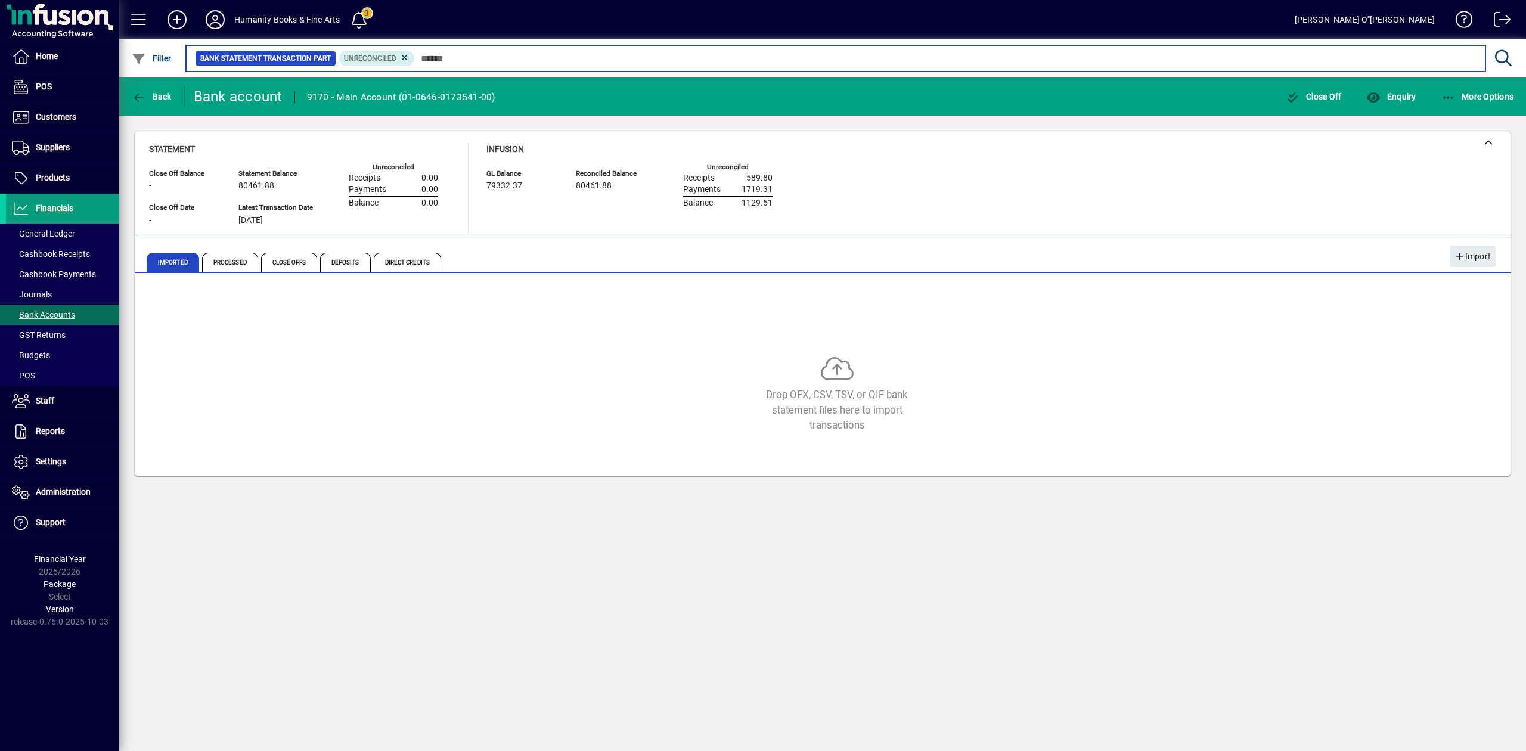
click at [446, 56] on input "text" at bounding box center [945, 58] width 1061 height 17
click at [417, 55] on input "text" at bounding box center [945, 58] width 1061 height 17
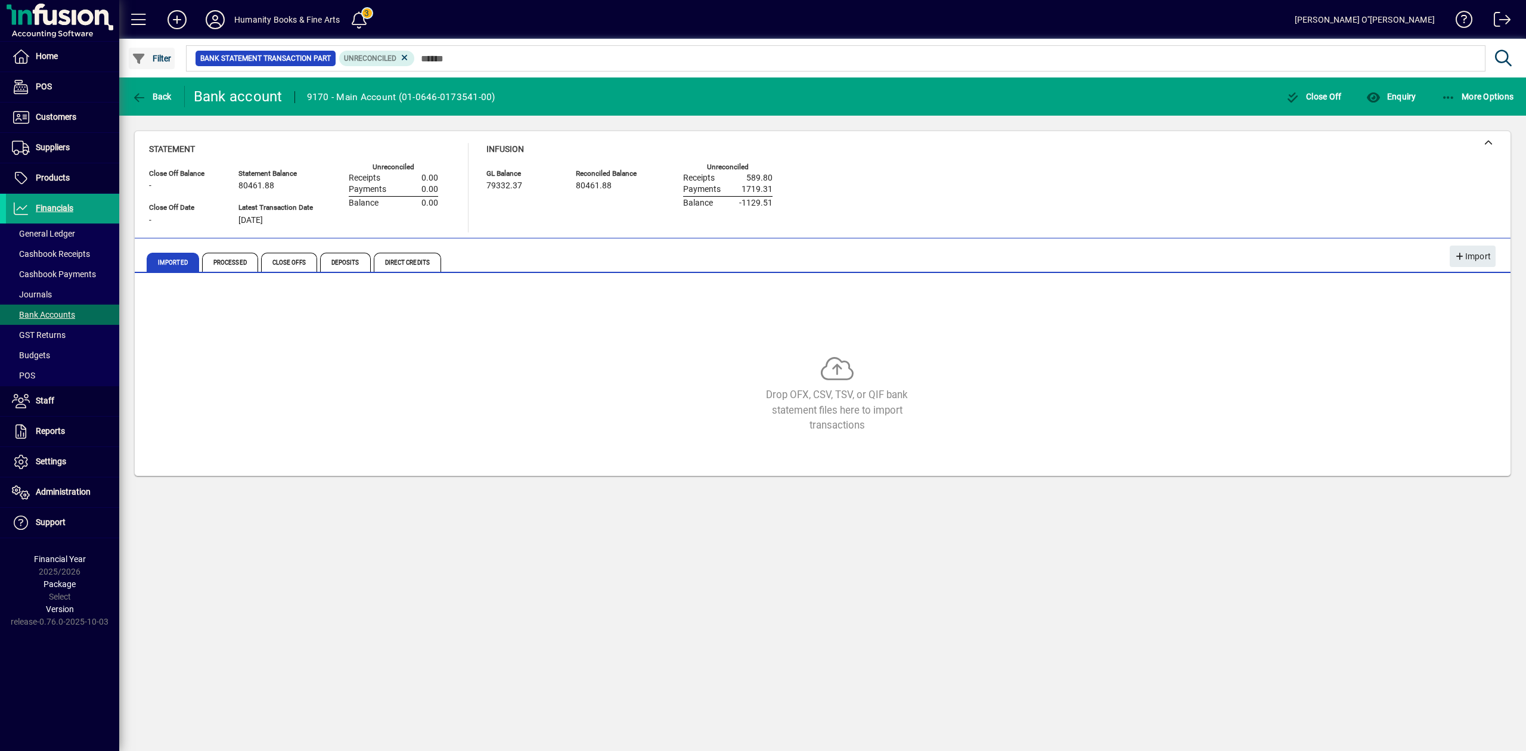
click at [144, 46] on span "button" at bounding box center [152, 58] width 46 height 29
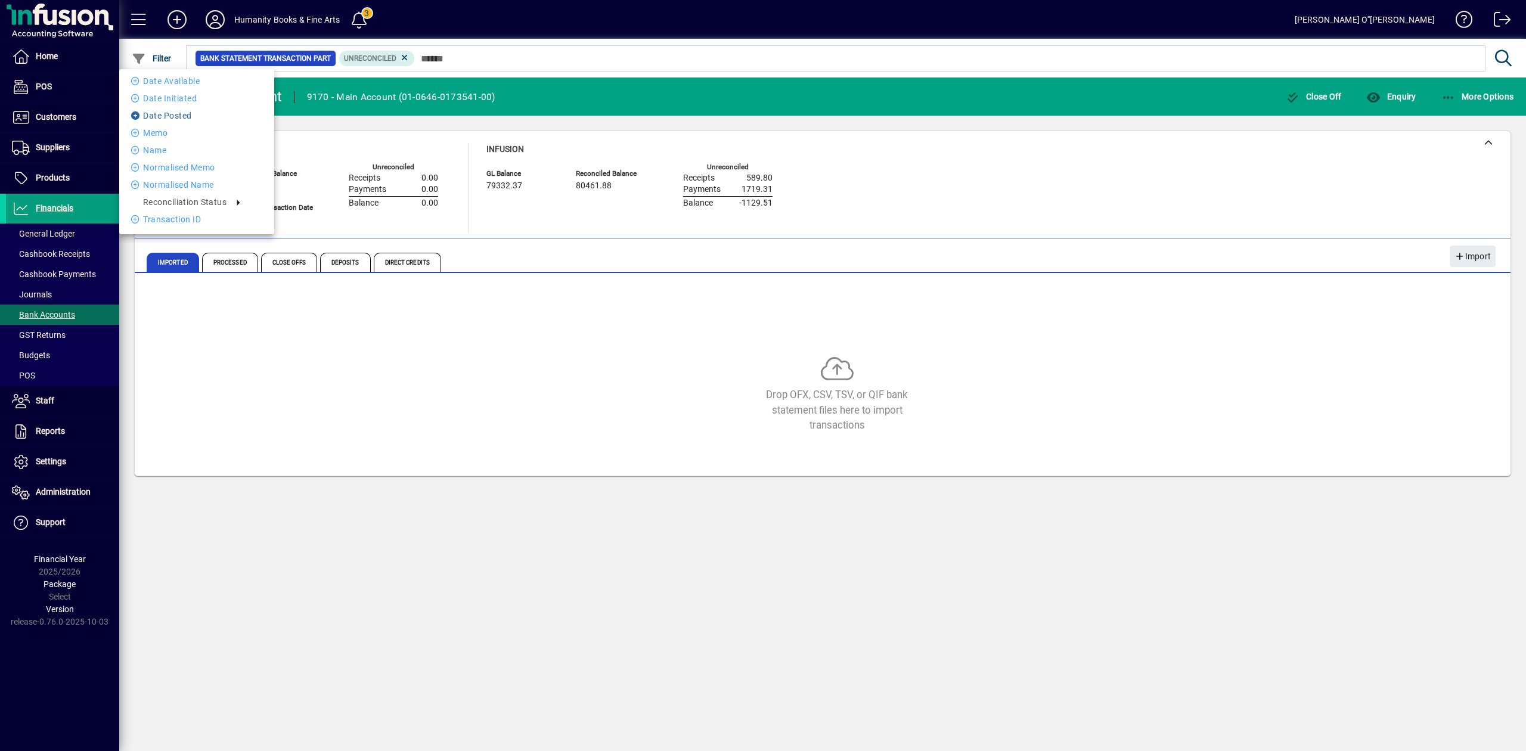
click at [170, 113] on li "Date Posted" at bounding box center [196, 115] width 155 height 14
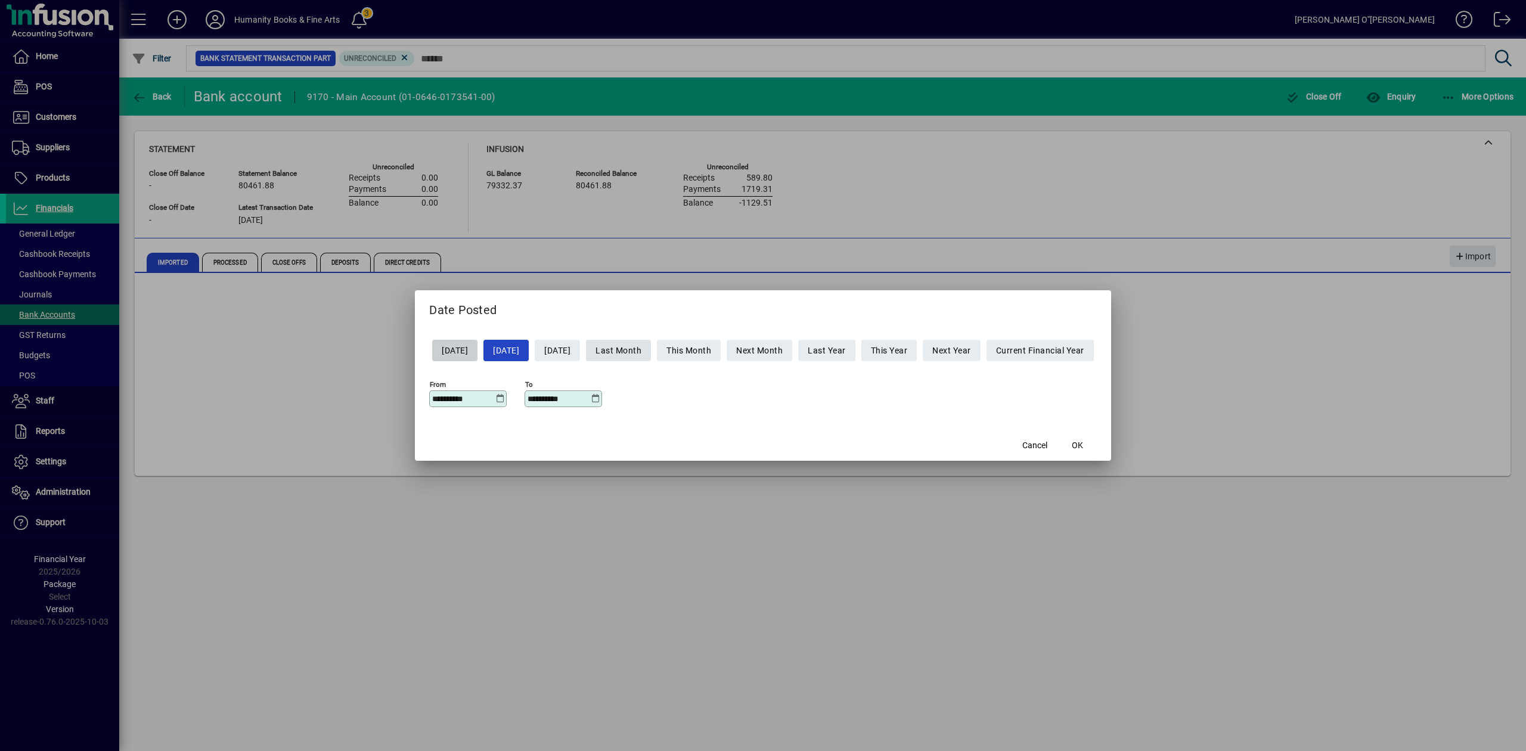
click at [632, 351] on span "Last Month" at bounding box center [619, 351] width 46 height 20
type input "**********"
click at [1083, 447] on span "OK" at bounding box center [1077, 445] width 11 height 13
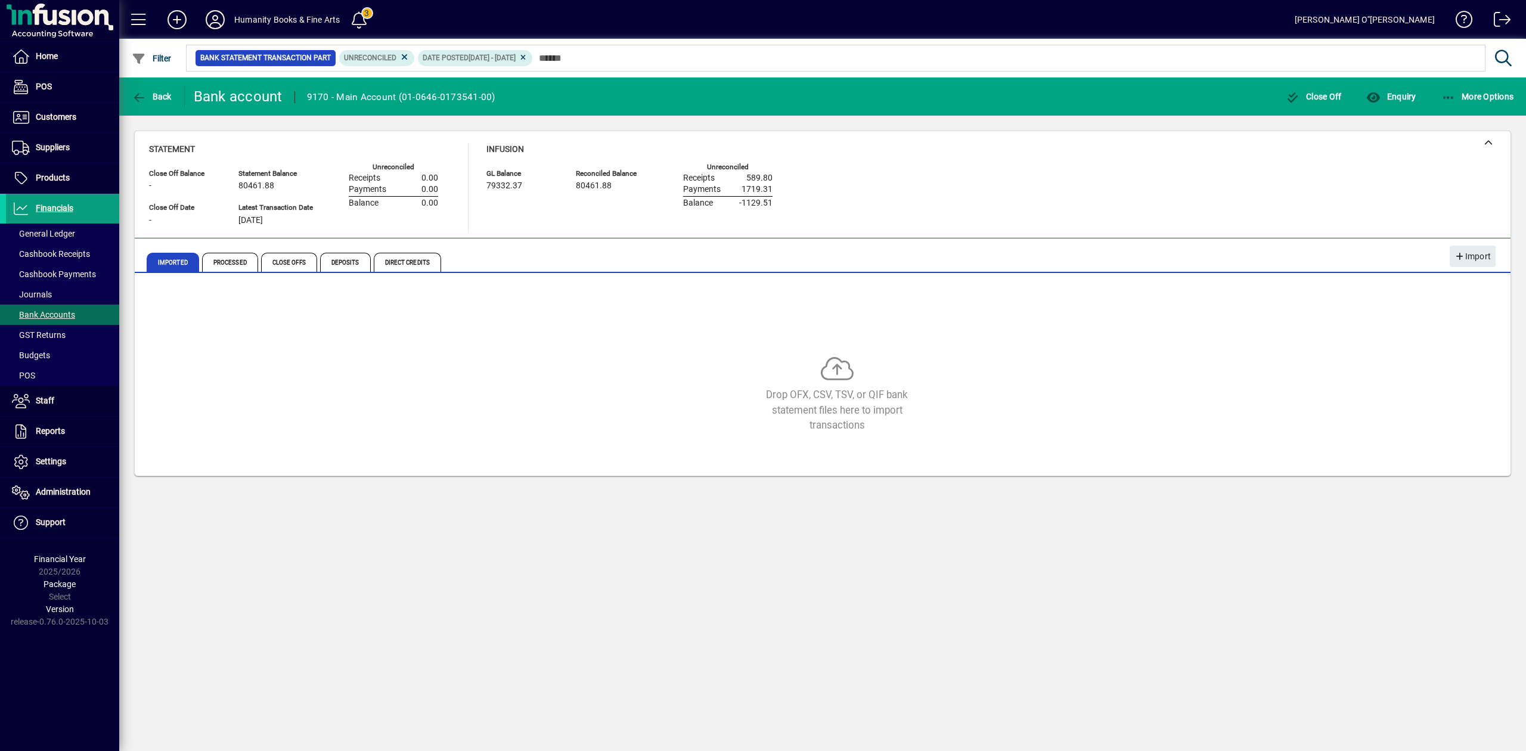
click at [265, 299] on div "Drop OFX, CSV, TSV, or QIF bank statement files here to import transactions" at bounding box center [822, 376] width 1347 height 179
click at [528, 55] on icon at bounding box center [523, 57] width 9 height 7
click at [220, 260] on span "Processed" at bounding box center [230, 262] width 56 height 19
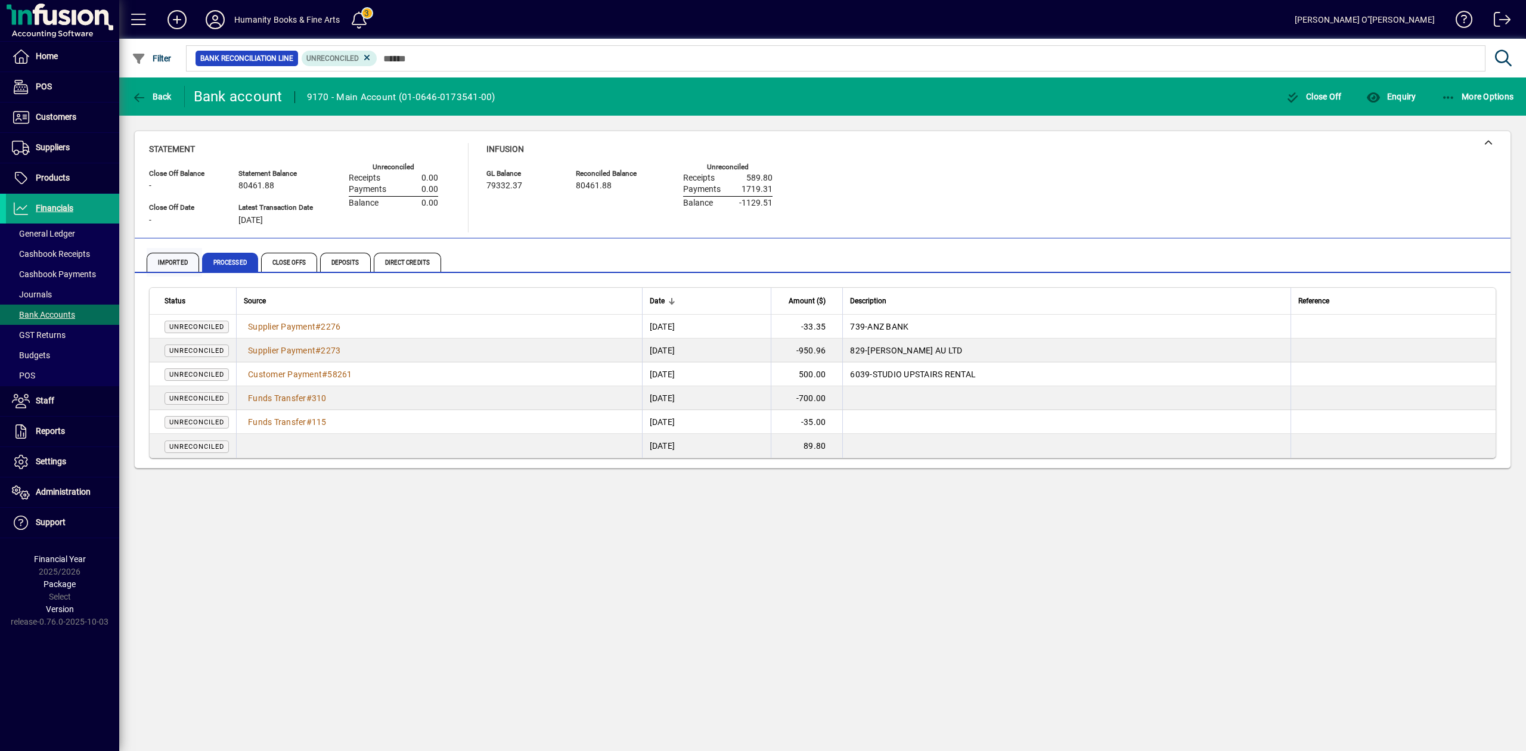
click at [182, 261] on span "Imported" at bounding box center [173, 262] width 52 height 19
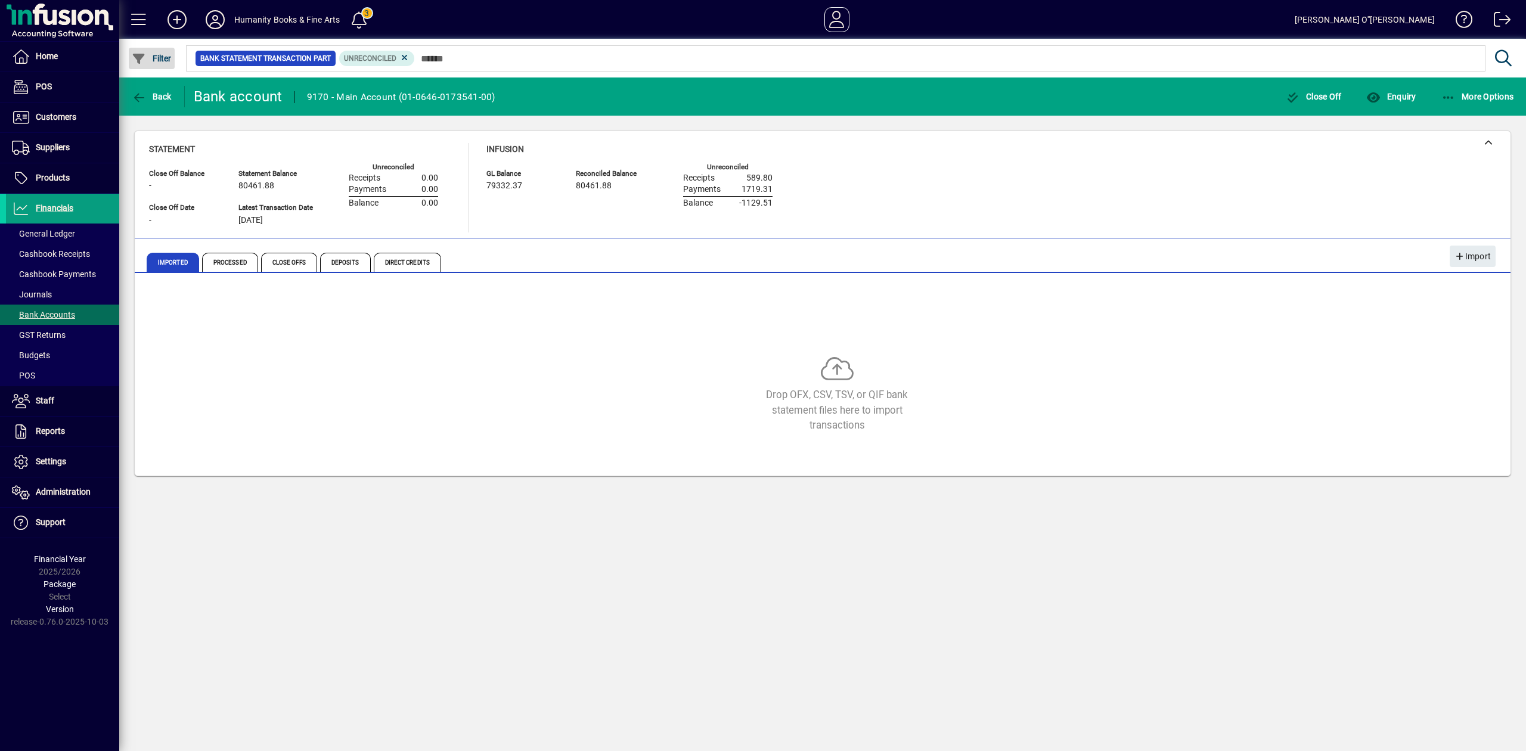
click at [157, 58] on span "Filter" at bounding box center [152, 59] width 40 height 10
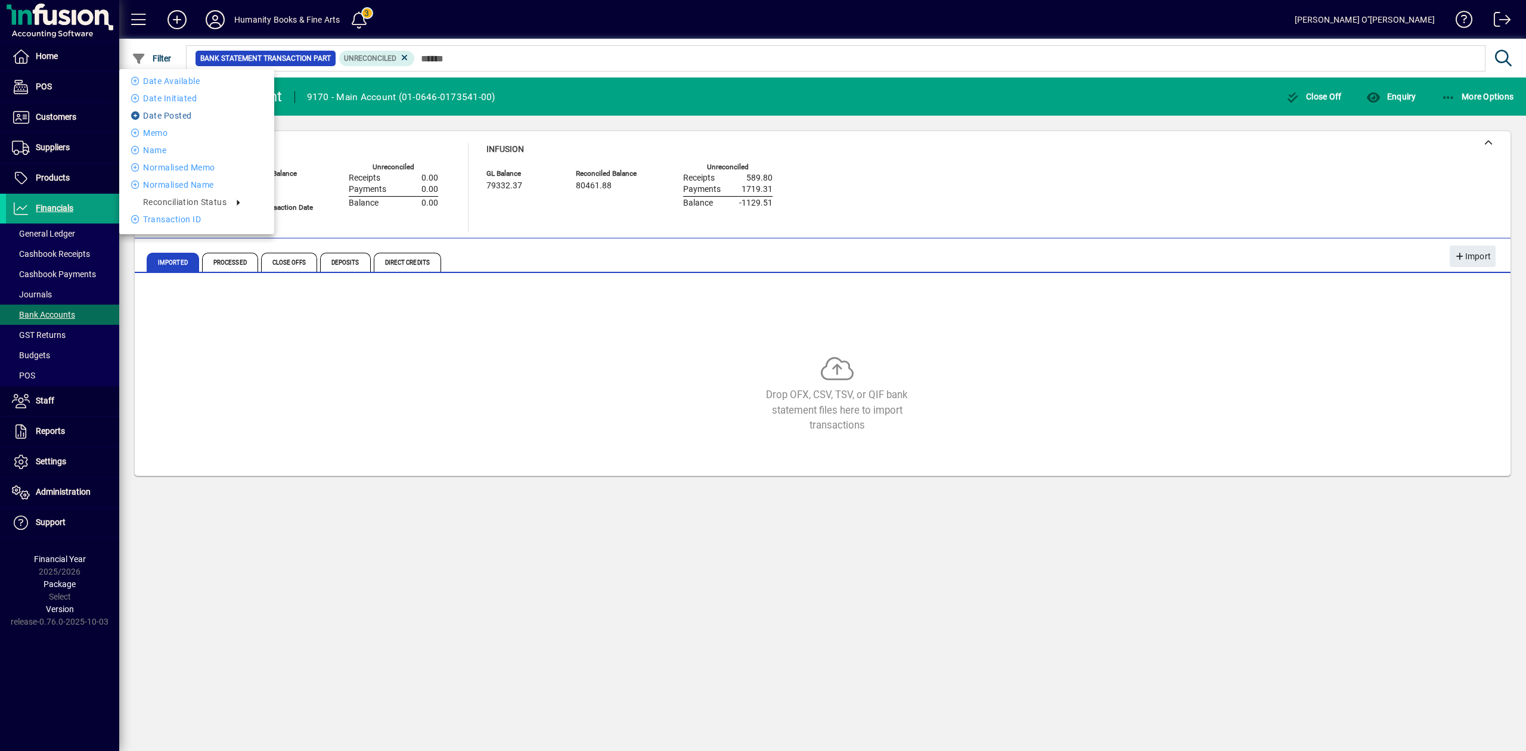
click at [161, 117] on li "Date Posted" at bounding box center [196, 115] width 155 height 14
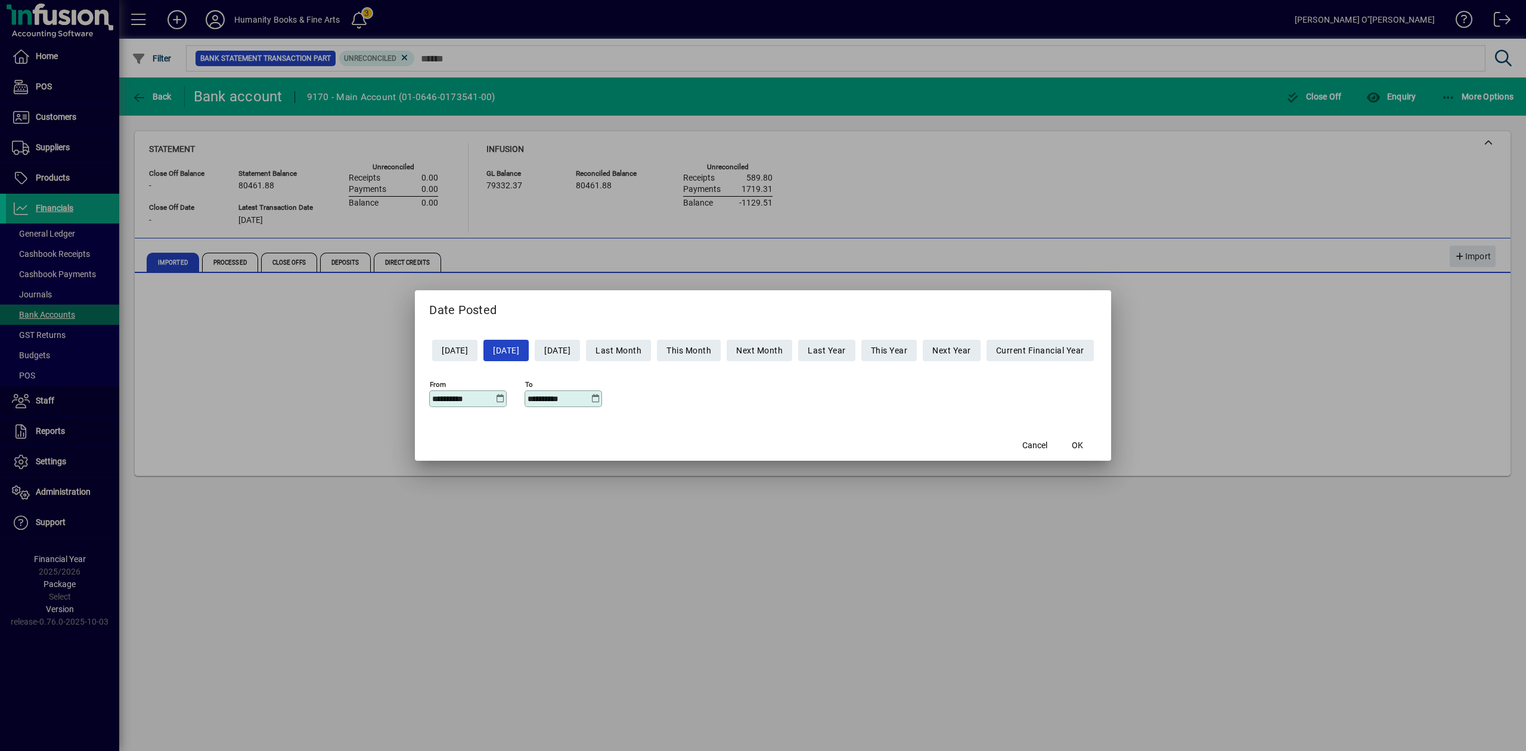
drag, startPoint x: 467, startPoint y: 401, endPoint x: 291, endPoint y: 368, distance: 179.5
click at [306, 373] on div "**********" at bounding box center [763, 375] width 1526 height 751
type input "**********"
click at [554, 395] on input "**********" at bounding box center [559, 399] width 63 height 10
drag, startPoint x: 562, startPoint y: 399, endPoint x: 411, endPoint y: 391, distance: 151.0
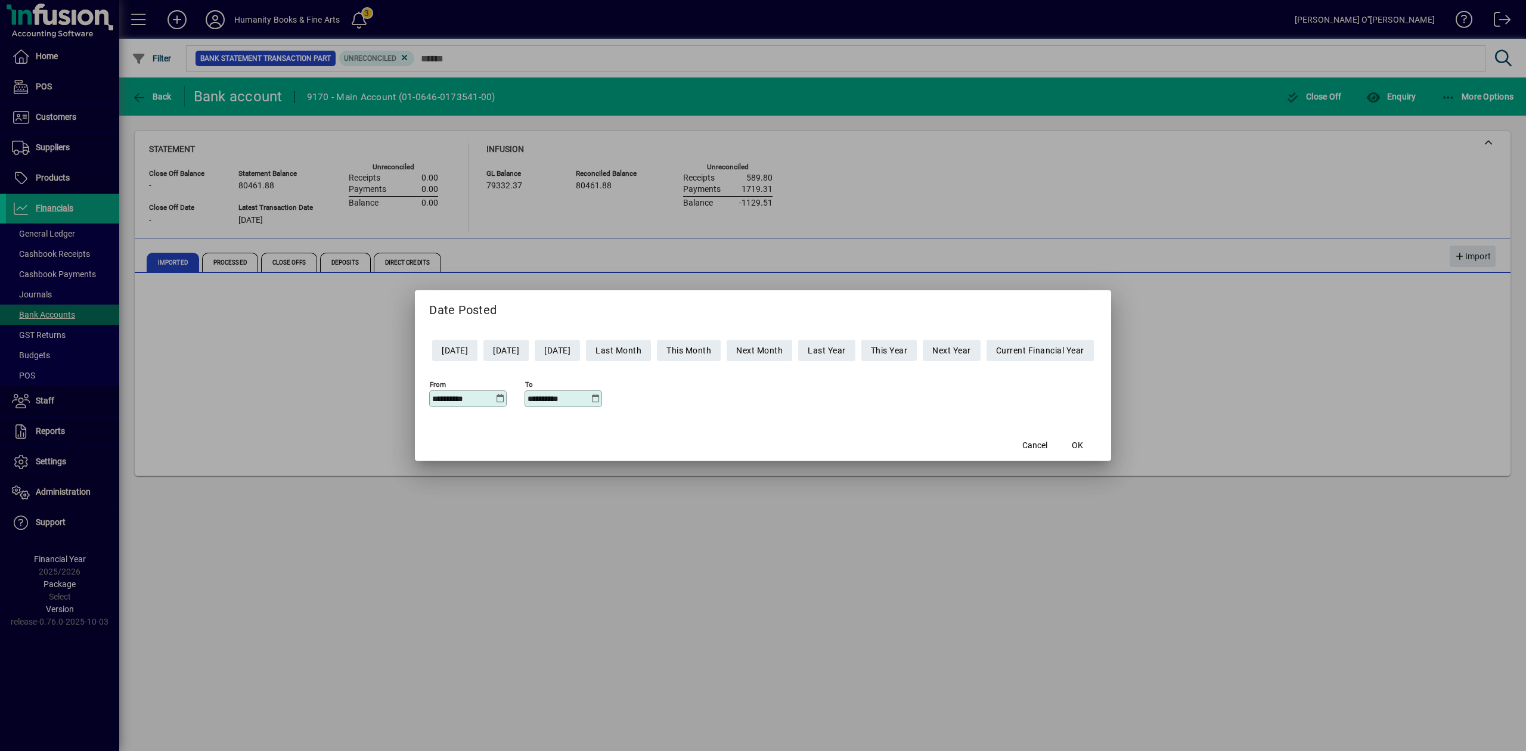
click at [415, 391] on mat-dialog-content "**********" at bounding box center [763, 377] width 696 height 104
type input "**********"
click at [1083, 444] on span "OK" at bounding box center [1077, 445] width 11 height 13
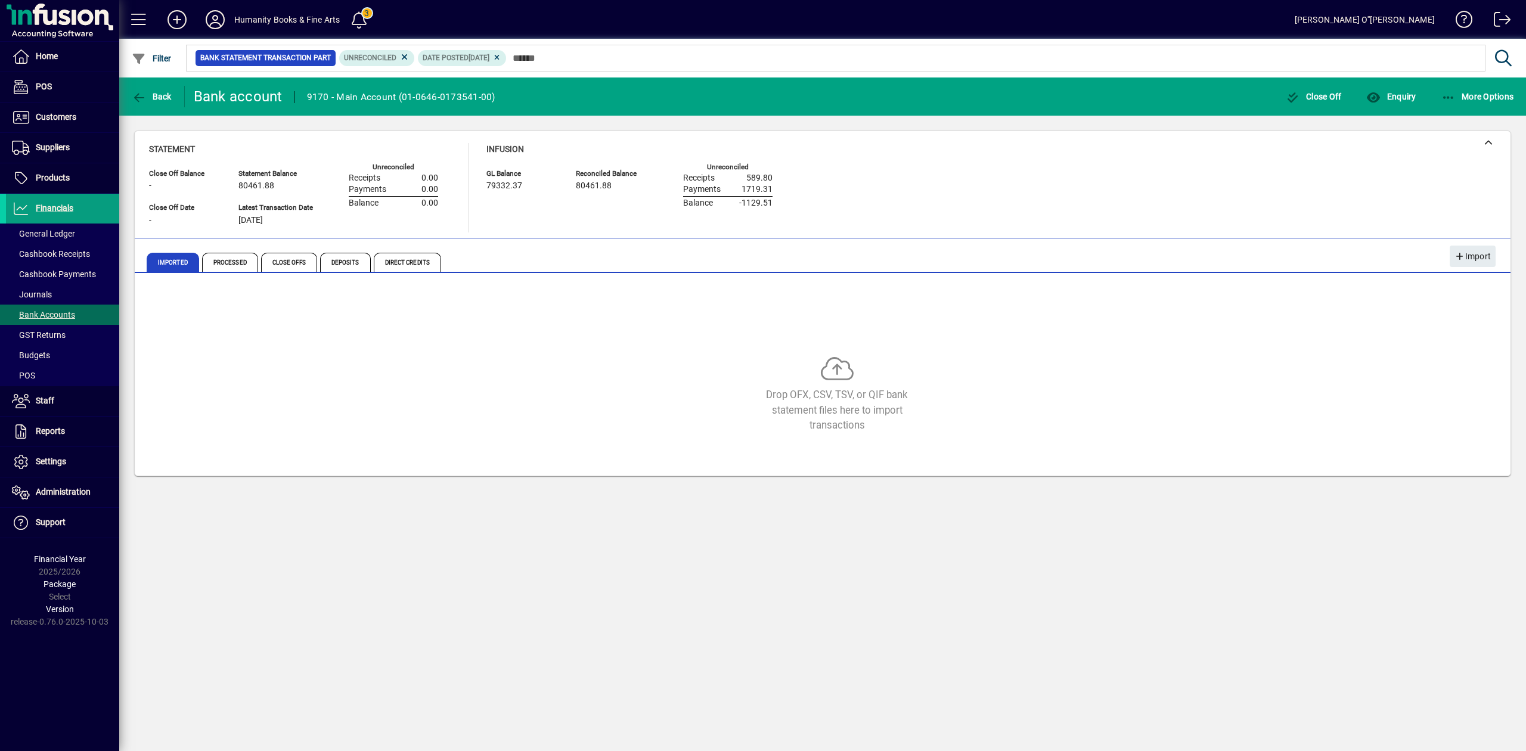
click at [613, 323] on div "Drop OFX, CSV, TSV, or QIF bank statement files here to import transactions" at bounding box center [822, 376] width 1347 height 179
click at [356, 342] on div "Drop OFX, CSV, TSV, or QIF bank statement files here to import transactions" at bounding box center [822, 376] width 1347 height 179
click at [165, 262] on span "Imported" at bounding box center [173, 262] width 52 height 19
click at [501, 60] on icon at bounding box center [496, 57] width 9 height 7
click at [405, 61] on icon at bounding box center [404, 57] width 11 height 11
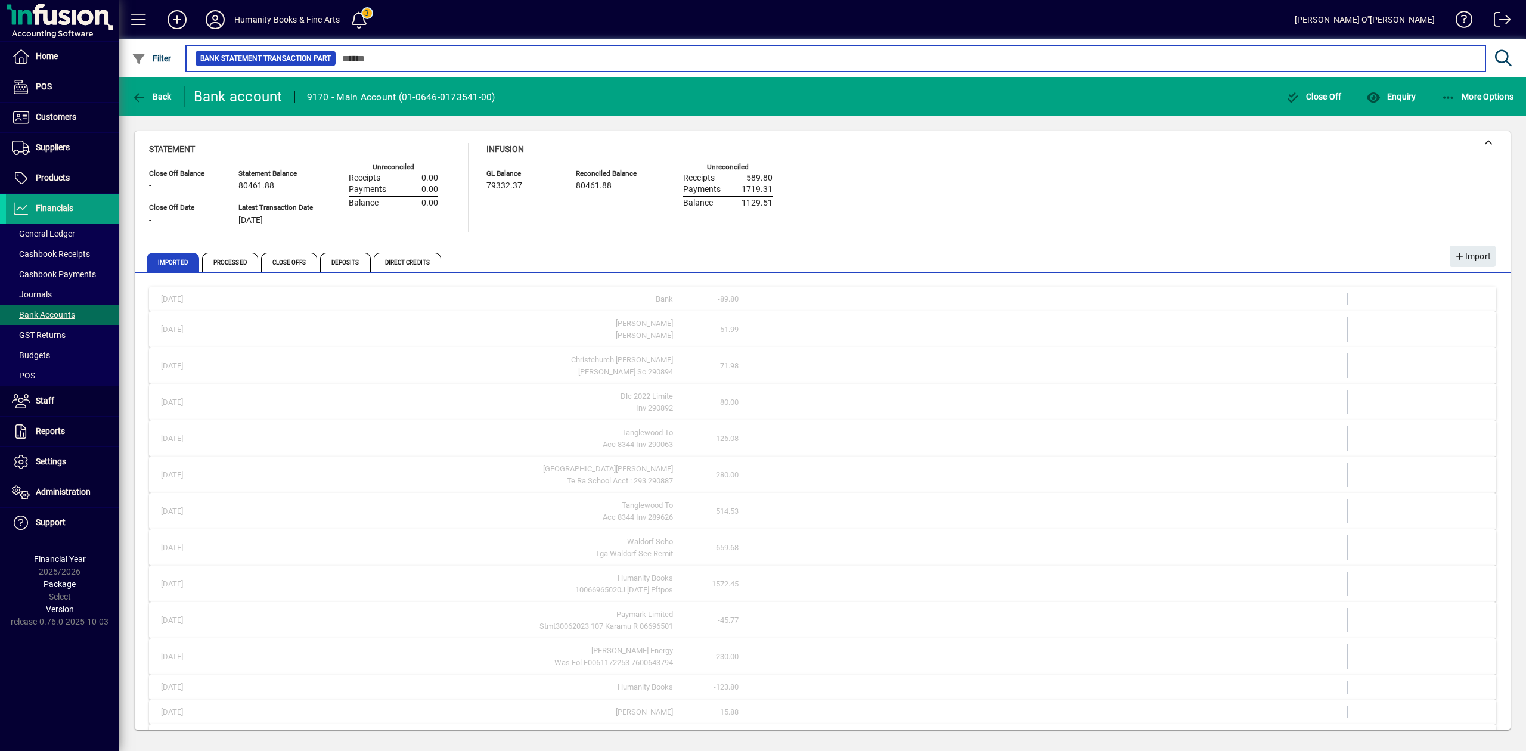
drag, startPoint x: 354, startPoint y: 57, endPoint x: 322, endPoint y: 66, distance: 33.3
click at [354, 57] on input "text" at bounding box center [906, 58] width 1140 height 17
drag, startPoint x: 336, startPoint y: 53, endPoint x: 330, endPoint y: 55, distance: 7.0
click at [336, 53] on input "text" at bounding box center [906, 58] width 1140 height 17
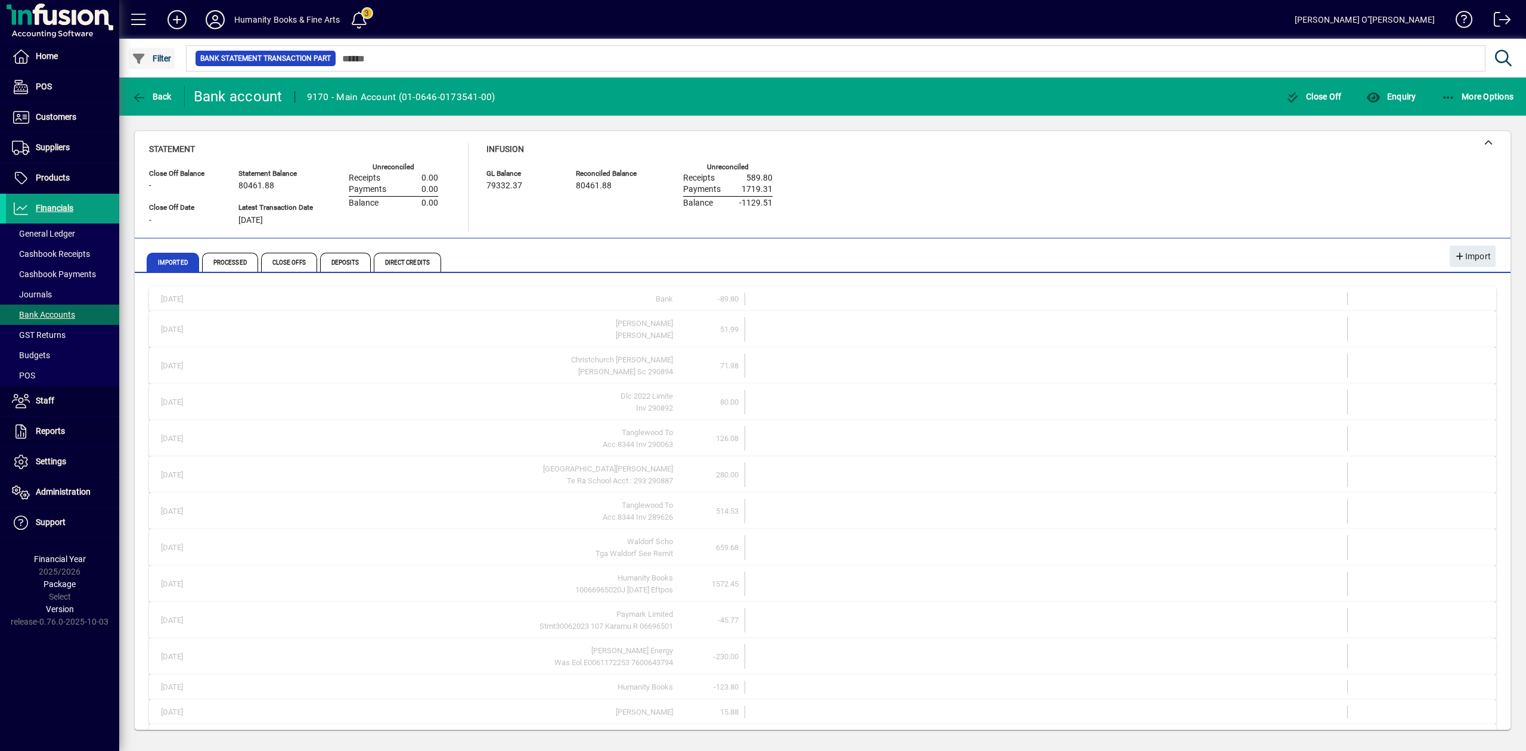
click at [150, 54] on span "Filter" at bounding box center [152, 59] width 40 height 10
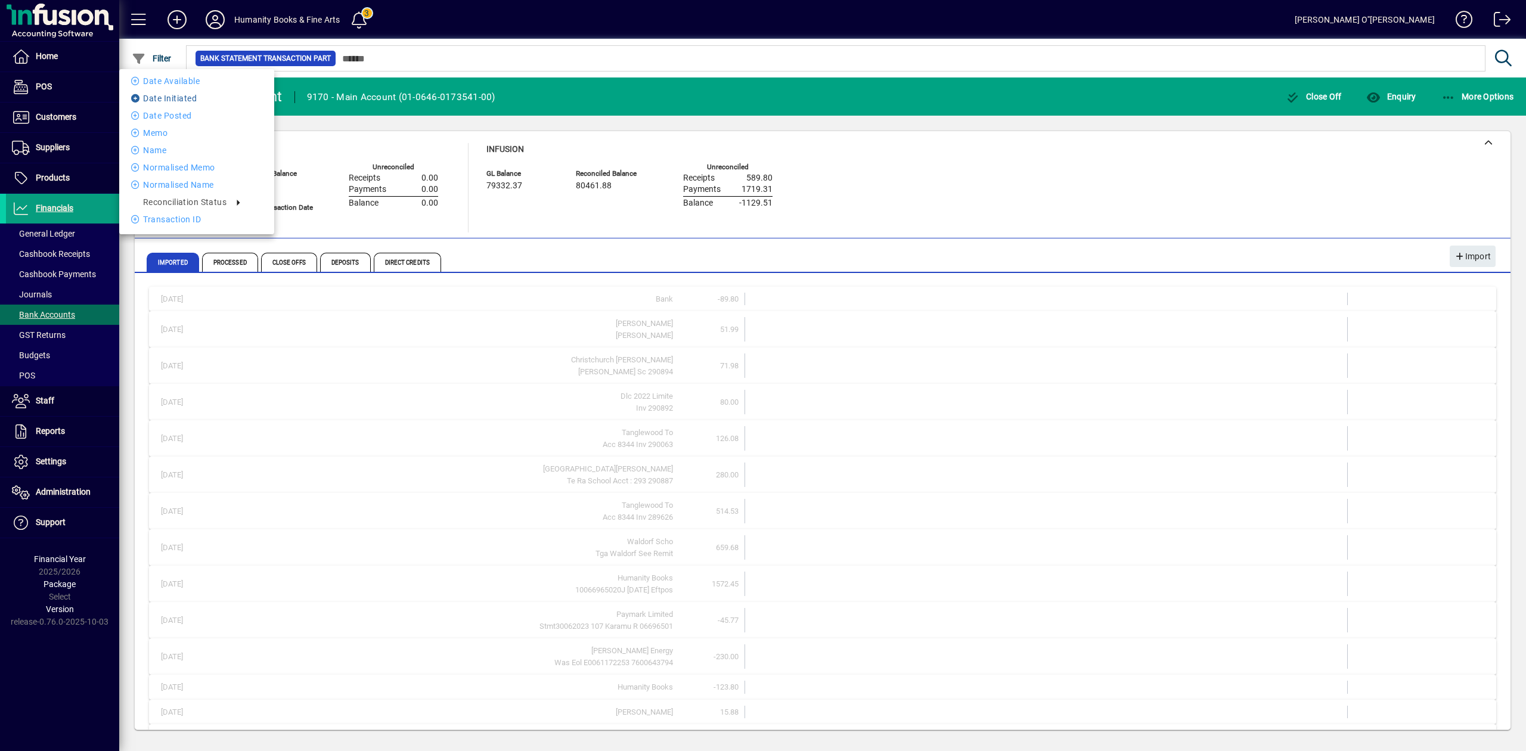
click at [168, 100] on li "Date Initiated" at bounding box center [196, 98] width 155 height 14
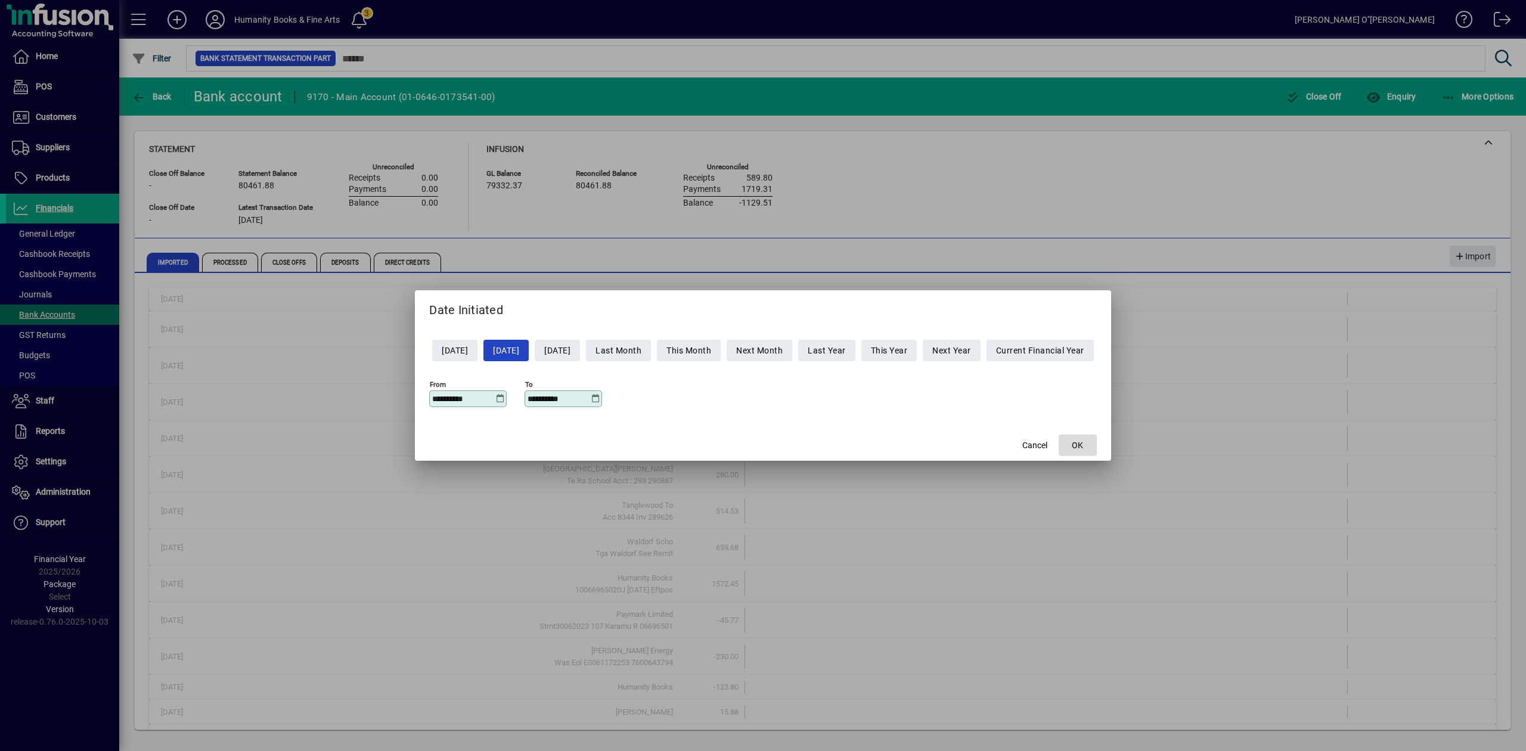
click at [1083, 442] on span "OK" at bounding box center [1077, 445] width 11 height 13
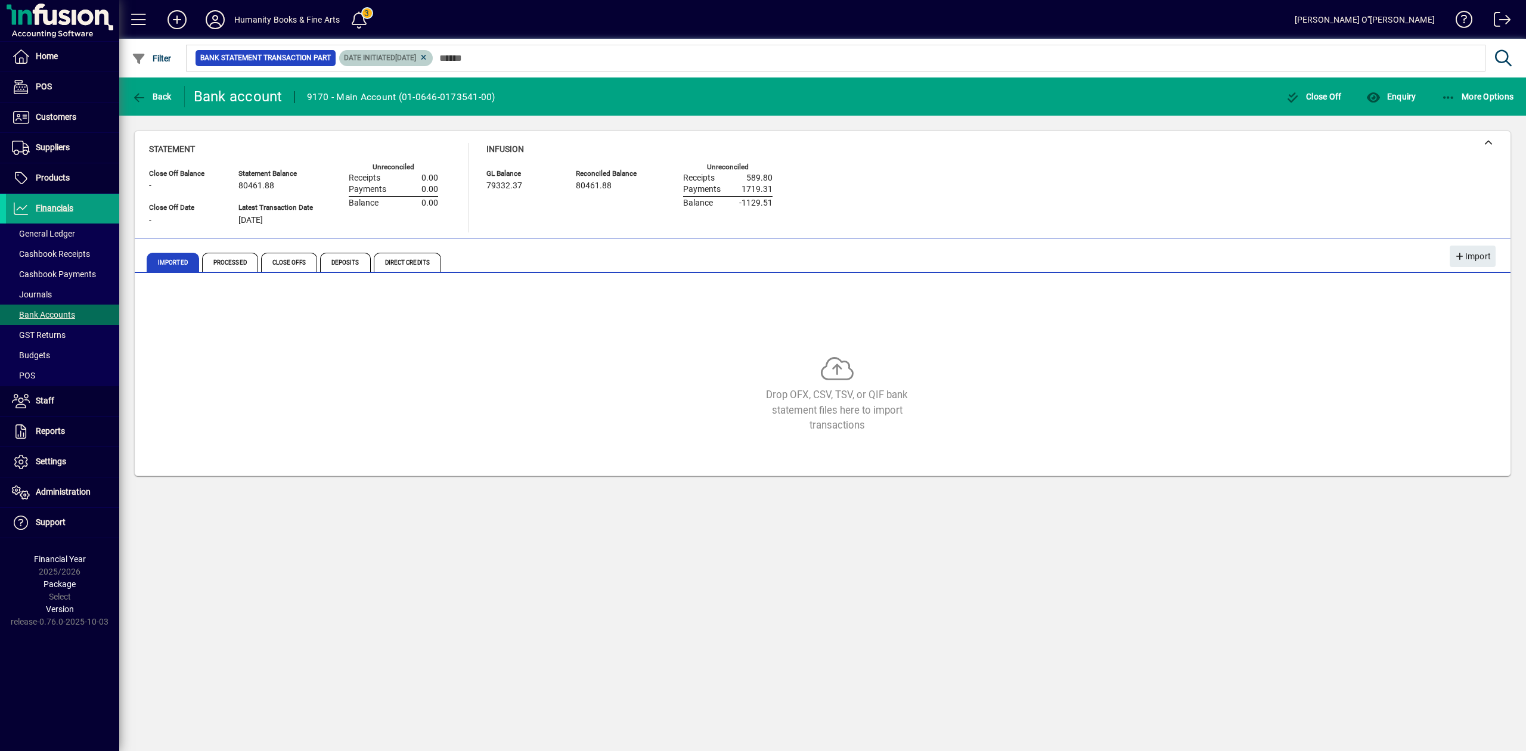
click at [428, 55] on icon at bounding box center [423, 57] width 9 height 7
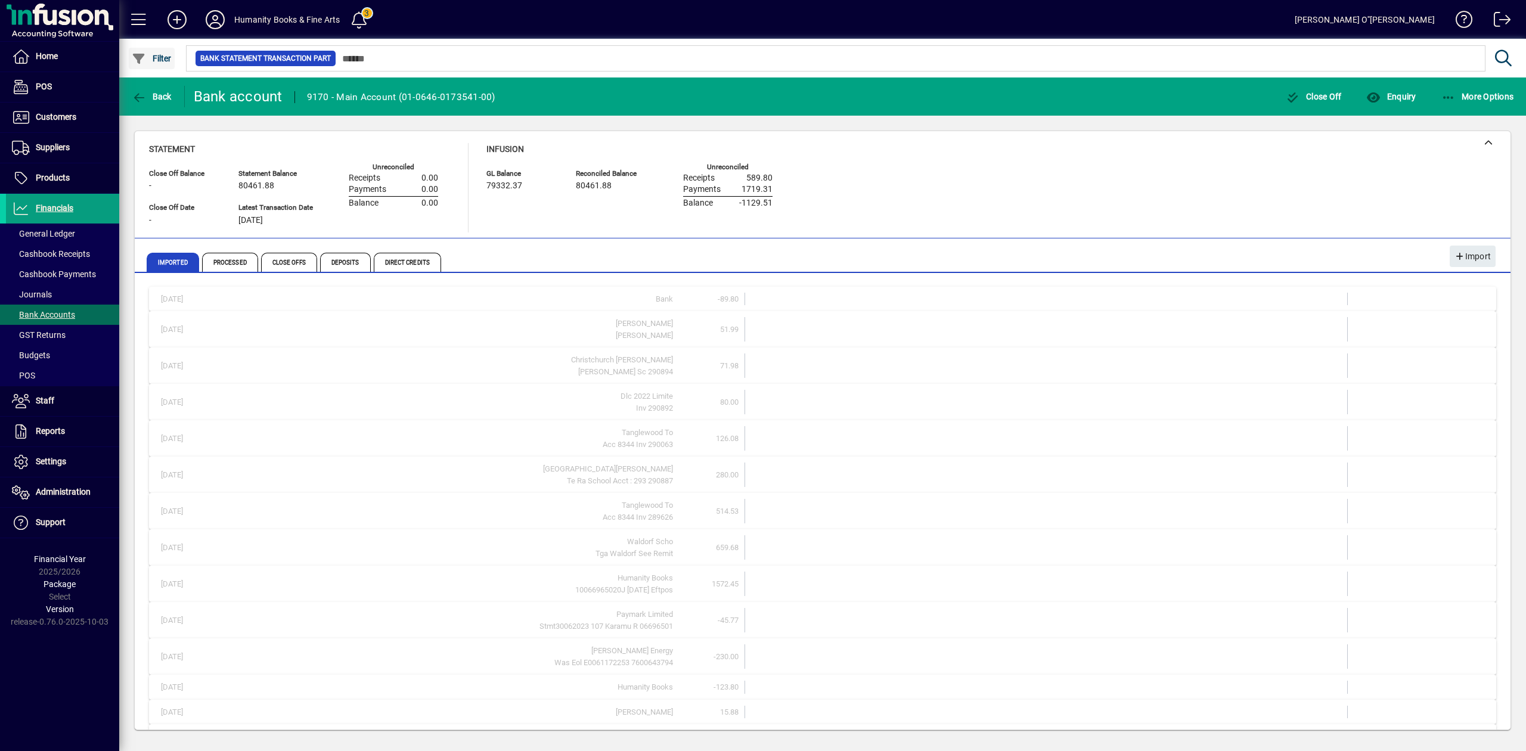
click at [153, 55] on span "Filter" at bounding box center [152, 59] width 40 height 10
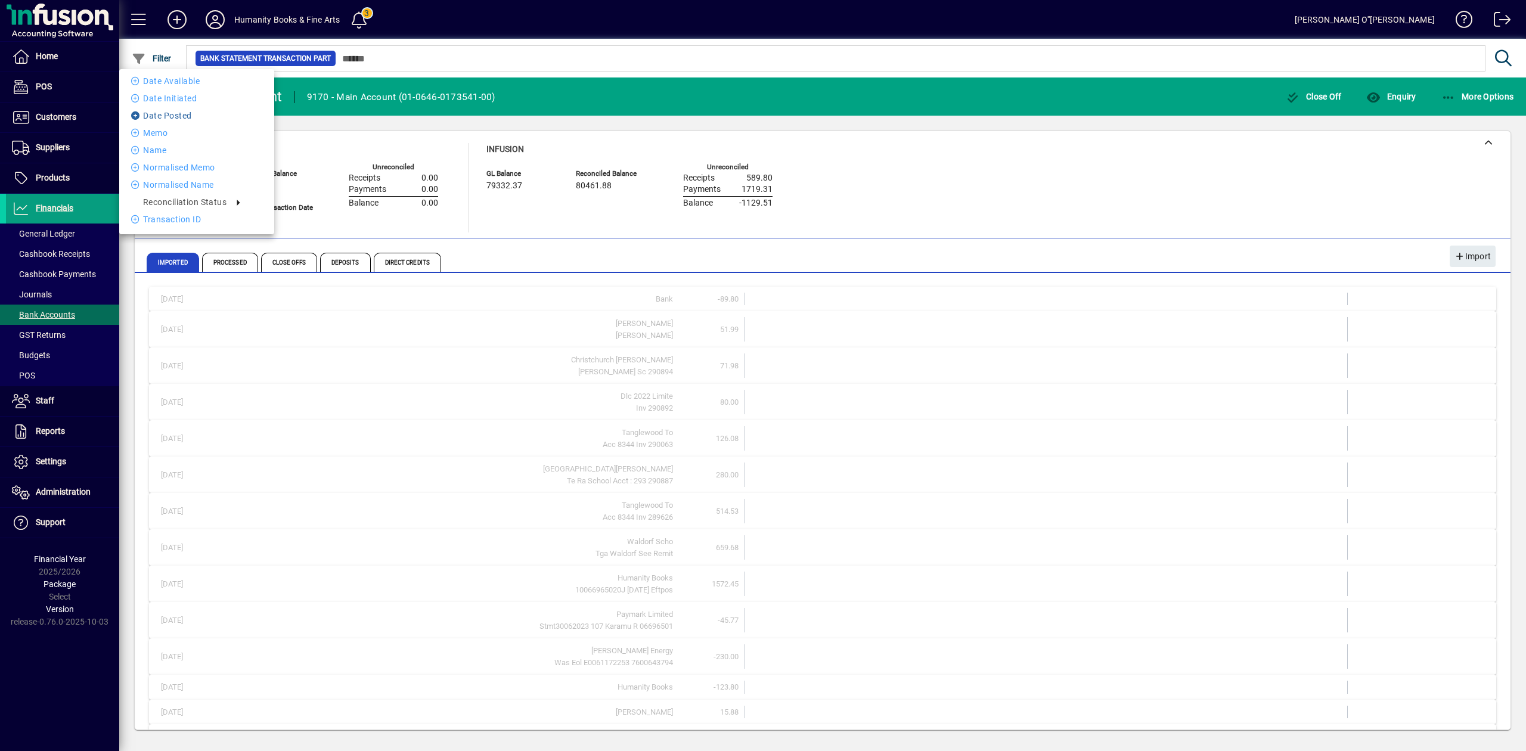
click at [162, 117] on li "Date Posted" at bounding box center [196, 115] width 155 height 14
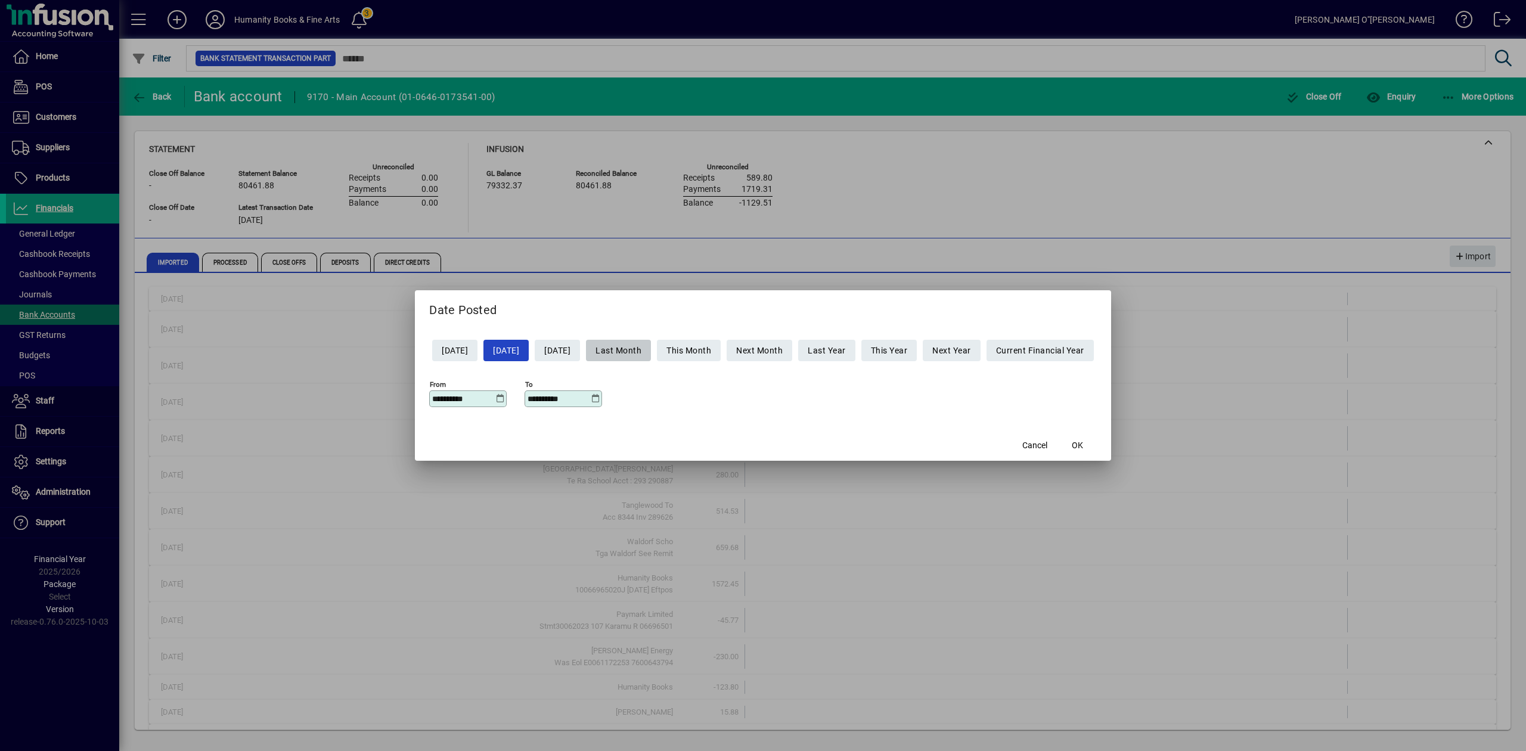
click at [631, 348] on span "Last Month" at bounding box center [619, 351] width 46 height 20
type input "**********"
click at [1097, 439] on span "button" at bounding box center [1078, 445] width 38 height 29
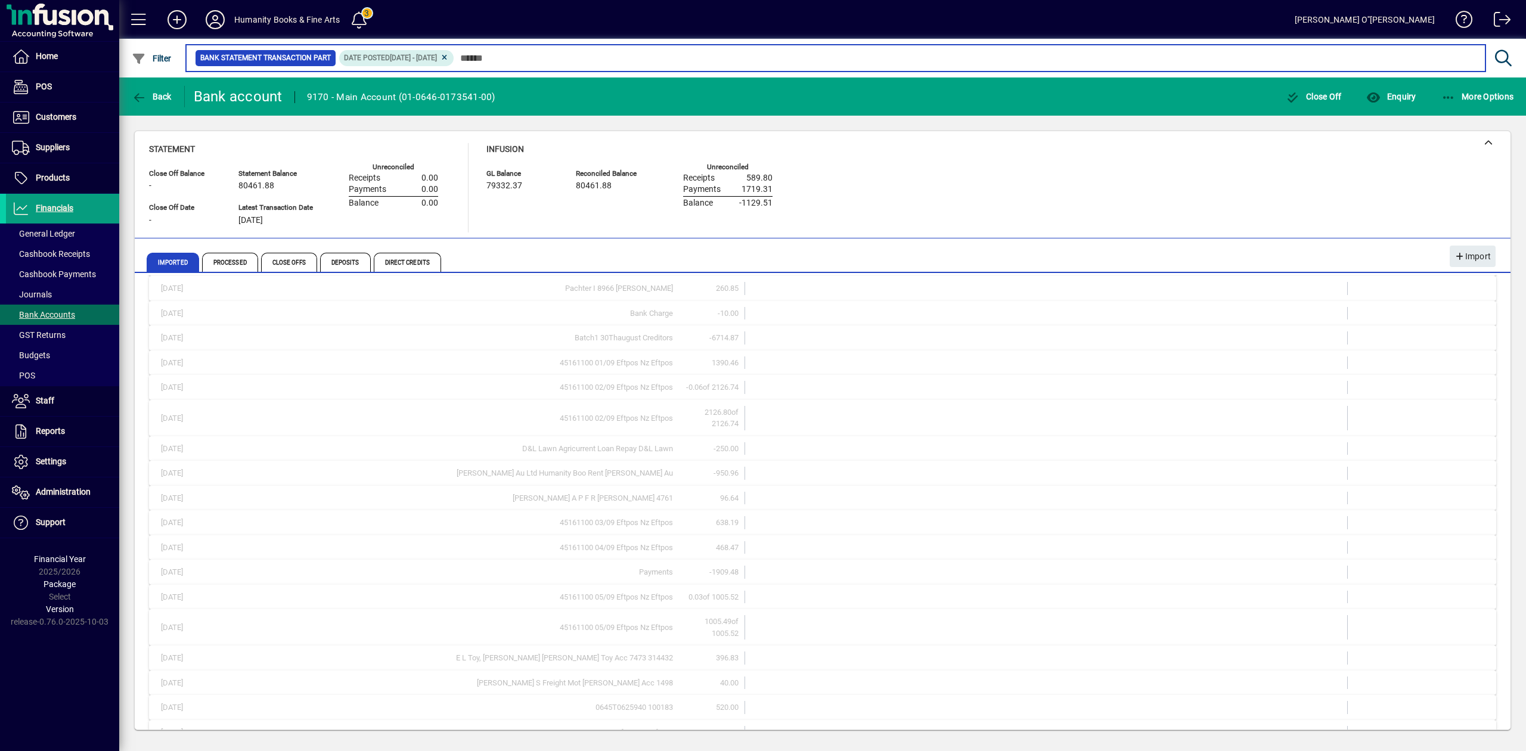
scroll to position [118, 0]
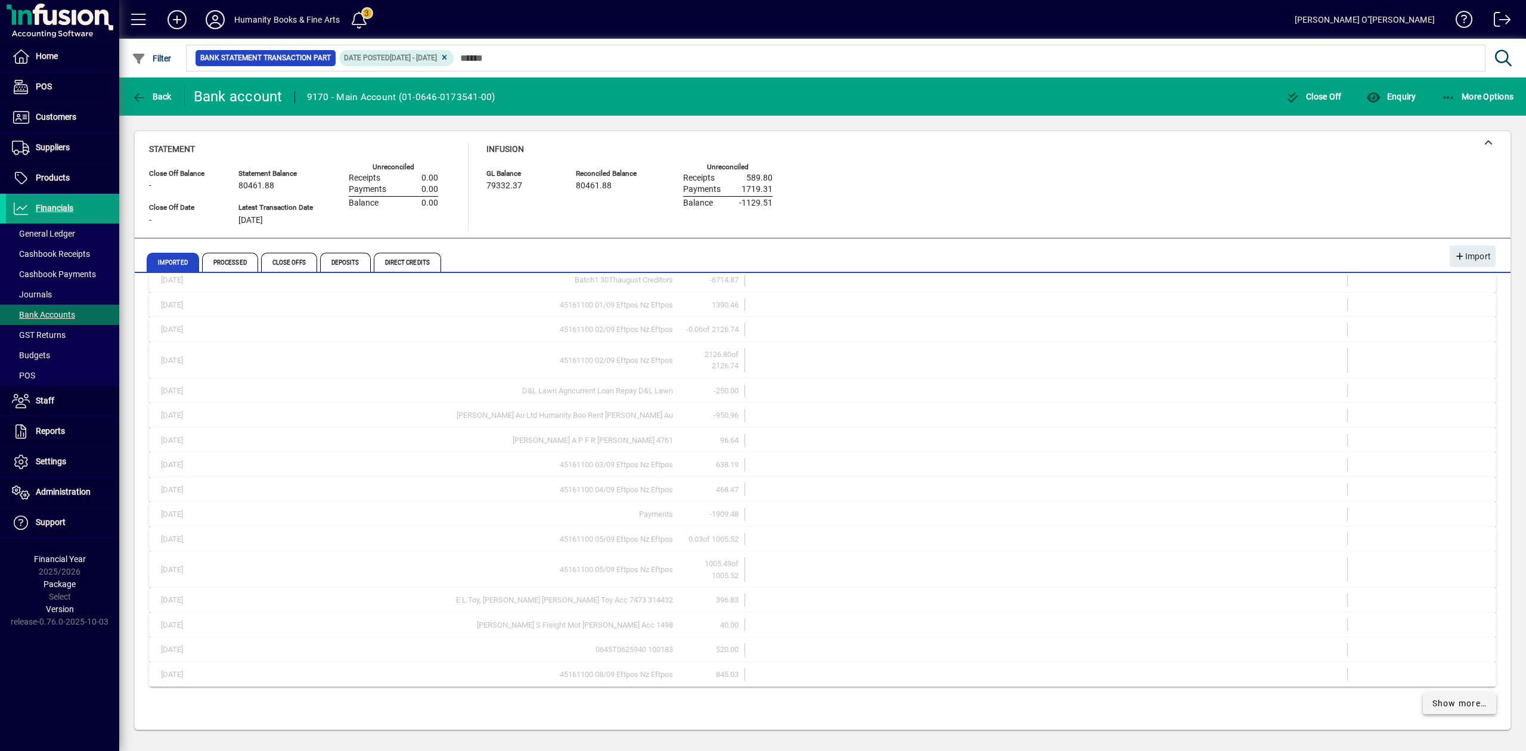
click at [1441, 706] on span "Show more…" at bounding box center [1459, 703] width 55 height 13
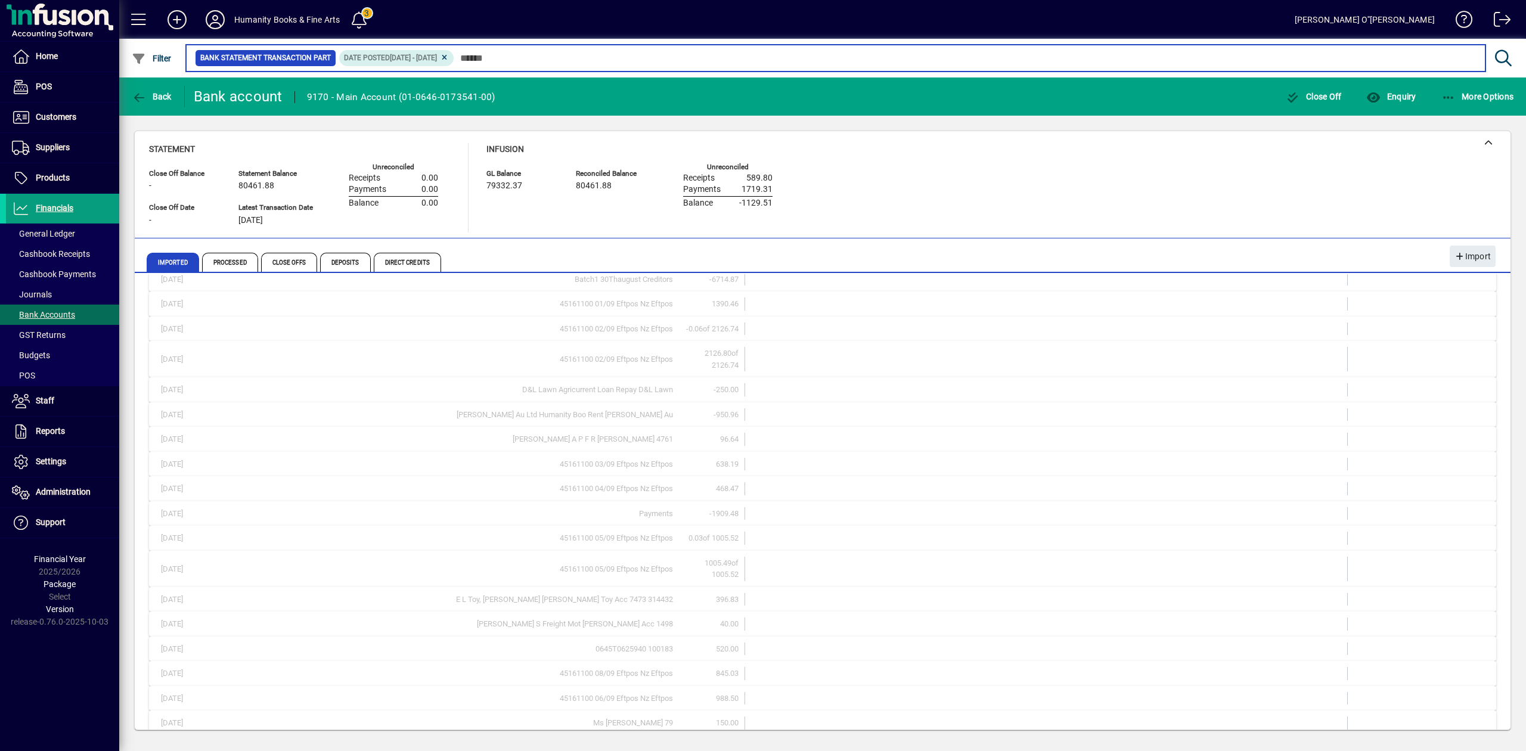
scroll to position [612, 0]
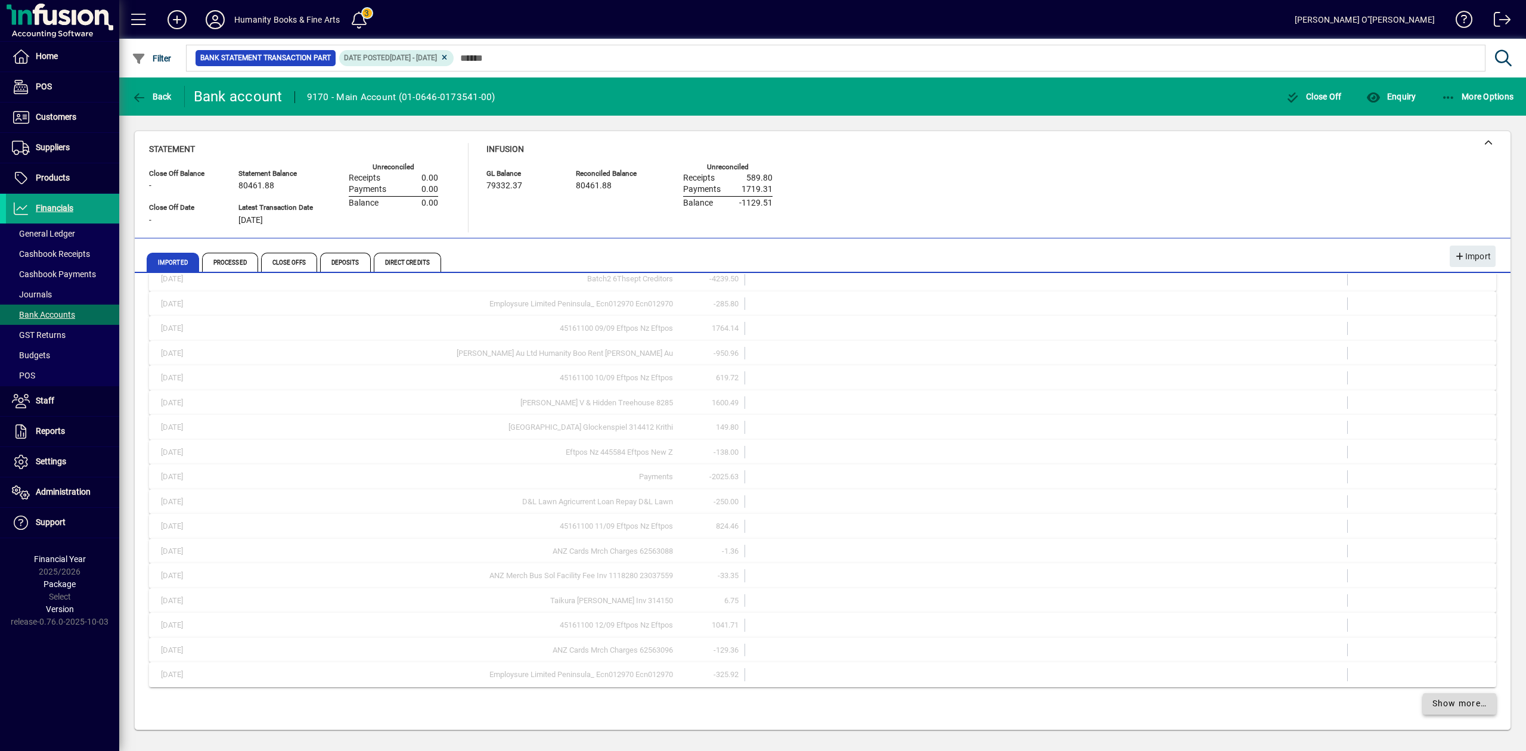
click at [1438, 702] on span "Show more…" at bounding box center [1459, 703] width 55 height 13
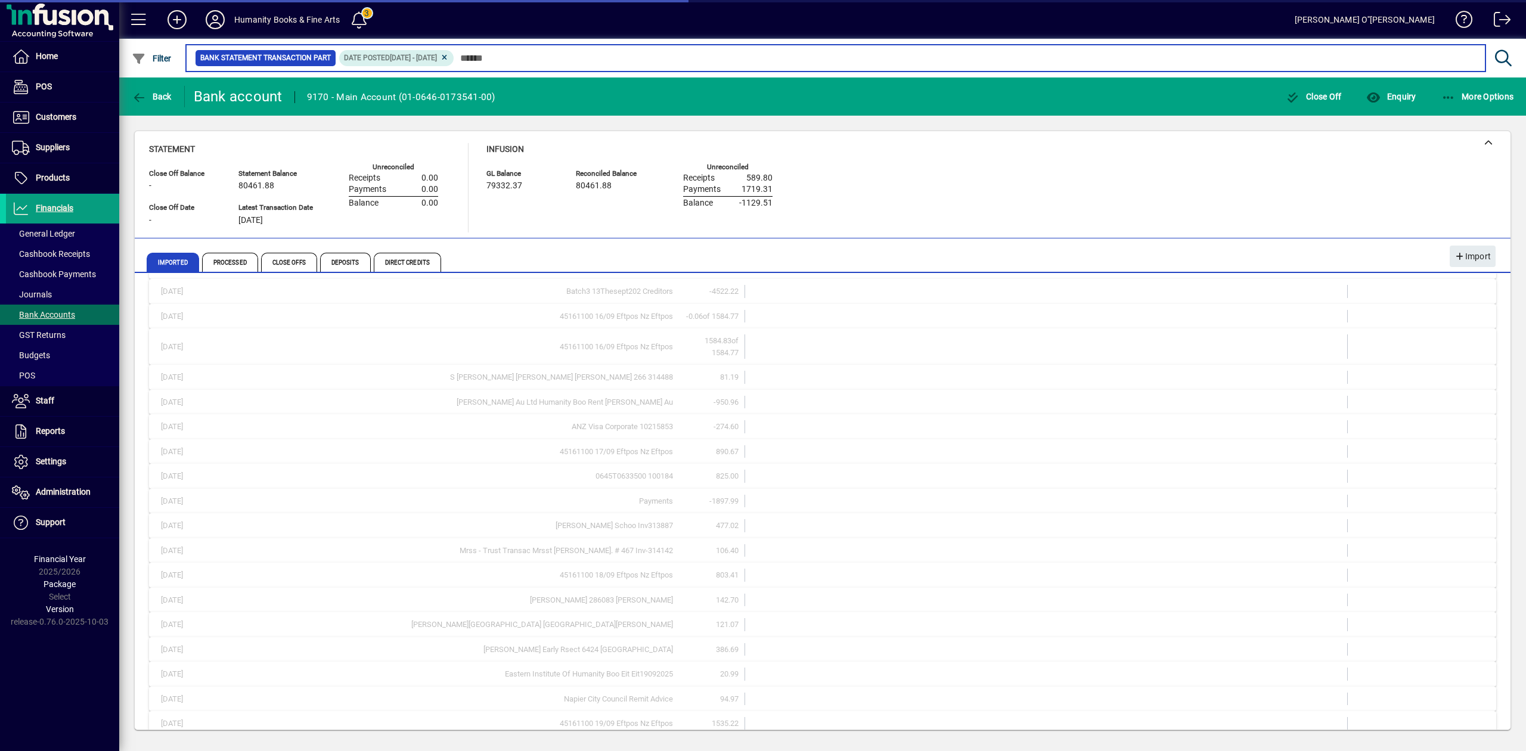
scroll to position [1636, 0]
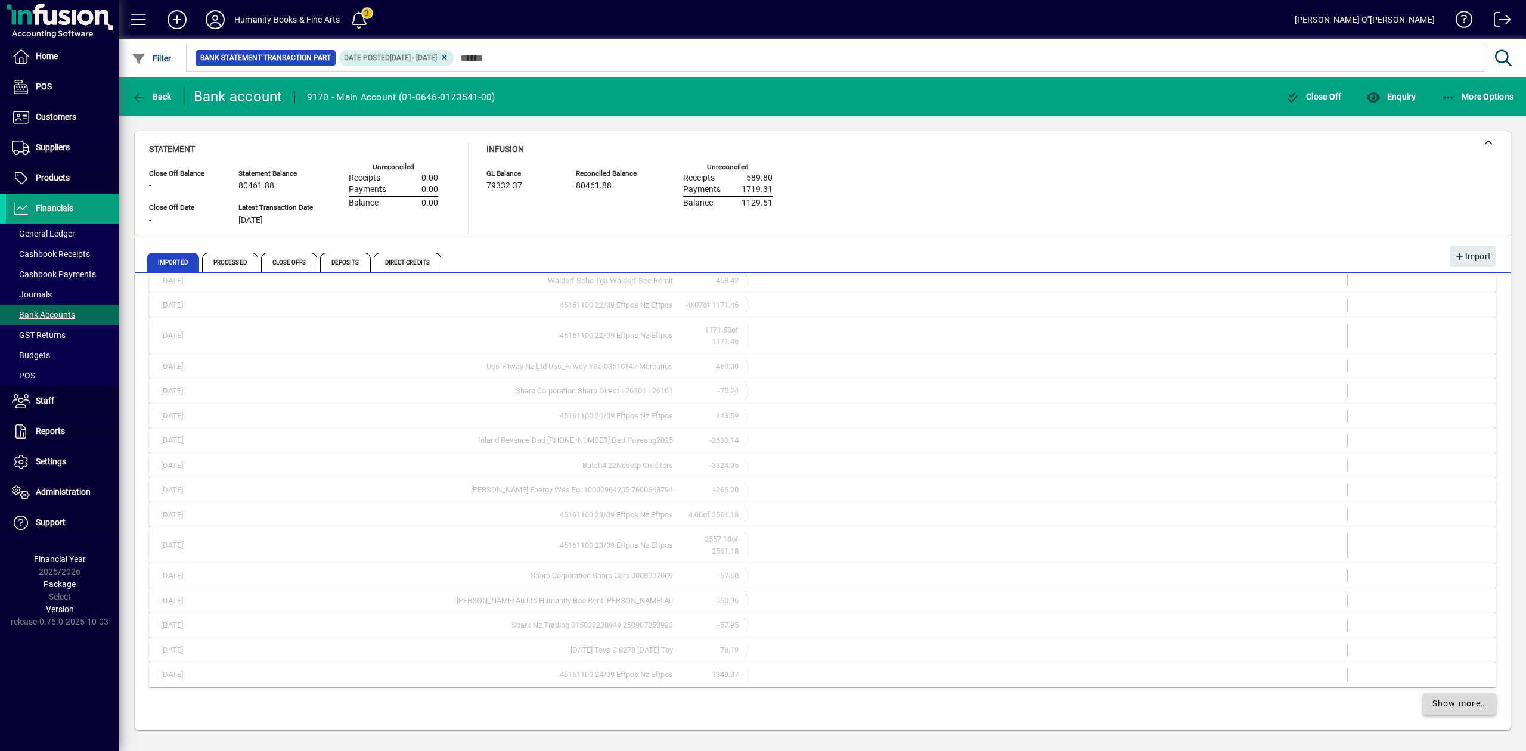
click at [1438, 702] on span "Show more…" at bounding box center [1459, 703] width 55 height 13
click at [1438, 702] on span "Show more…" at bounding box center [1459, 704] width 55 height 13
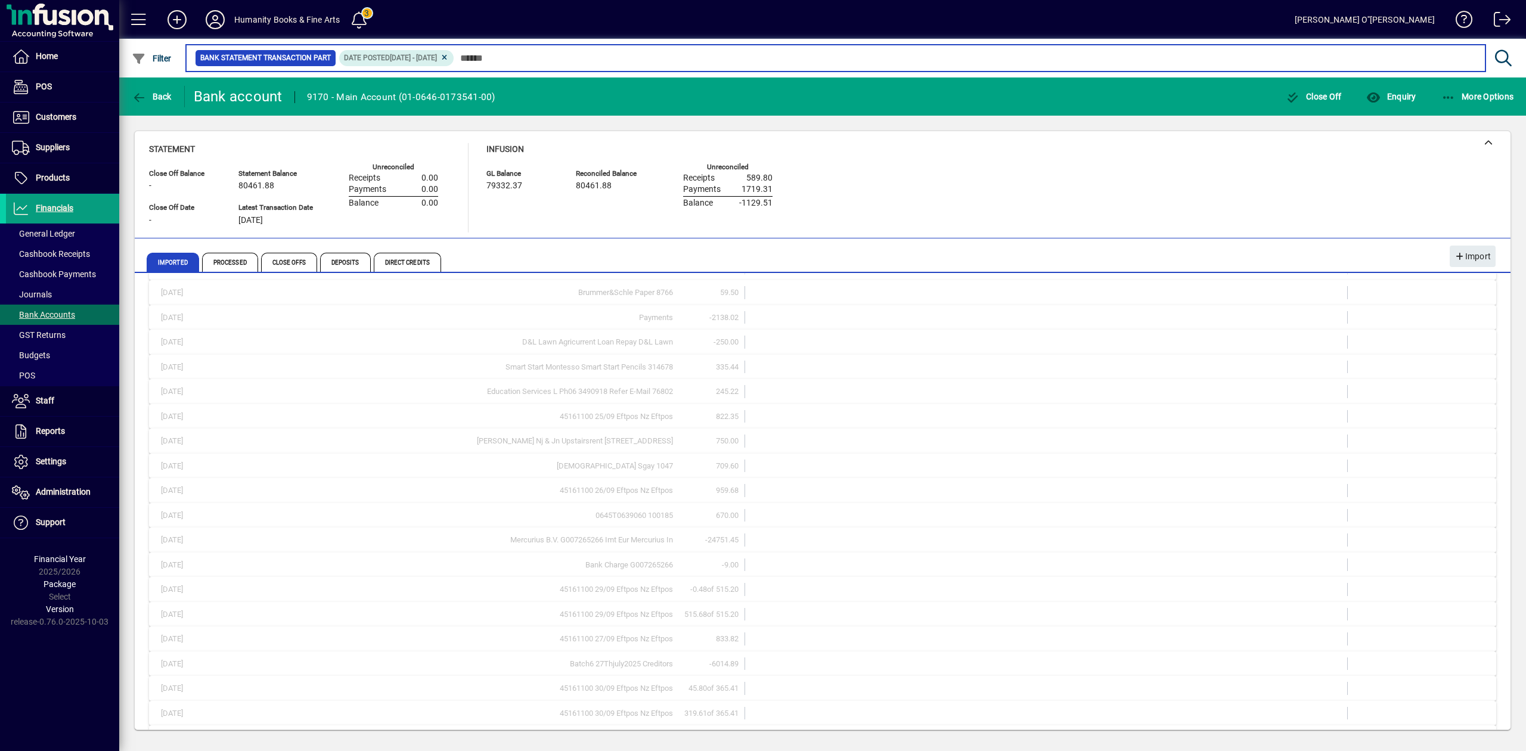
scroll to position [2122, 0]
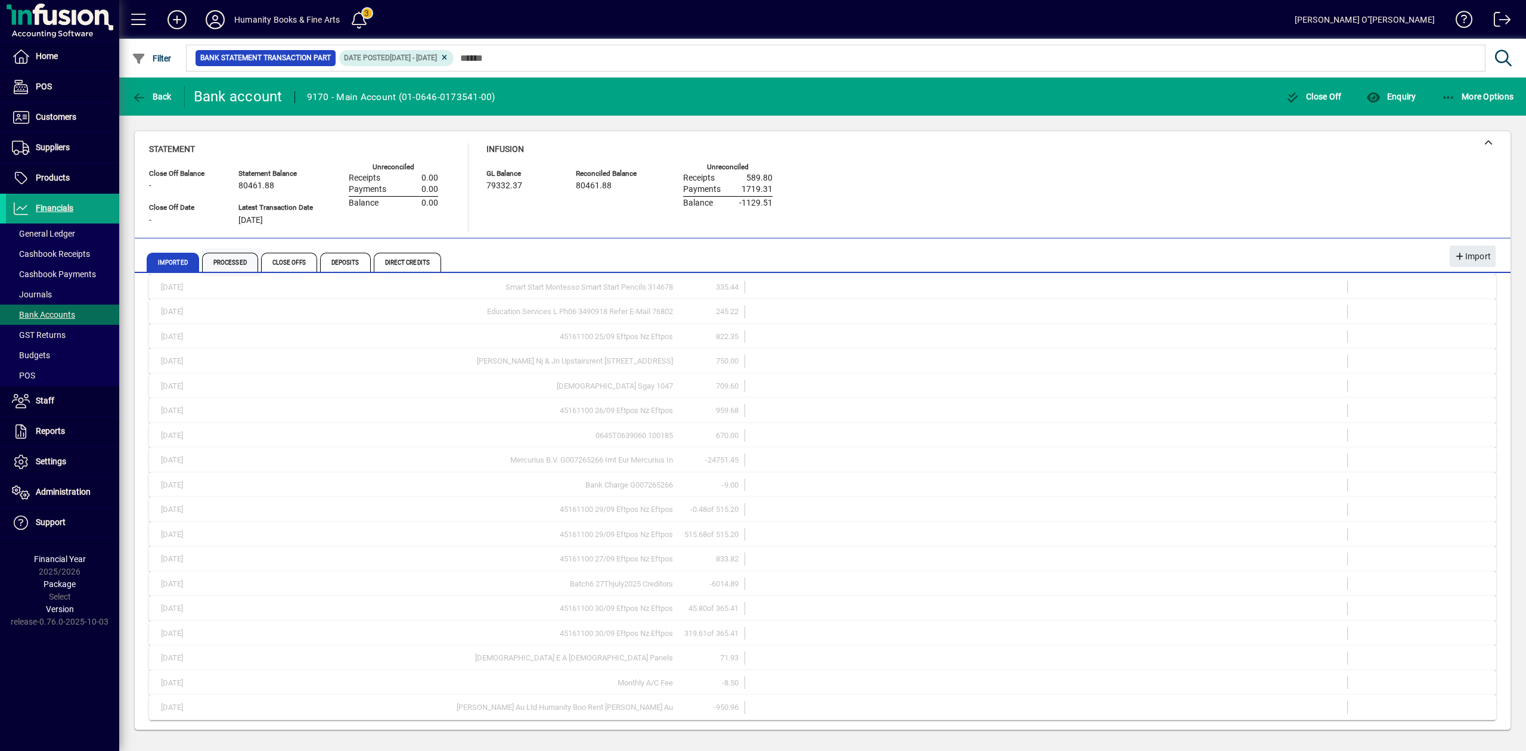
click at [236, 260] on span "Processed" at bounding box center [230, 262] width 56 height 19
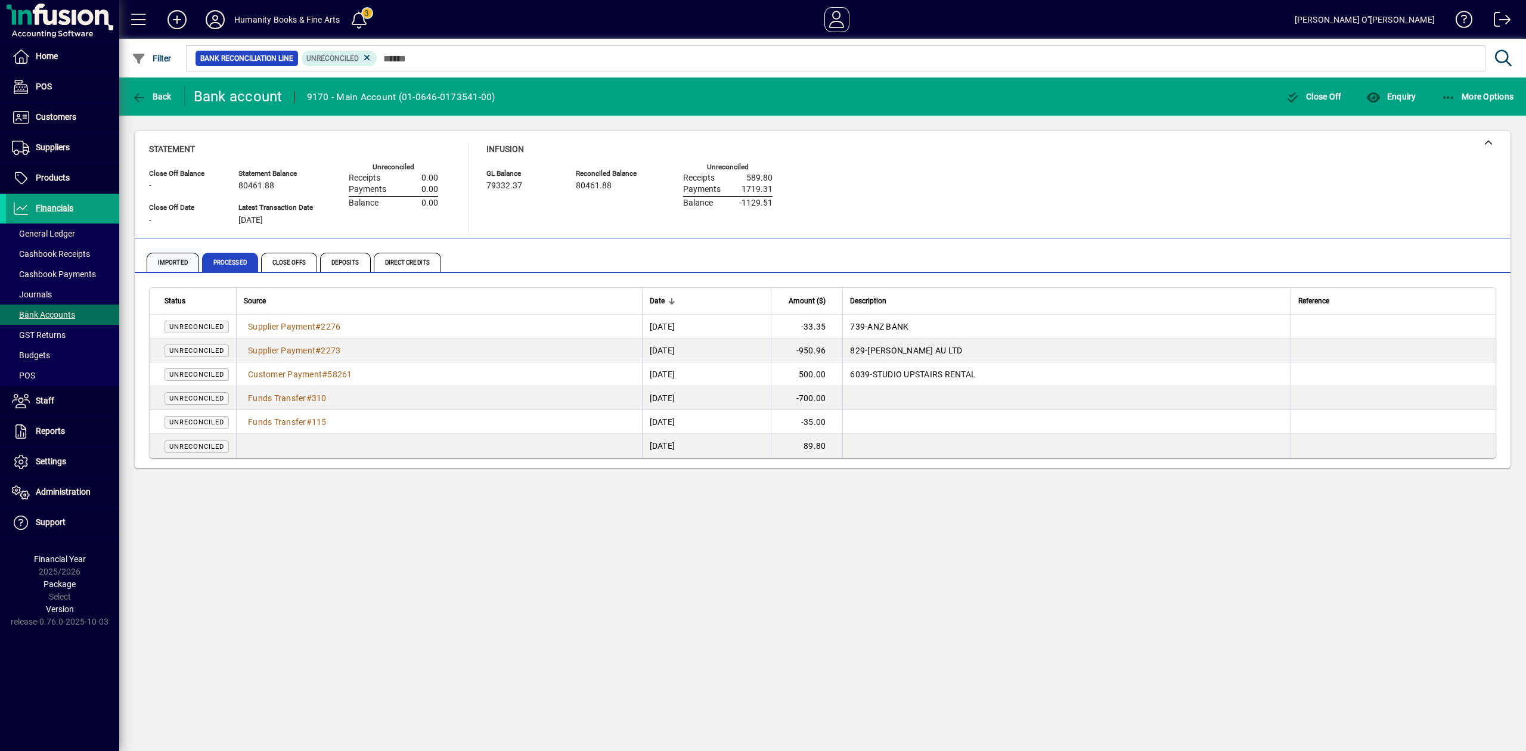
click at [177, 260] on span "Imported" at bounding box center [173, 262] width 52 height 19
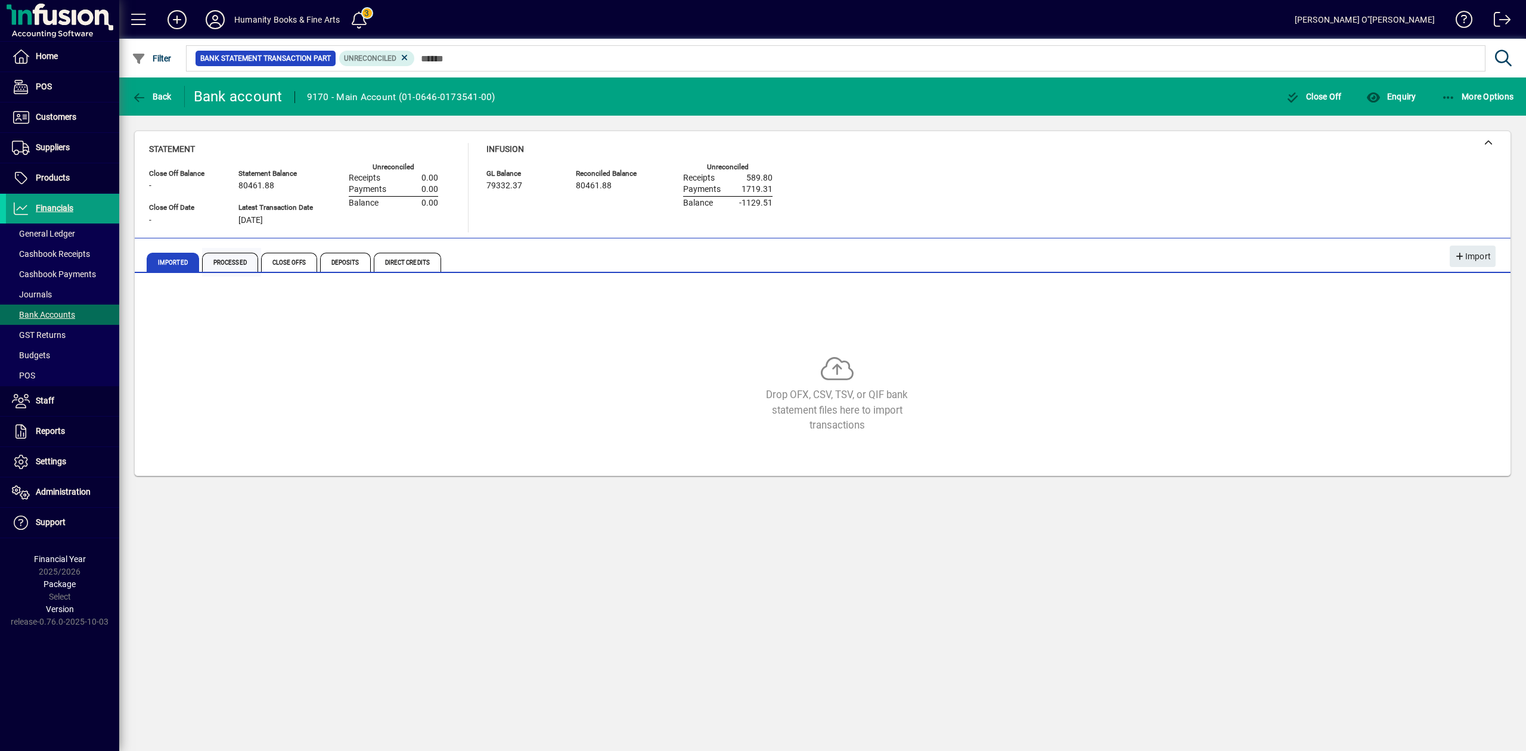
click at [220, 268] on span "Processed" at bounding box center [230, 262] width 56 height 19
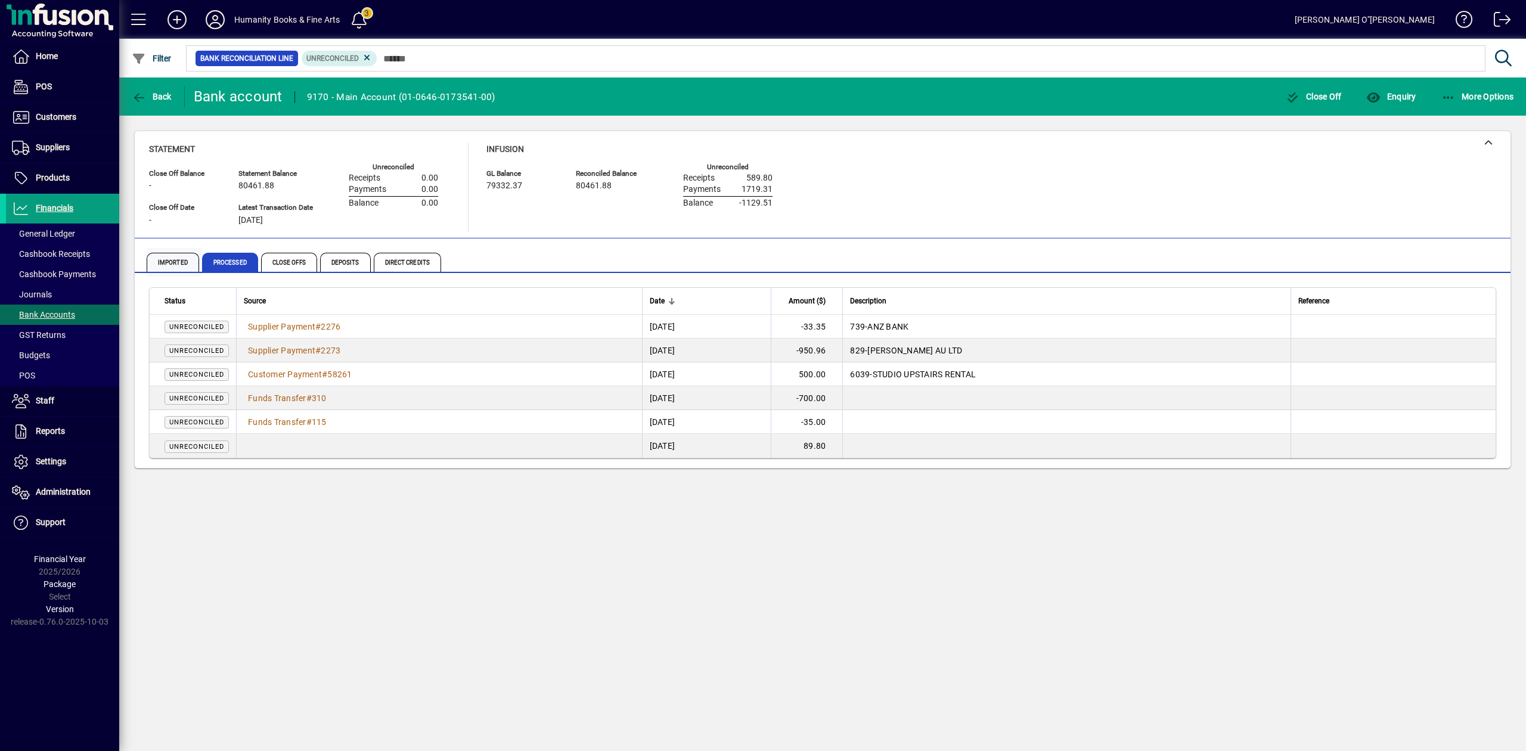
click at [186, 258] on span "Imported" at bounding box center [173, 262] width 52 height 19
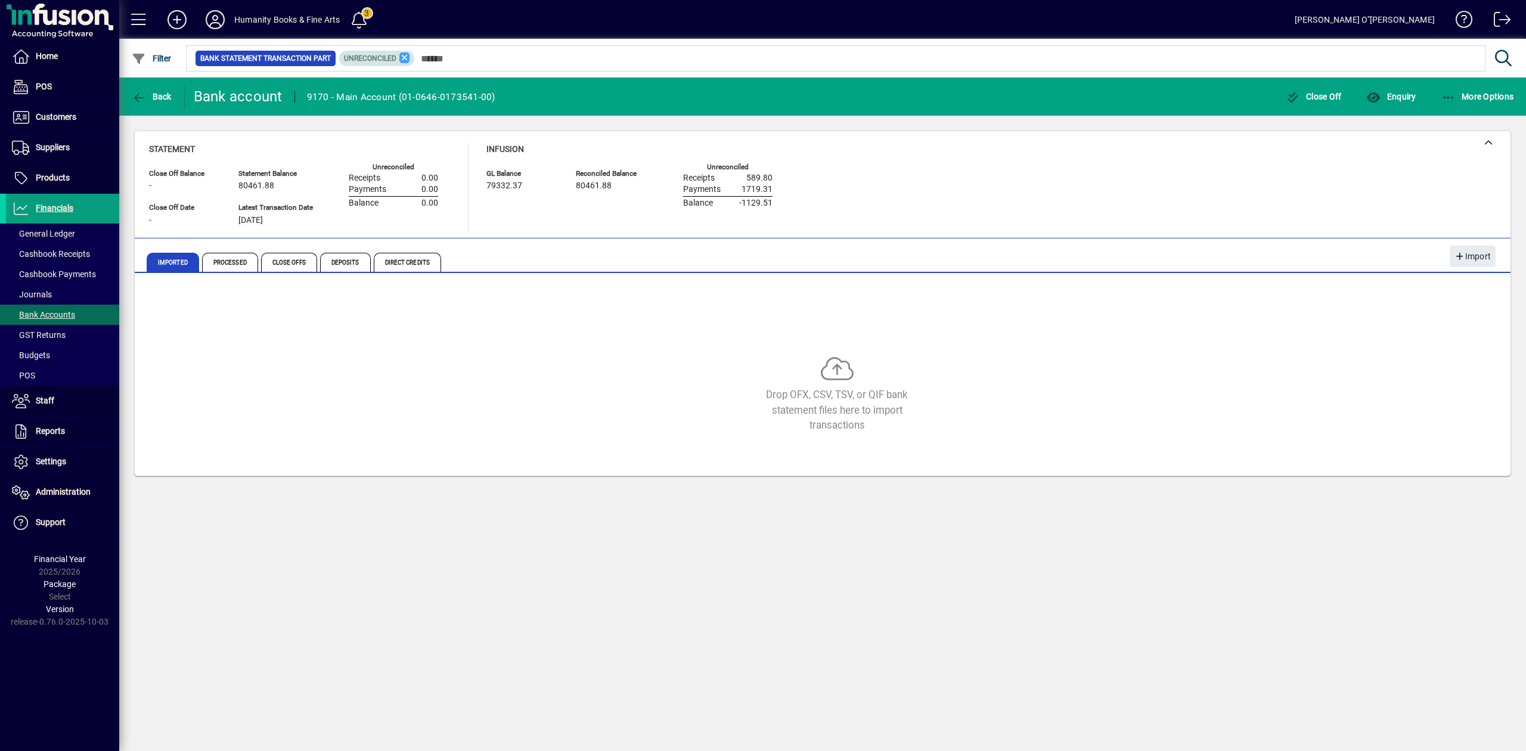
click at [403, 58] on icon at bounding box center [404, 57] width 11 height 11
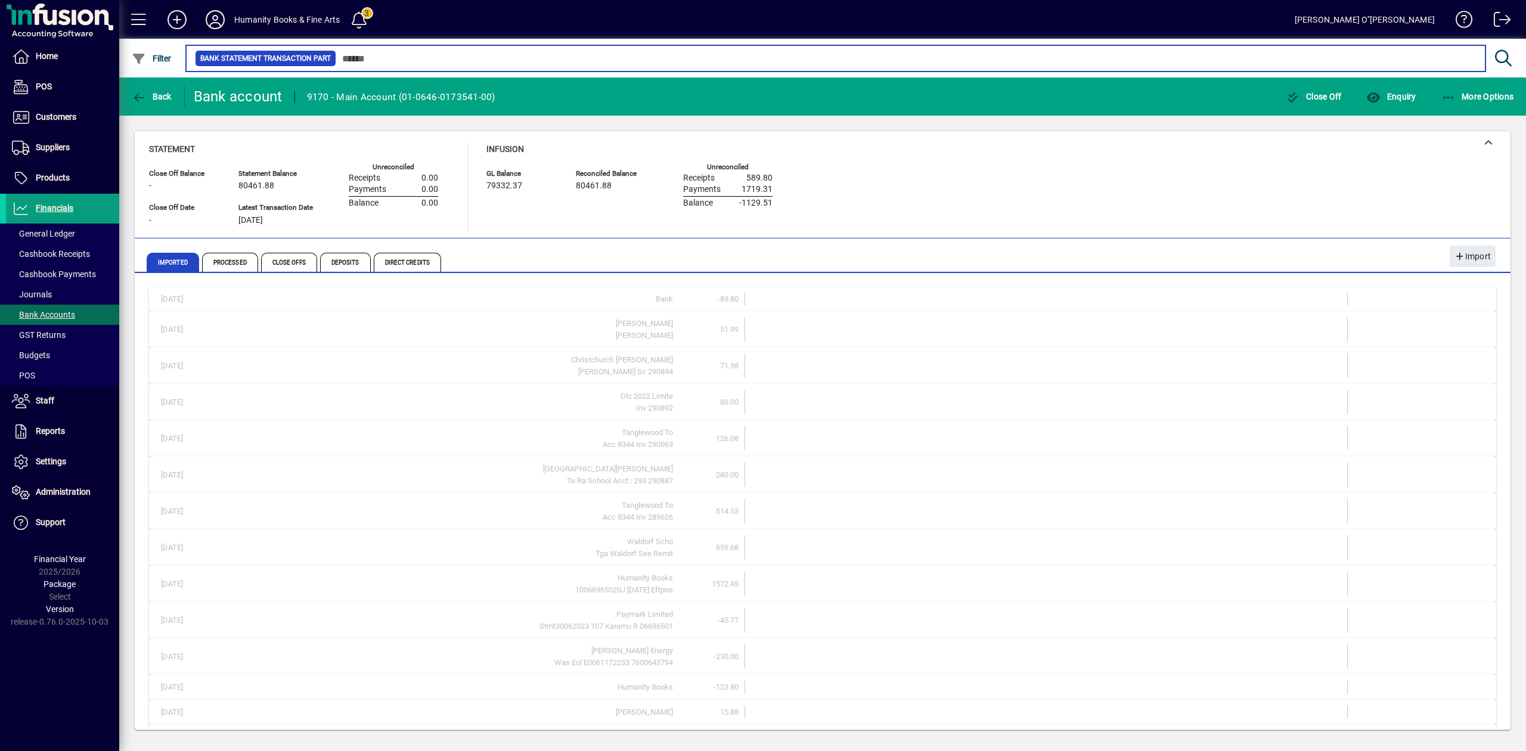
click at [374, 63] on input "text" at bounding box center [906, 58] width 1140 height 17
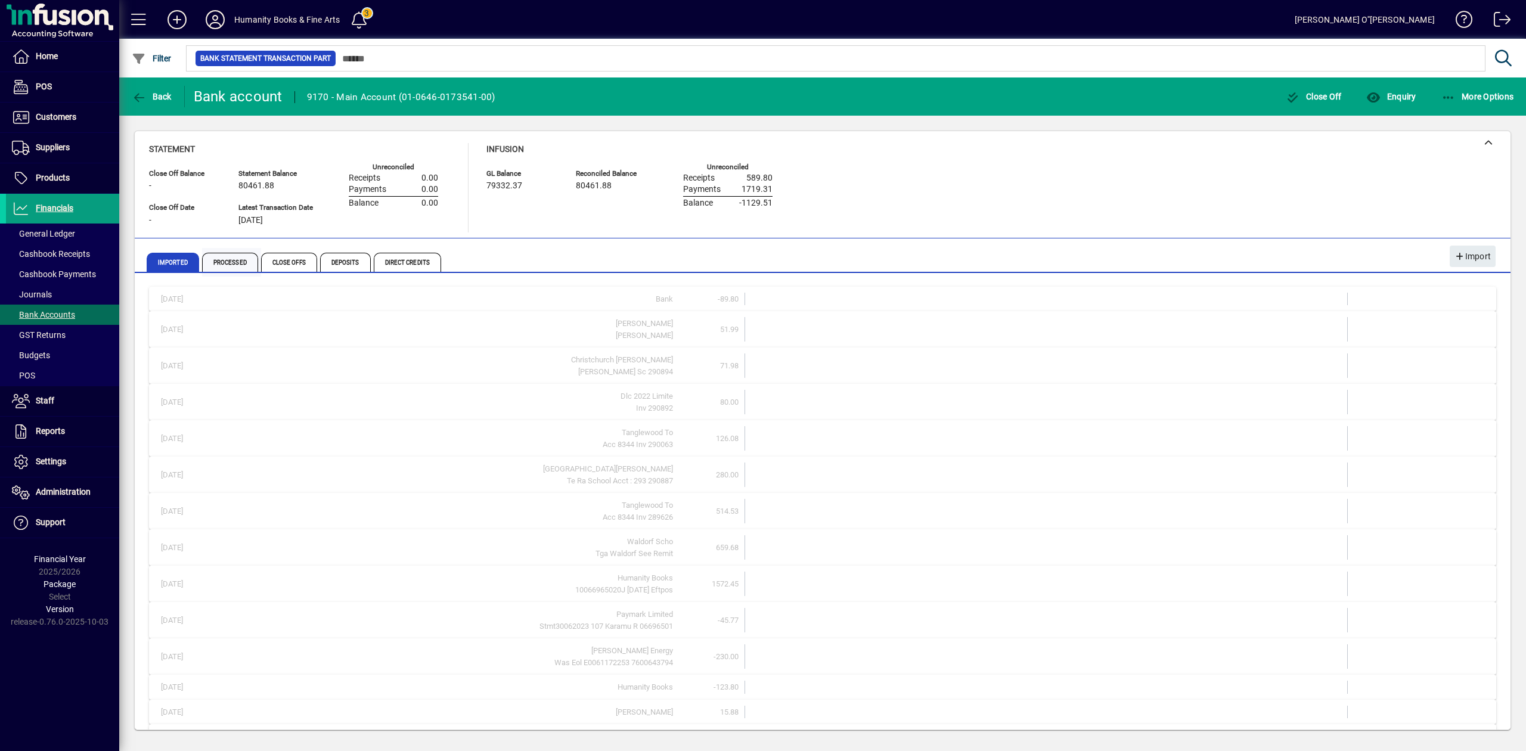
click at [239, 260] on span "Processed" at bounding box center [230, 262] width 56 height 19
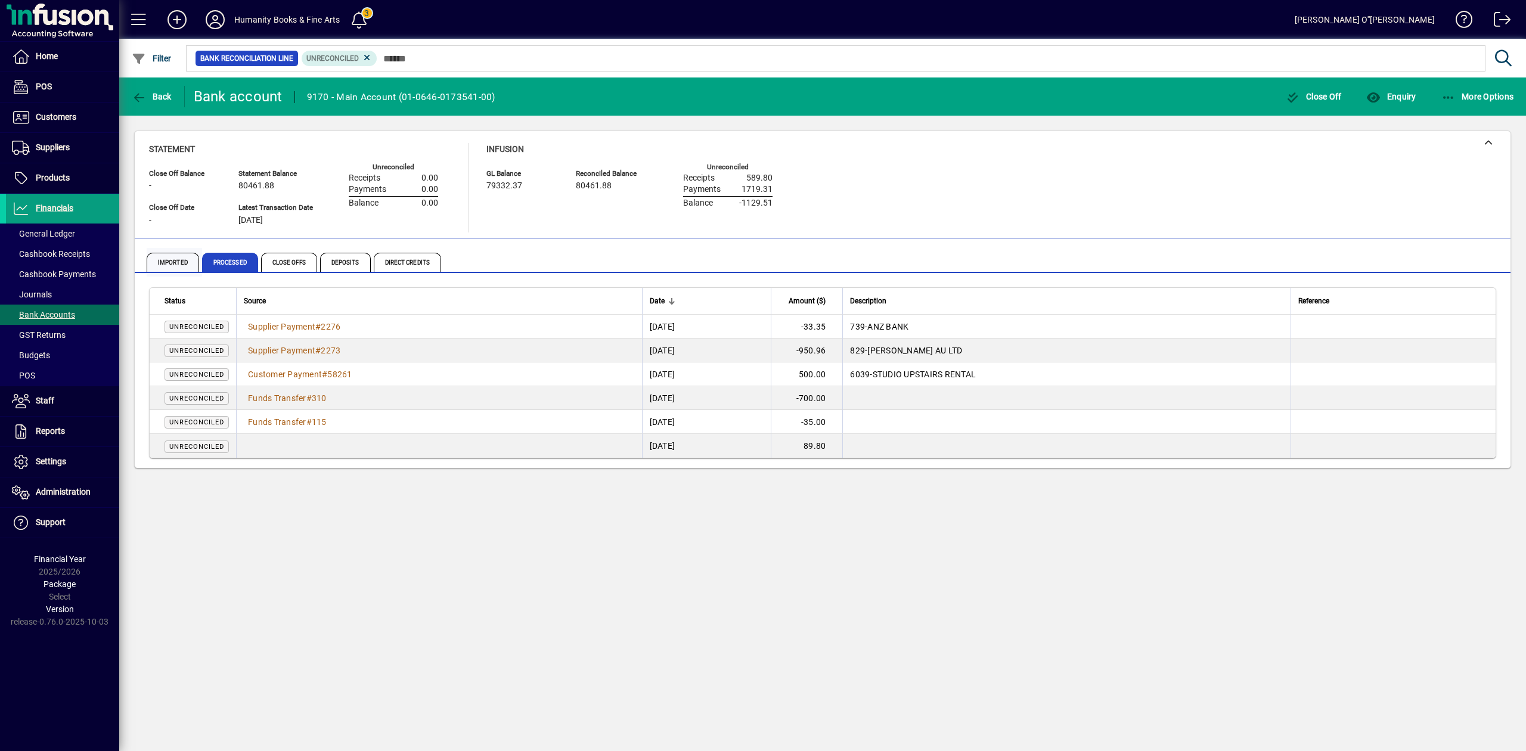
click at [185, 265] on span "Imported" at bounding box center [173, 262] width 52 height 19
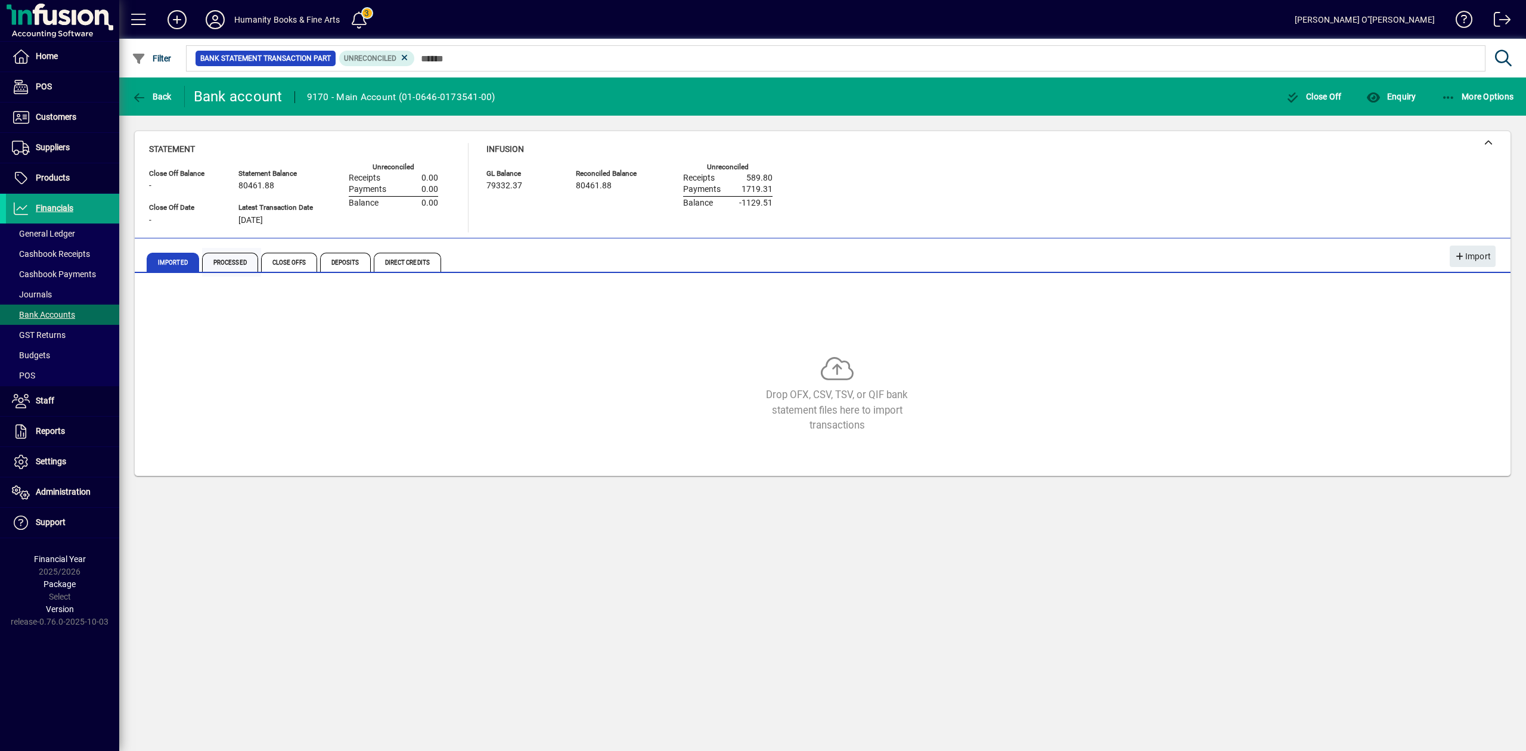
click at [234, 258] on span "Processed" at bounding box center [230, 262] width 56 height 19
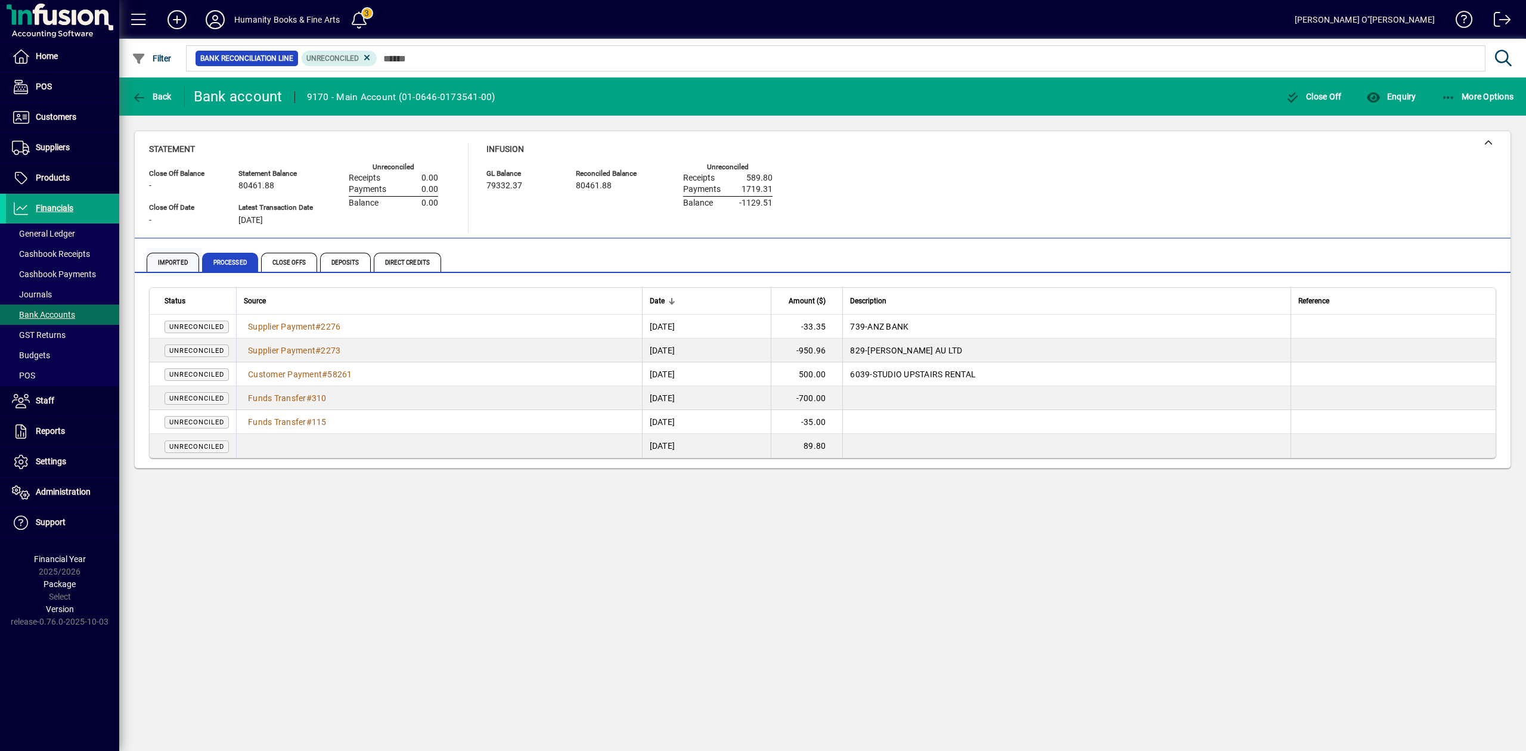
click at [189, 262] on span "Imported" at bounding box center [173, 262] width 52 height 19
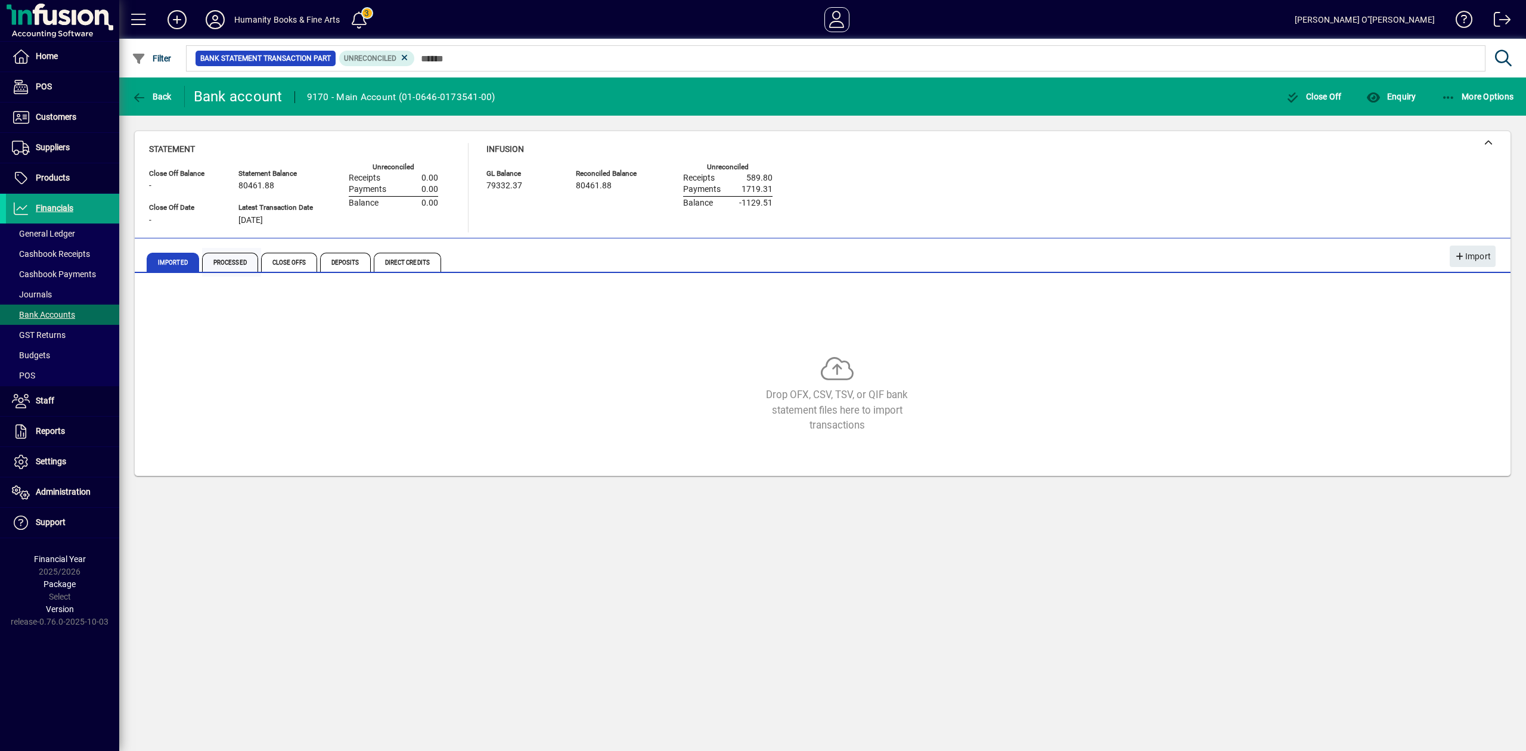
click at [229, 263] on span "Processed" at bounding box center [230, 262] width 56 height 19
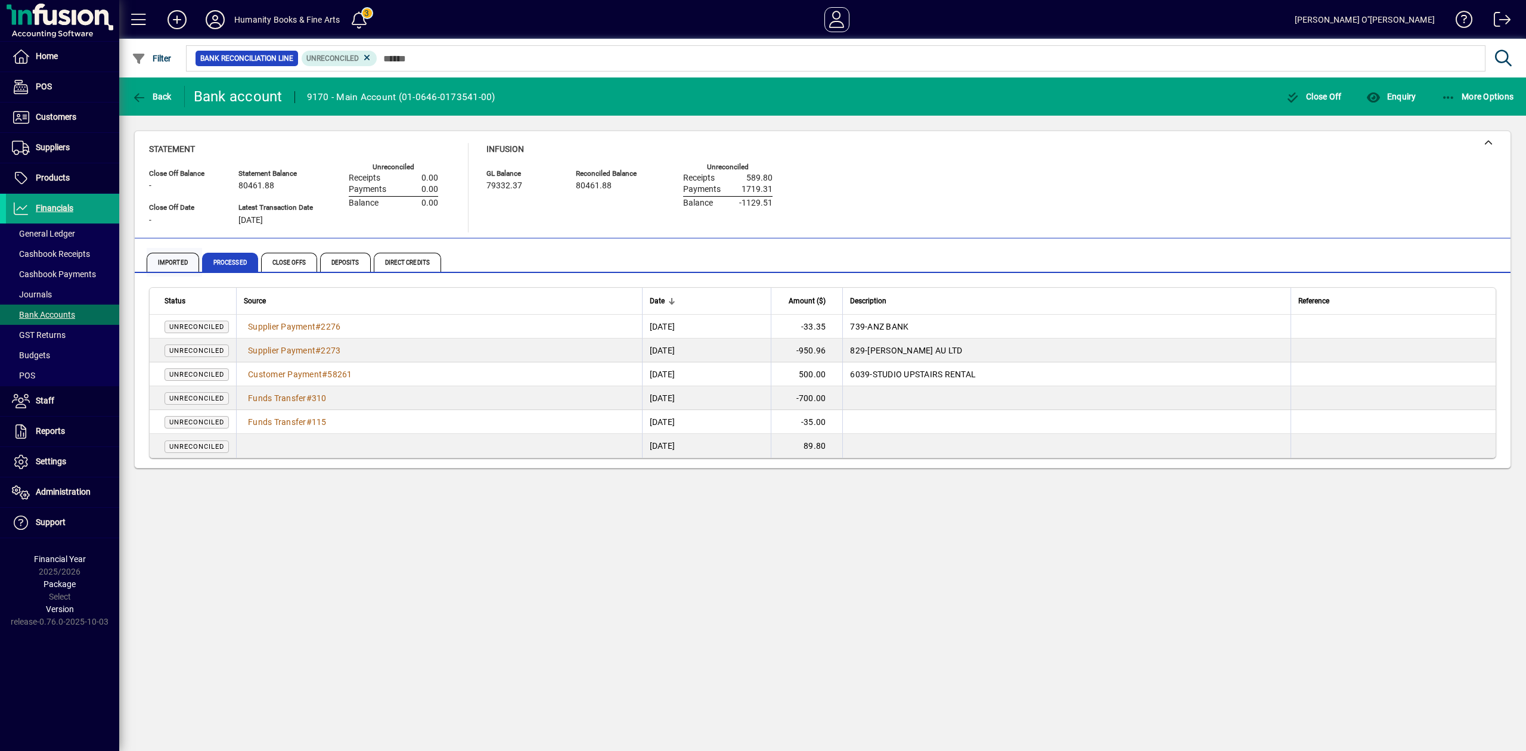
click at [181, 259] on span "Imported" at bounding box center [173, 262] width 52 height 19
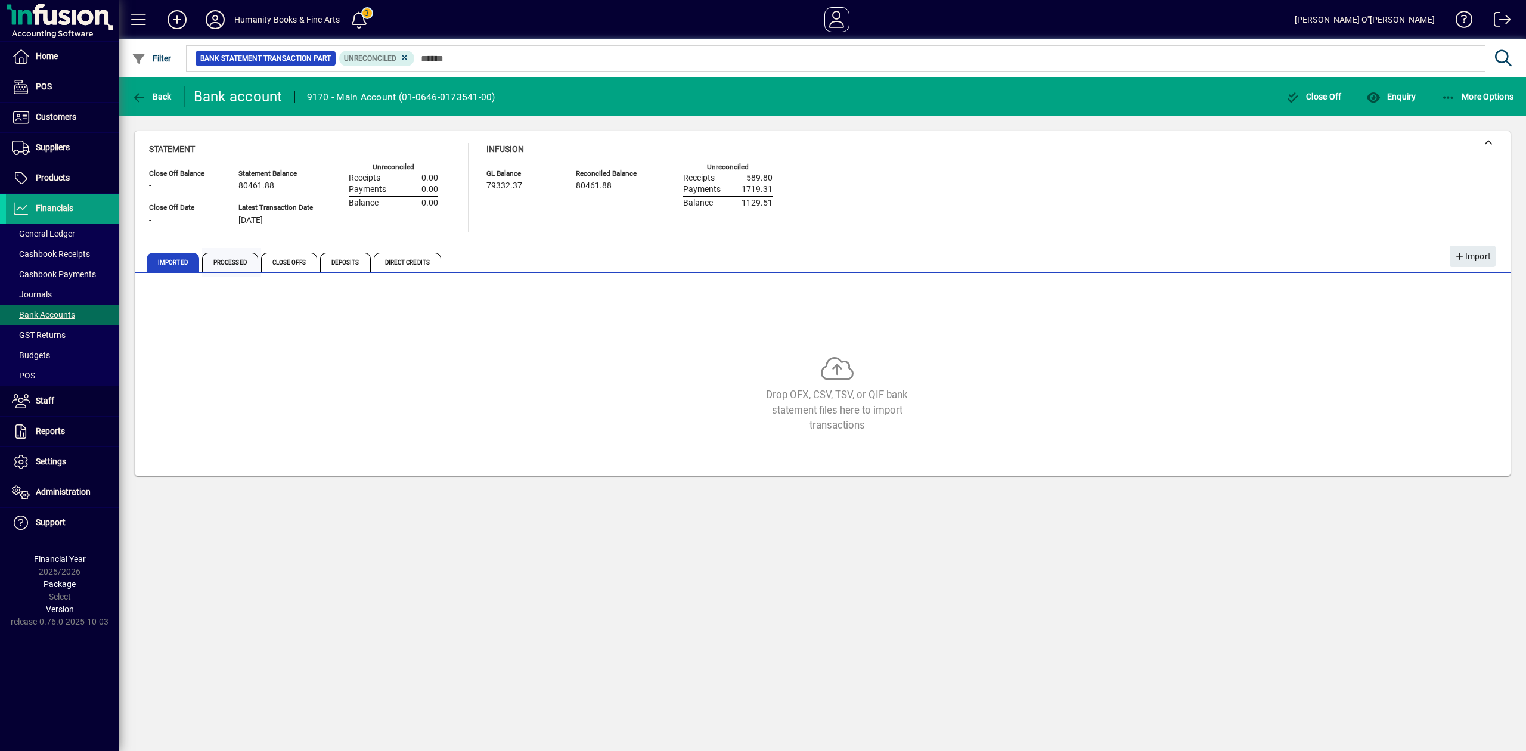
click at [225, 256] on span "Processed" at bounding box center [230, 262] width 56 height 19
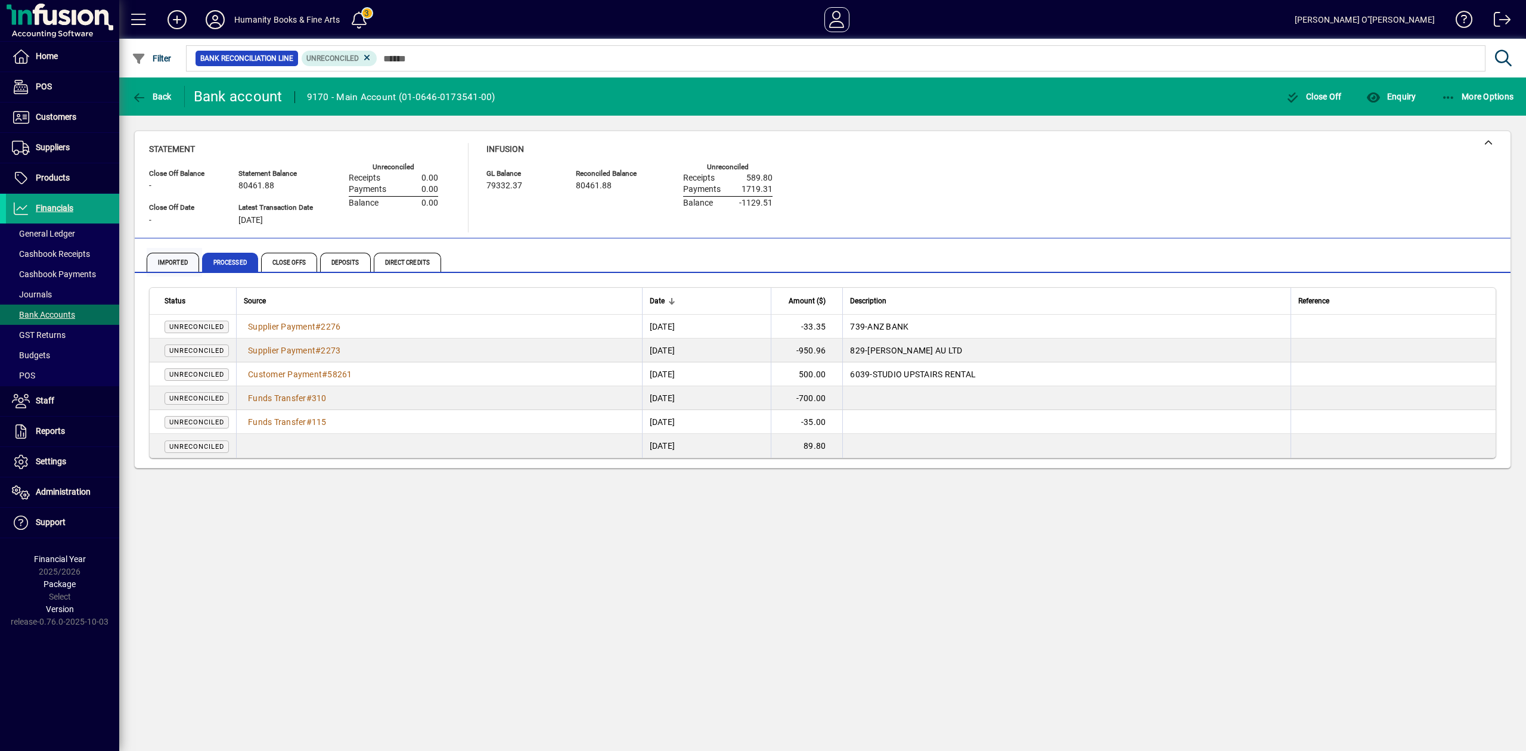
click at [172, 251] on span "Imported" at bounding box center [174, 262] width 55 height 29
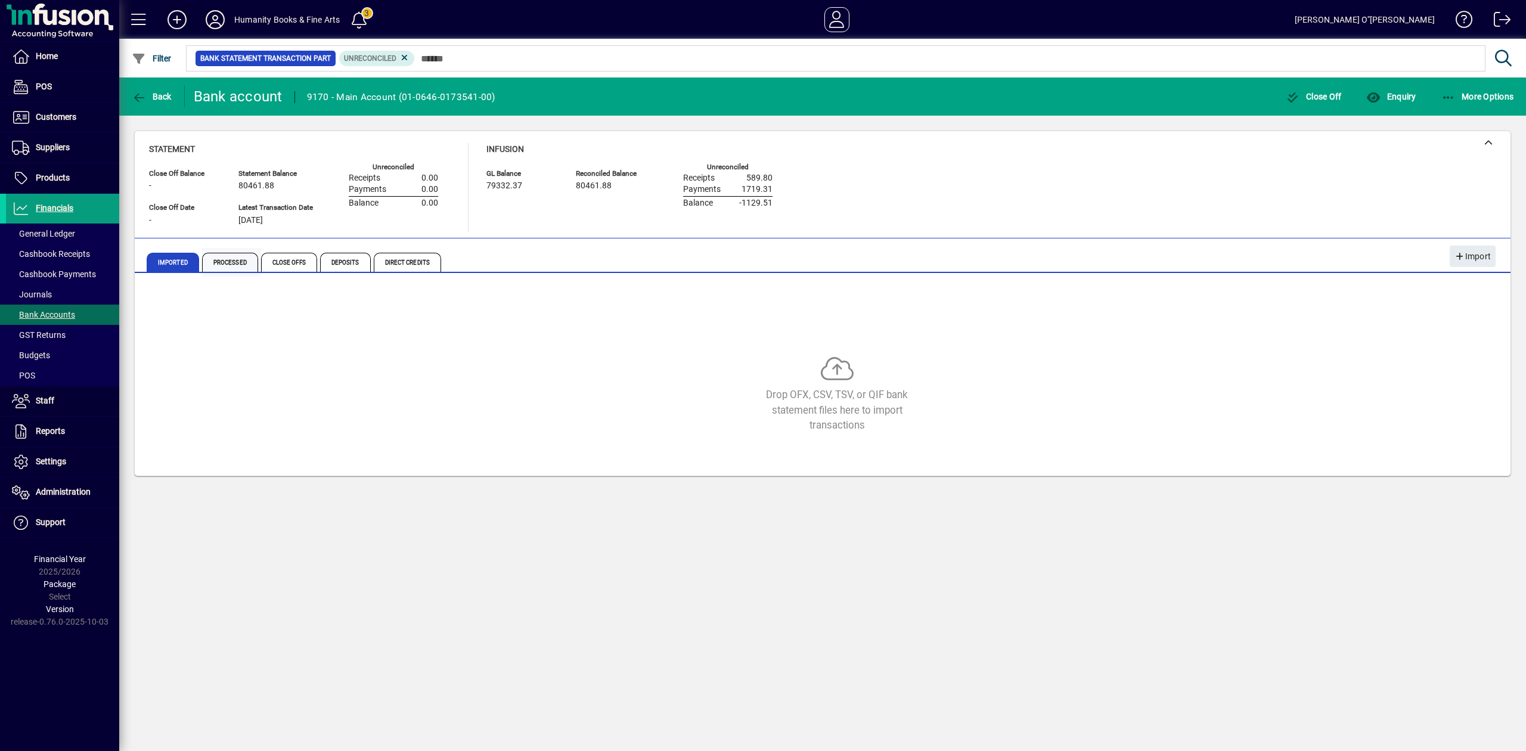
click at [259, 263] on span "Processed" at bounding box center [231, 262] width 59 height 29
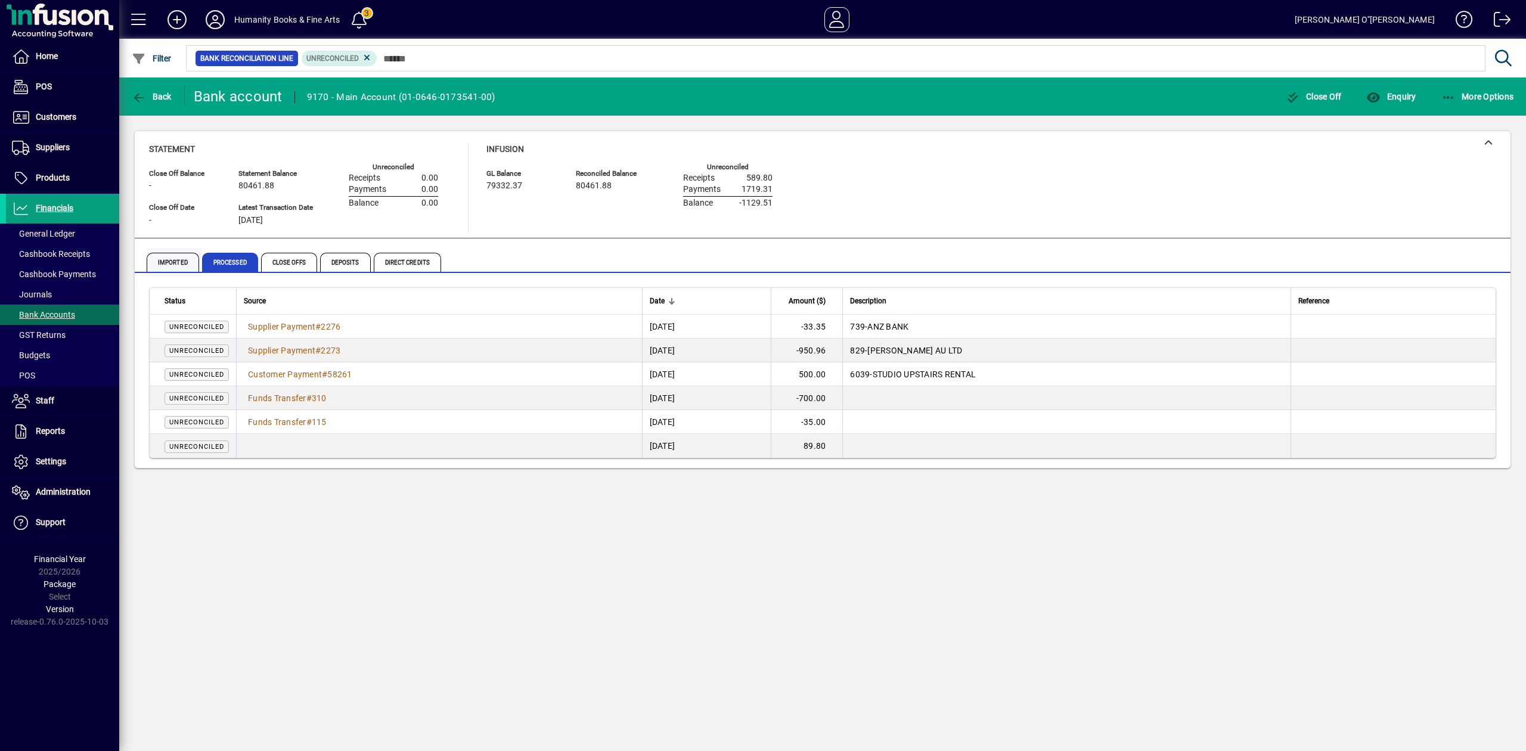
click at [165, 262] on span "Imported" at bounding box center [173, 262] width 52 height 19
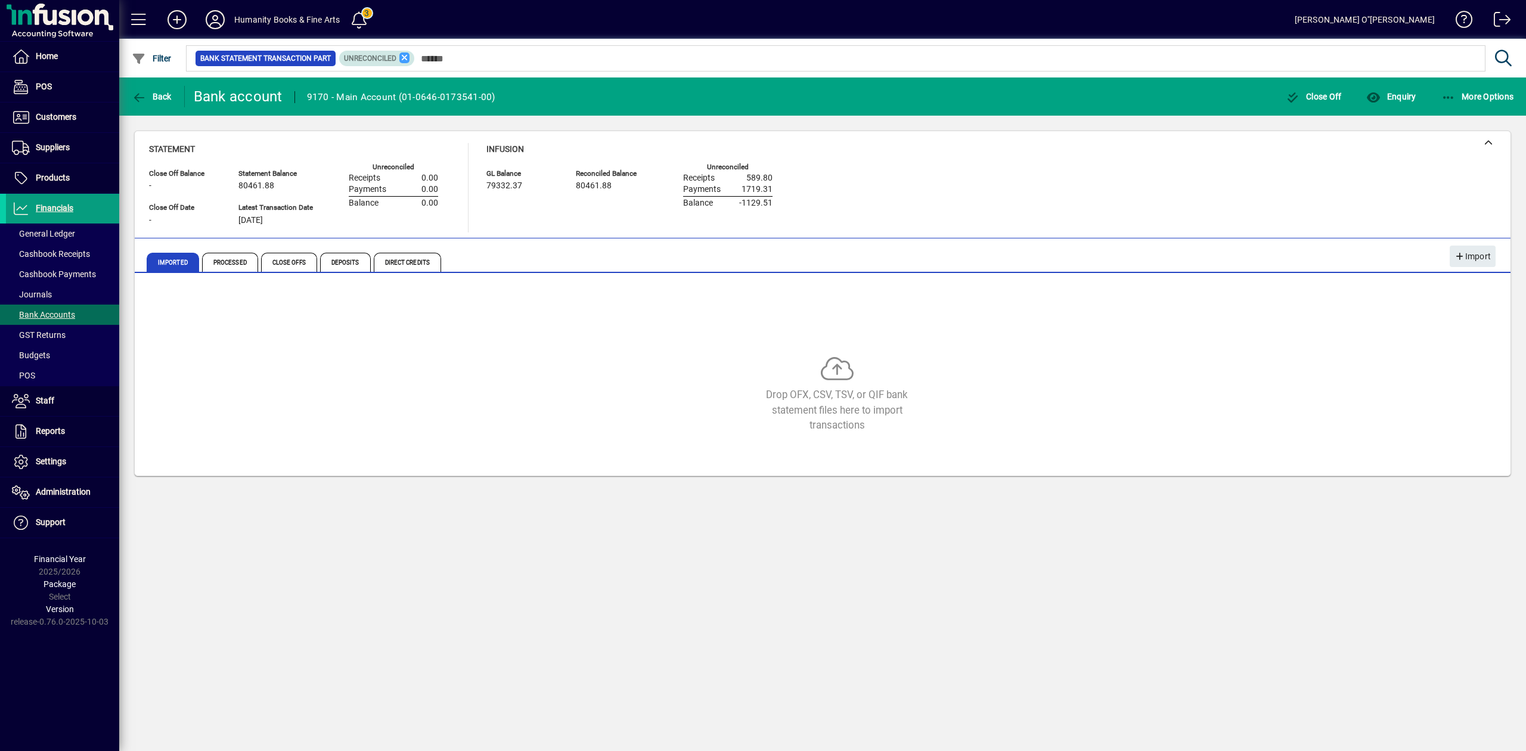
click at [405, 54] on icon at bounding box center [404, 57] width 11 height 11
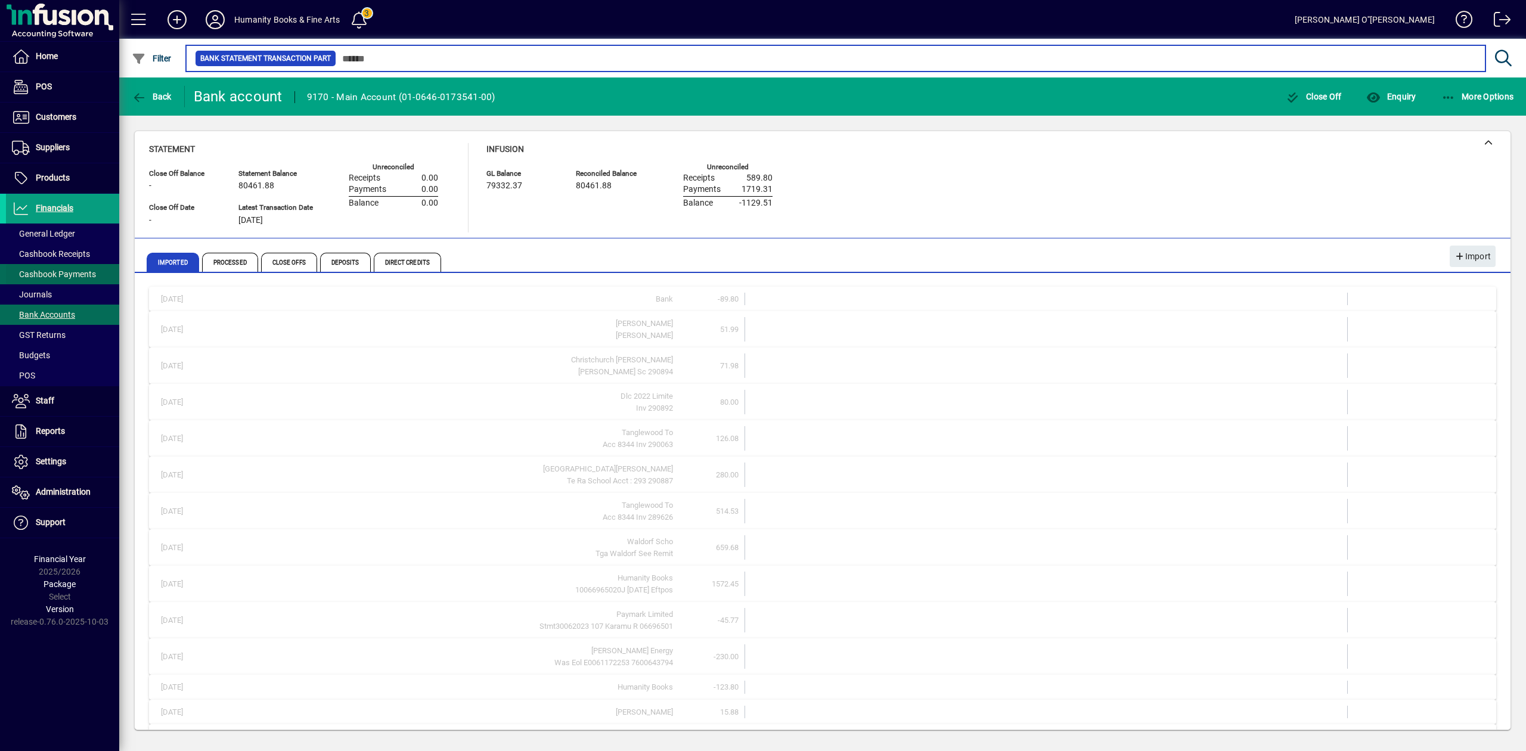
scroll to position [79, 0]
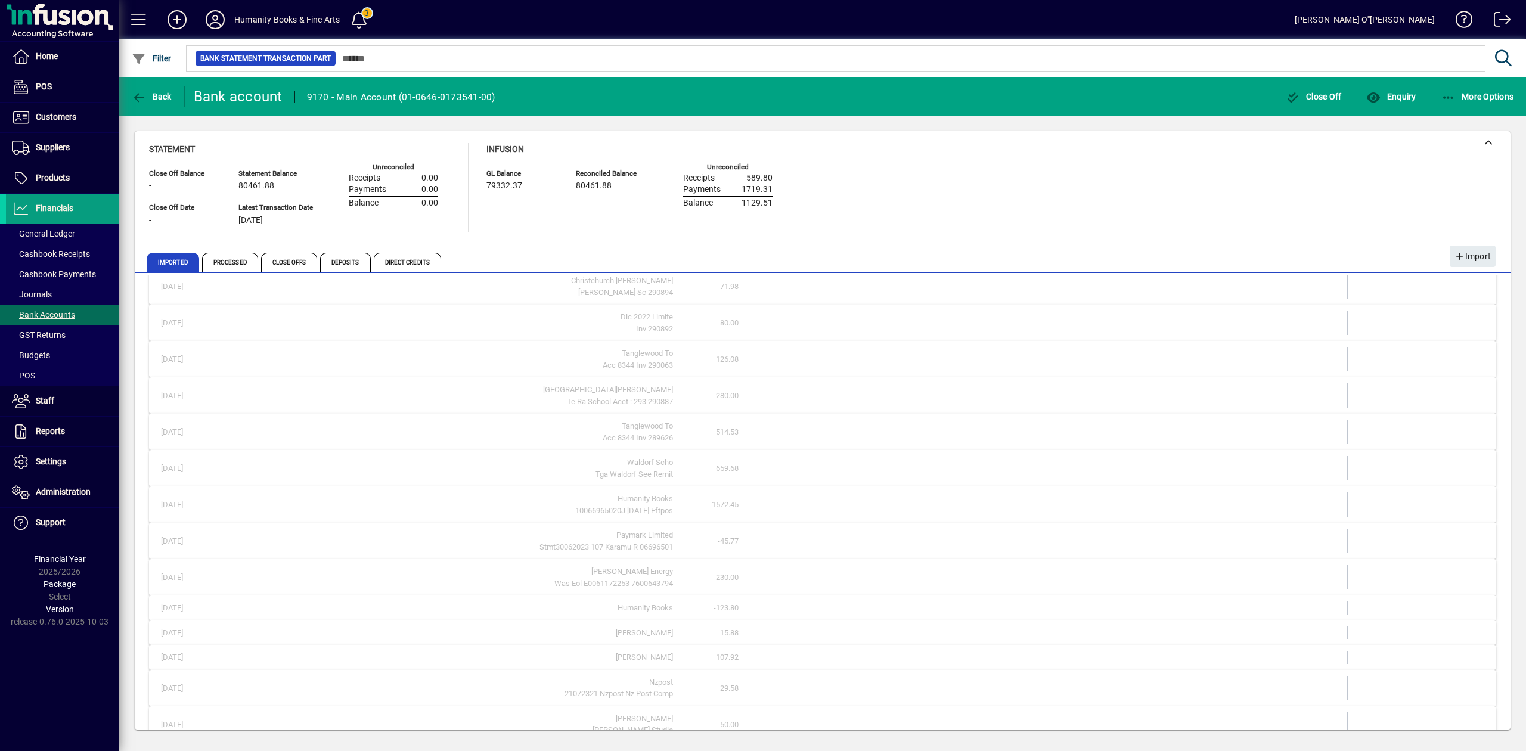
click at [1223, 551] on td at bounding box center [1047, 541] width 462 height 24
drag, startPoint x: 904, startPoint y: 91, endPoint x: 990, endPoint y: 139, distance: 99.3
click at [907, 92] on mat-toolbar-row "Back Bank account 9170 - Main Account (01-0646-0173541-00) Close Off Enquiry Mo…" at bounding box center [822, 96] width 1407 height 38
